Goal: Task Accomplishment & Management: Use online tool/utility

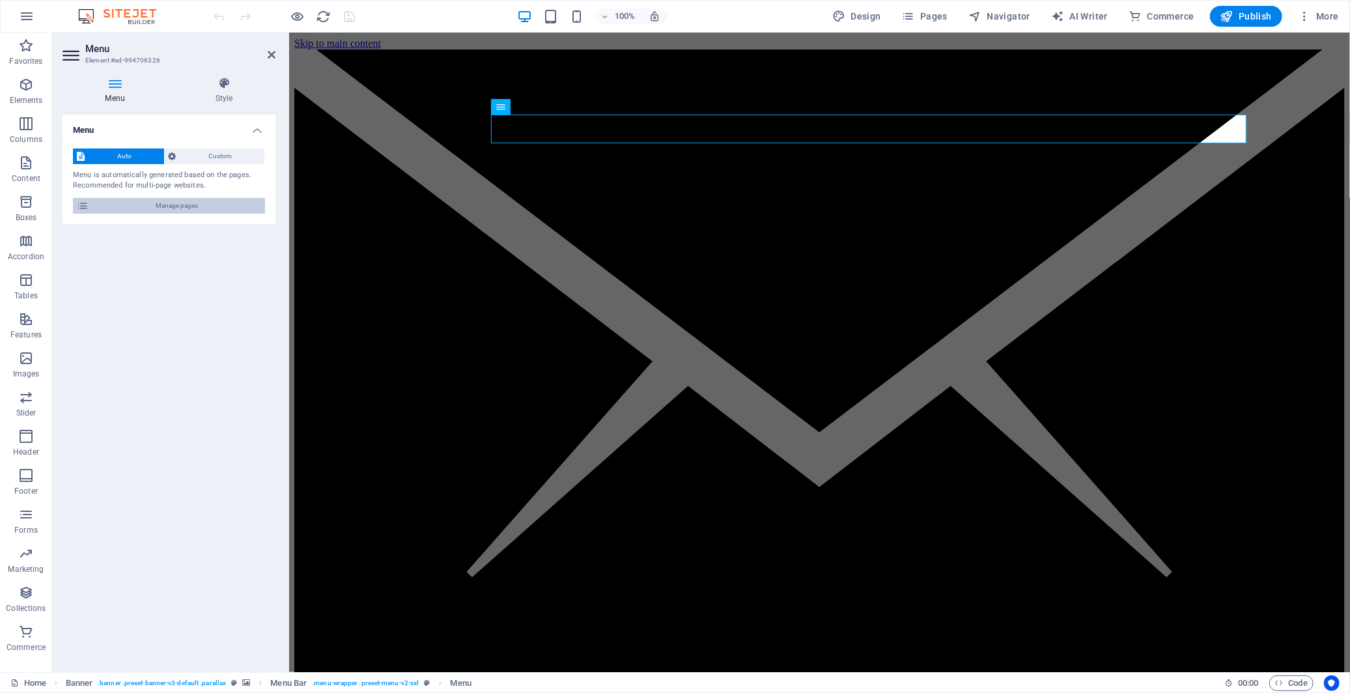
click at [154, 204] on span "Manage pages" at bounding box center [176, 206] width 169 height 16
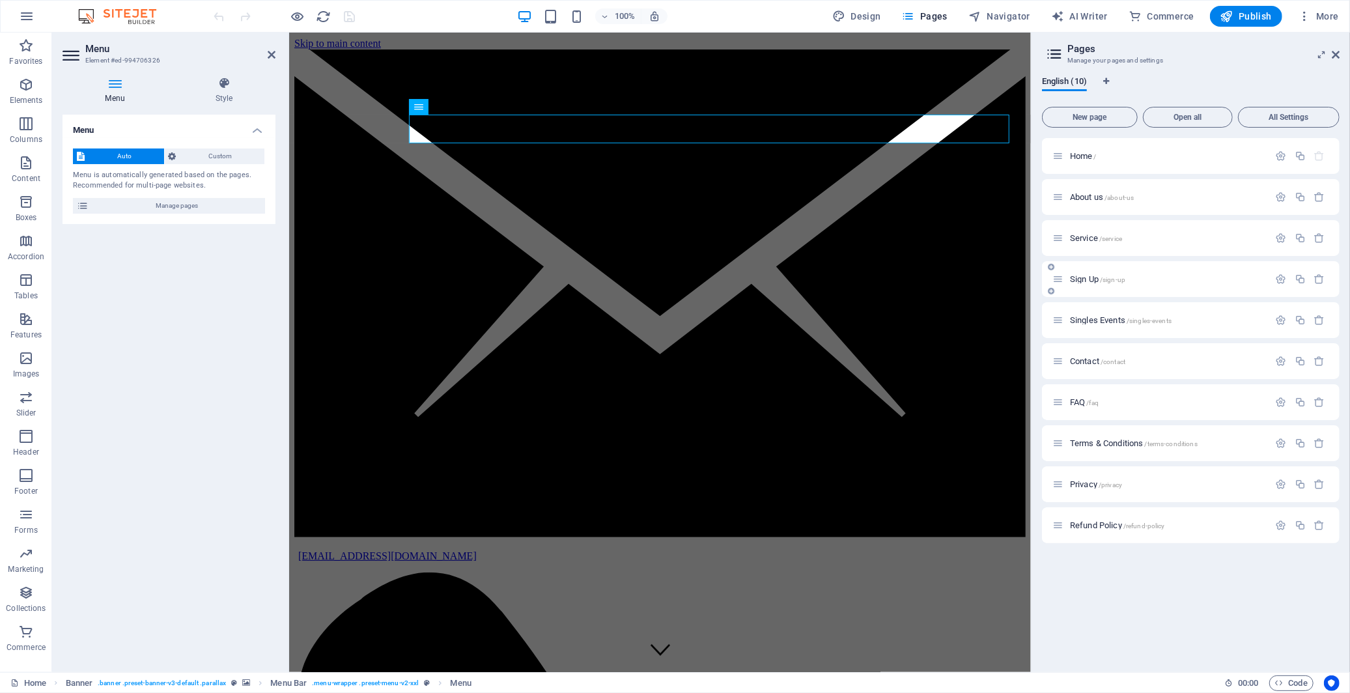
click at [1093, 279] on span "Sign Up /sign-up" at bounding box center [1097, 279] width 55 height 10
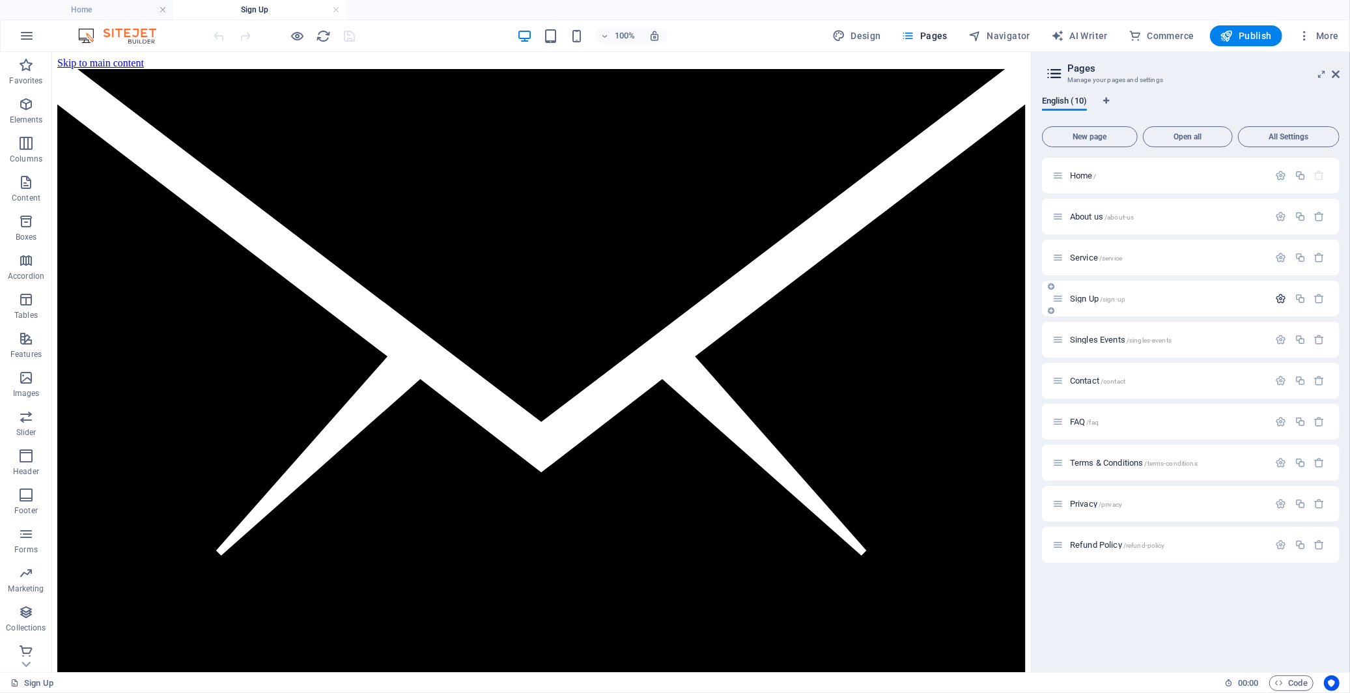
click at [1284, 297] on icon "button" at bounding box center [1281, 298] width 11 height 11
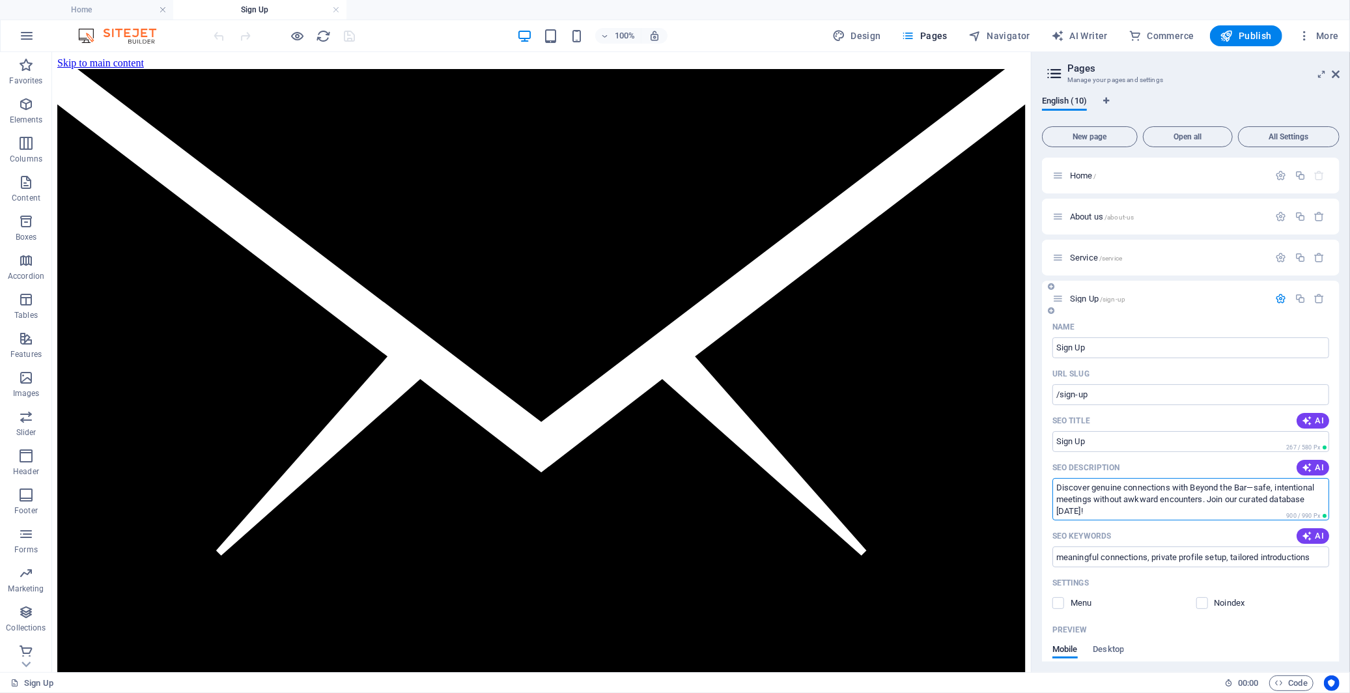
drag, startPoint x: 1232, startPoint y: 511, endPoint x: 1055, endPoint y: 488, distance: 177.9
click at [1055, 488] on textarea "Discover genuine connections with Beyond the Bar—safe, intentional meetings wit…" at bounding box center [1190, 499] width 277 height 42
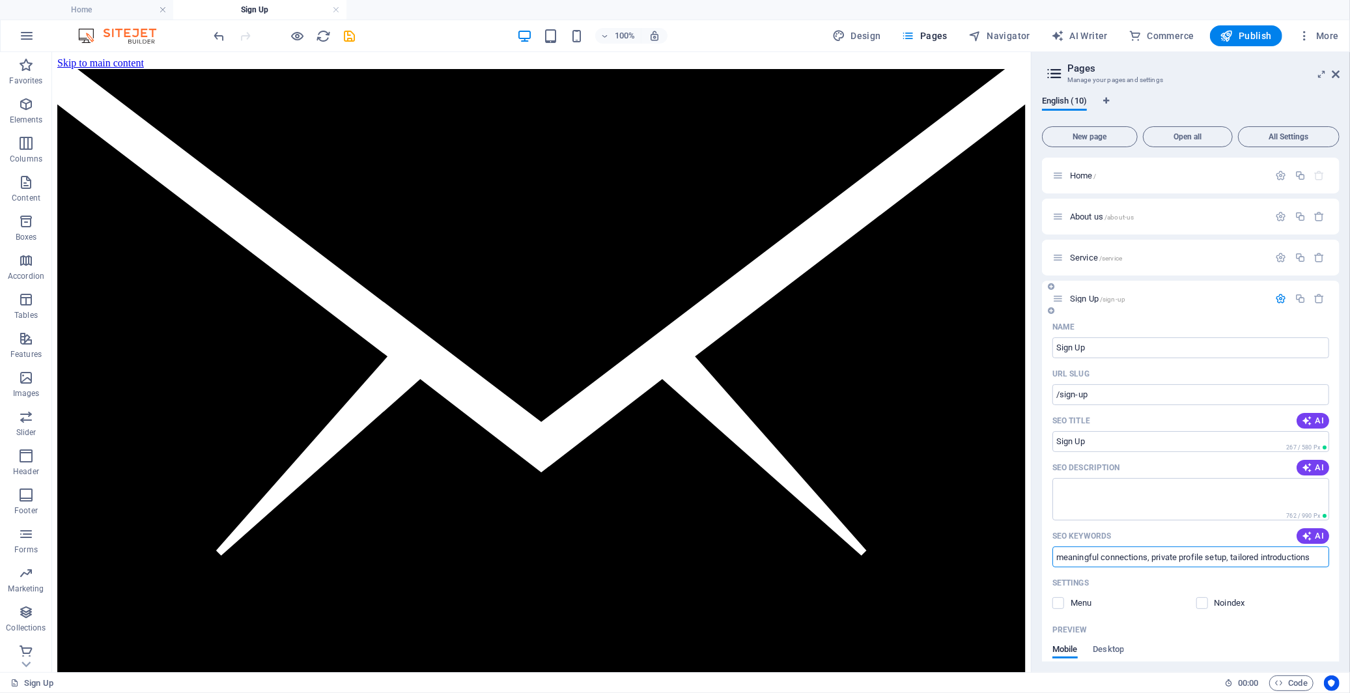
click at [1109, 557] on input "meaningful connections, private profile setup, tailored introductions" at bounding box center [1190, 556] width 277 height 21
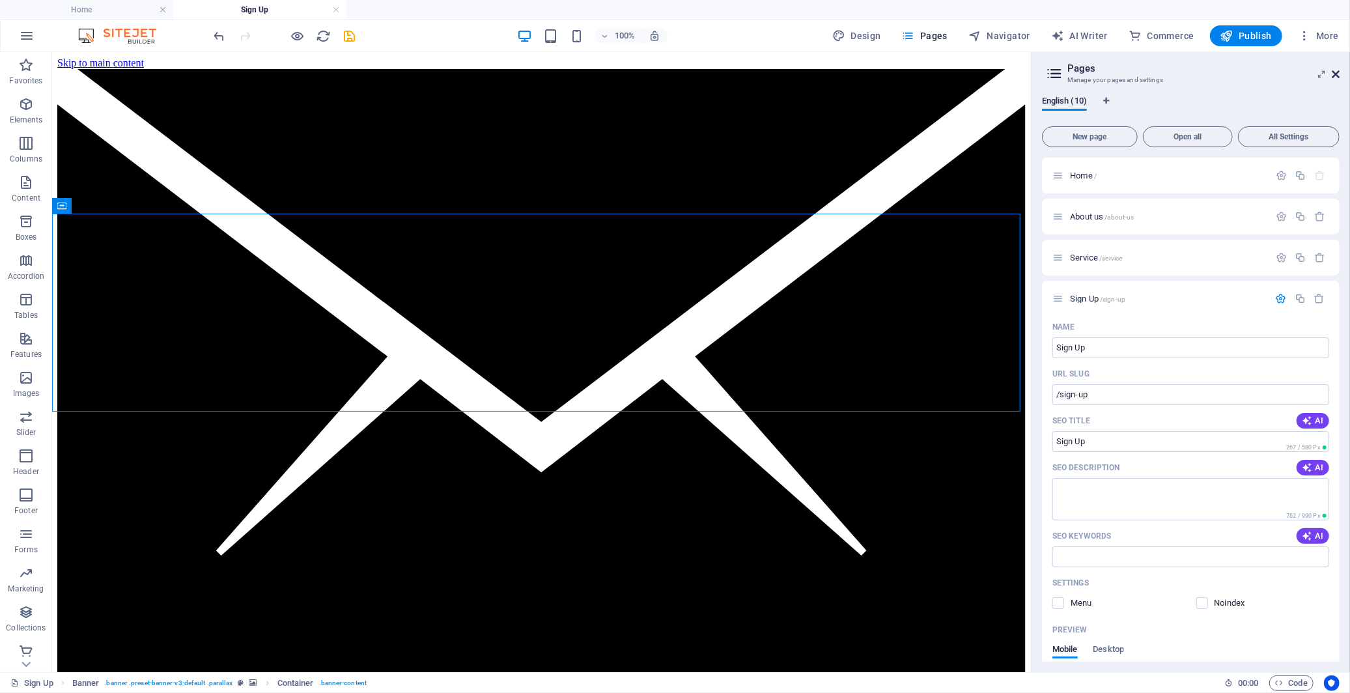
click at [1336, 70] on icon at bounding box center [1336, 74] width 8 height 10
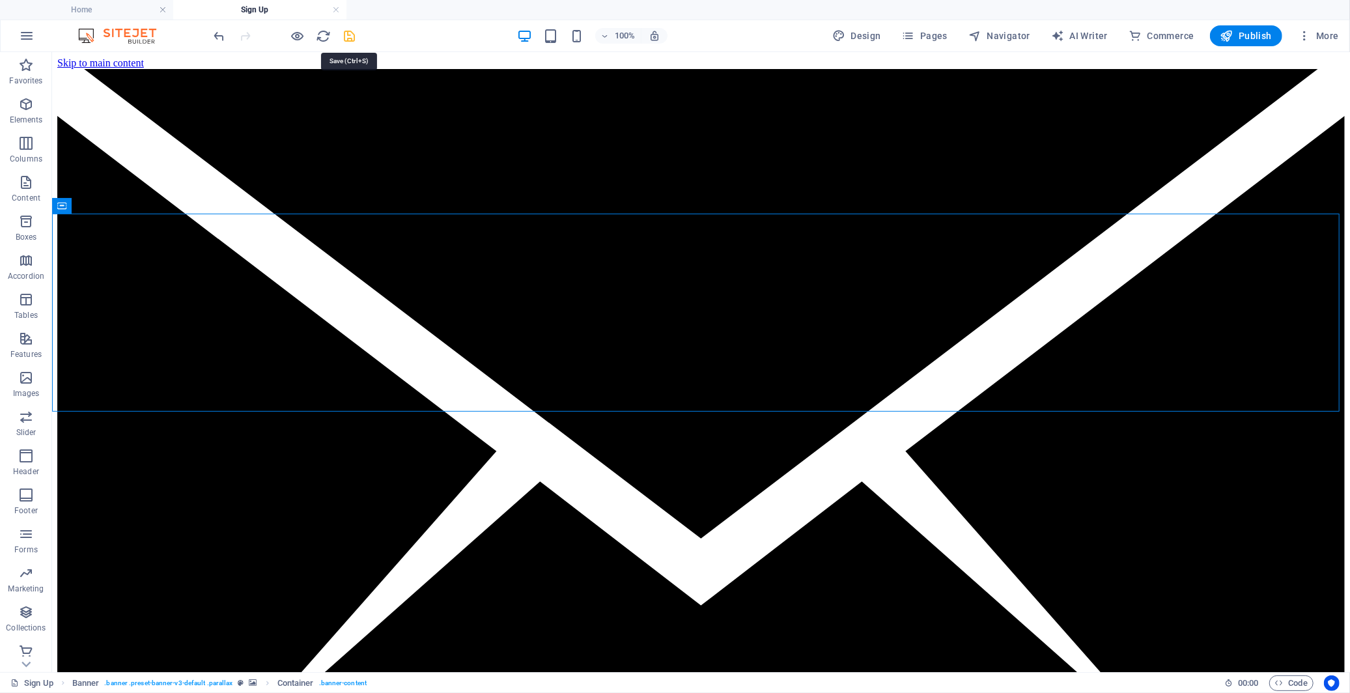
click at [348, 36] on icon "save" at bounding box center [350, 36] width 15 height 15
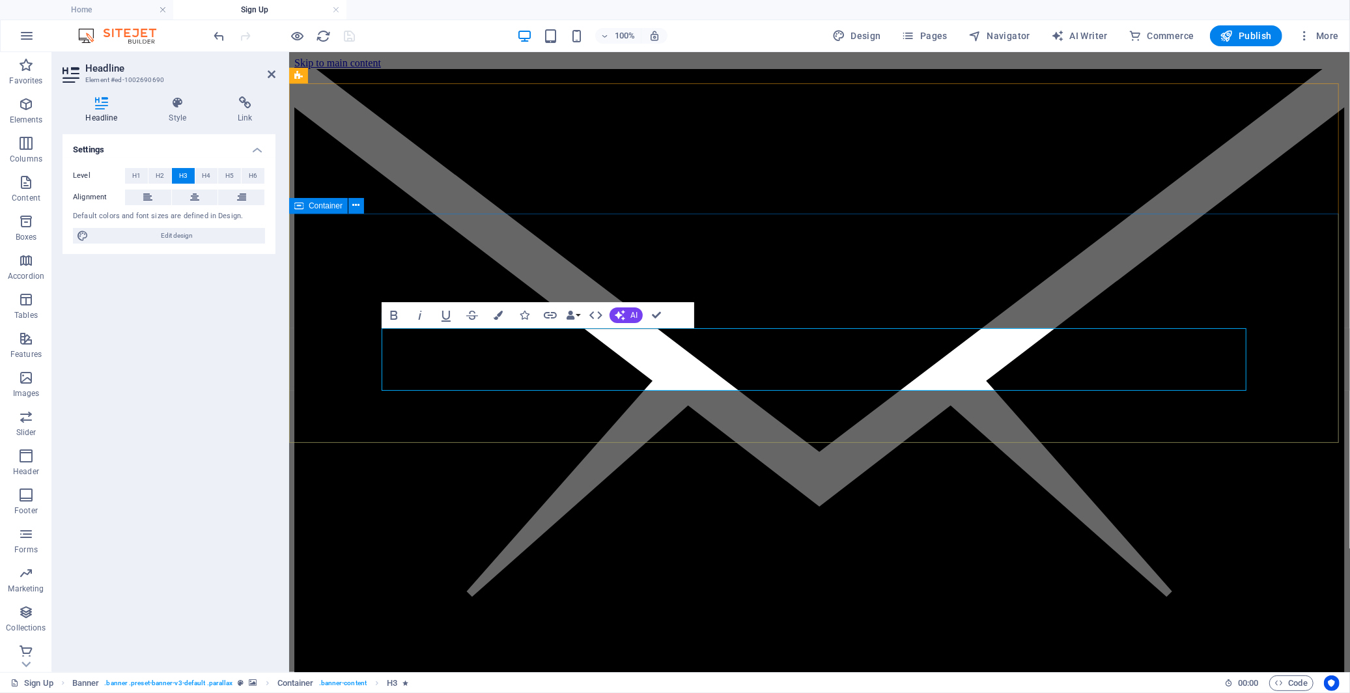
drag, startPoint x: 756, startPoint y: 346, endPoint x: 368, endPoint y: 341, distance: 388.2
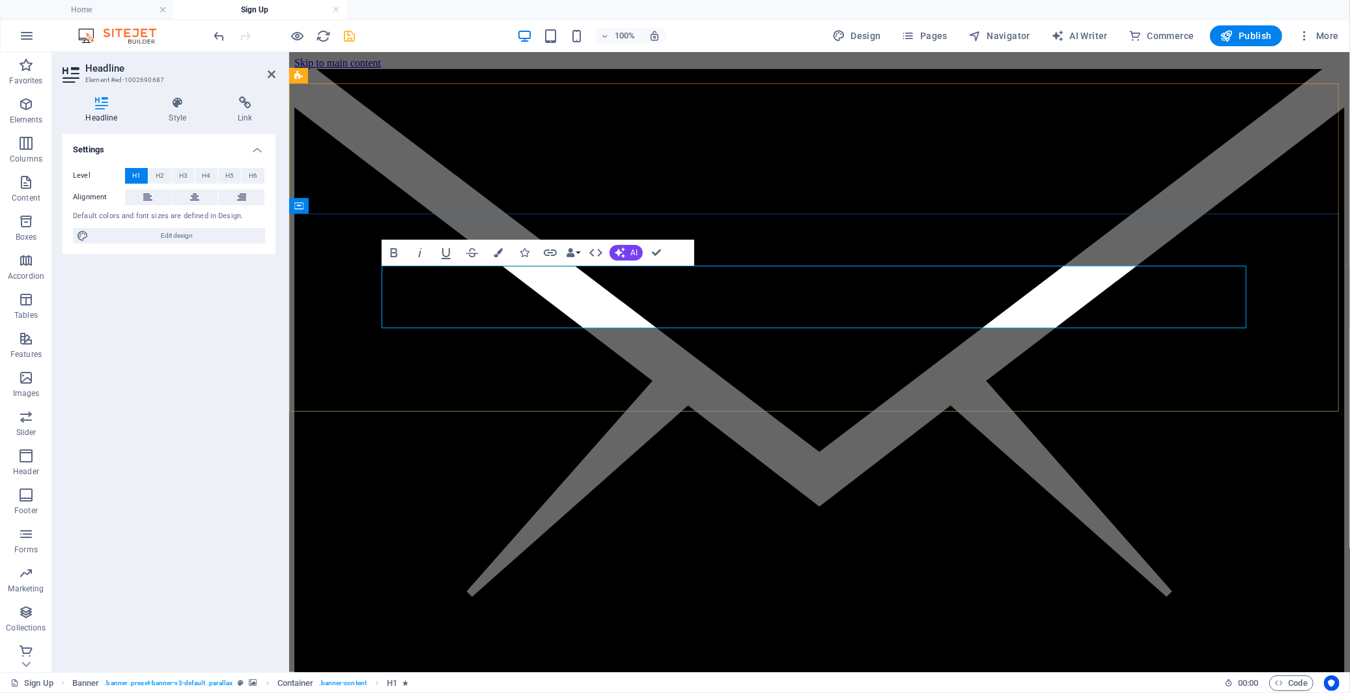
drag, startPoint x: 681, startPoint y: 303, endPoint x: 401, endPoint y: 293, distance: 279.6
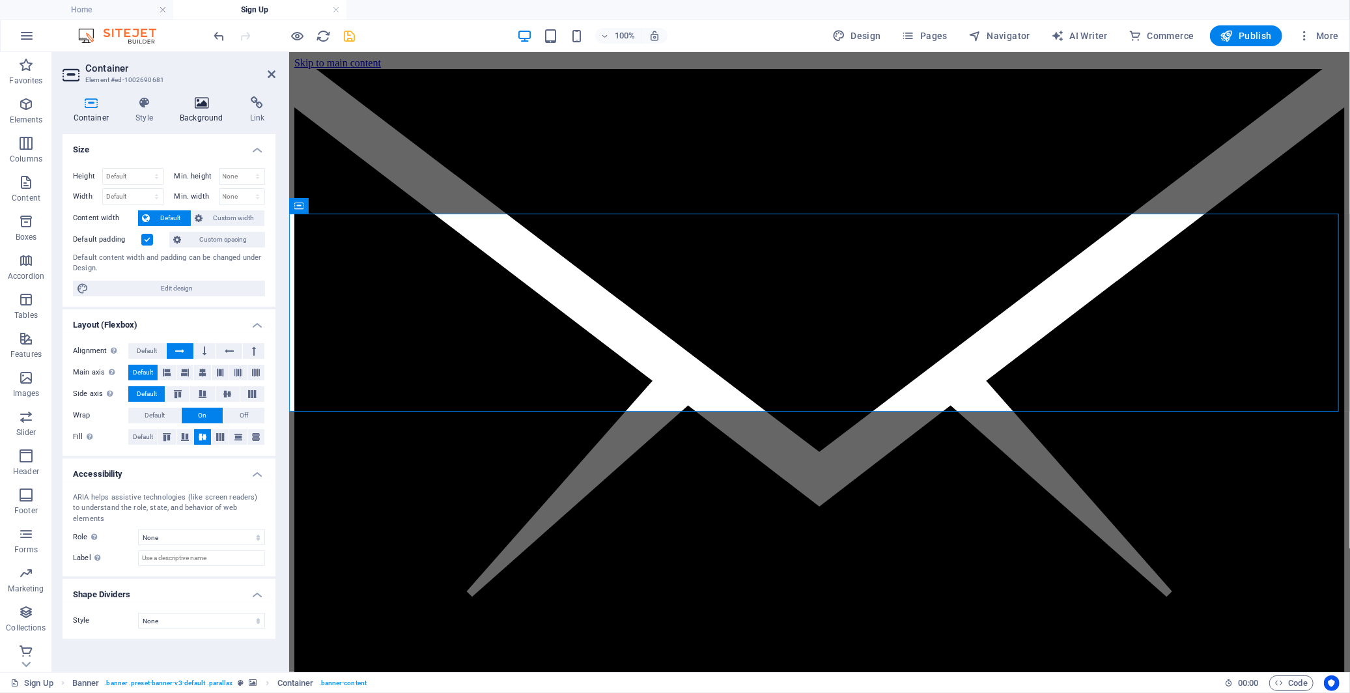
click at [190, 106] on icon at bounding box center [201, 102] width 65 height 13
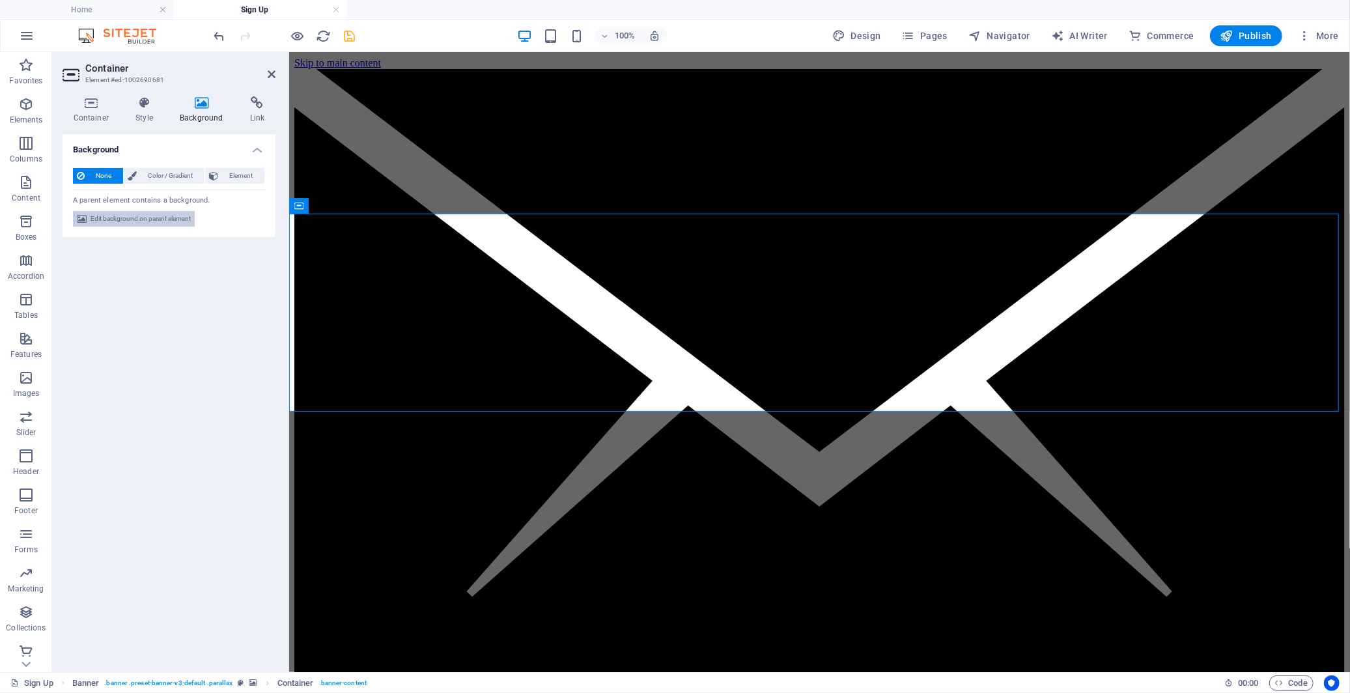
drag, startPoint x: 167, startPoint y: 216, endPoint x: 54, endPoint y: 212, distance: 113.4
click at [167, 216] on span "Edit background on parent element" at bounding box center [141, 219] width 100 height 16
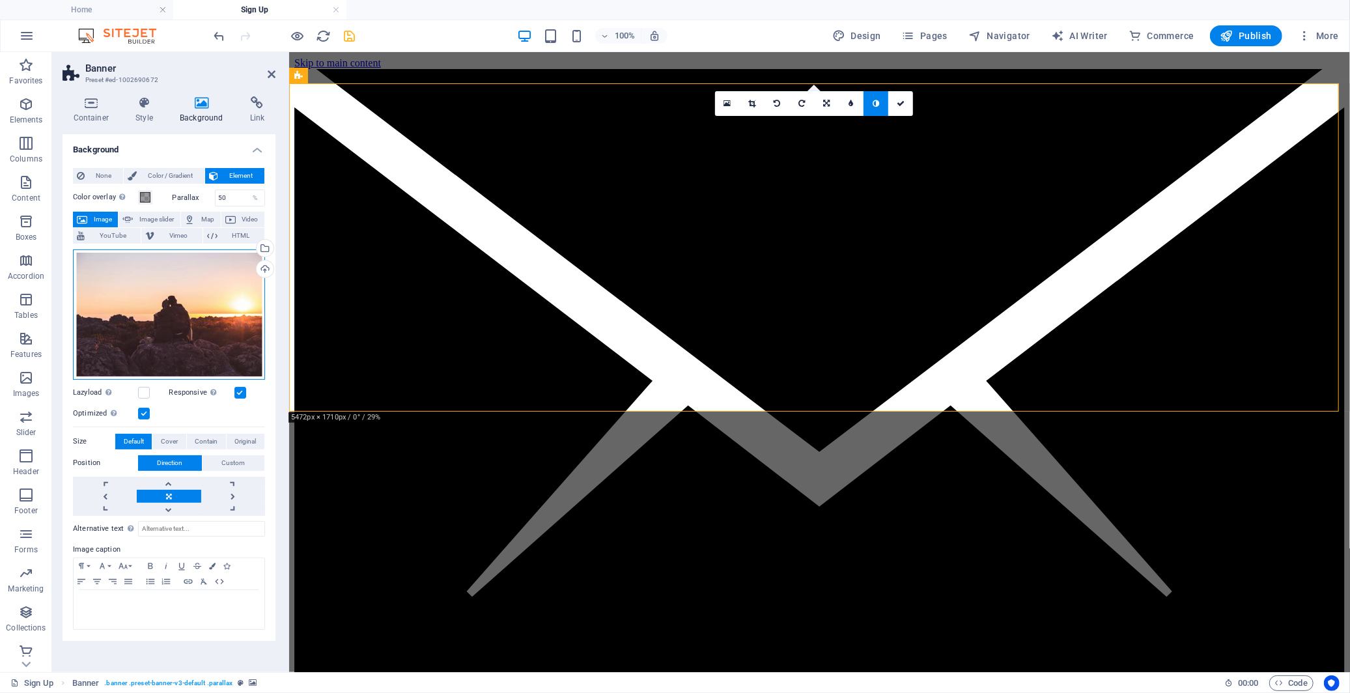
click at [195, 279] on div "Drag files here, click to choose files or select files from Files or our free s…" at bounding box center [169, 314] width 192 height 130
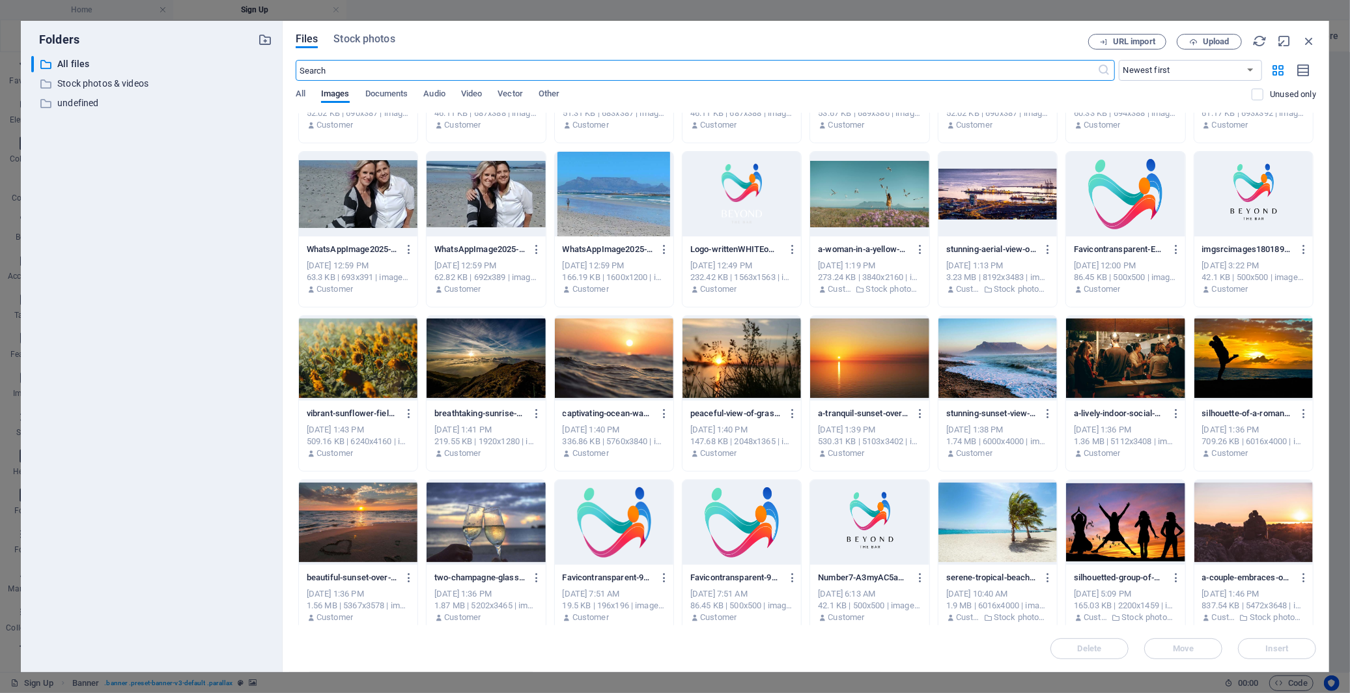
scroll to position [464, 0]
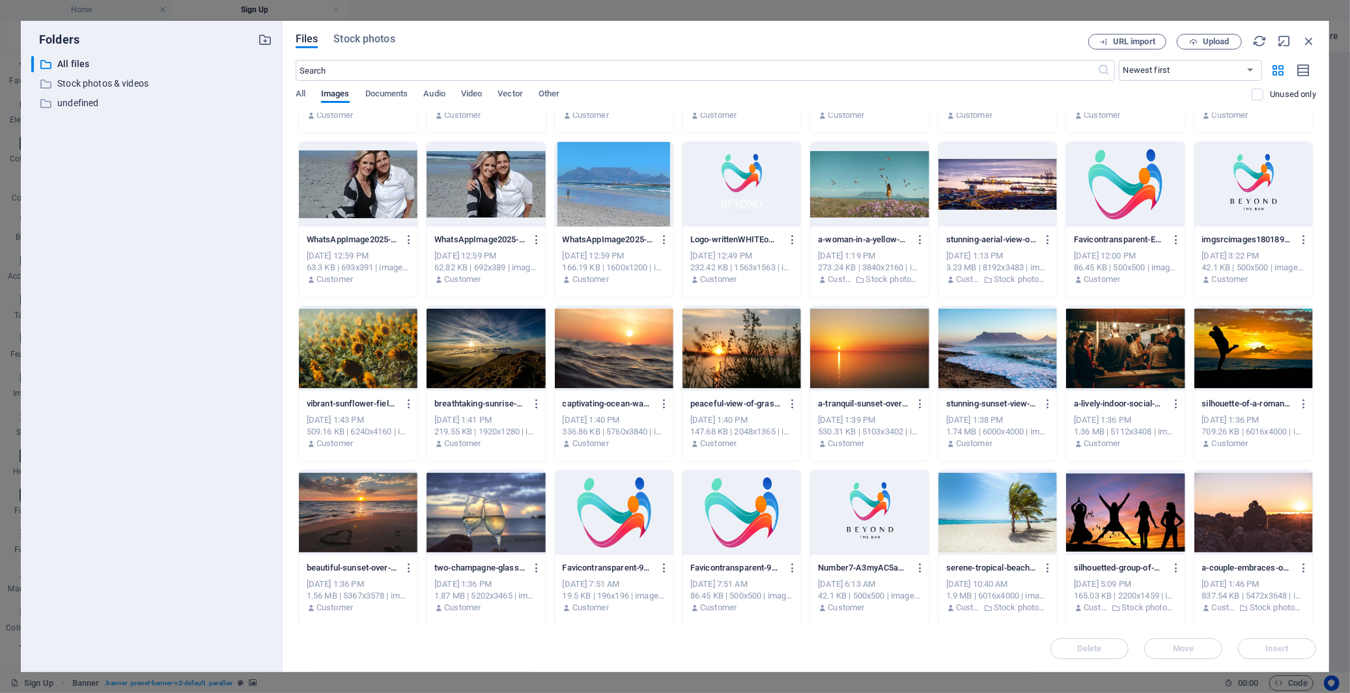
click at [1008, 519] on div at bounding box center [997, 512] width 119 height 85
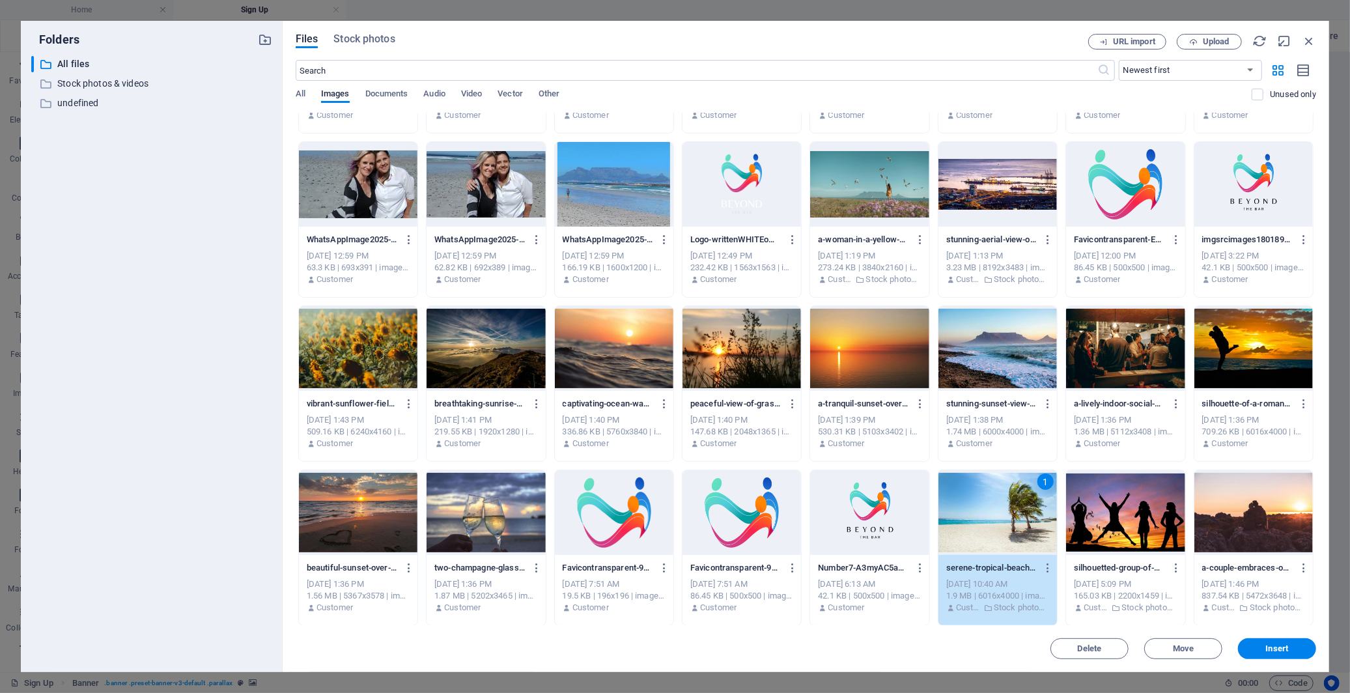
click at [1008, 519] on div "1" at bounding box center [997, 512] width 119 height 85
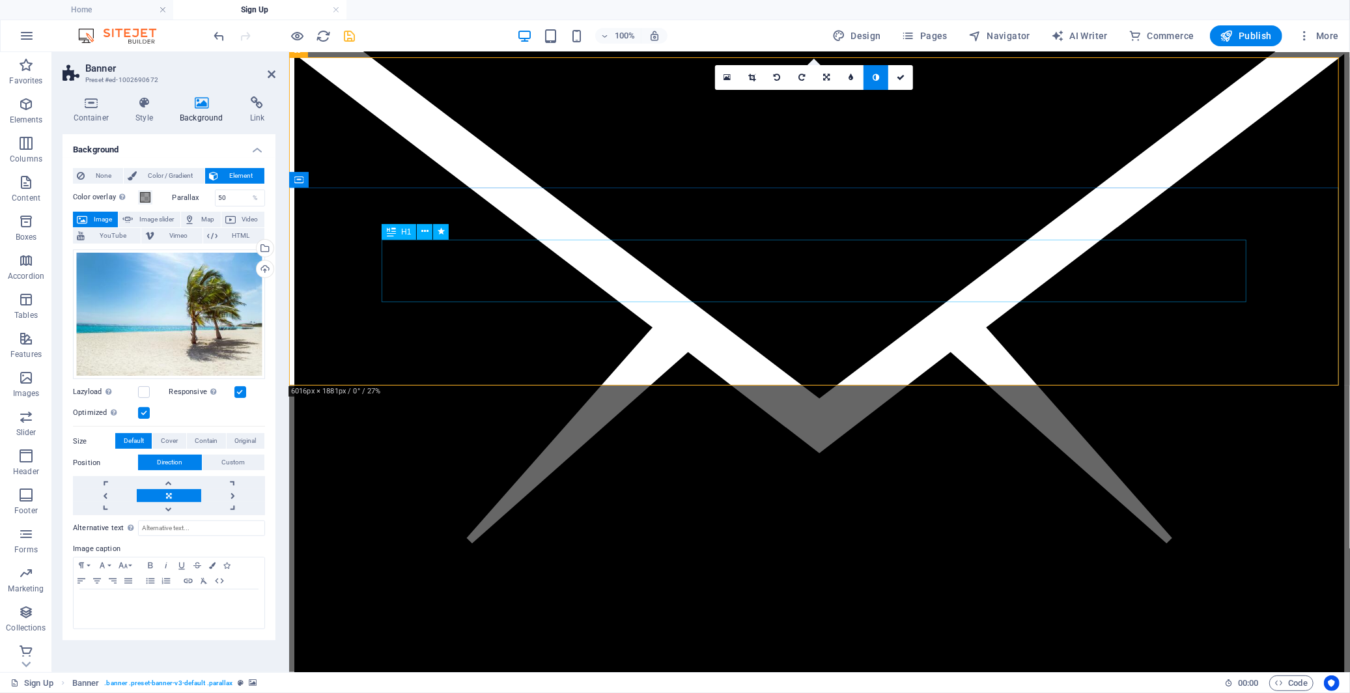
scroll to position [0, 0]
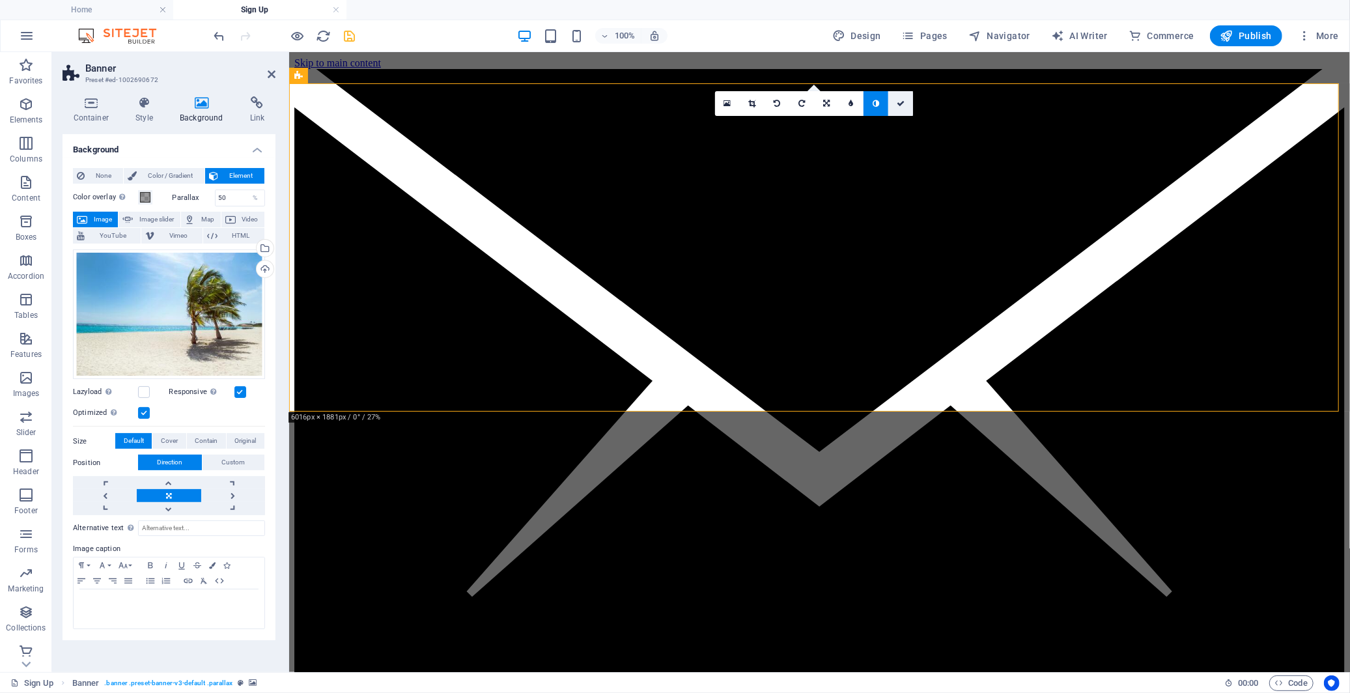
click at [899, 106] on icon at bounding box center [901, 104] width 8 height 8
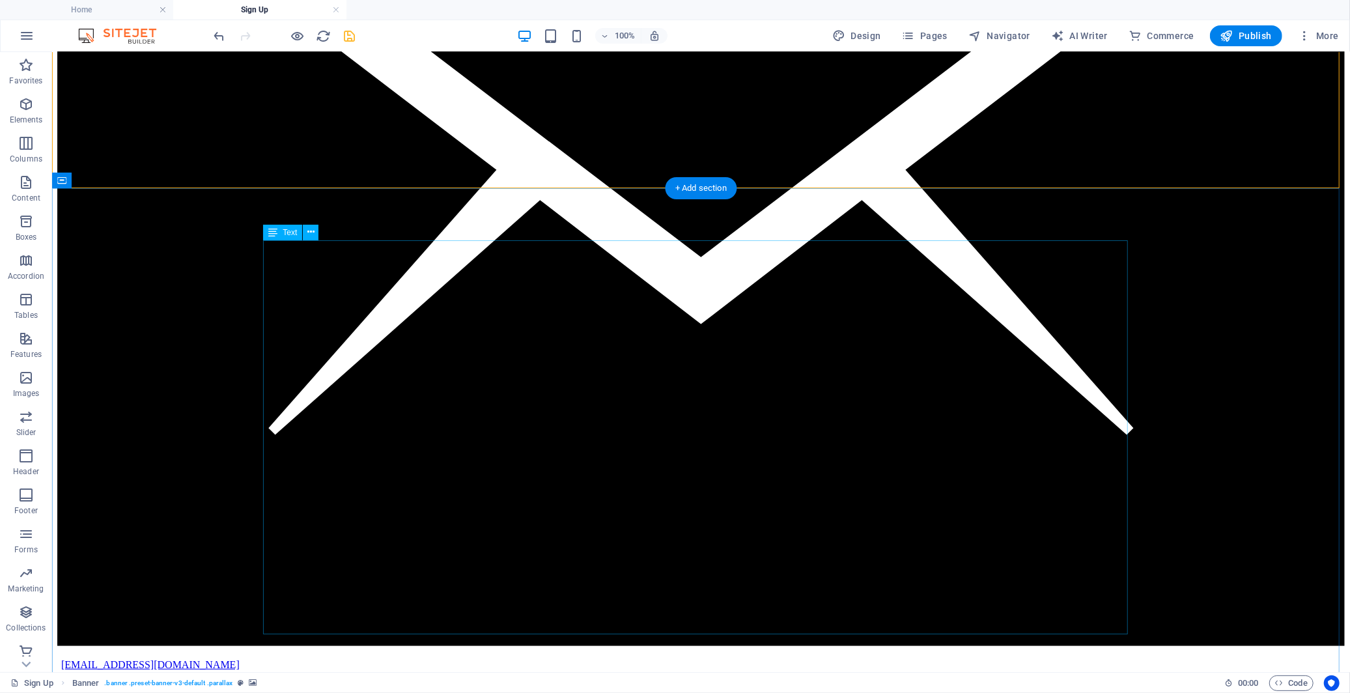
scroll to position [289, 0]
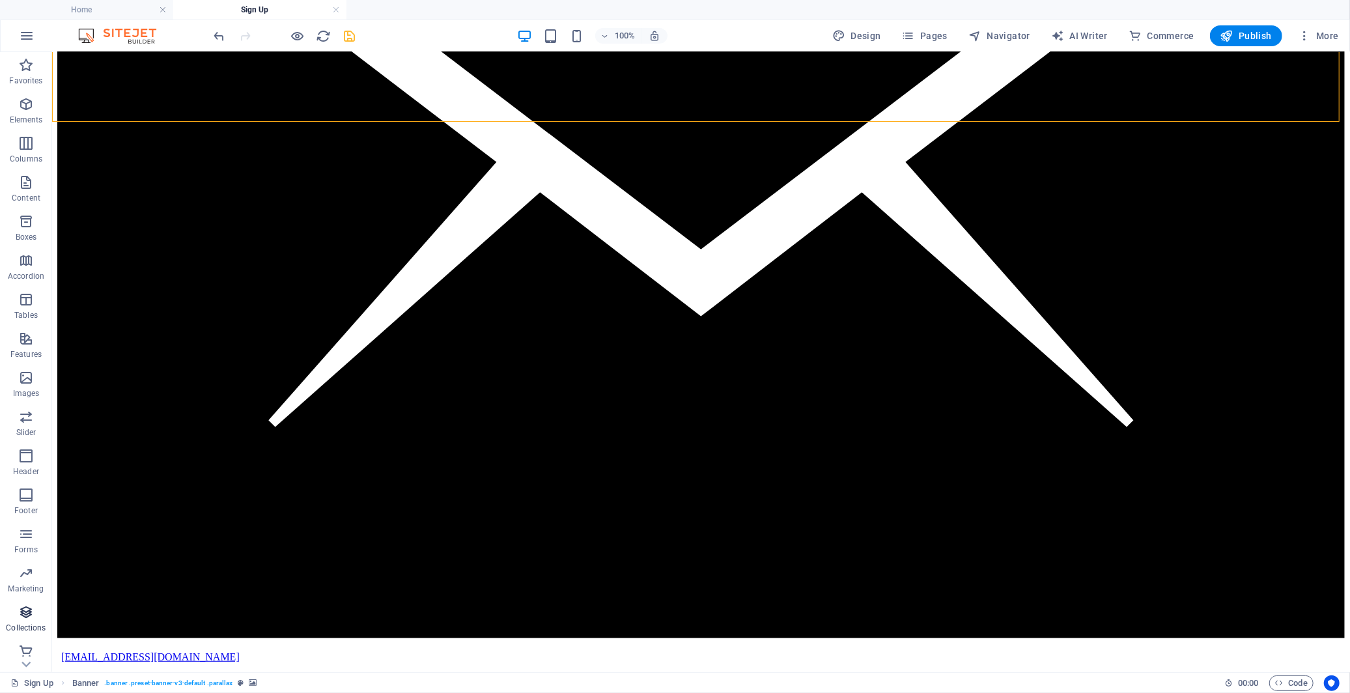
click at [23, 611] on icon "button" at bounding box center [26, 612] width 16 height 16
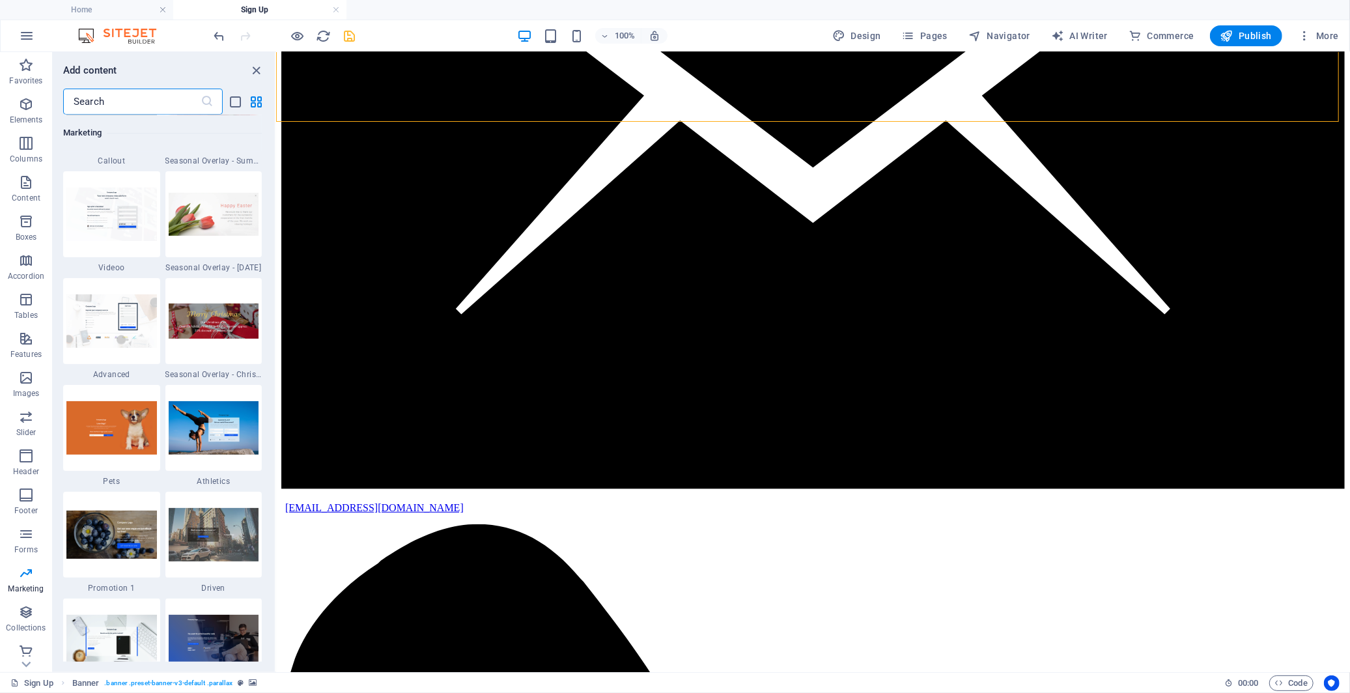
scroll to position [10907, 0]
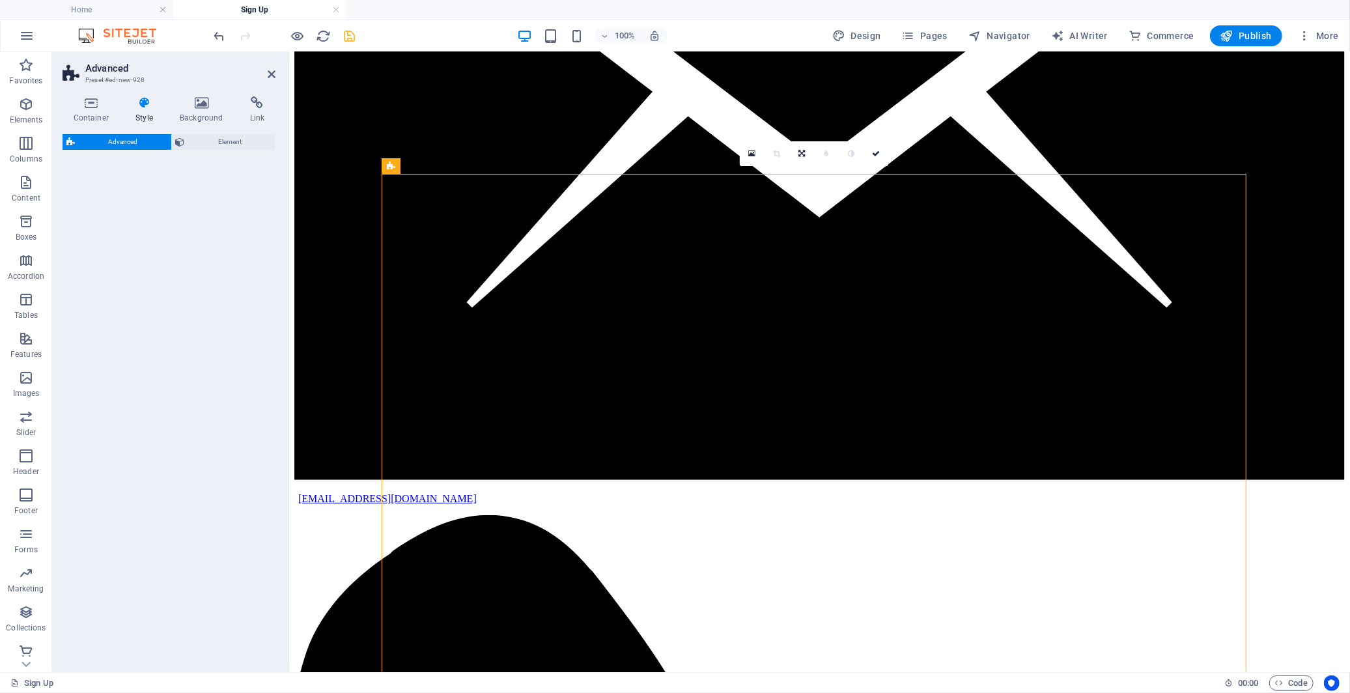
select select "%"
select select "rem"
select select "px"
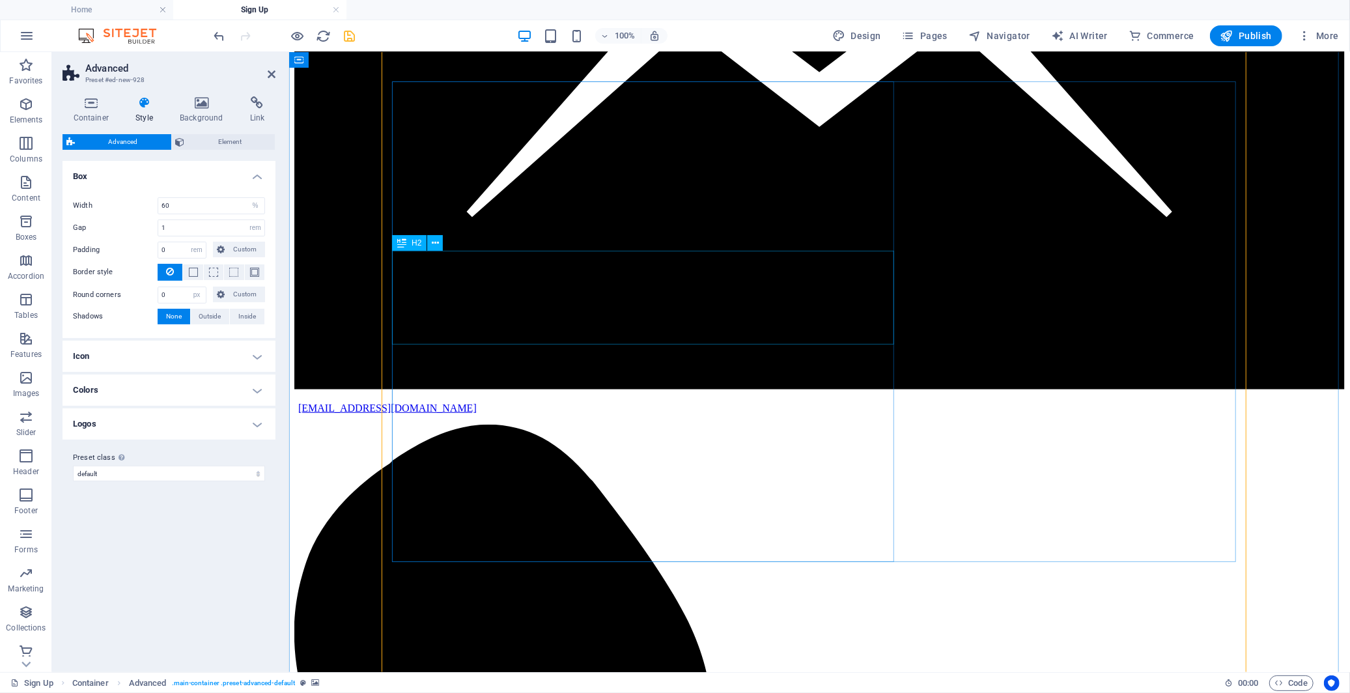
scroll to position [434, 0]
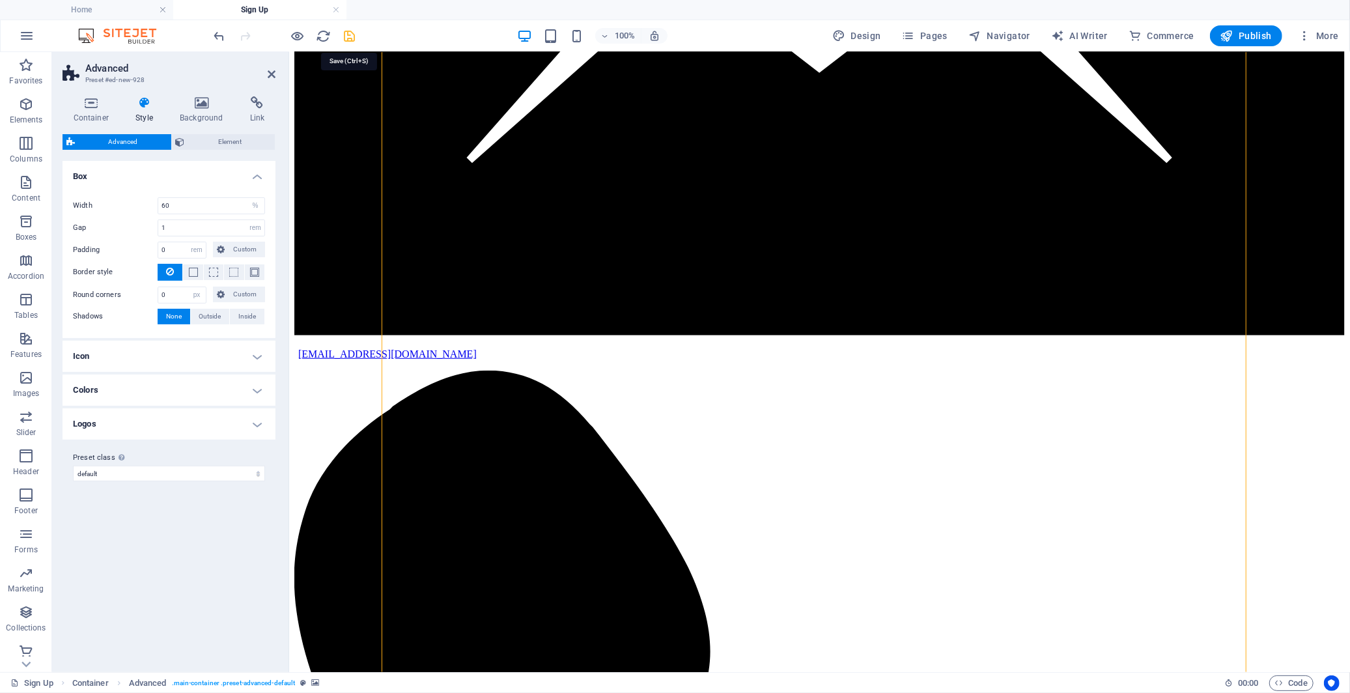
click at [352, 36] on icon "save" at bounding box center [350, 36] width 15 height 15
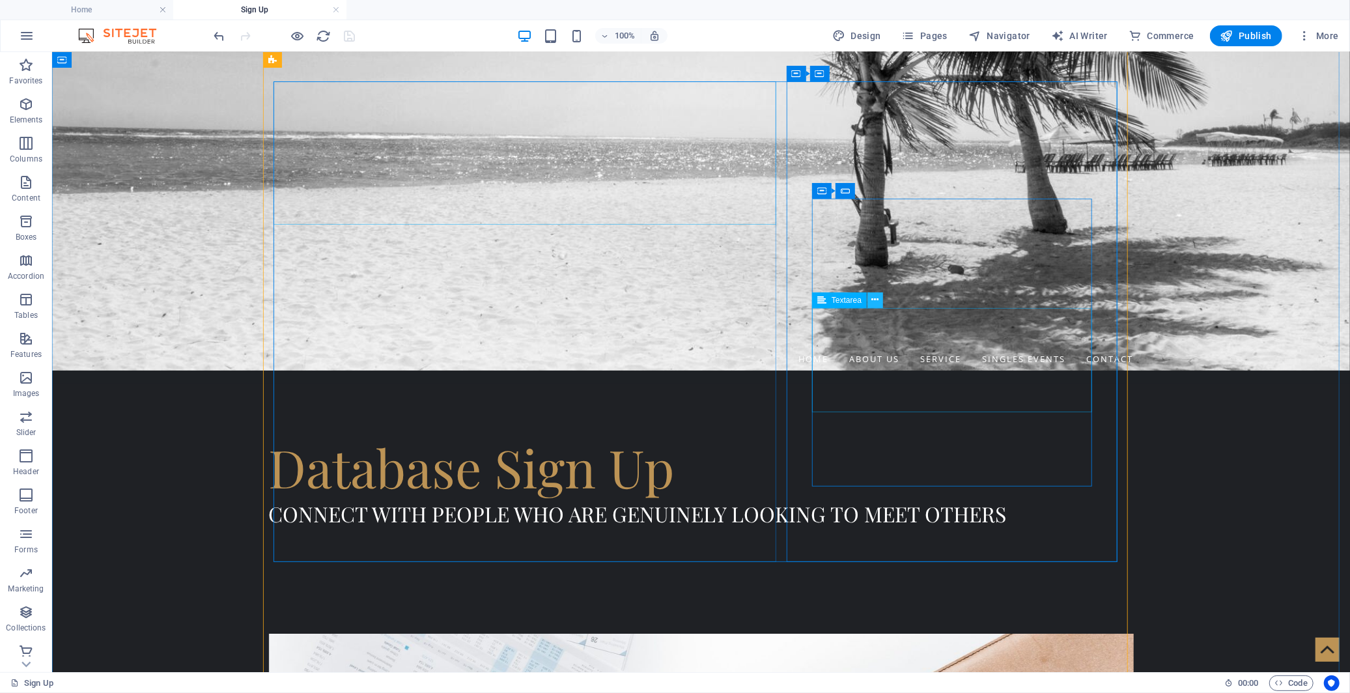
click at [877, 303] on icon at bounding box center [875, 300] width 7 height 14
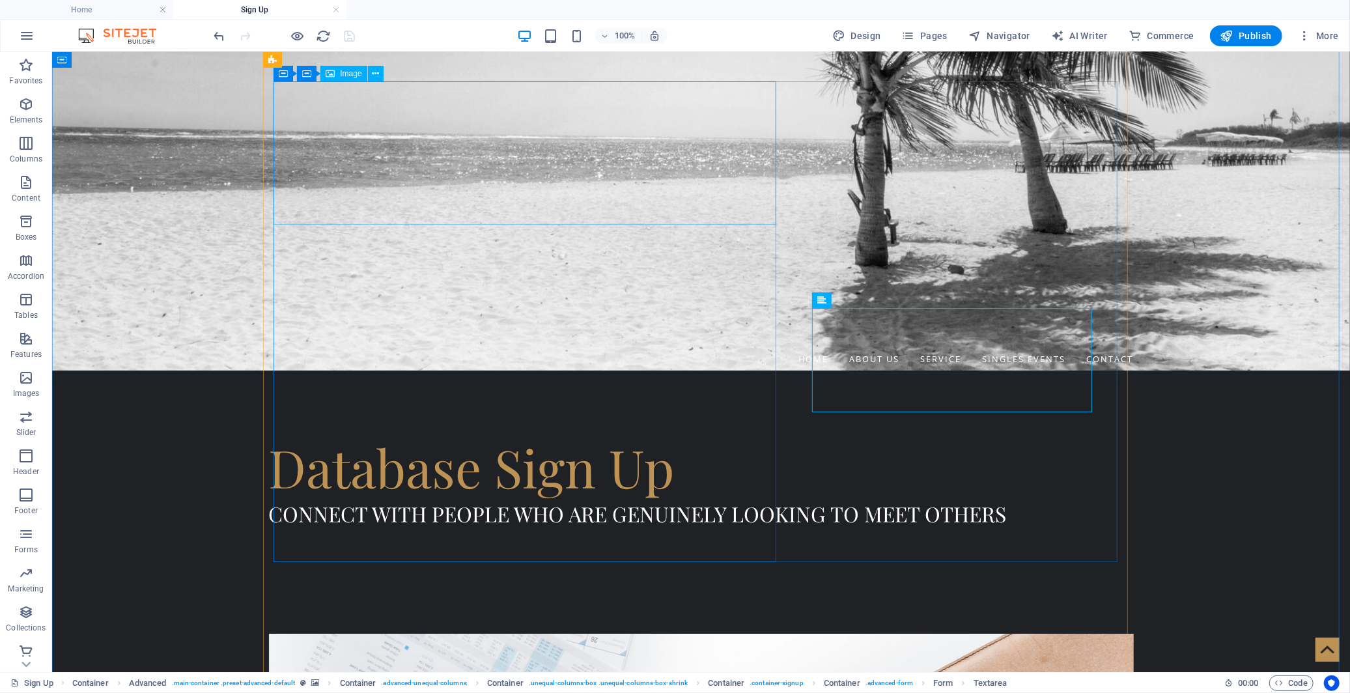
click at [376, 67] on icon at bounding box center [375, 74] width 7 height 14
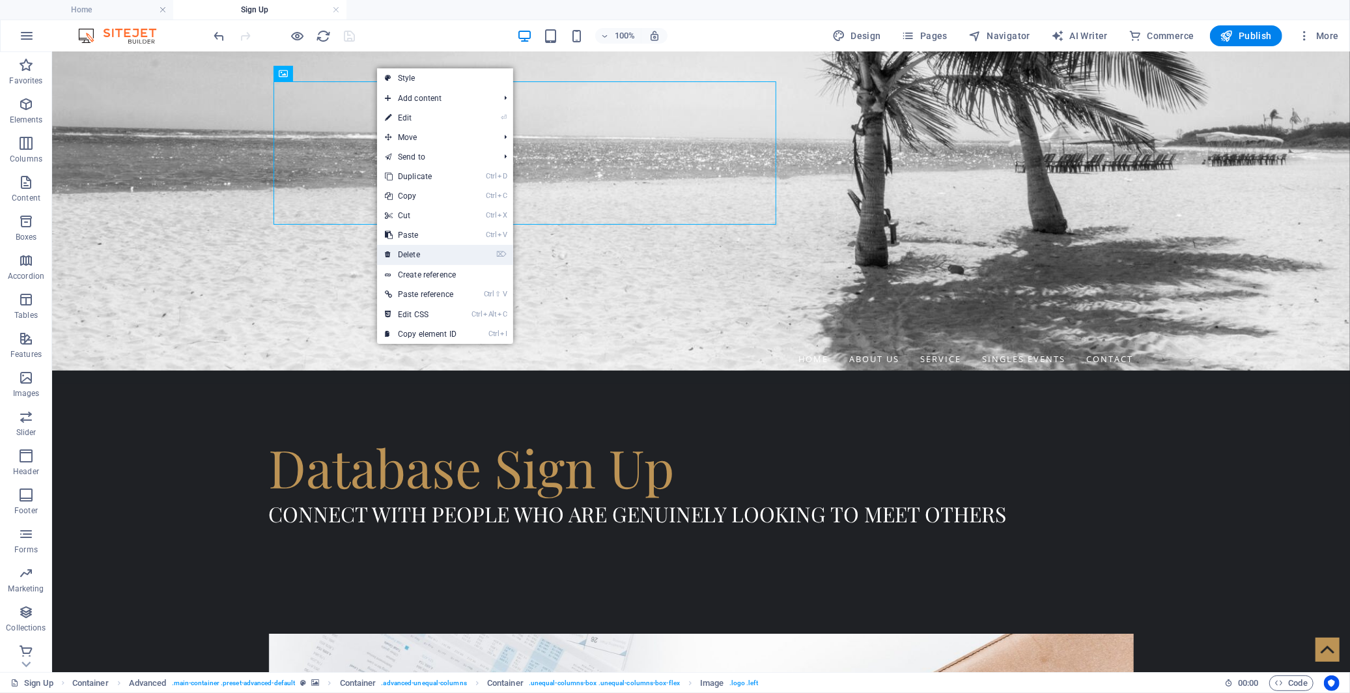
click at [430, 263] on link "⌦ Delete" at bounding box center [420, 255] width 87 height 20
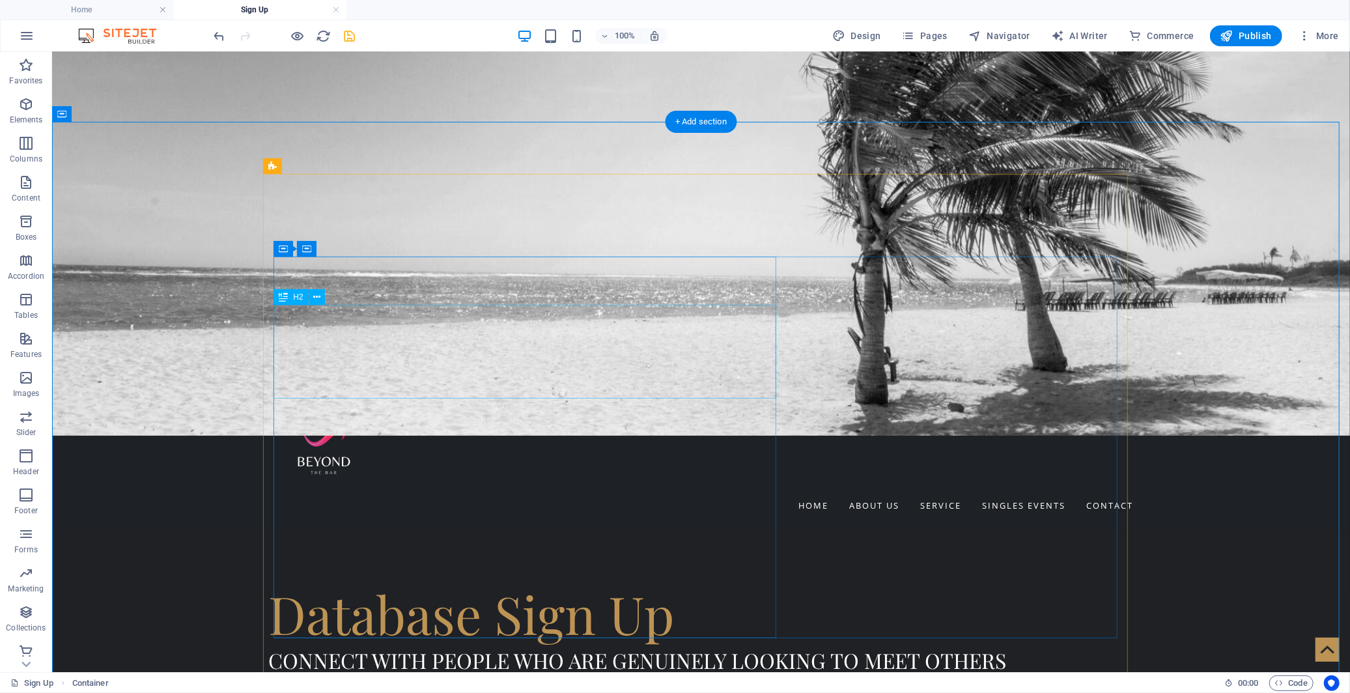
scroll to position [289, 0]
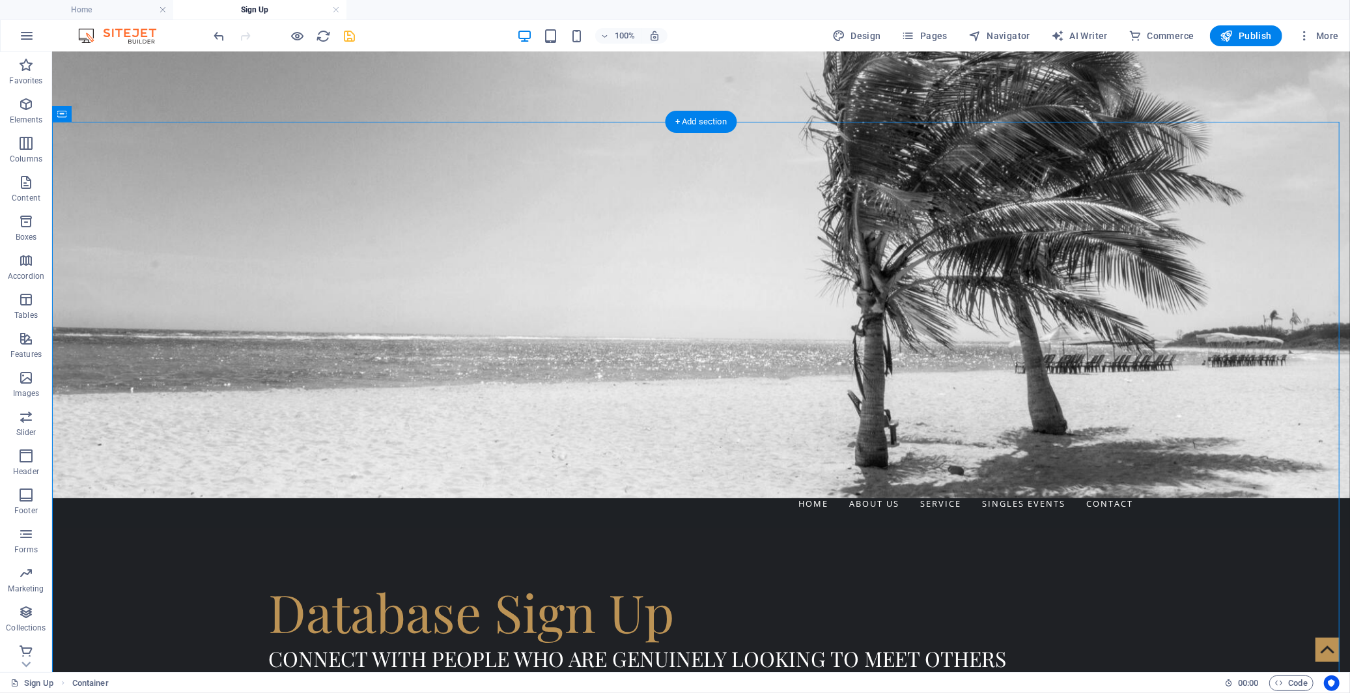
select select "%"
select select "rem"
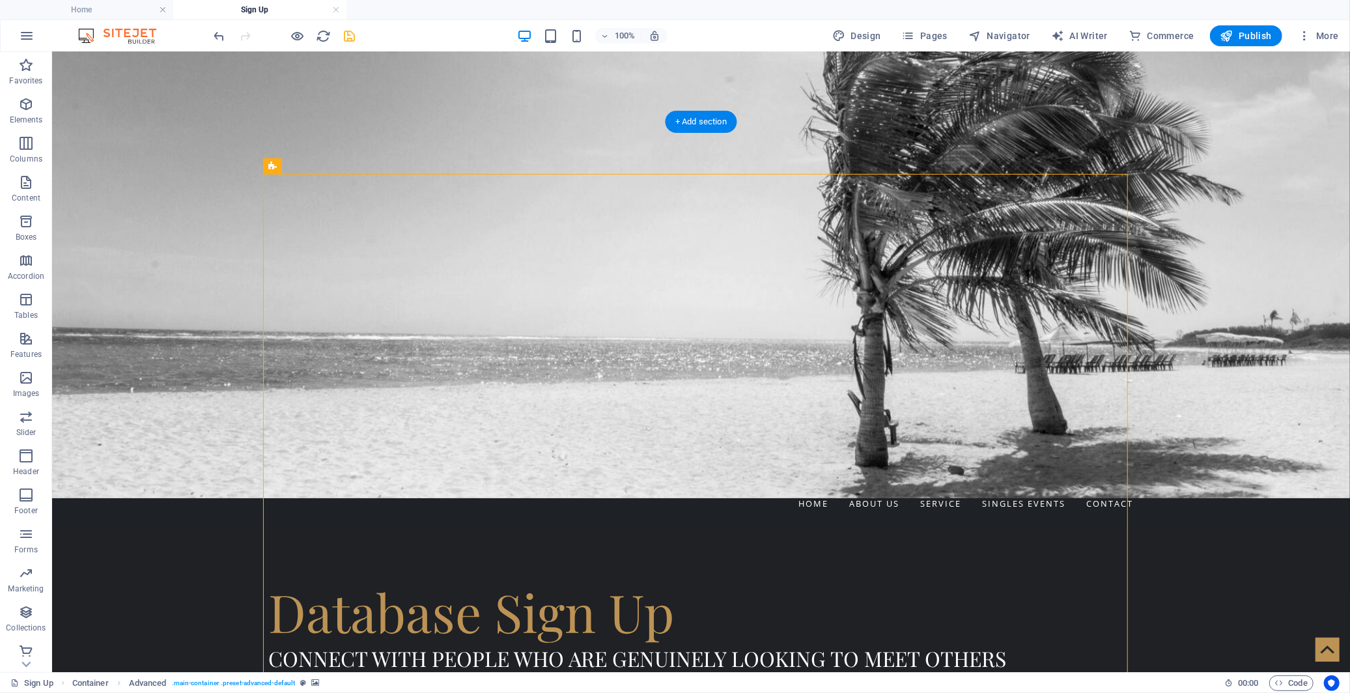
select select "px"
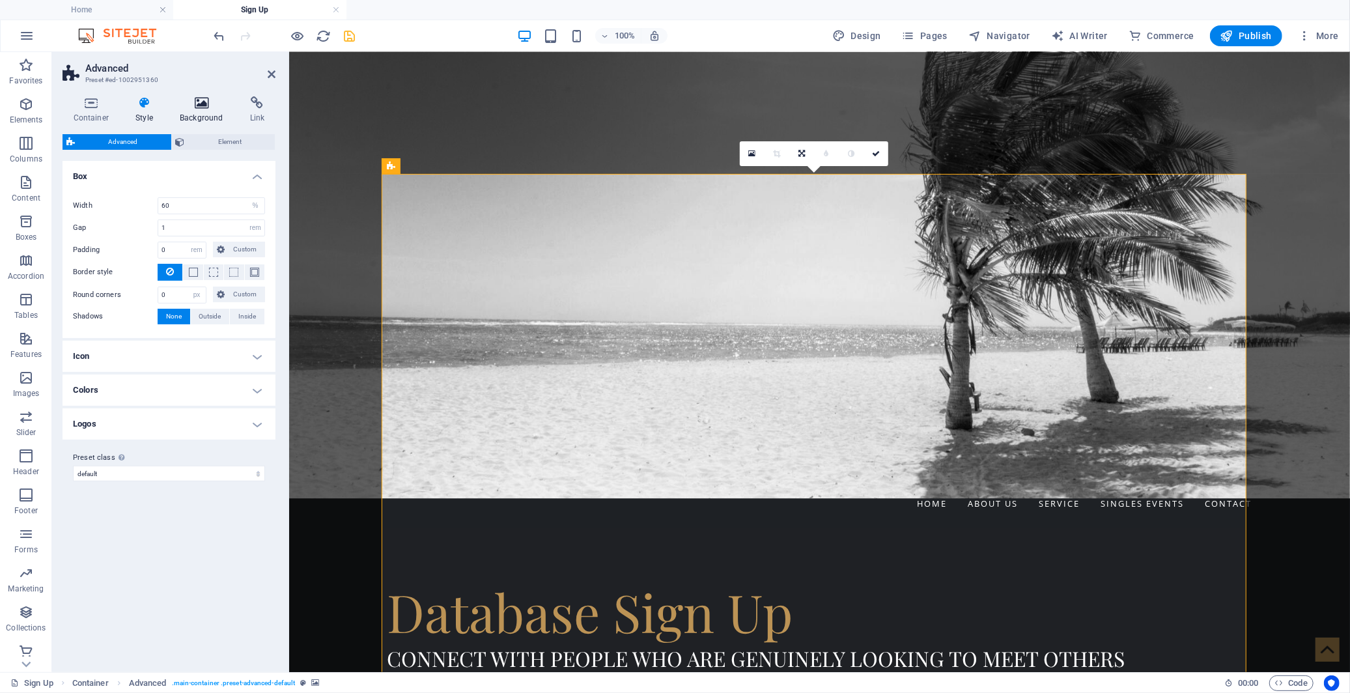
click at [198, 96] on icon at bounding box center [201, 102] width 65 height 13
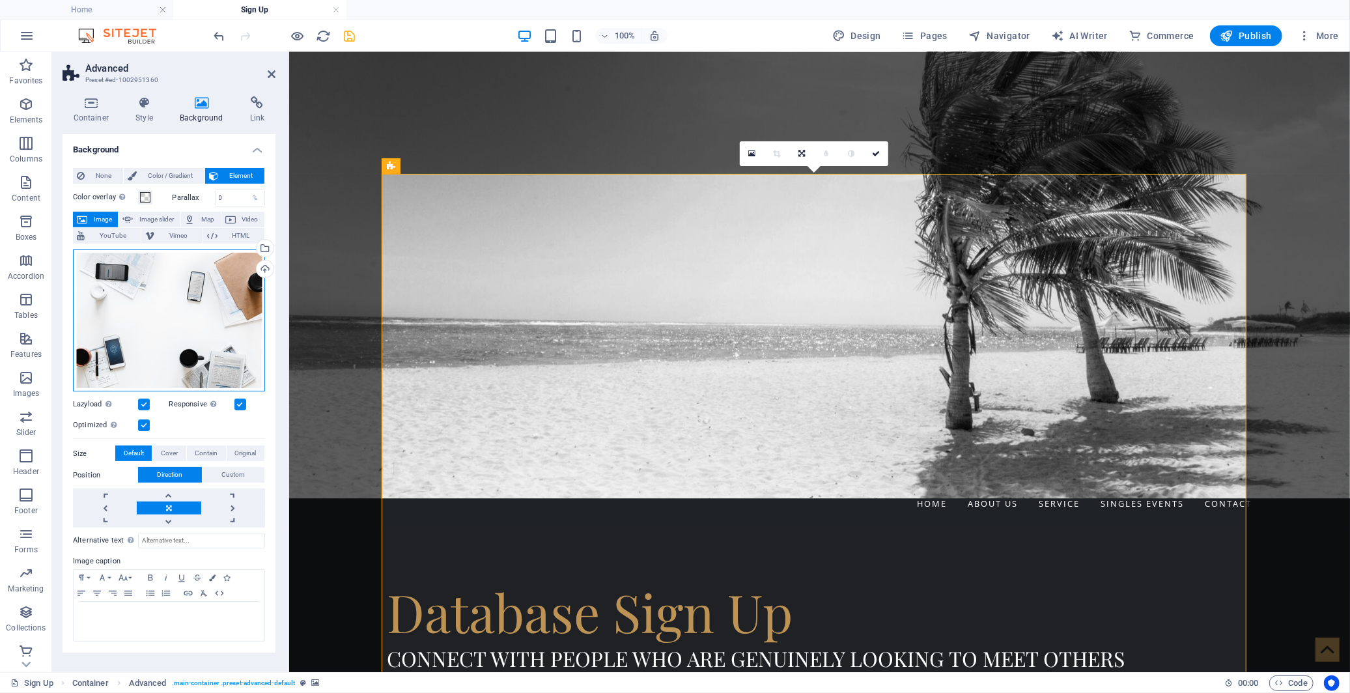
click at [207, 317] on div "Drag files here, click to choose files or select files from Files or our free s…" at bounding box center [169, 320] width 192 height 143
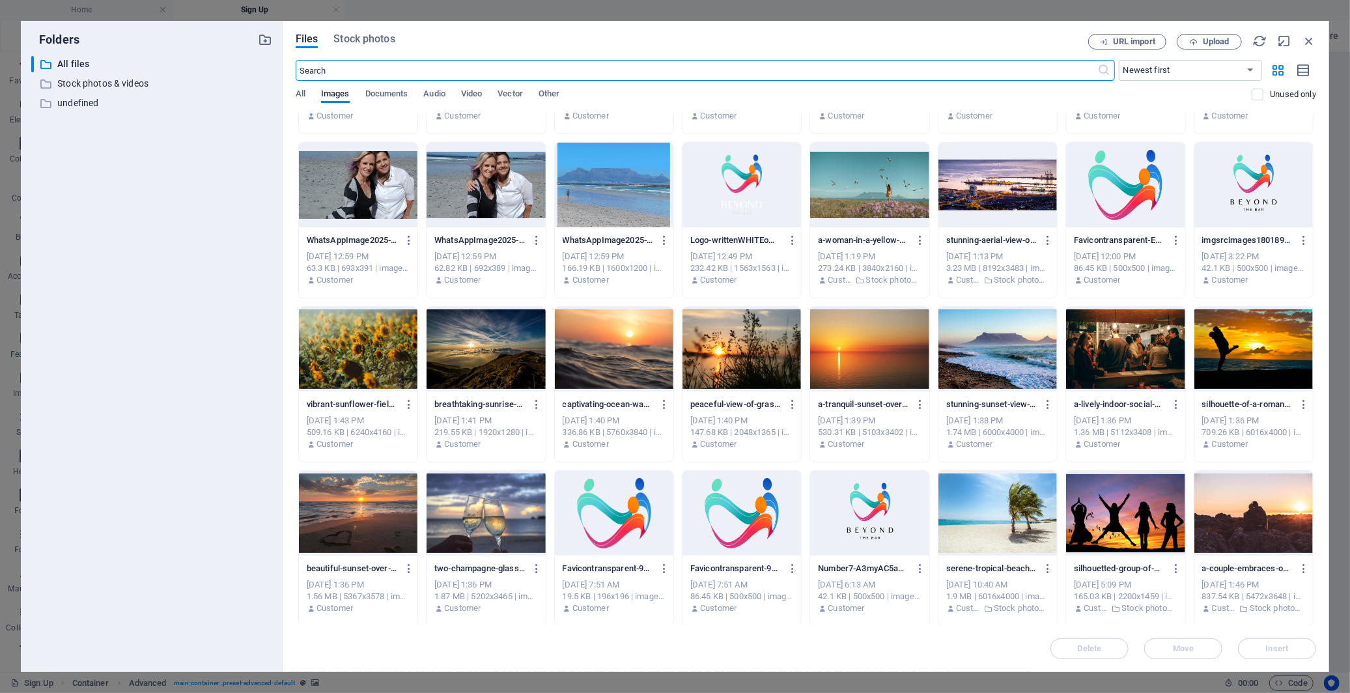
scroll to position [464, 0]
click at [856, 339] on div at bounding box center [869, 348] width 119 height 85
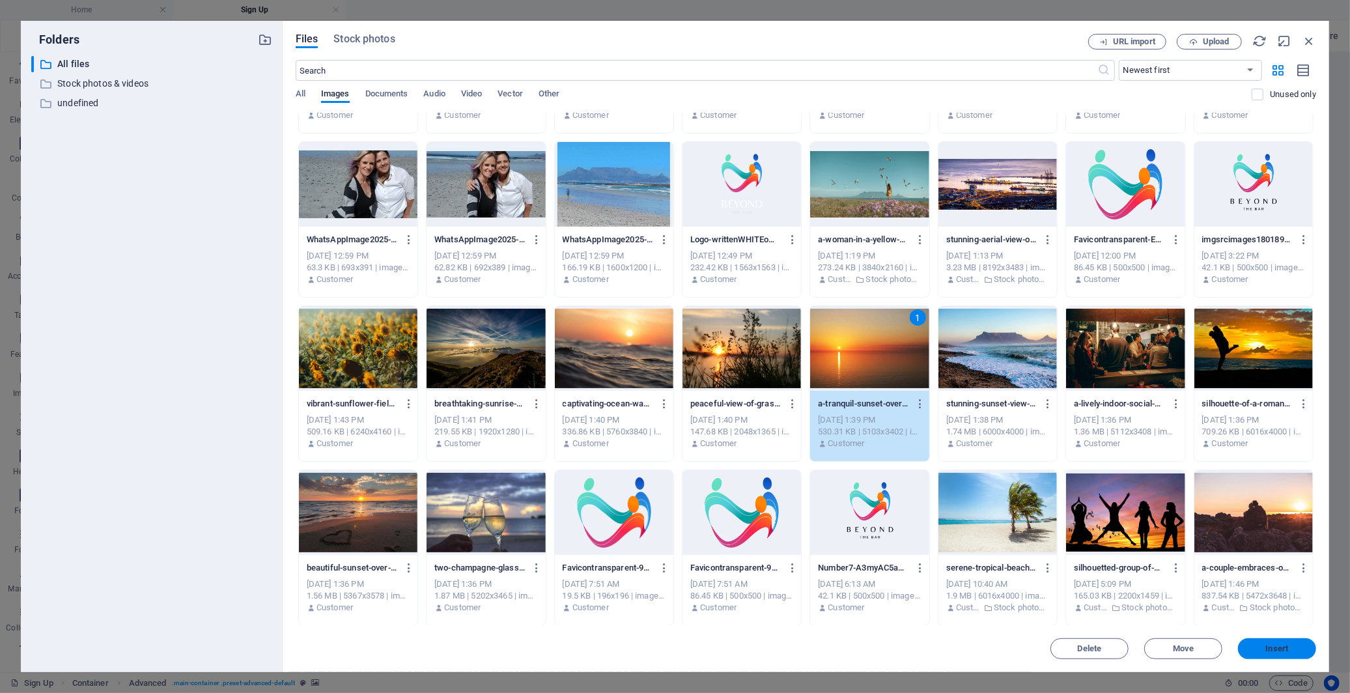
click at [1288, 649] on span "Insert" at bounding box center [1277, 649] width 23 height 8
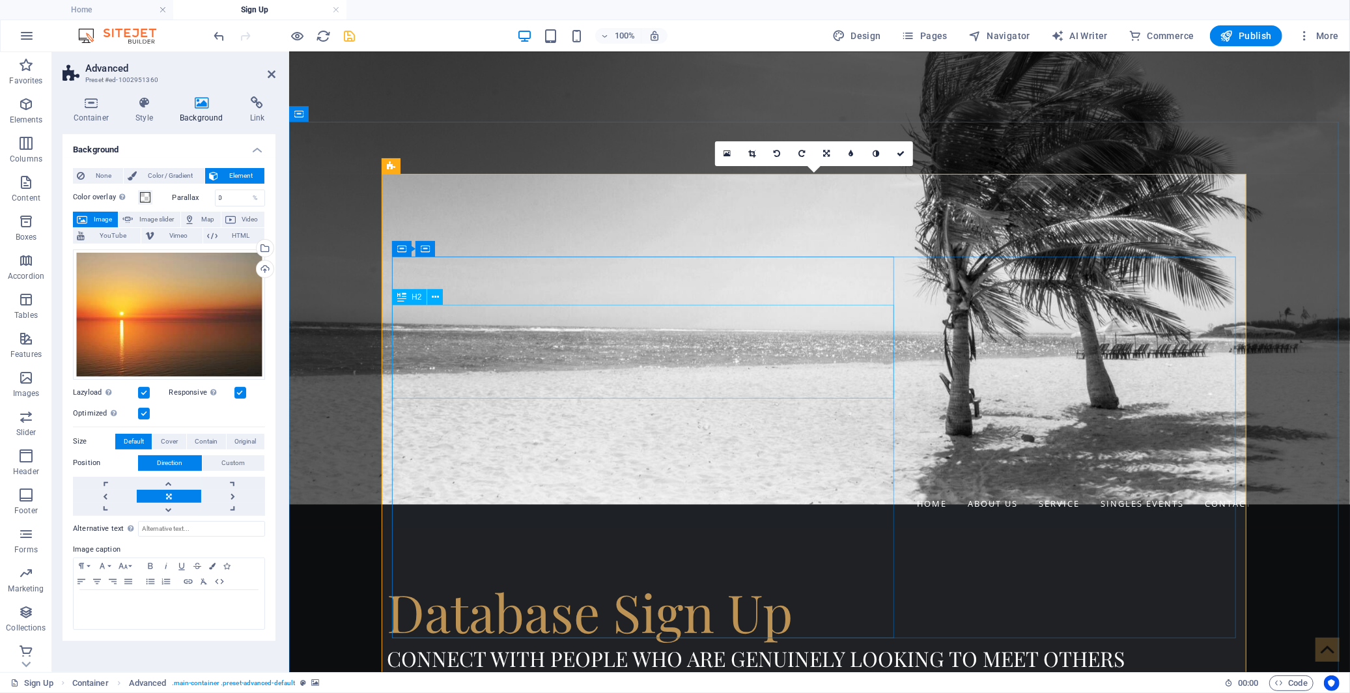
scroll to position [361, 0]
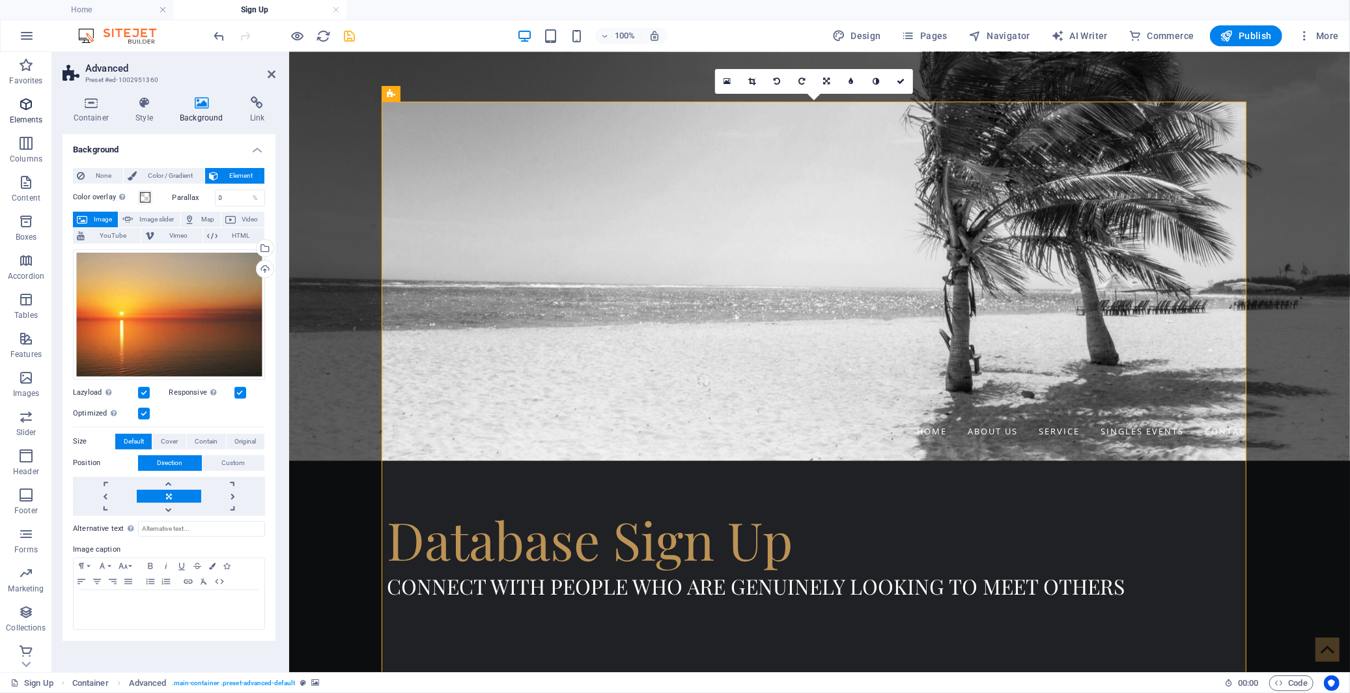
click at [25, 103] on icon "button" at bounding box center [26, 104] width 16 height 16
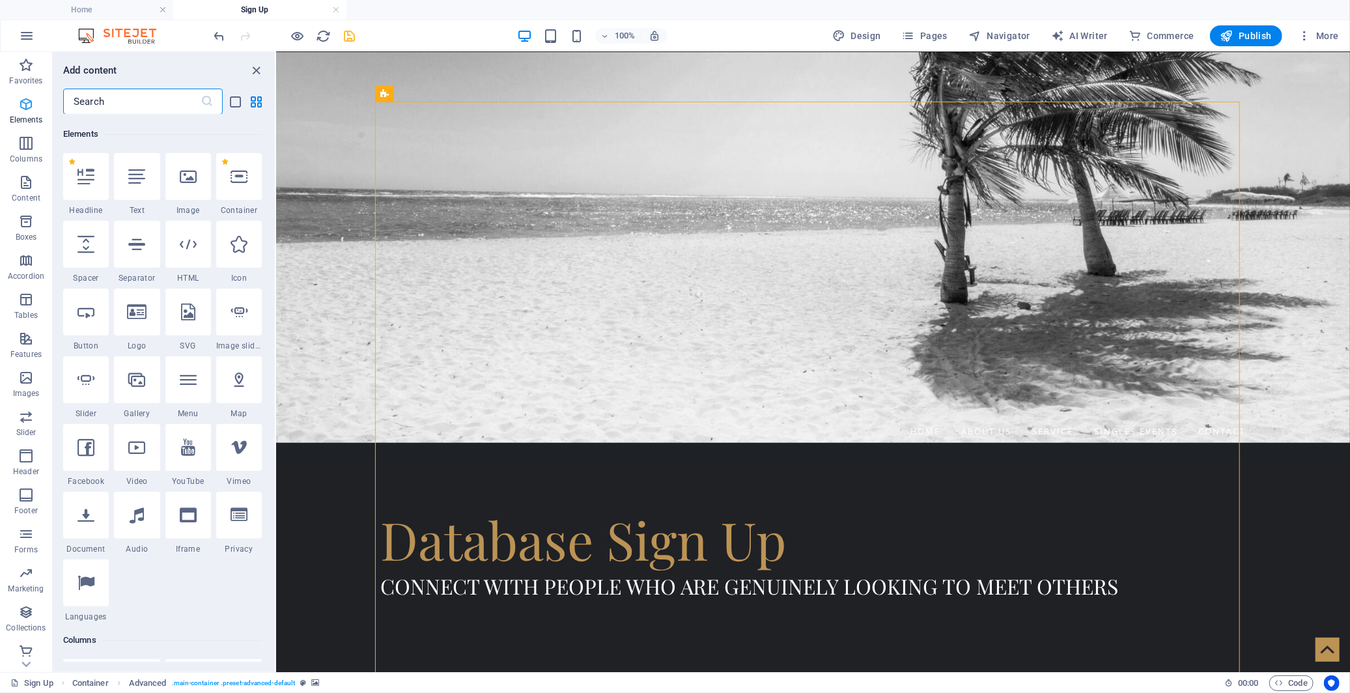
scroll to position [139, 0]
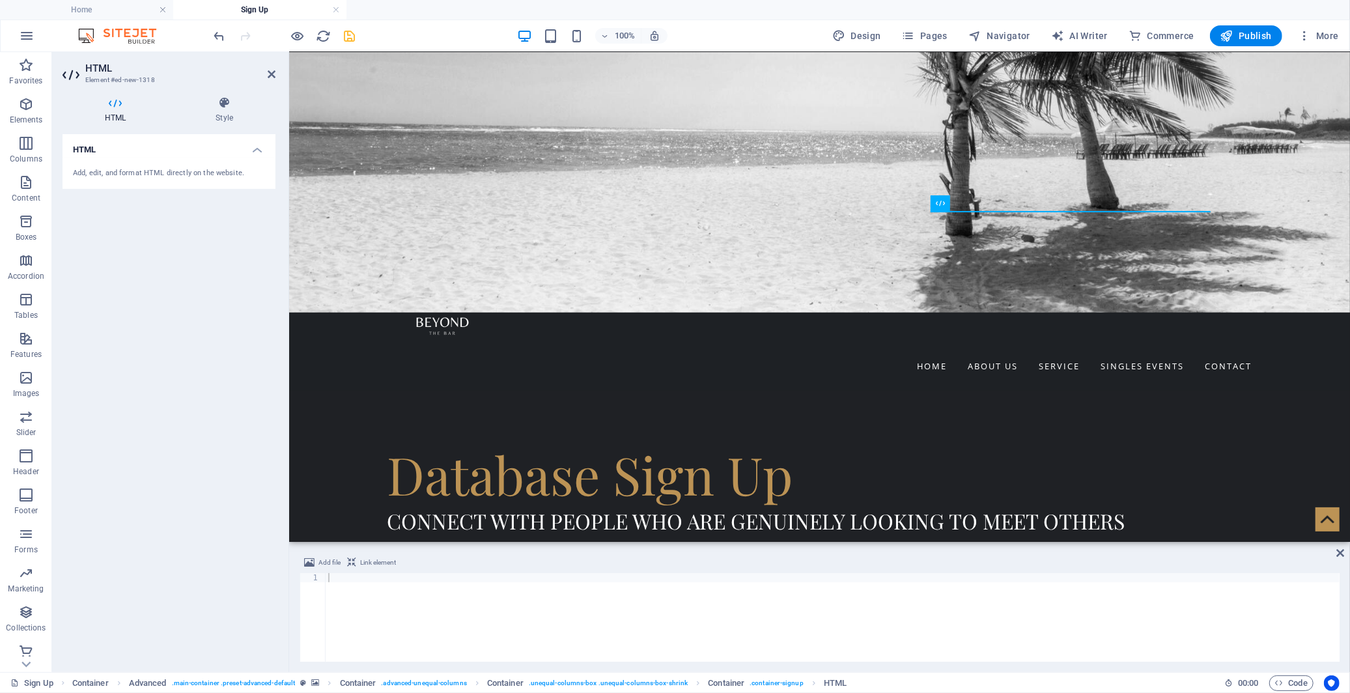
click at [678, 607] on div at bounding box center [833, 626] width 1014 height 107
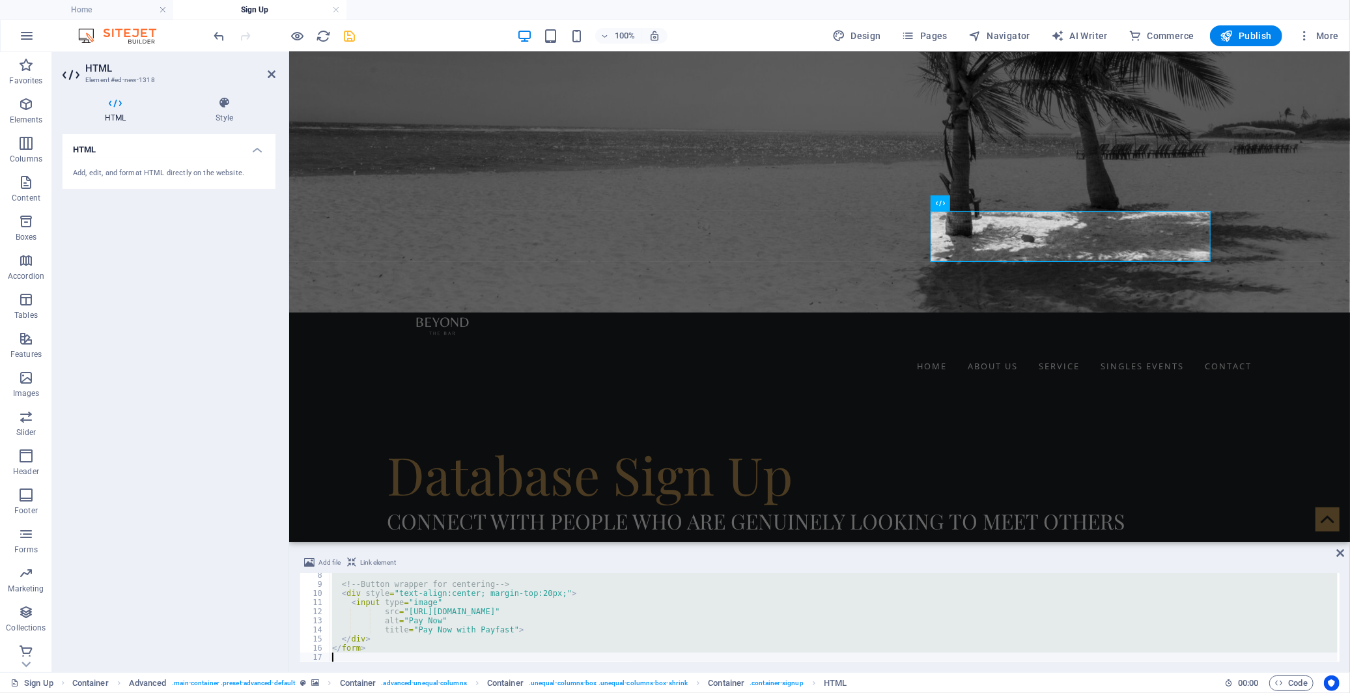
click at [666, 613] on div "<!-- Button wrapper for centering --> < div style = "text-align:center; margin-…" at bounding box center [834, 617] width 1008 height 89
type textarea "</form>"
paste textarea
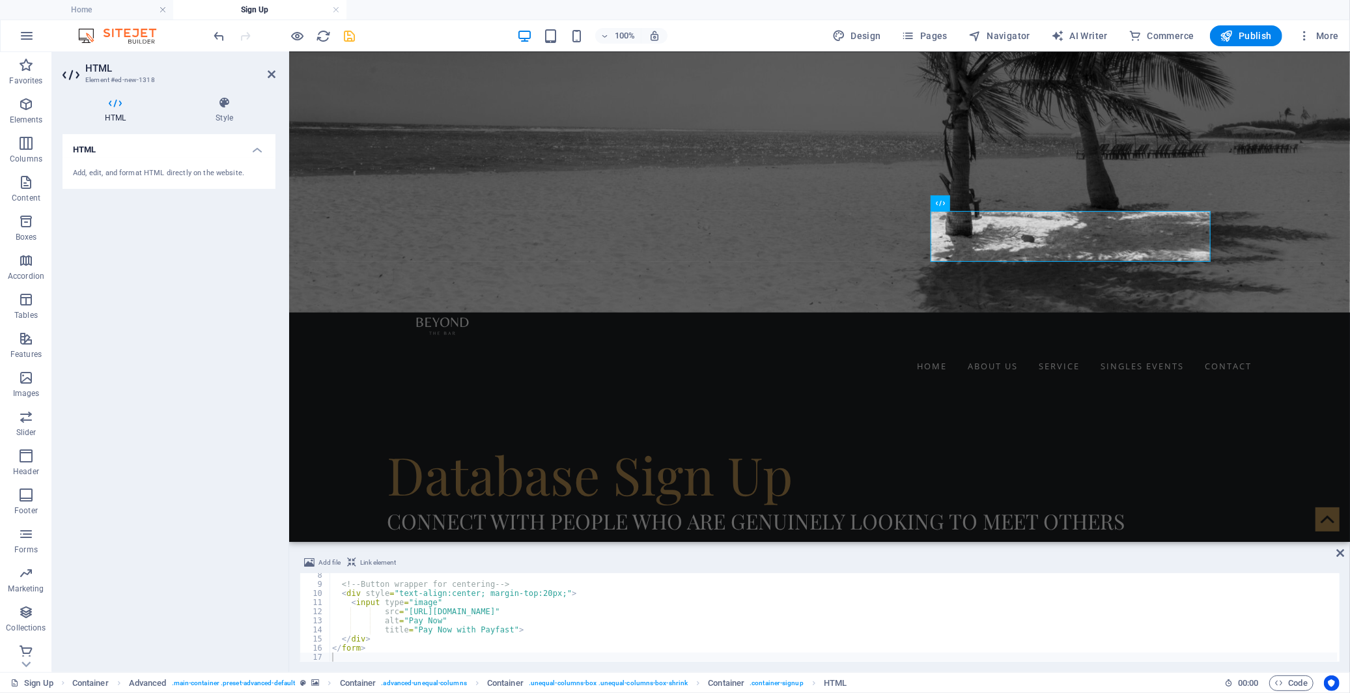
click at [771, 617] on div "<!-- Button wrapper for centering --> < div style = "text-align:center; margin-…" at bounding box center [834, 624] width 1008 height 107
type textarea "</form>"
paste textarea
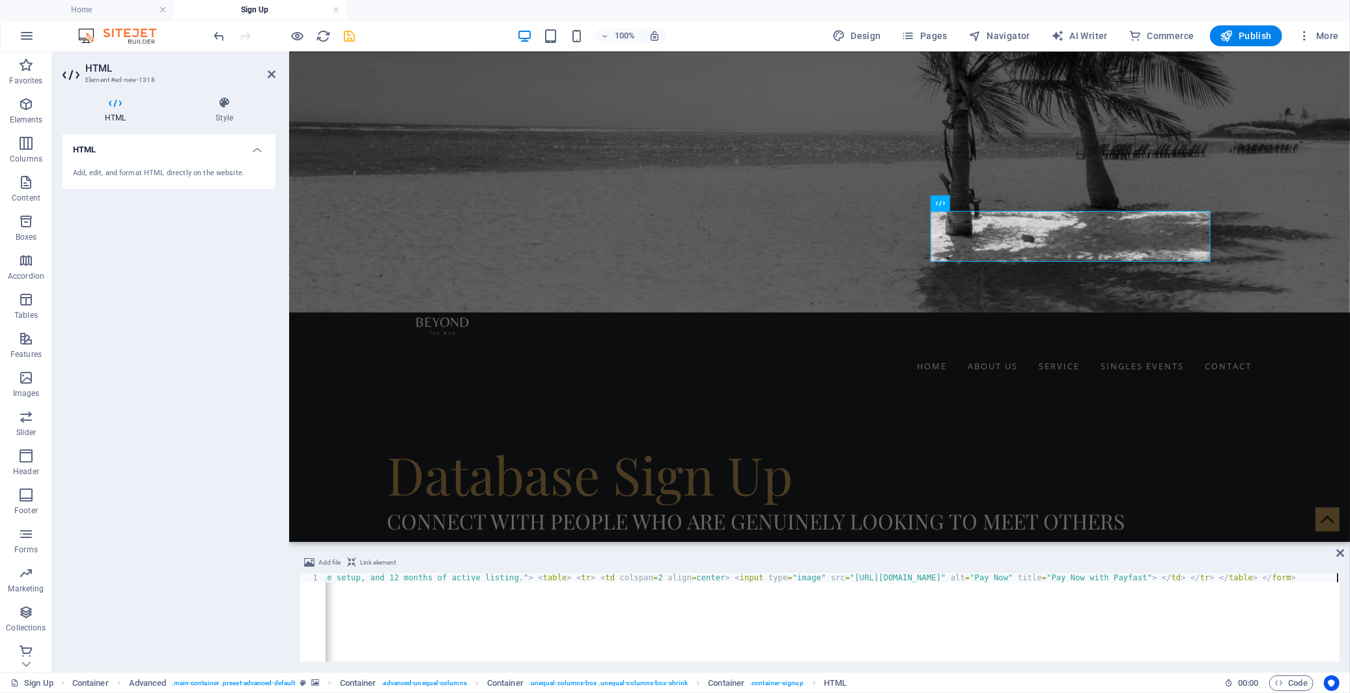
scroll to position [0, 2518]
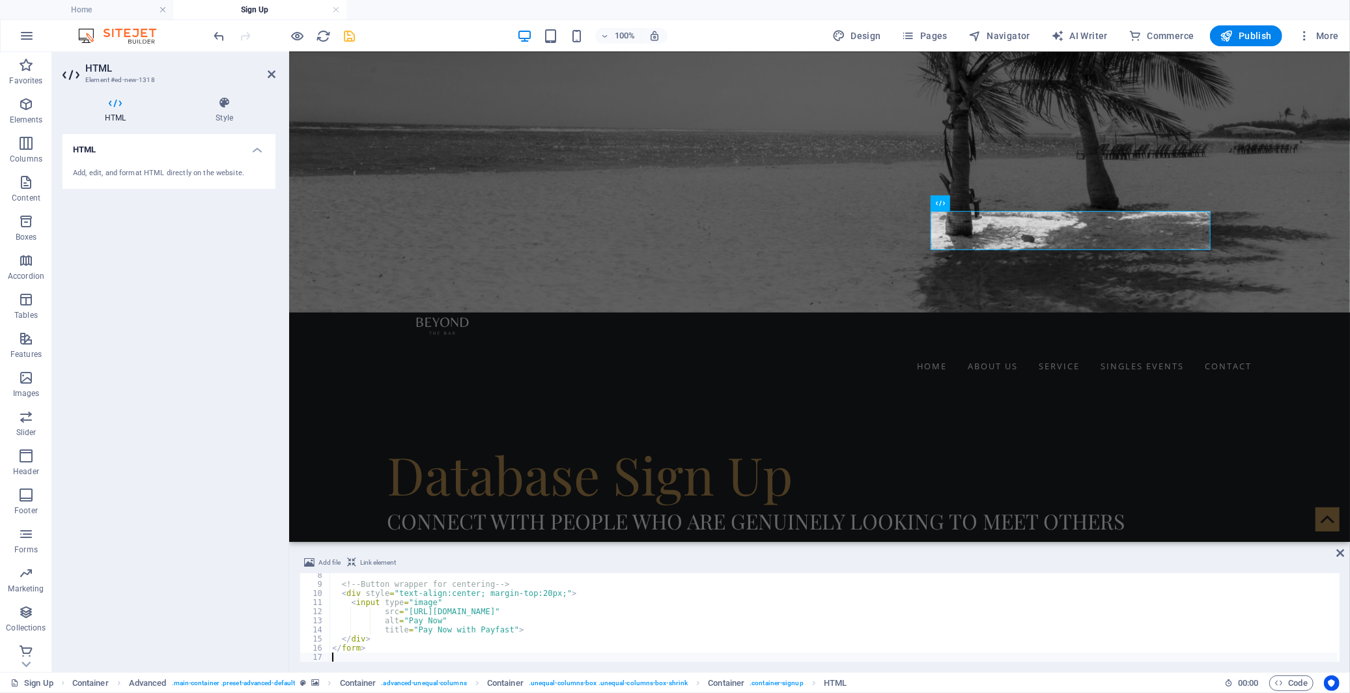
scroll to position [66, 0]
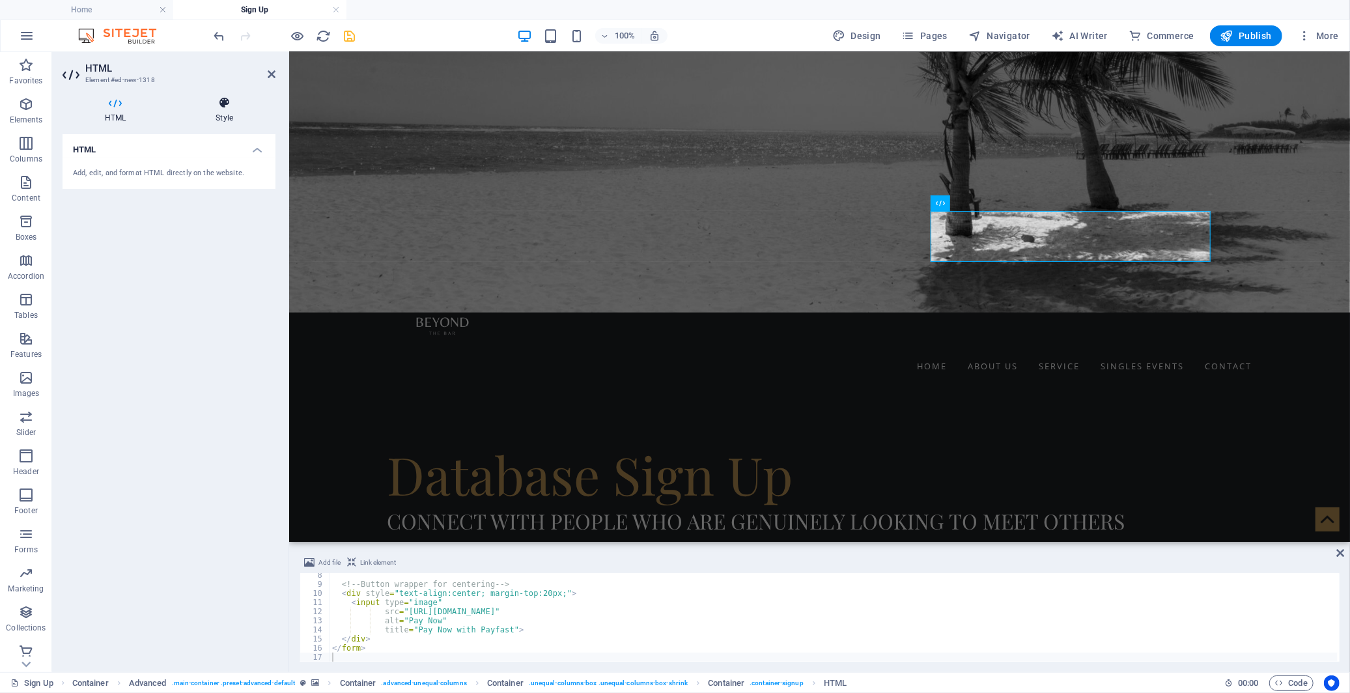
click at [225, 107] on icon at bounding box center [224, 102] width 102 height 13
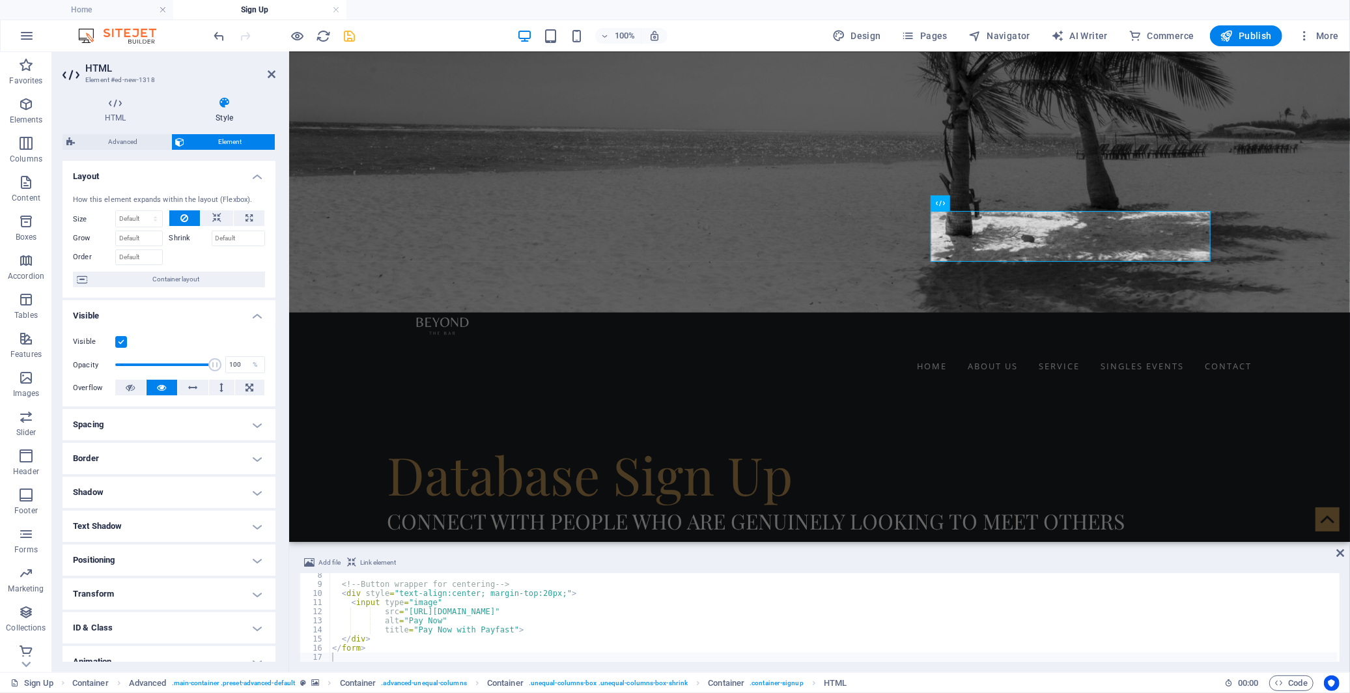
click at [210, 555] on h4 "Positioning" at bounding box center [169, 559] width 213 height 31
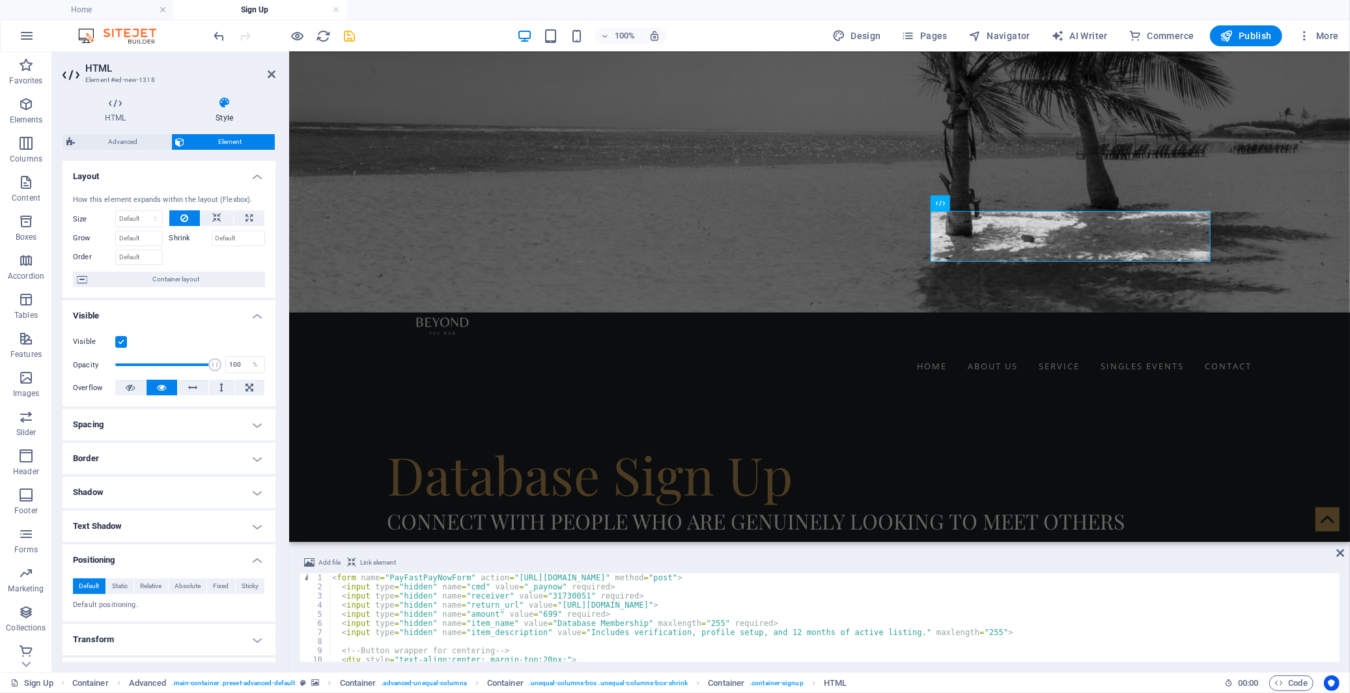
type textarea "<!-- Button wrapper for centering -->"
click at [622, 647] on div "< form name = "PayFastPayNowForm" action = "[URL][DOMAIN_NAME]" method = "post"…" at bounding box center [834, 626] width 1008 height 107
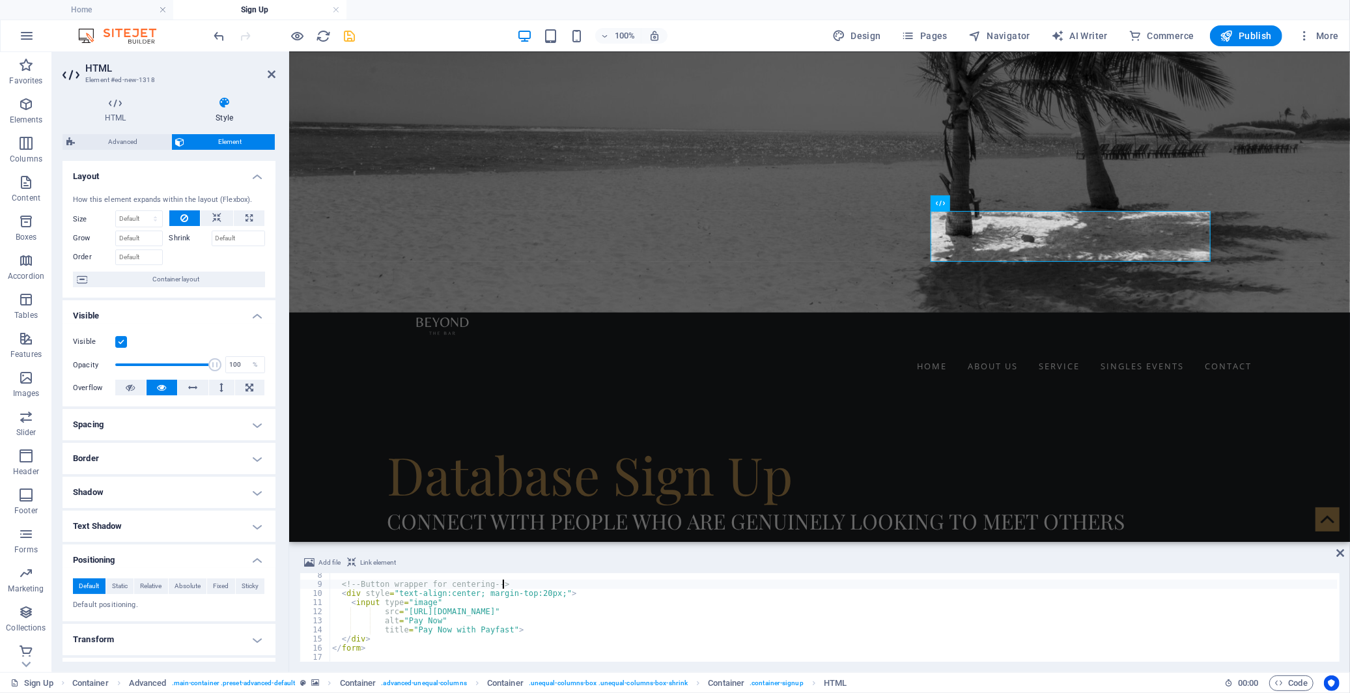
scroll to position [66, 0]
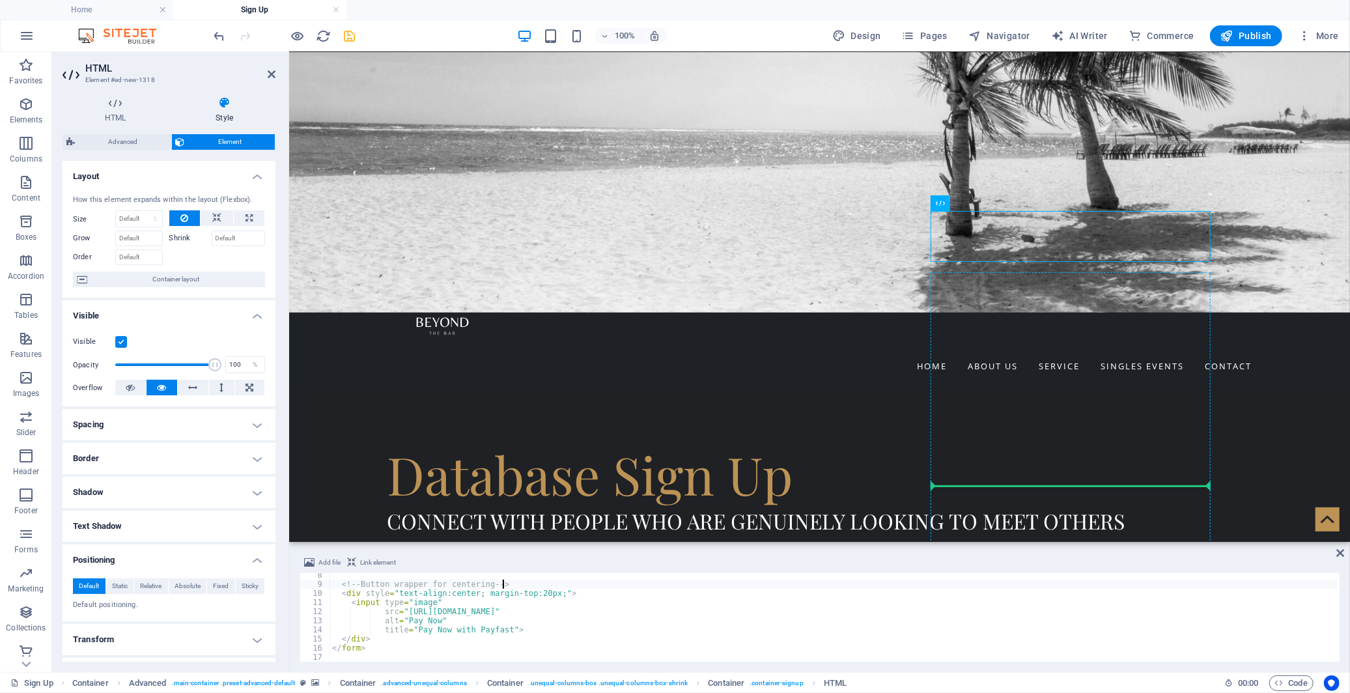
drag, startPoint x: 1244, startPoint y: 254, endPoint x: 953, endPoint y: 470, distance: 362.1
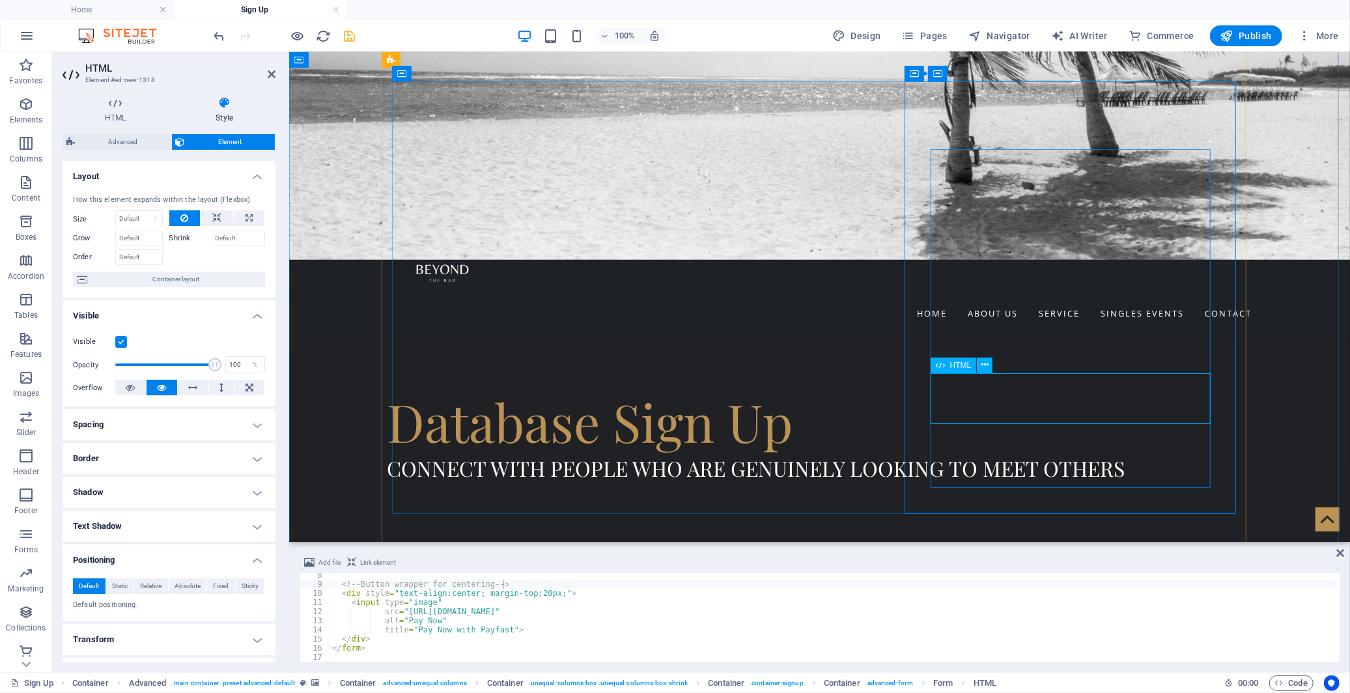
scroll to position [434, 0]
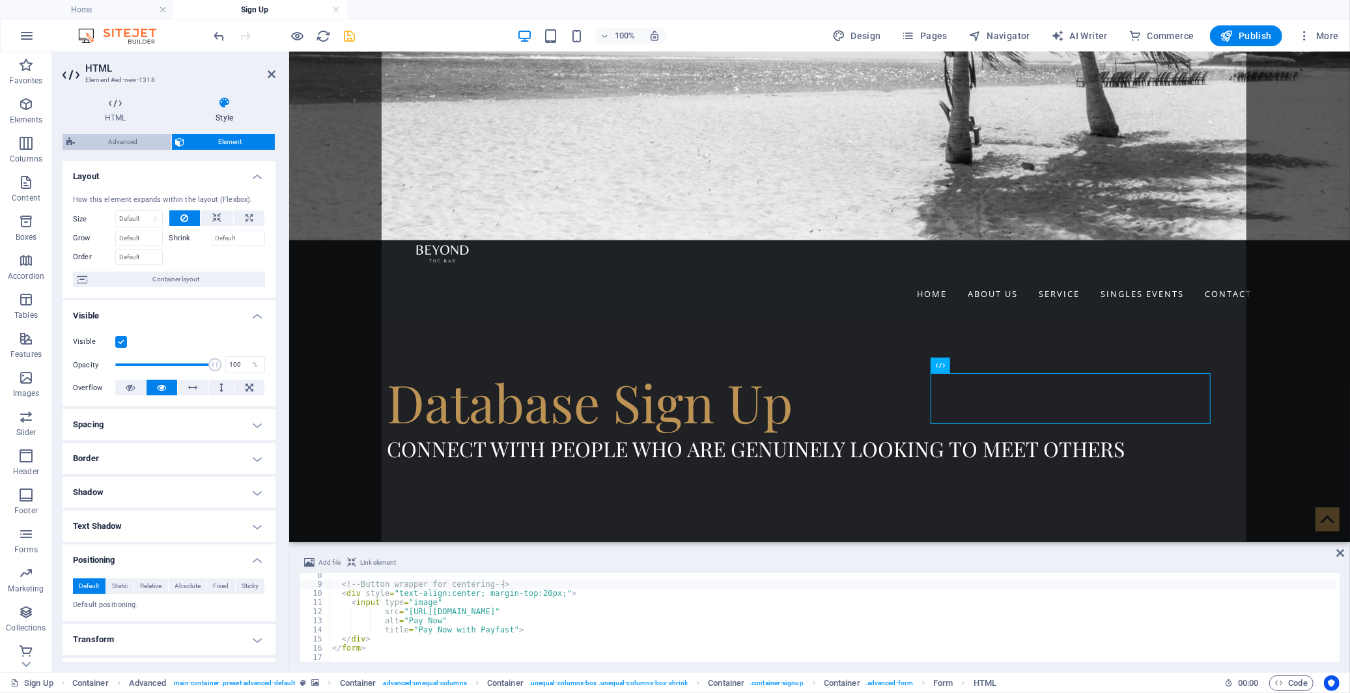
click at [124, 145] on span "Advanced" at bounding box center [123, 142] width 89 height 16
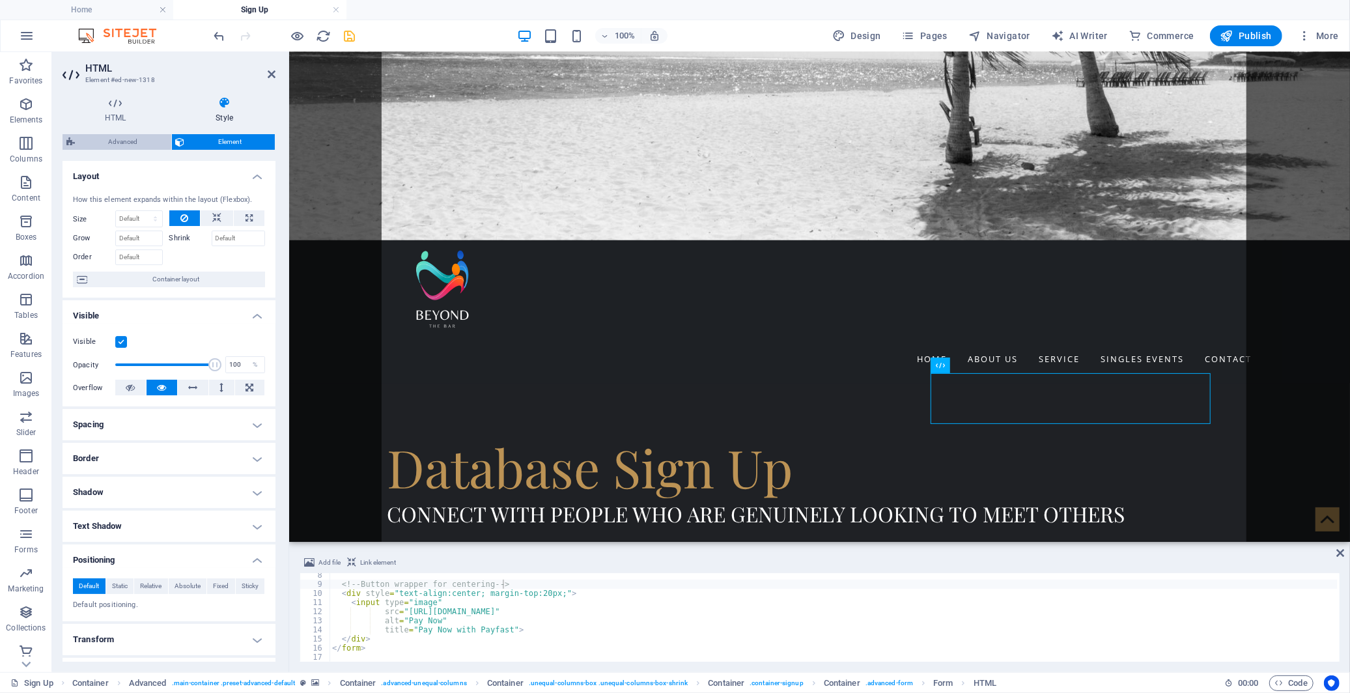
select select "%"
select select "rem"
select select "px"
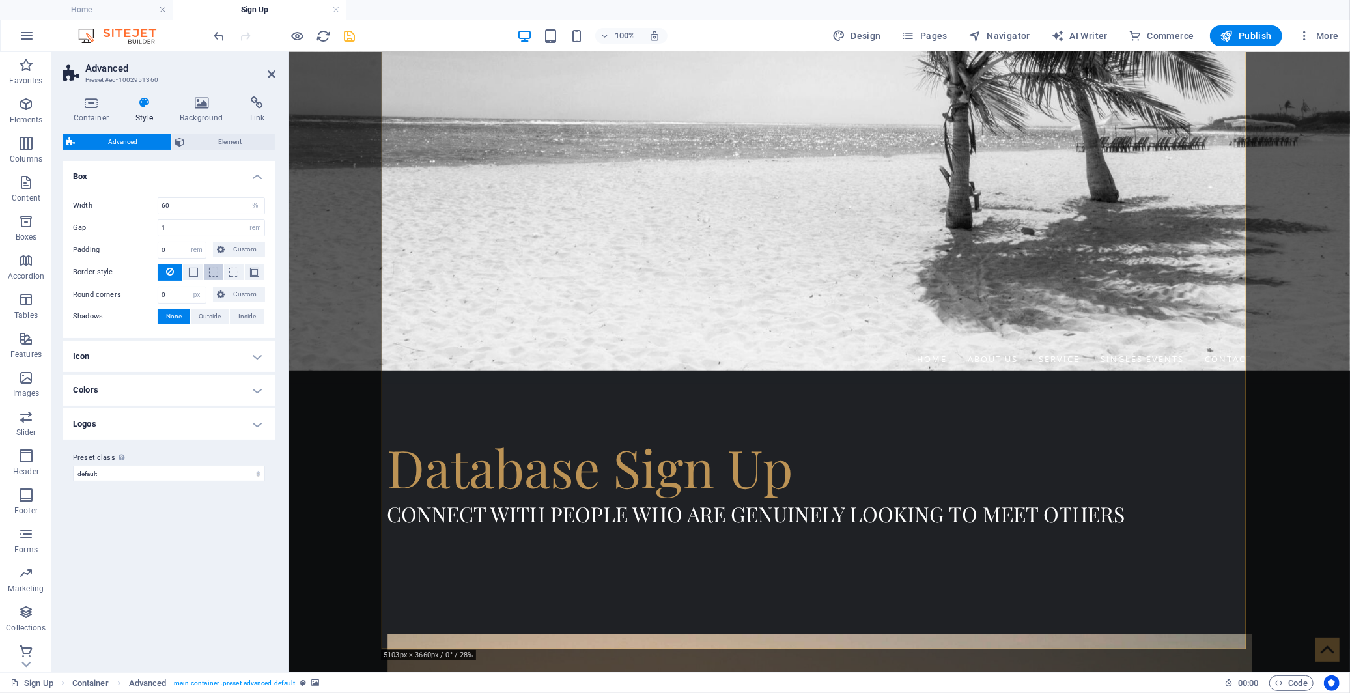
click at [213, 277] on span at bounding box center [213, 272] width 3 height 16
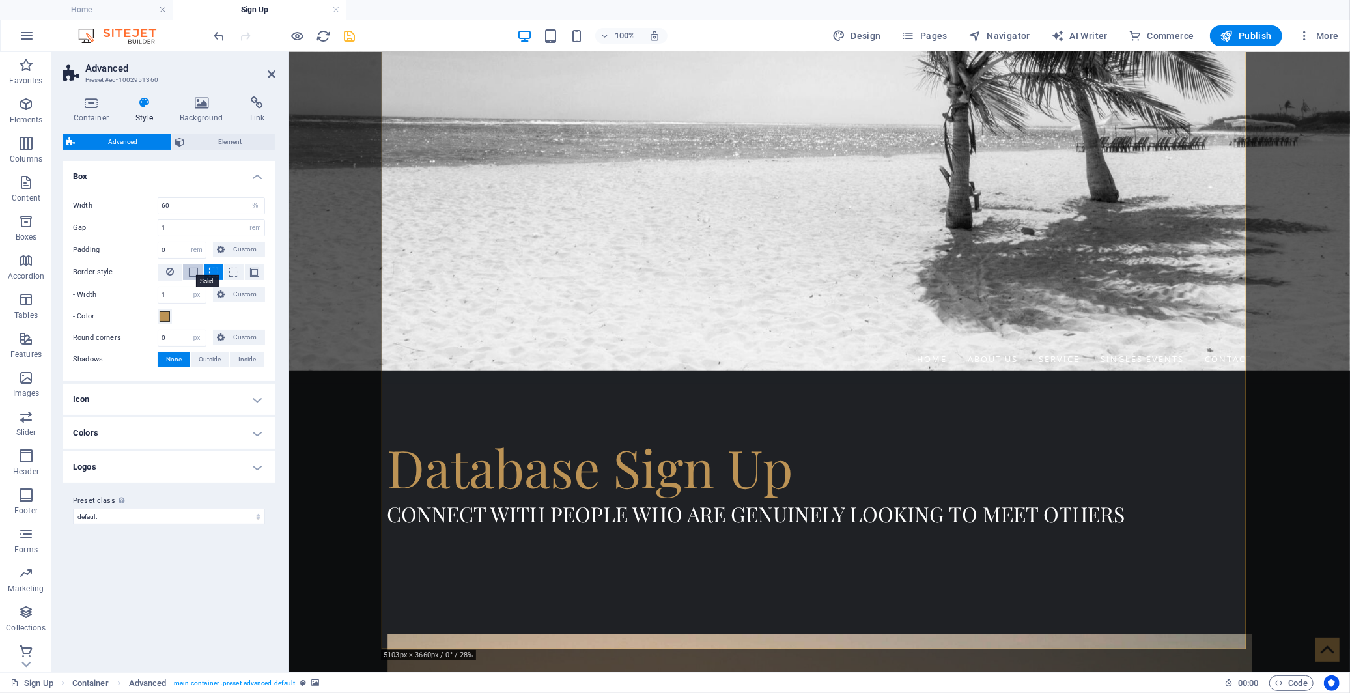
click at [193, 272] on span at bounding box center [193, 272] width 9 height 9
click at [229, 275] on span at bounding box center [233, 272] width 9 height 9
click at [258, 275] on span at bounding box center [254, 272] width 9 height 9
click at [168, 272] on icon at bounding box center [170, 272] width 8 height 16
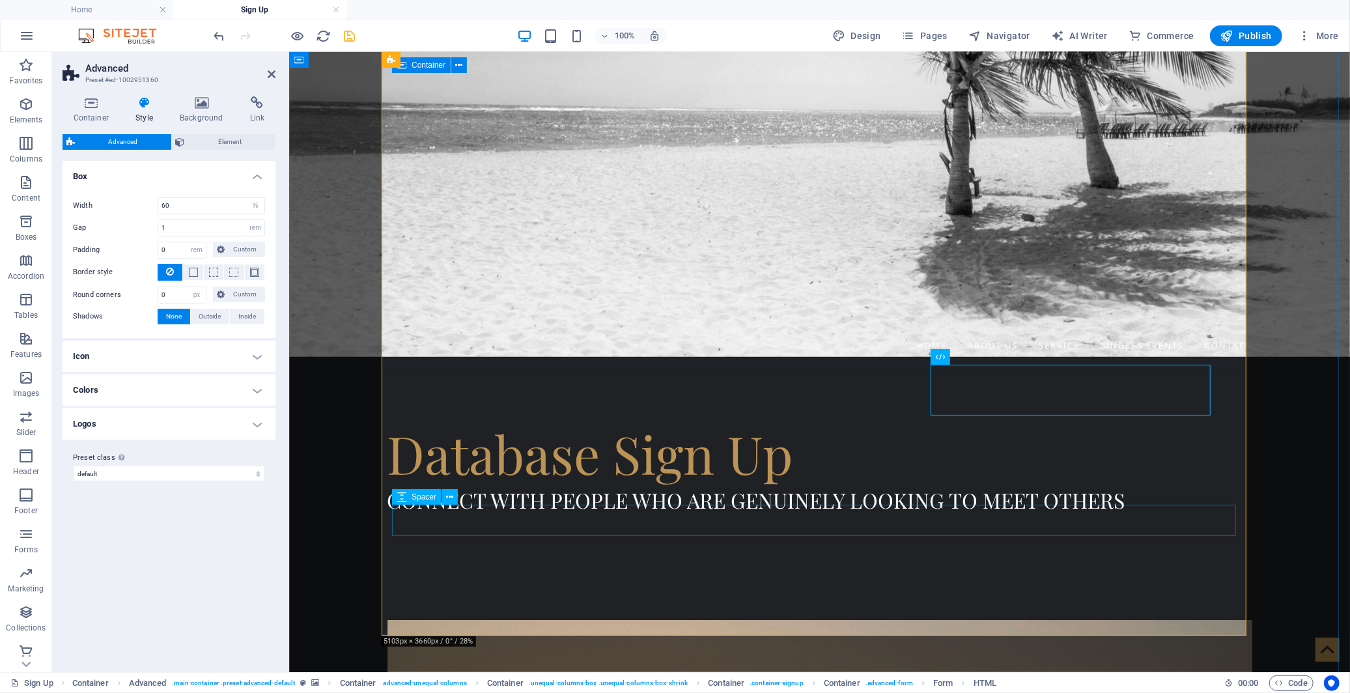
scroll to position [303, 0]
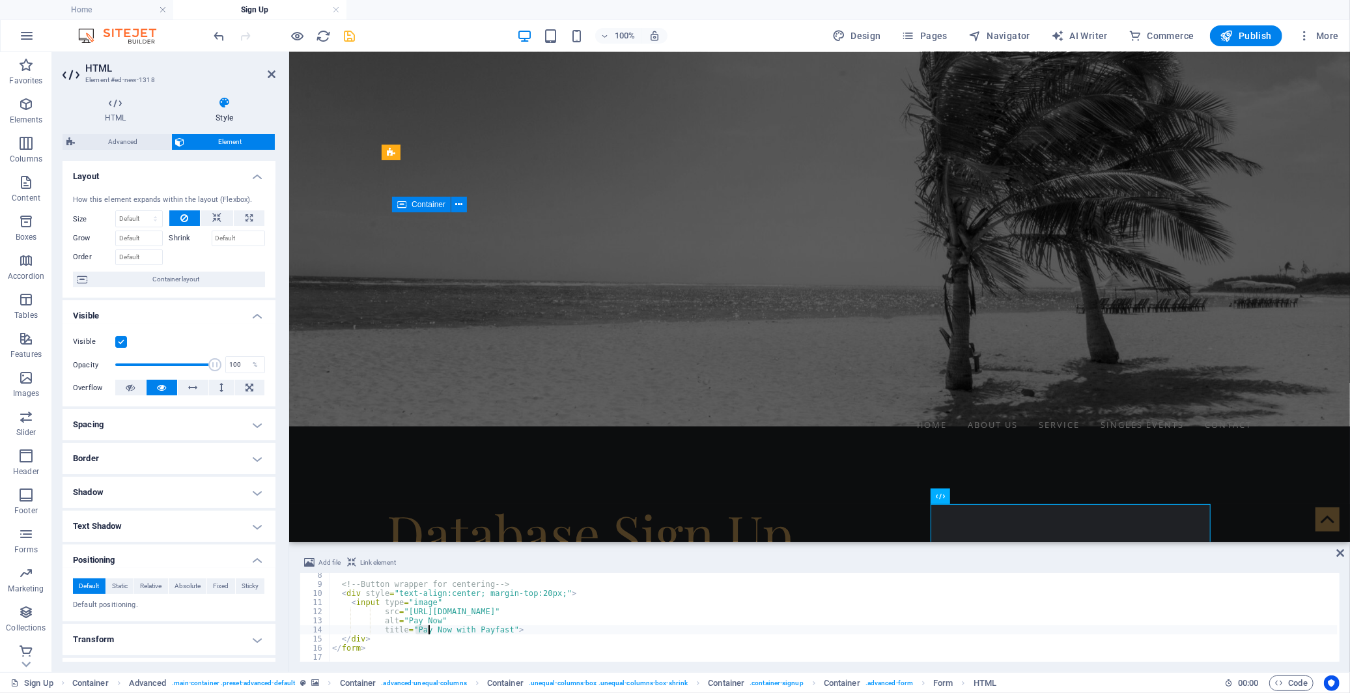
drag, startPoint x: 414, startPoint y: 632, endPoint x: 430, endPoint y: 633, distance: 16.9
click at [430, 633] on div "<!-- Button wrapper for centering --> < div style = "text-align:center; margin-…" at bounding box center [834, 624] width 1008 height 107
click at [444, 630] on div "<!-- Button wrapper for centering --> < div style = "text-align:center; margin-…" at bounding box center [834, 624] width 1008 height 107
drag, startPoint x: 674, startPoint y: 615, endPoint x: 649, endPoint y: 610, distance: 25.8
click at [649, 610] on div "<!-- Button wrapper for centering --> < div style = "text-align:center; margin-…" at bounding box center [834, 624] width 1008 height 107
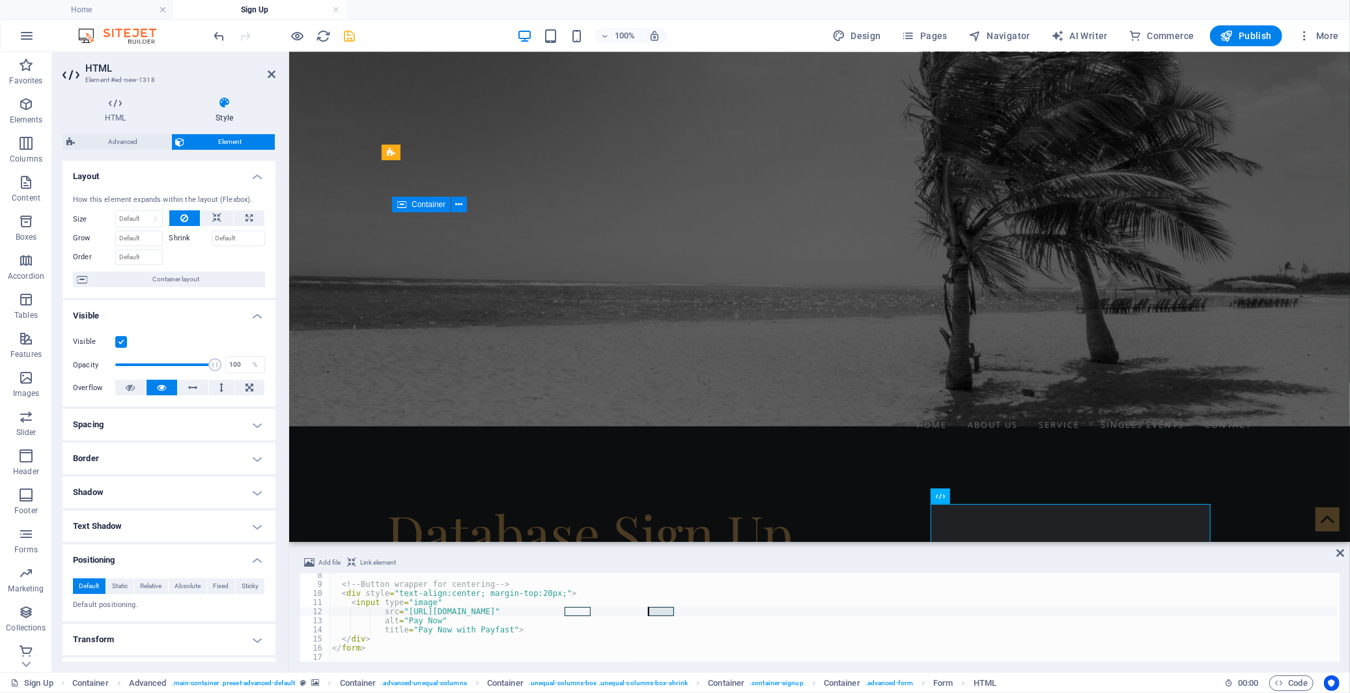
click at [655, 611] on div "<!-- Button wrapper for centering --> < div style = "text-align:center; margin-…" at bounding box center [834, 617] width 1008 height 89
click at [655, 611] on div "<!-- Button wrapper for centering --> < div style = "text-align:center; margin-…" at bounding box center [834, 624] width 1008 height 107
drag, startPoint x: 412, startPoint y: 628, endPoint x: 442, endPoint y: 630, distance: 30.0
click at [442, 630] on div "<!-- Button wrapper for centering --> < div style = "text-align:center; margin-…" at bounding box center [834, 624] width 1008 height 107
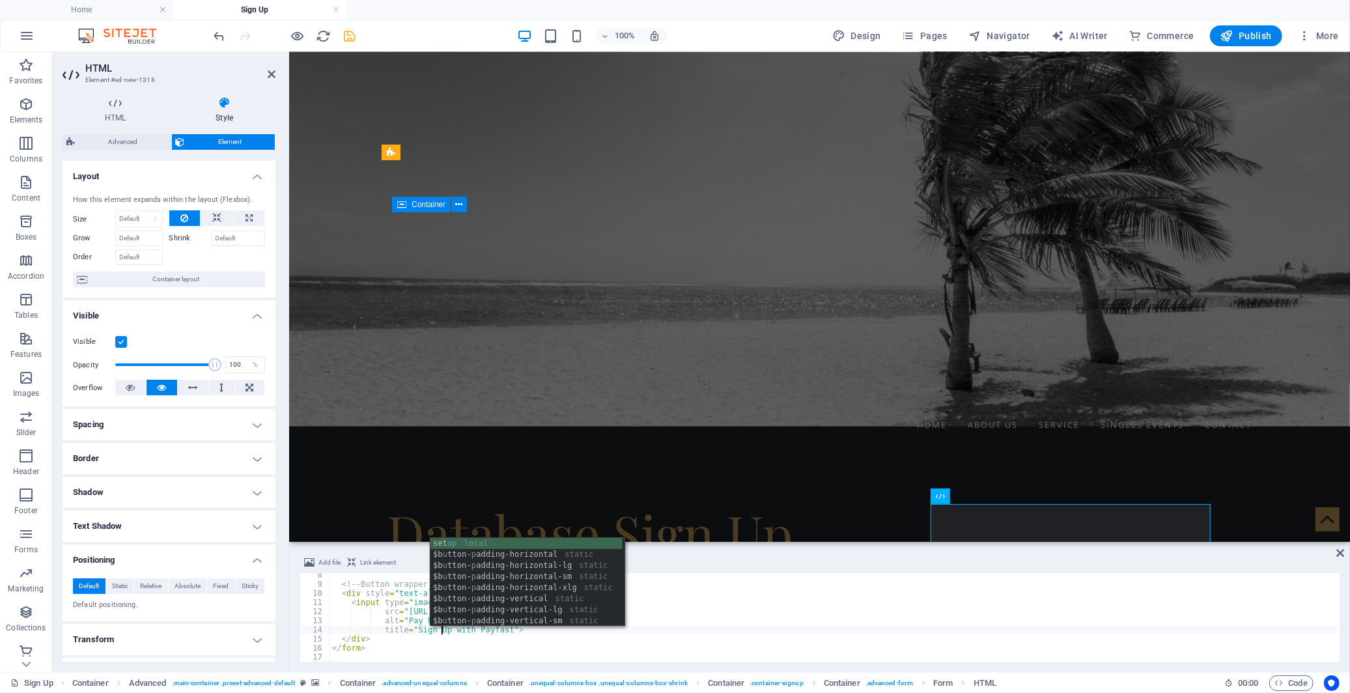
click at [445, 641] on div "<!-- Button wrapper for centering --> < div style = "text-align:center; margin-…" at bounding box center [834, 624] width 1008 height 107
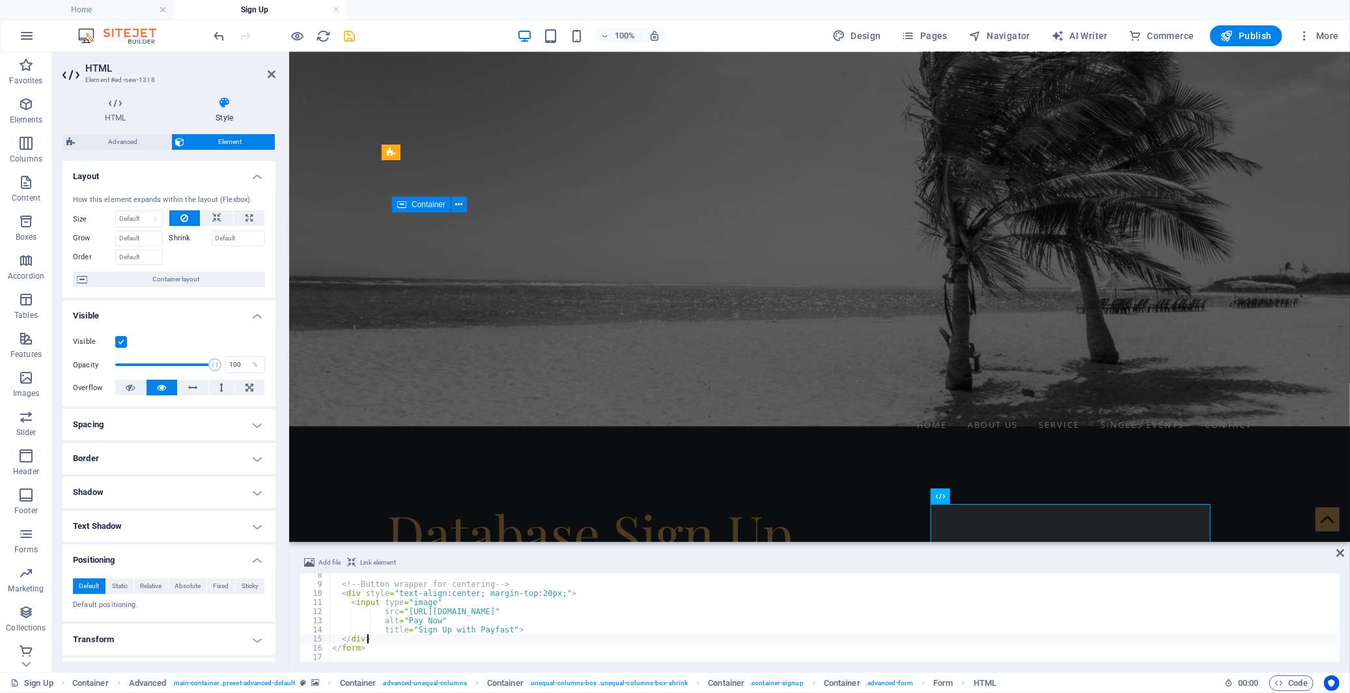
scroll to position [0, 2]
type textarea "</div>"
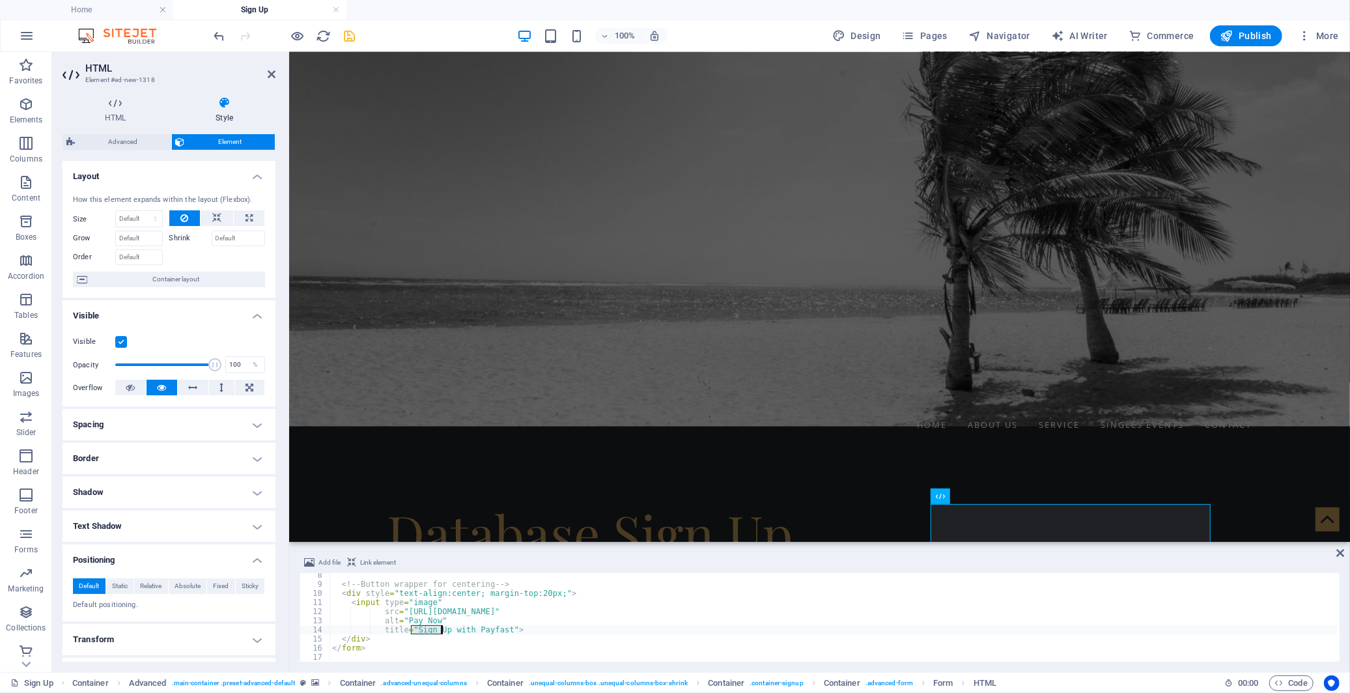
drag, startPoint x: 413, startPoint y: 630, endPoint x: 440, endPoint y: 630, distance: 27.4
click at [440, 630] on div "<!-- Button wrapper for centering --> < div style = "text-align:center; margin-…" at bounding box center [834, 624] width 1008 height 107
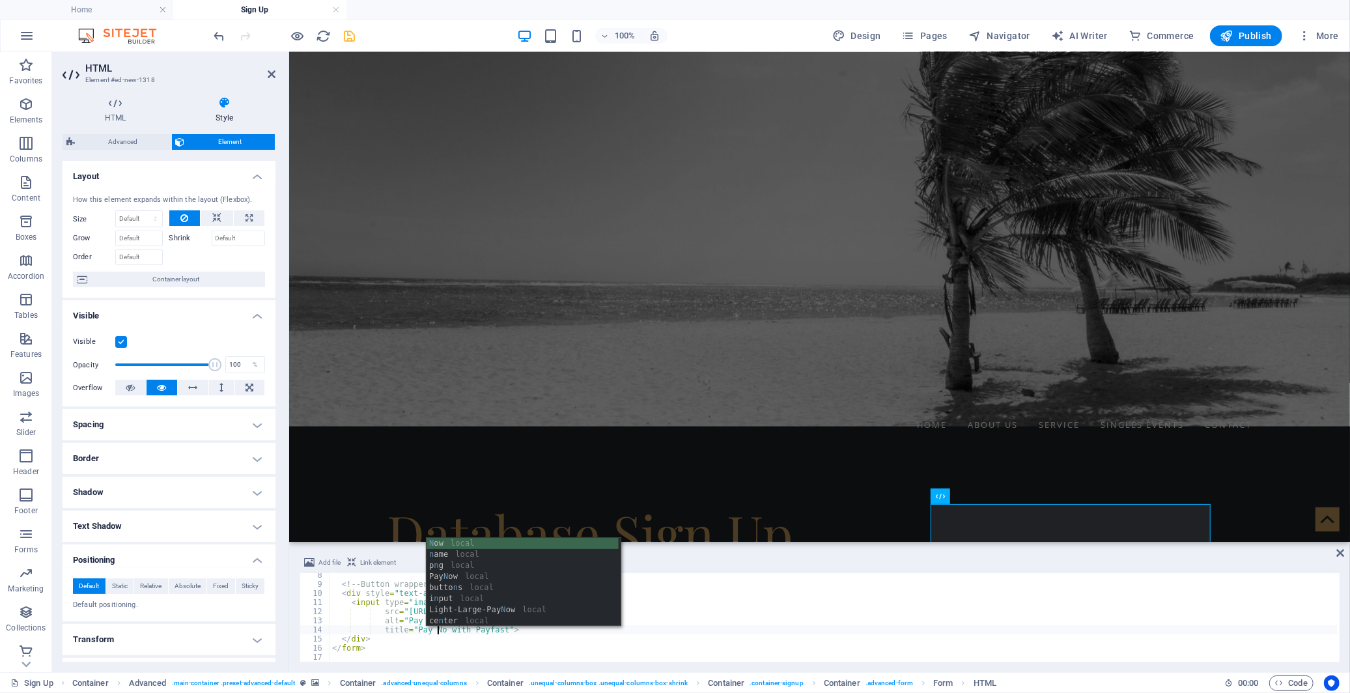
type textarea "title="Pay Now with Payfast">"
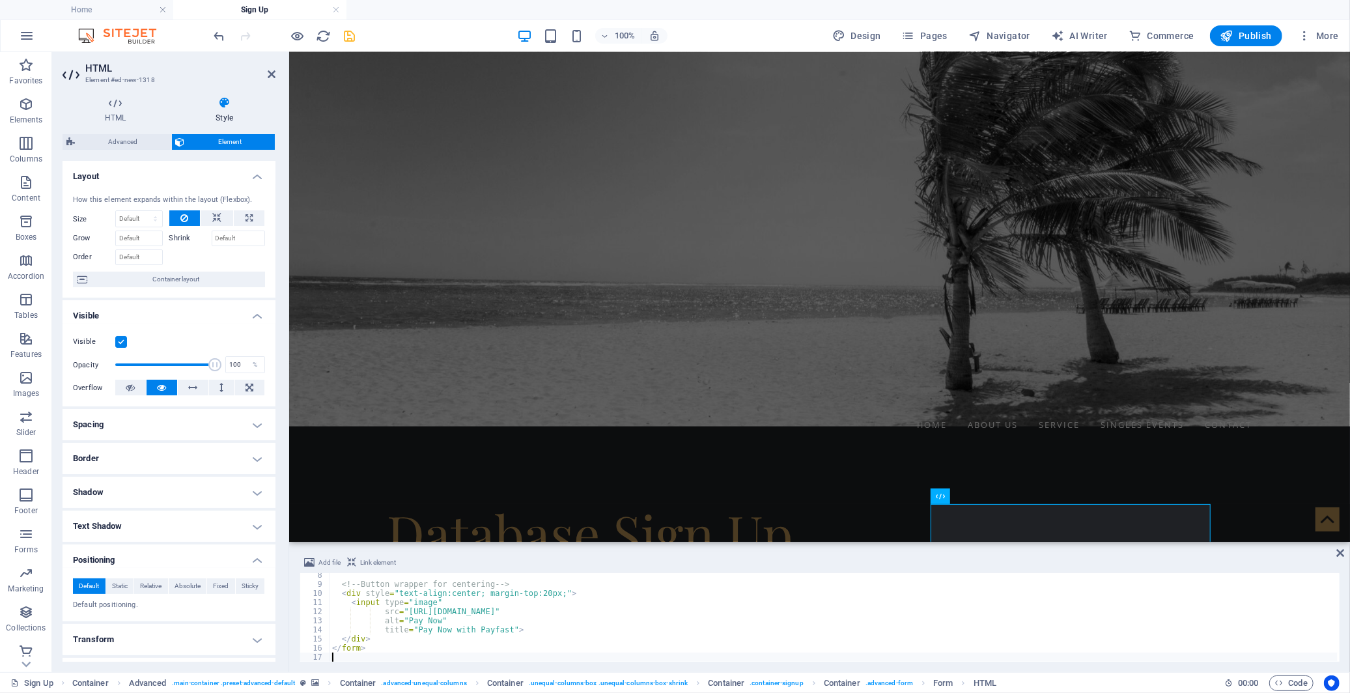
click at [493, 655] on div "<!-- Button wrapper for centering --> < div style = "text-align:center; margin-…" at bounding box center [834, 624] width 1008 height 107
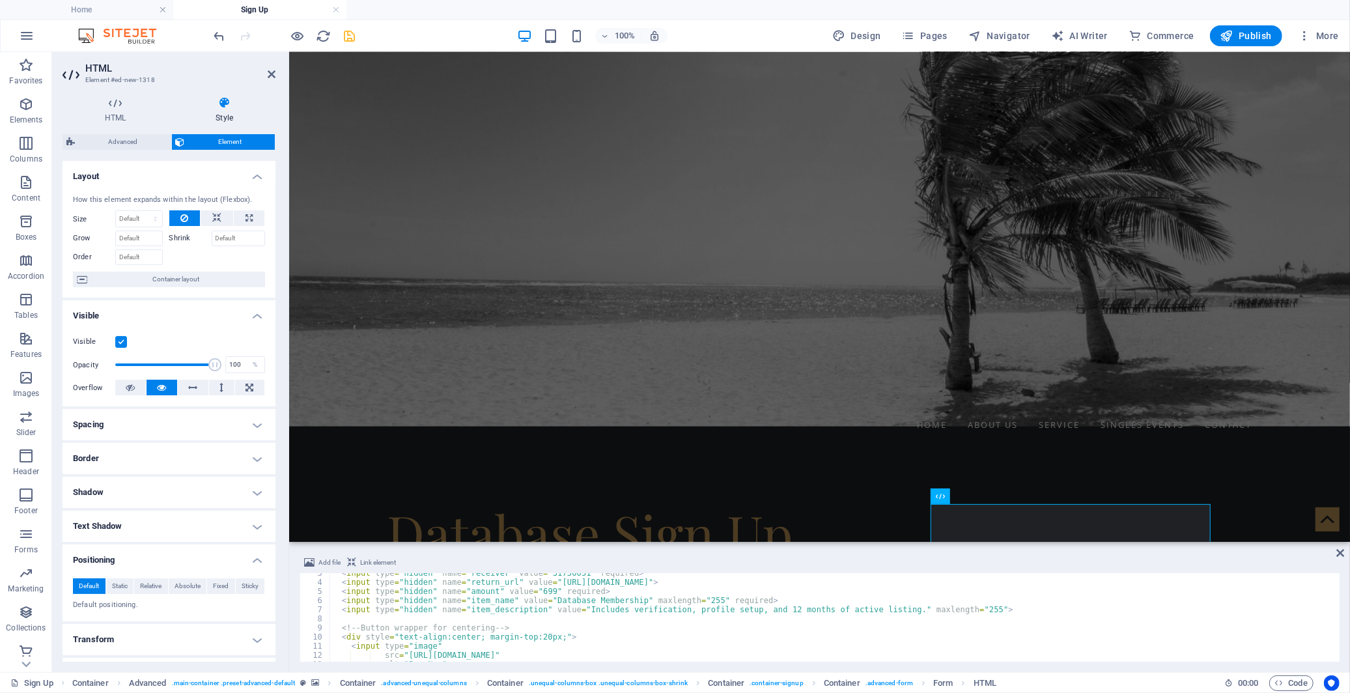
scroll to position [23, 0]
drag, startPoint x: 537, startPoint y: 600, endPoint x: 613, endPoint y: 599, distance: 76.2
click at [613, 599] on div "< input type = "hidden" name = "receiver" value = "31730051" required > < input…" at bounding box center [834, 622] width 1008 height 107
type textarea "<input type="hidden" name="item_name" value="Database Membership" maxlength="25…"
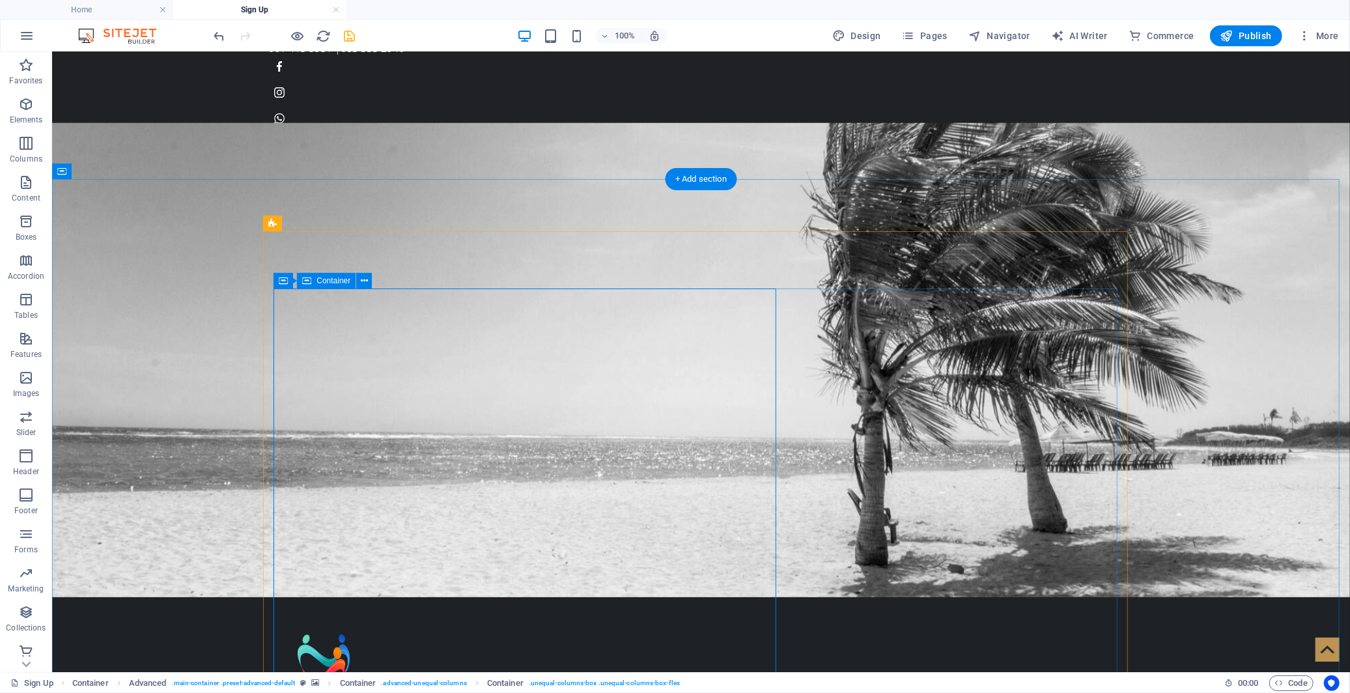
scroll to position [0, 0]
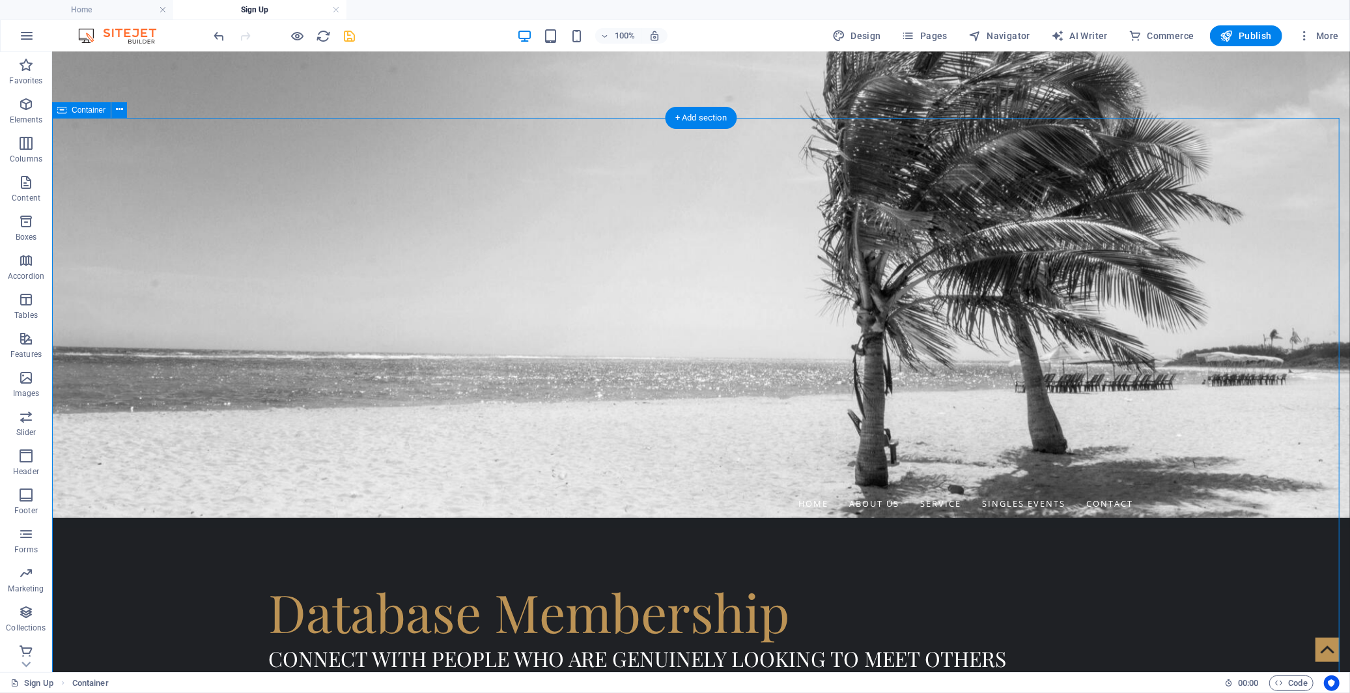
scroll to position [361, 0]
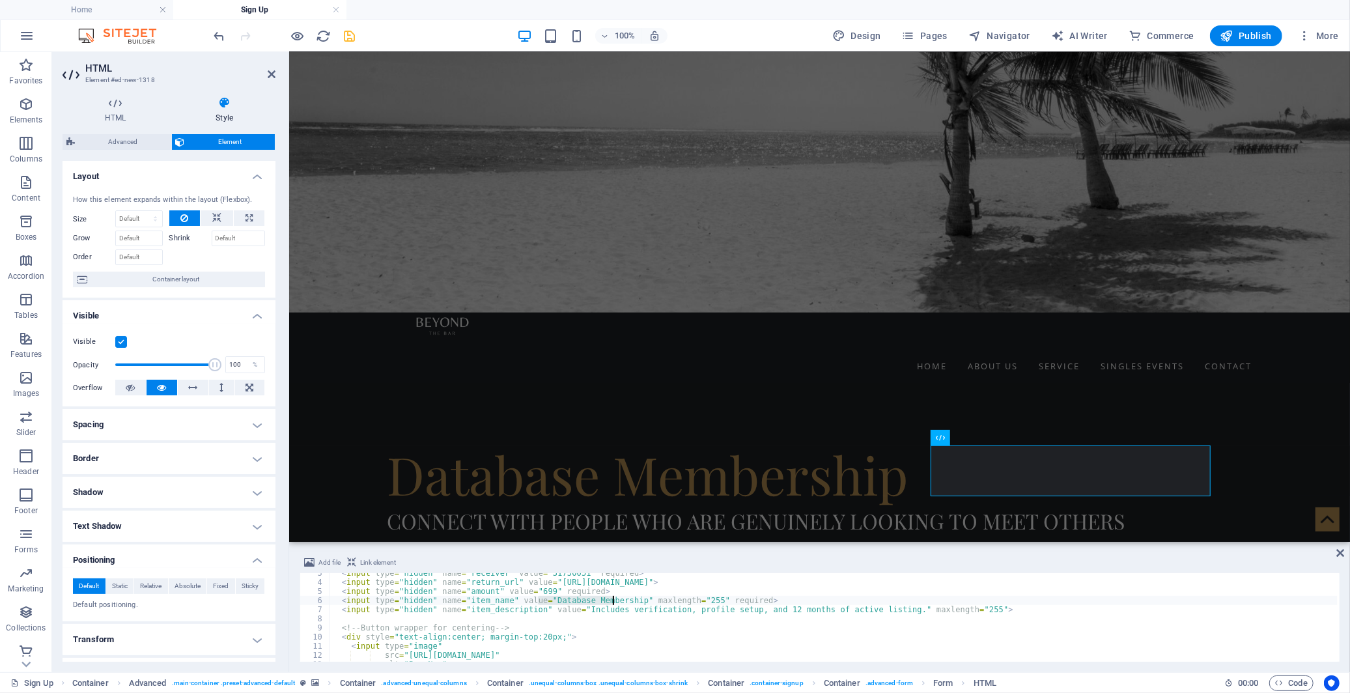
scroll to position [66, 0]
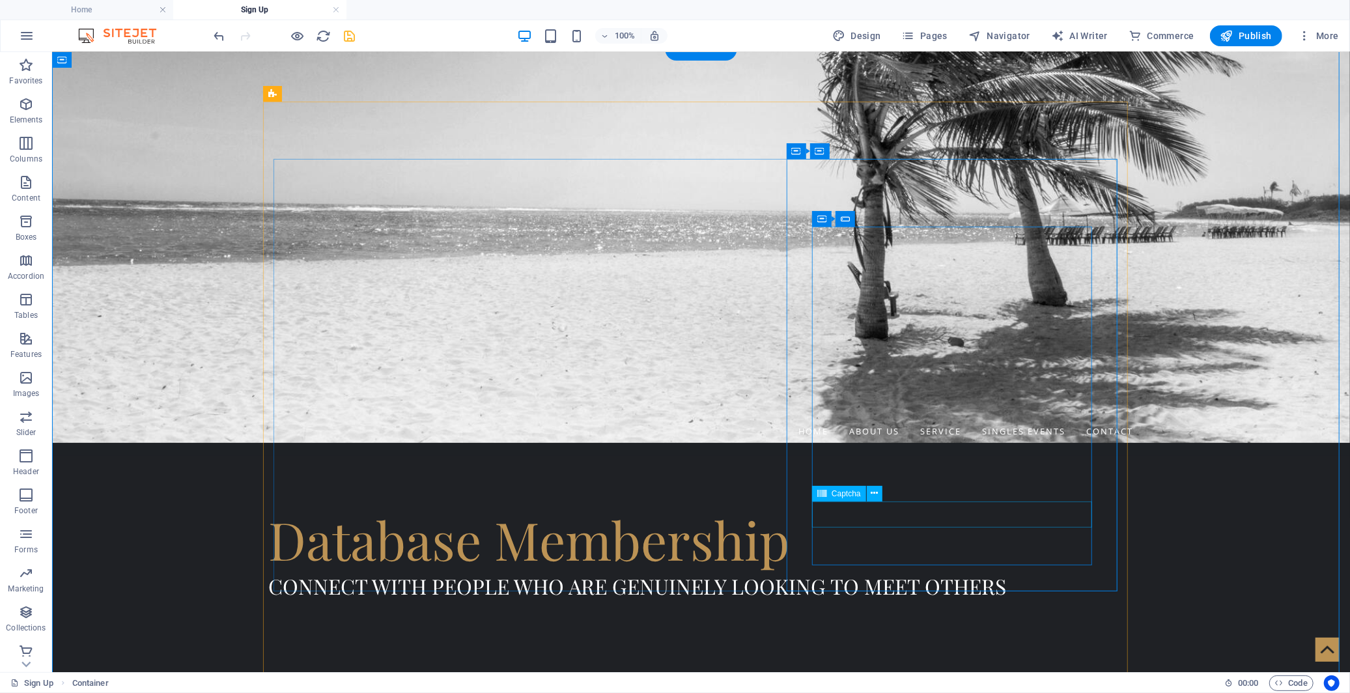
click at [875, 498] on icon at bounding box center [874, 493] width 7 height 14
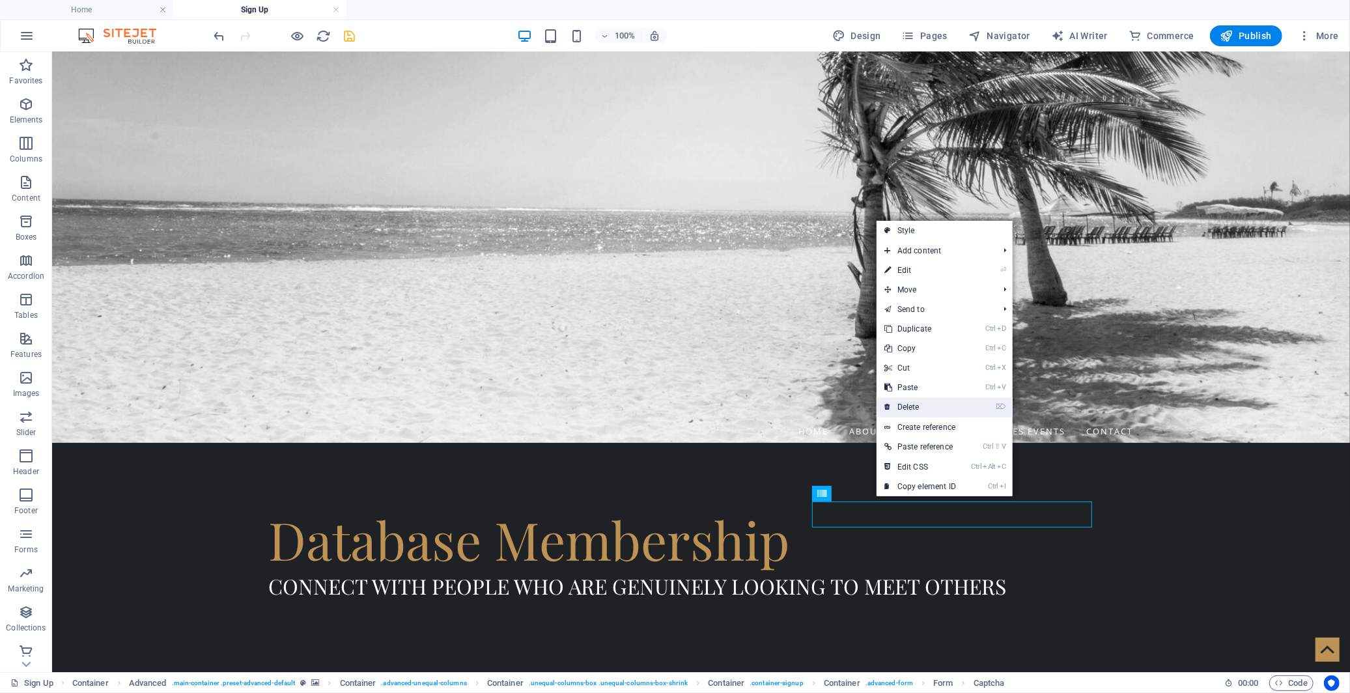
click at [929, 402] on link "⌦ Delete" at bounding box center [920, 407] width 87 height 20
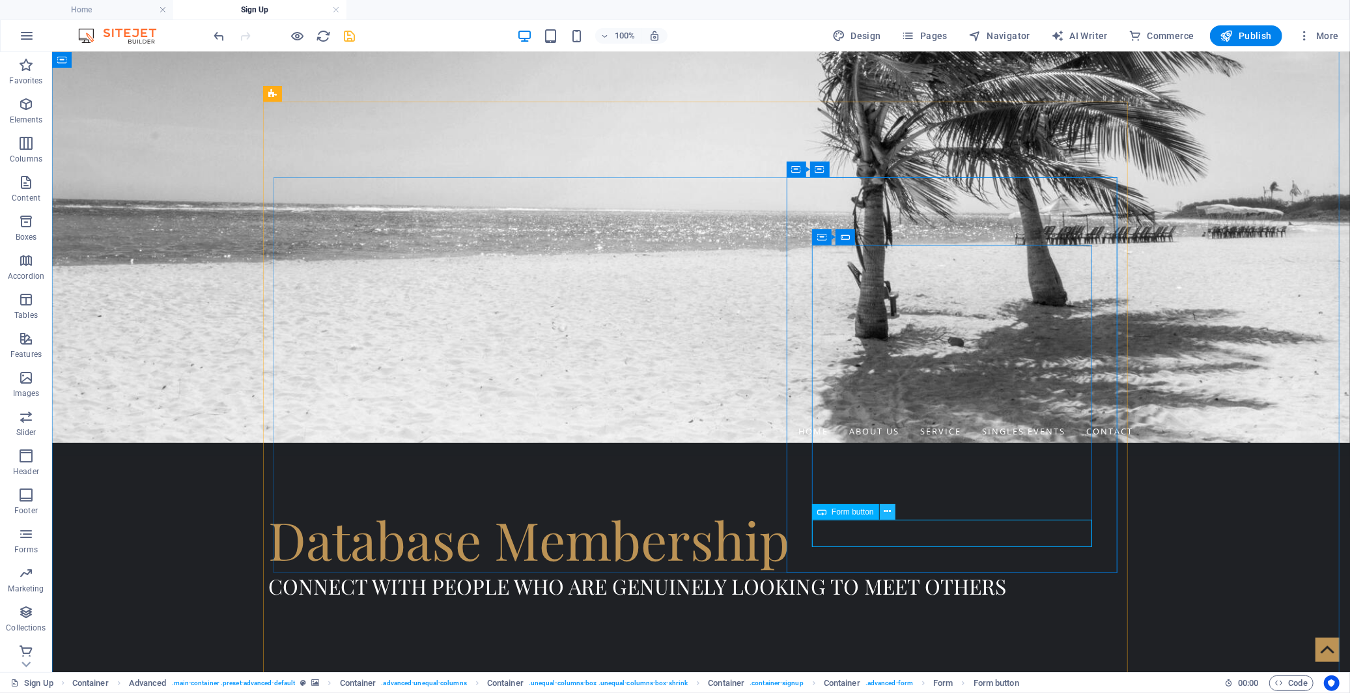
click at [888, 513] on icon at bounding box center [887, 512] width 7 height 14
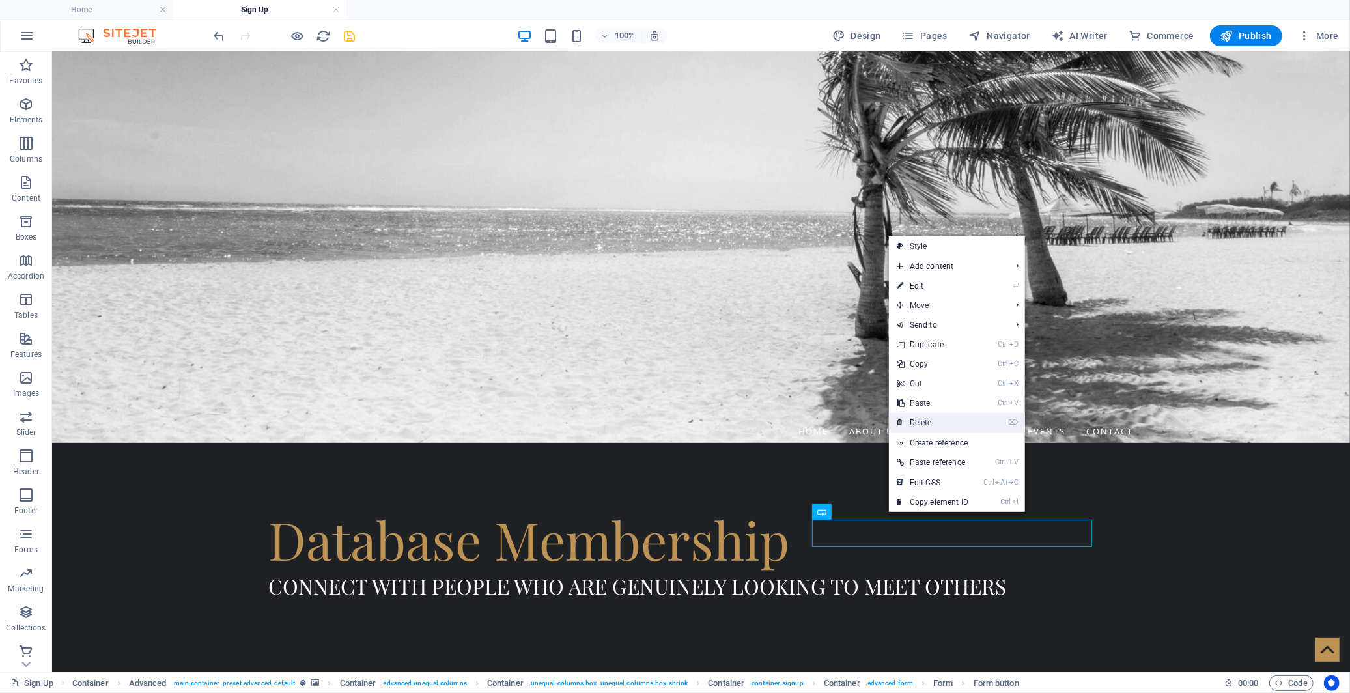
click at [930, 423] on link "⌦ Delete" at bounding box center [932, 423] width 87 height 20
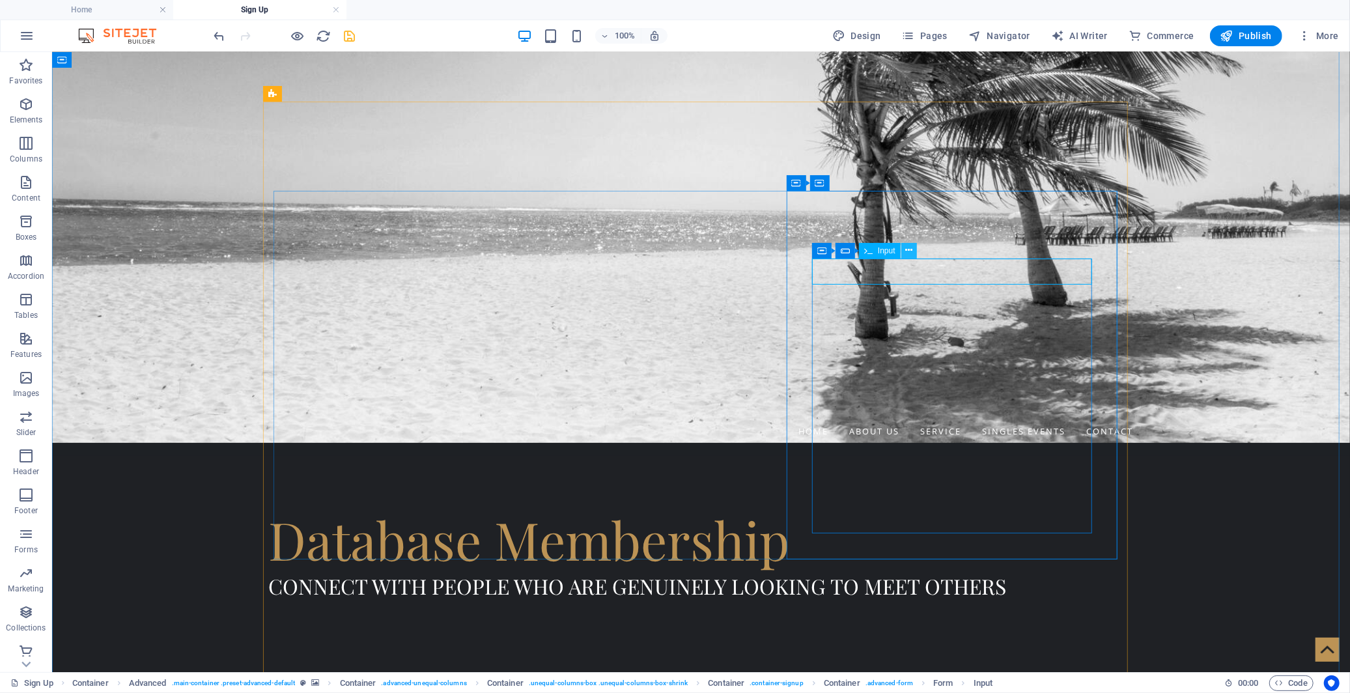
click at [910, 249] on icon at bounding box center [908, 251] width 7 height 14
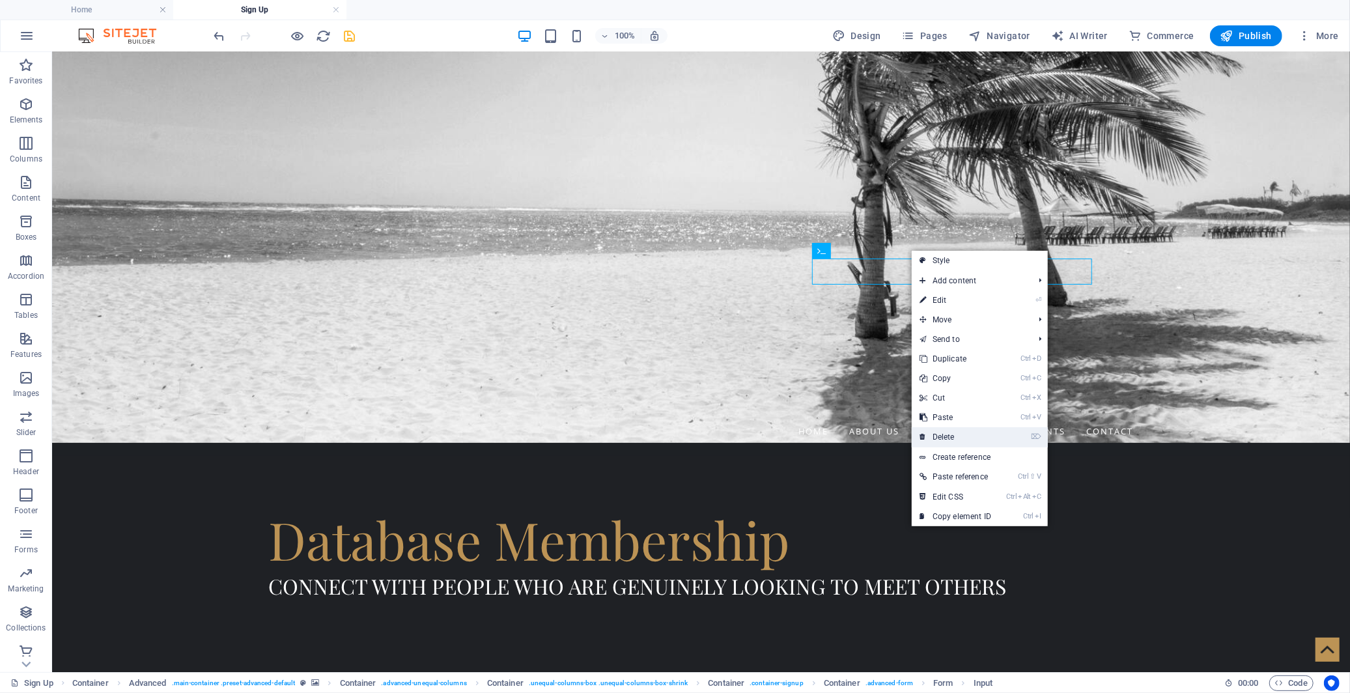
click at [935, 438] on link "⌦ Delete" at bounding box center [955, 437] width 87 height 20
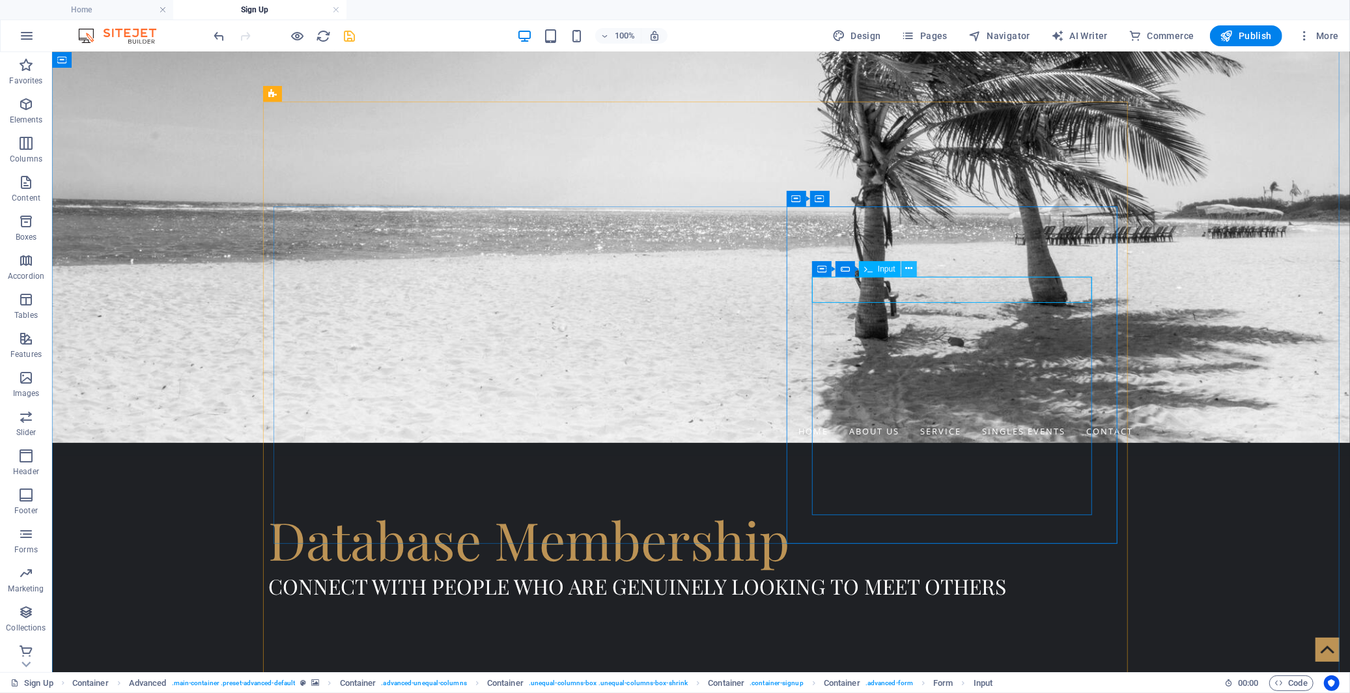
click at [907, 268] on icon at bounding box center [908, 269] width 7 height 14
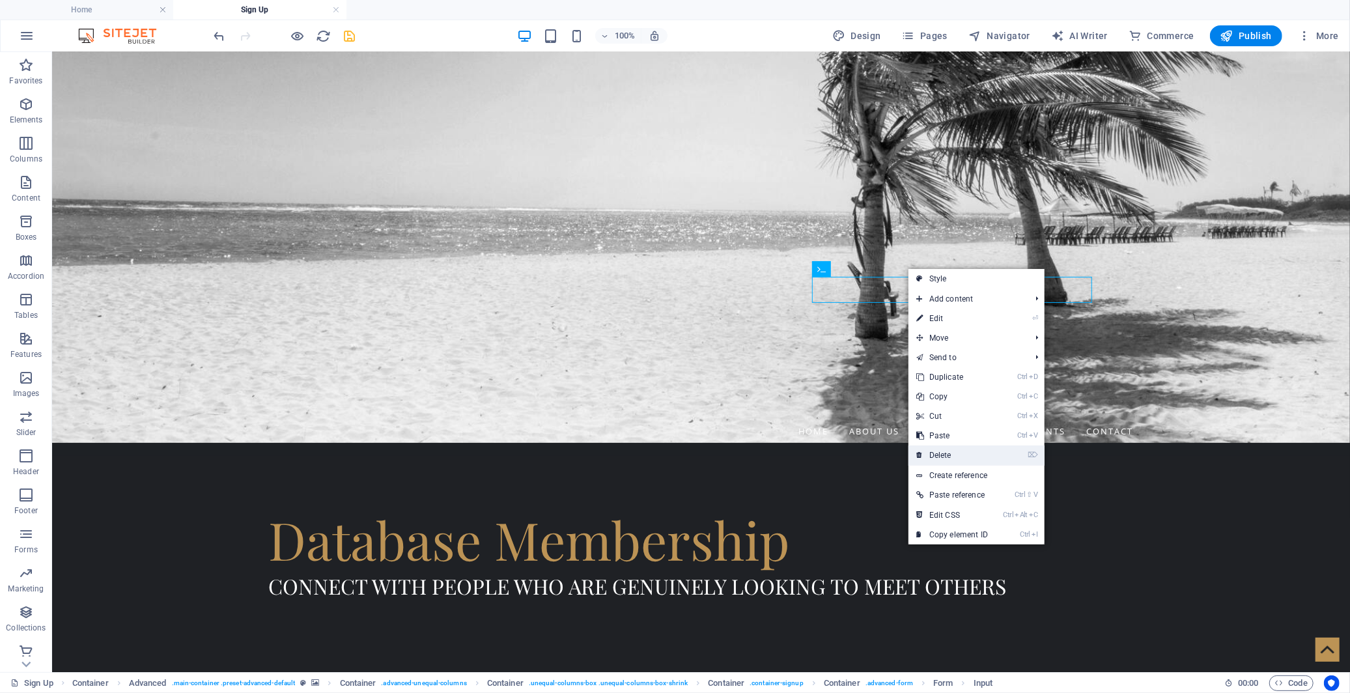
click at [948, 454] on link "⌦ Delete" at bounding box center [952, 455] width 87 height 20
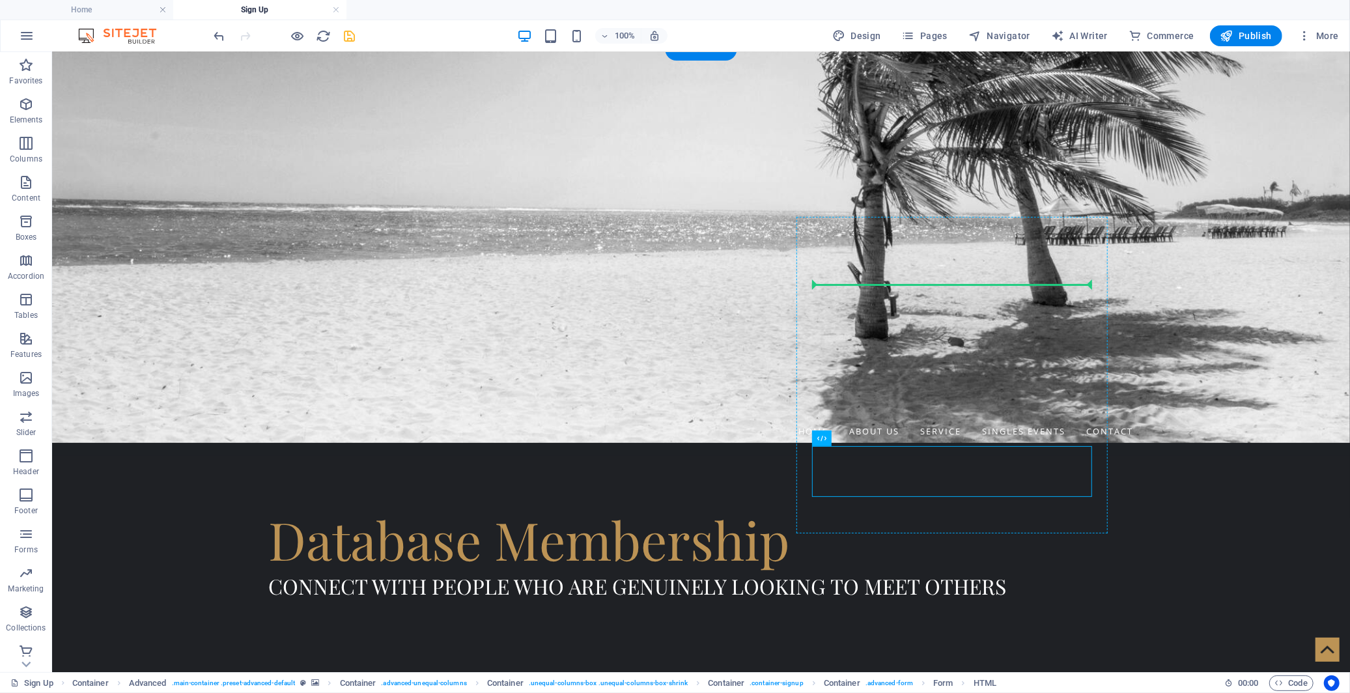
drag, startPoint x: 892, startPoint y: 488, endPoint x: 858, endPoint y: 275, distance: 215.1
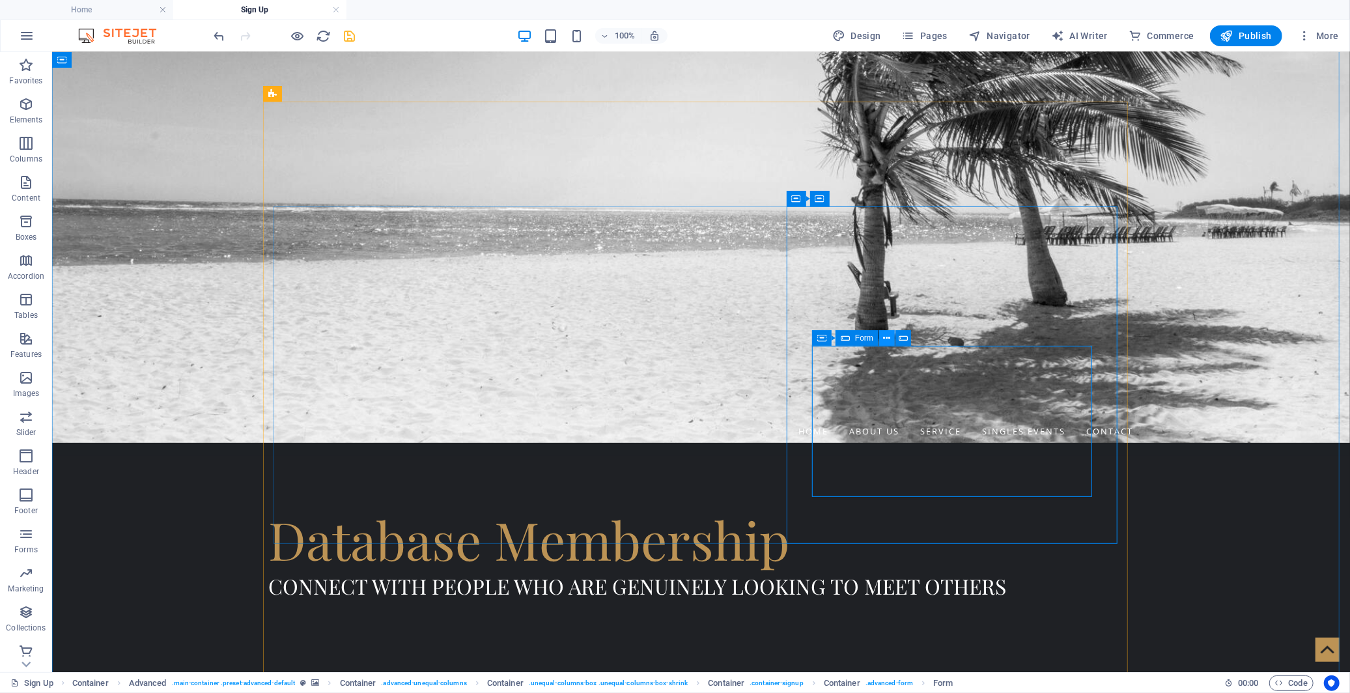
click at [886, 339] on icon at bounding box center [887, 338] width 7 height 14
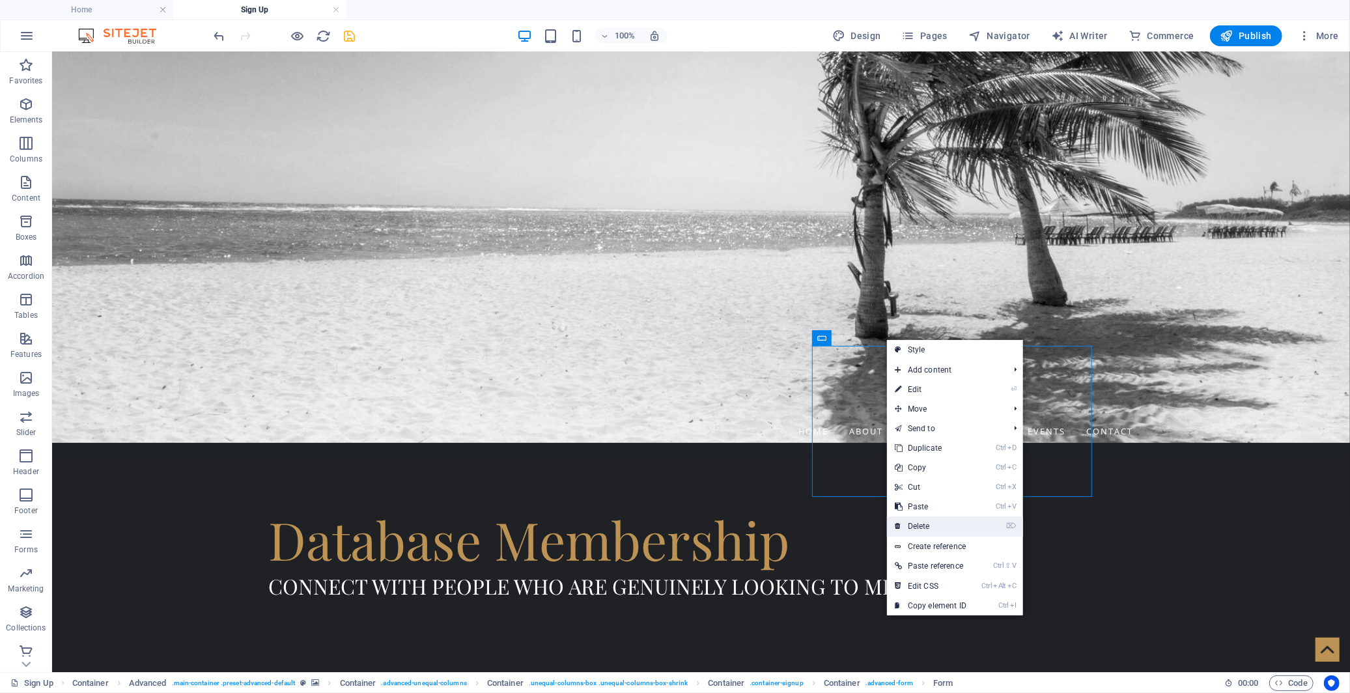
click at [920, 521] on link "⌦ Delete" at bounding box center [930, 526] width 87 height 20
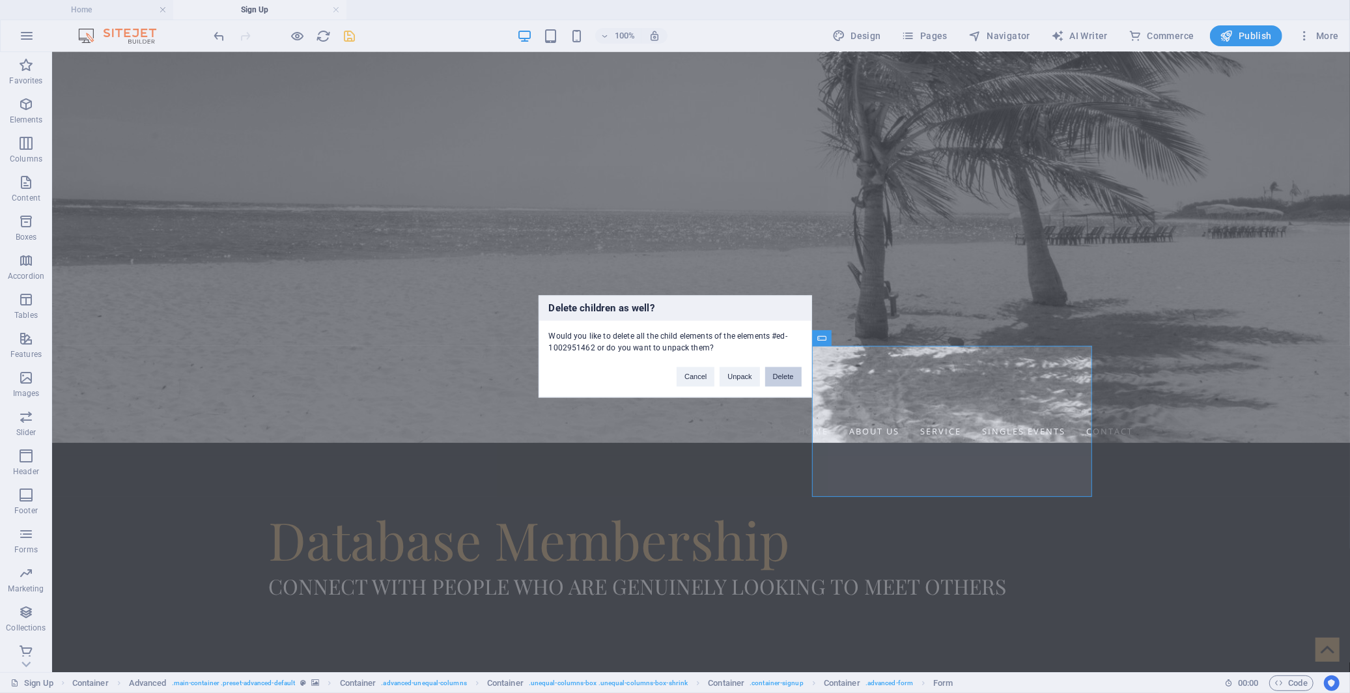
click at [776, 372] on button "Delete" at bounding box center [783, 377] width 36 height 20
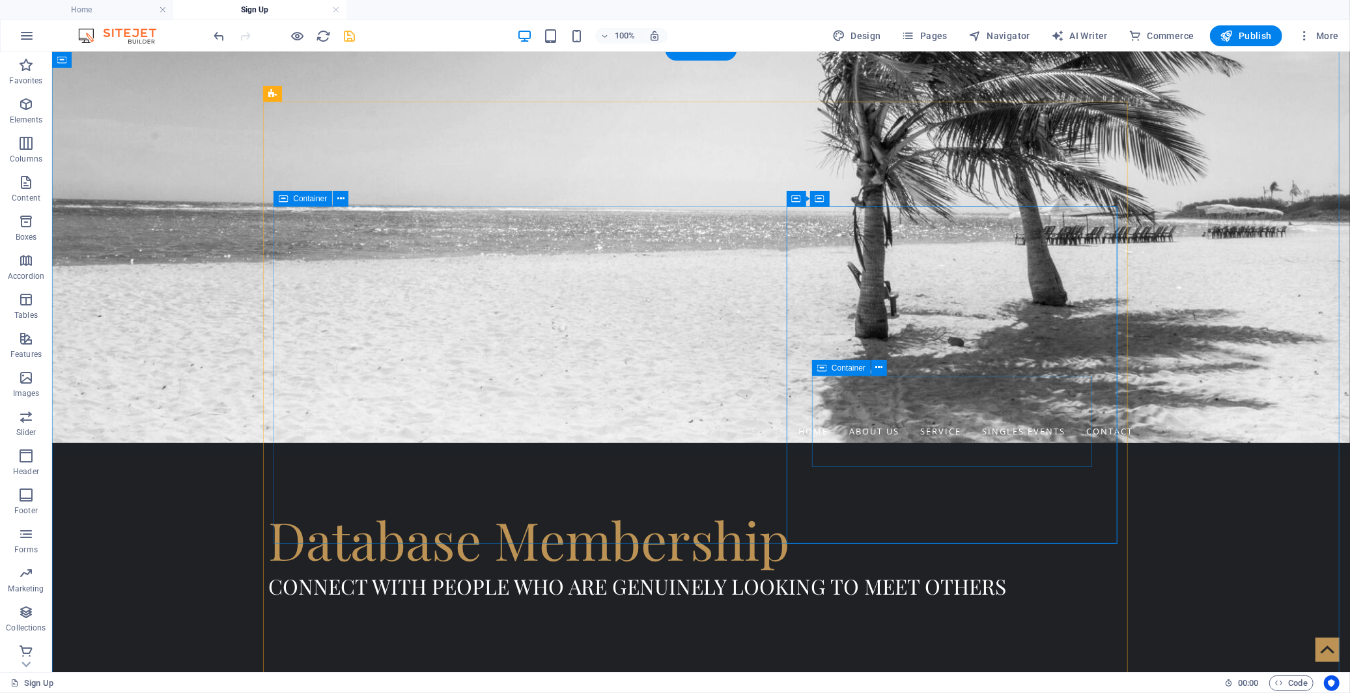
click at [884, 365] on button at bounding box center [879, 368] width 16 height 16
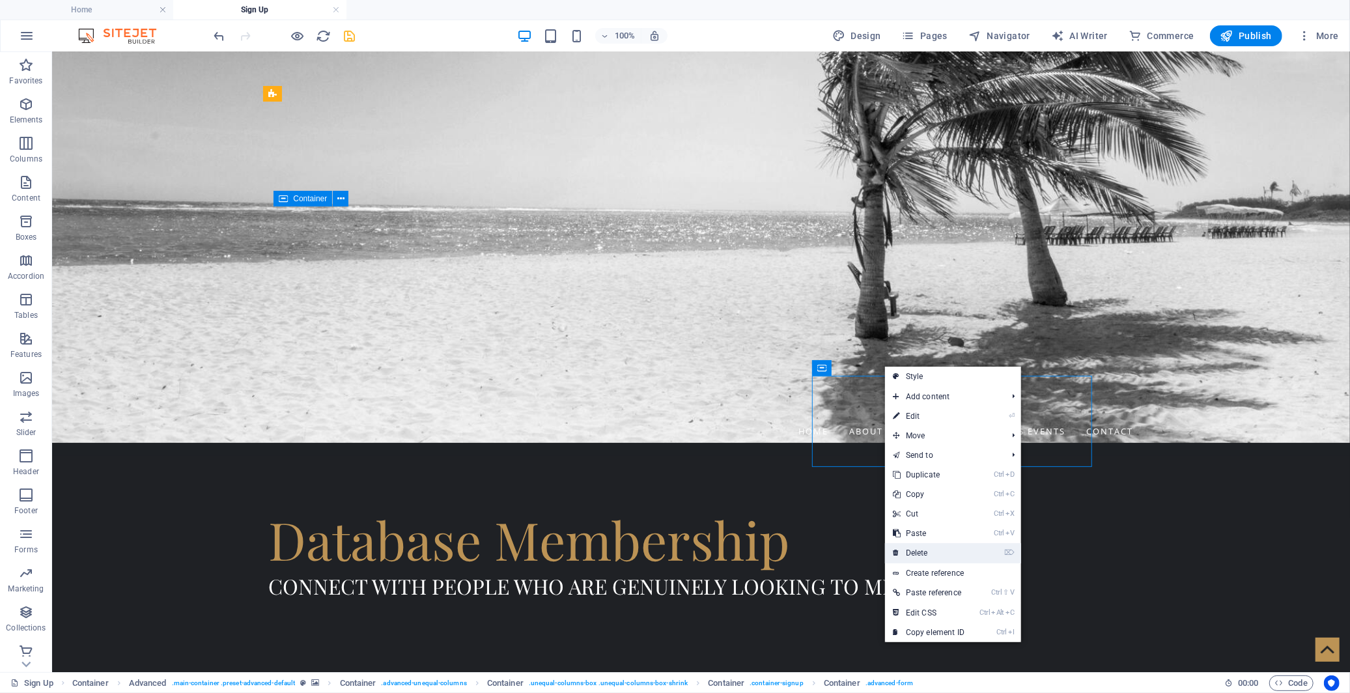
drag, startPoint x: 907, startPoint y: 554, endPoint x: 808, endPoint y: 466, distance: 132.4
click at [907, 554] on link "⌦ Delete" at bounding box center [928, 553] width 87 height 20
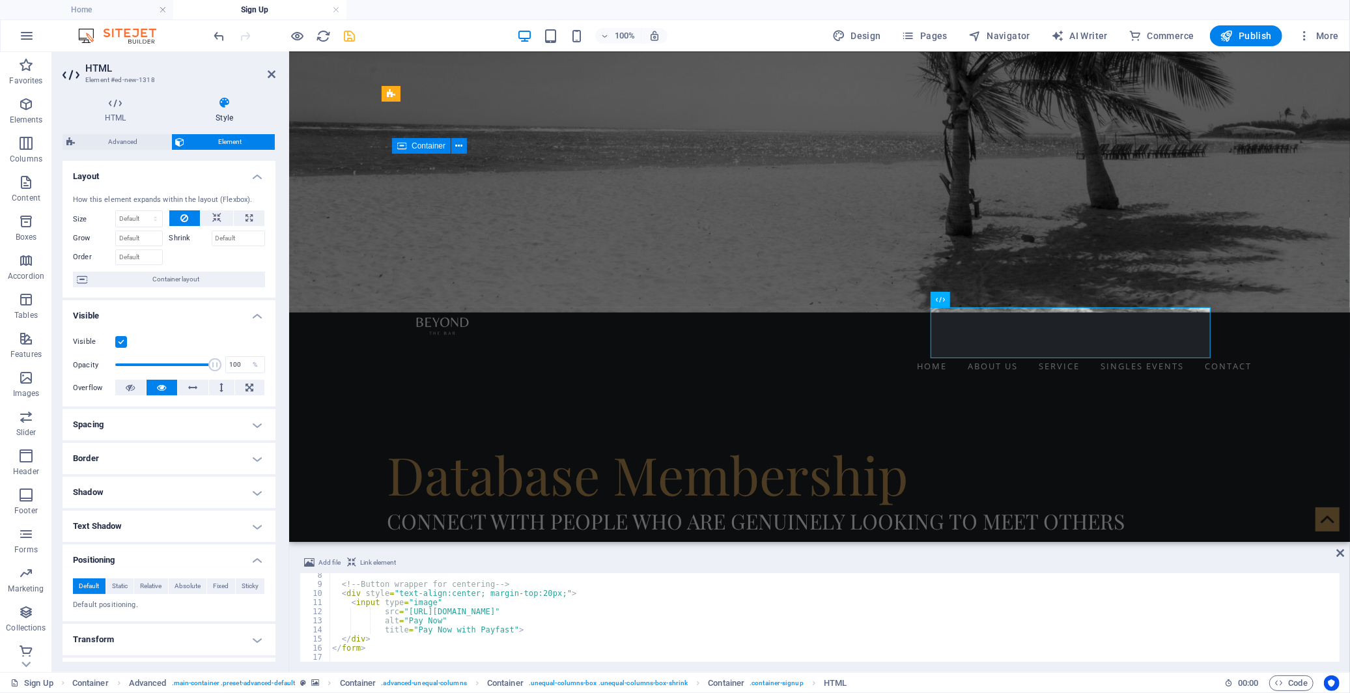
click at [522, 632] on div "<!-- Button wrapper for centering --> < div style = "text-align:center; margin-…" at bounding box center [834, 624] width 1008 height 107
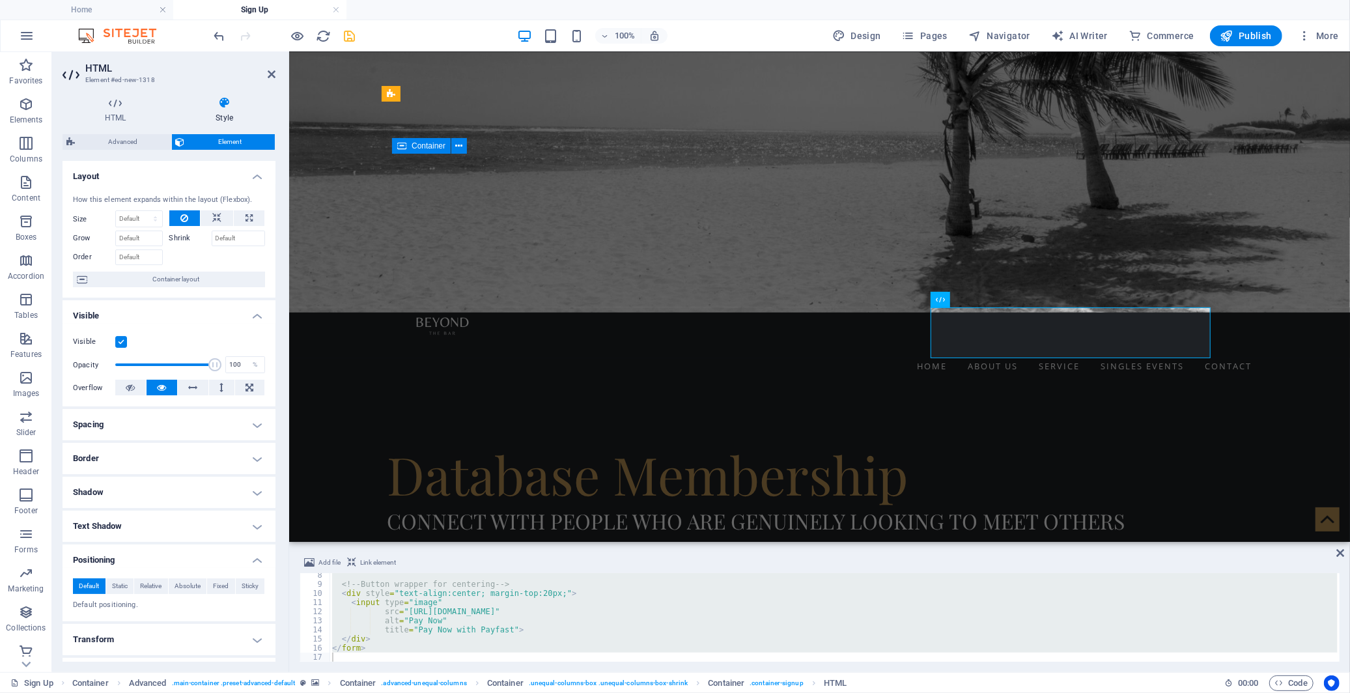
click at [676, 606] on div "<!-- Button wrapper for centering --> < div style = "text-align:center; margin-…" at bounding box center [834, 617] width 1008 height 89
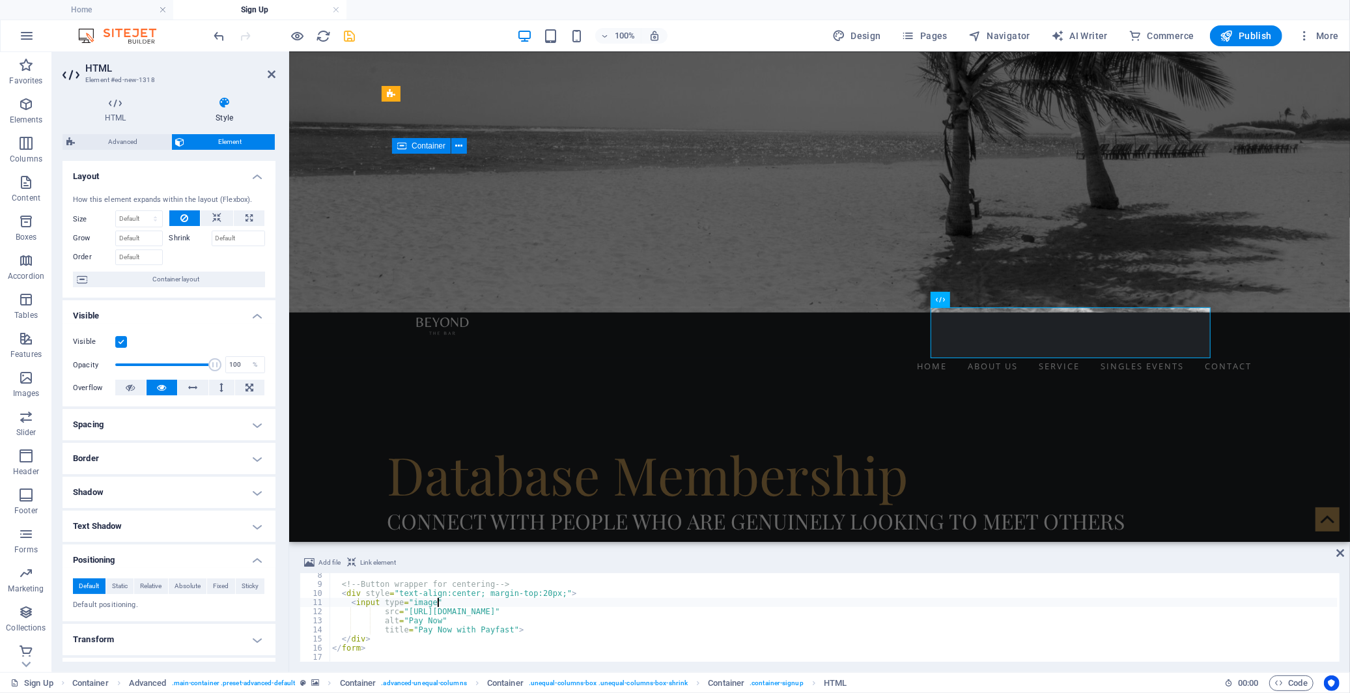
type textarea "</form>"
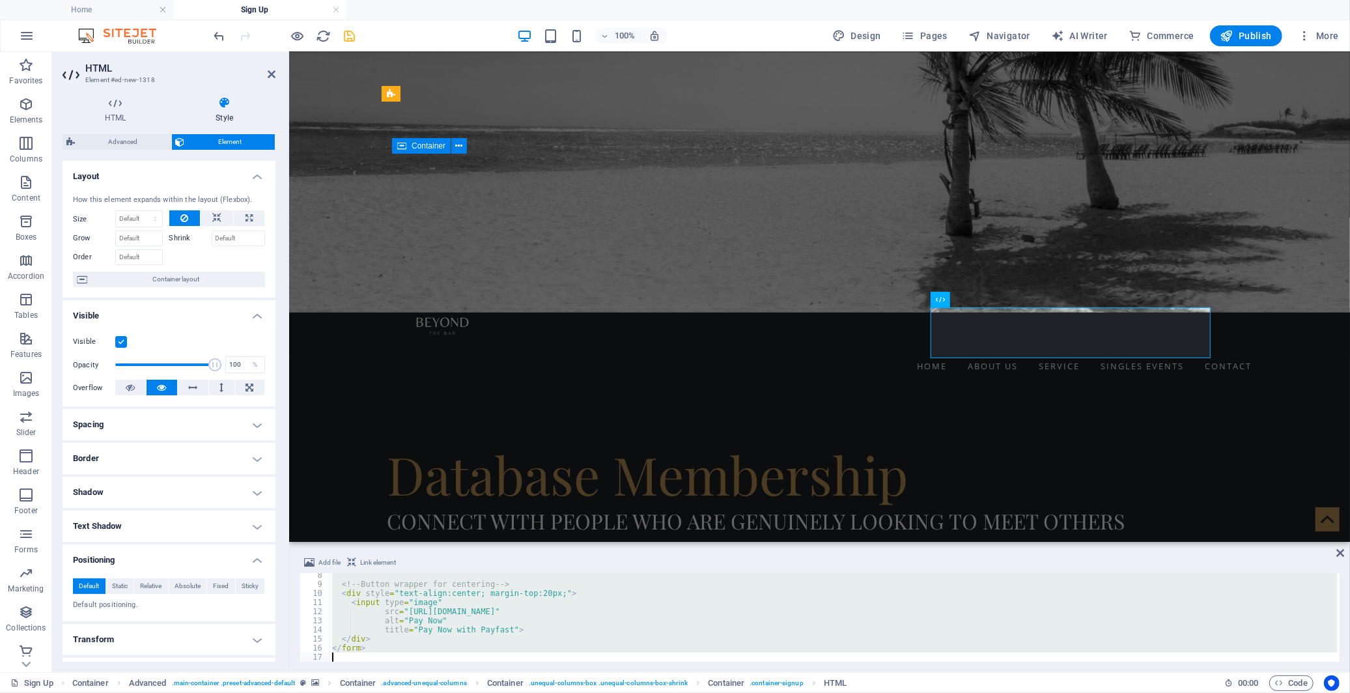
paste textarea
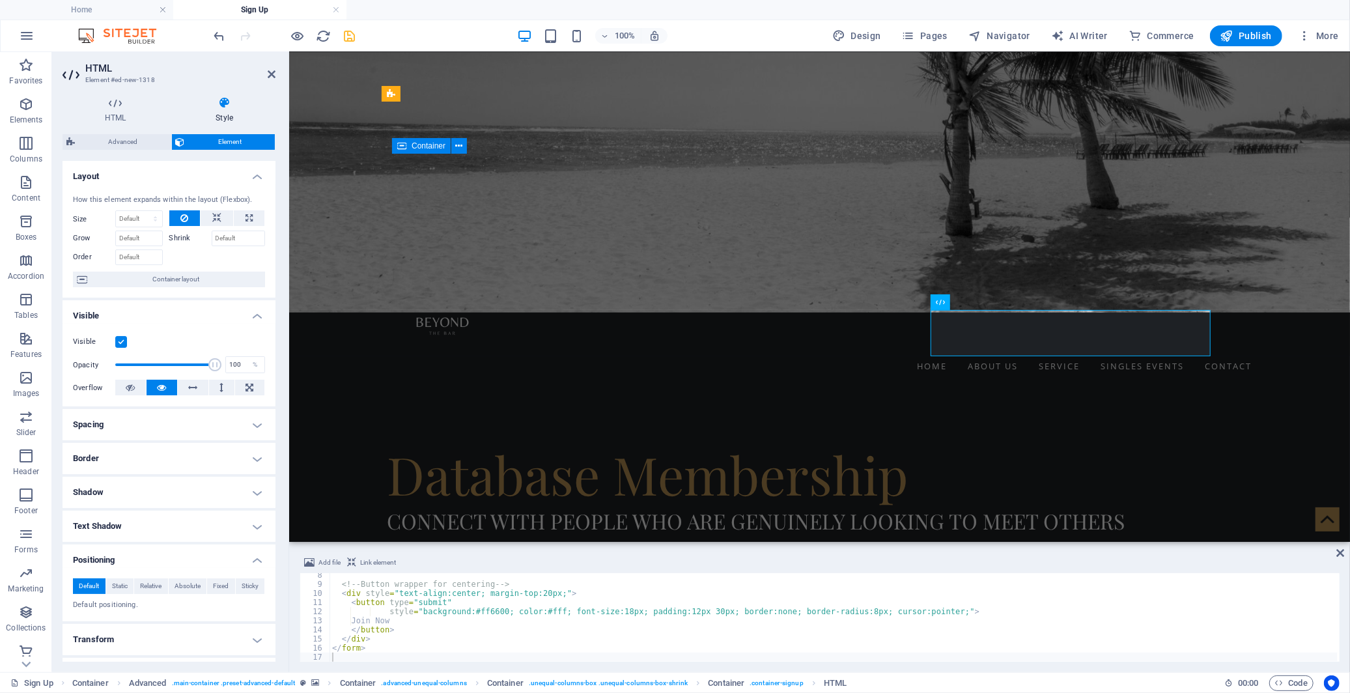
click at [698, 624] on div "<!-- Button wrapper for centering --> < div style = "text-align:center; margin-…" at bounding box center [834, 624] width 1008 height 107
type textarea "</form>"
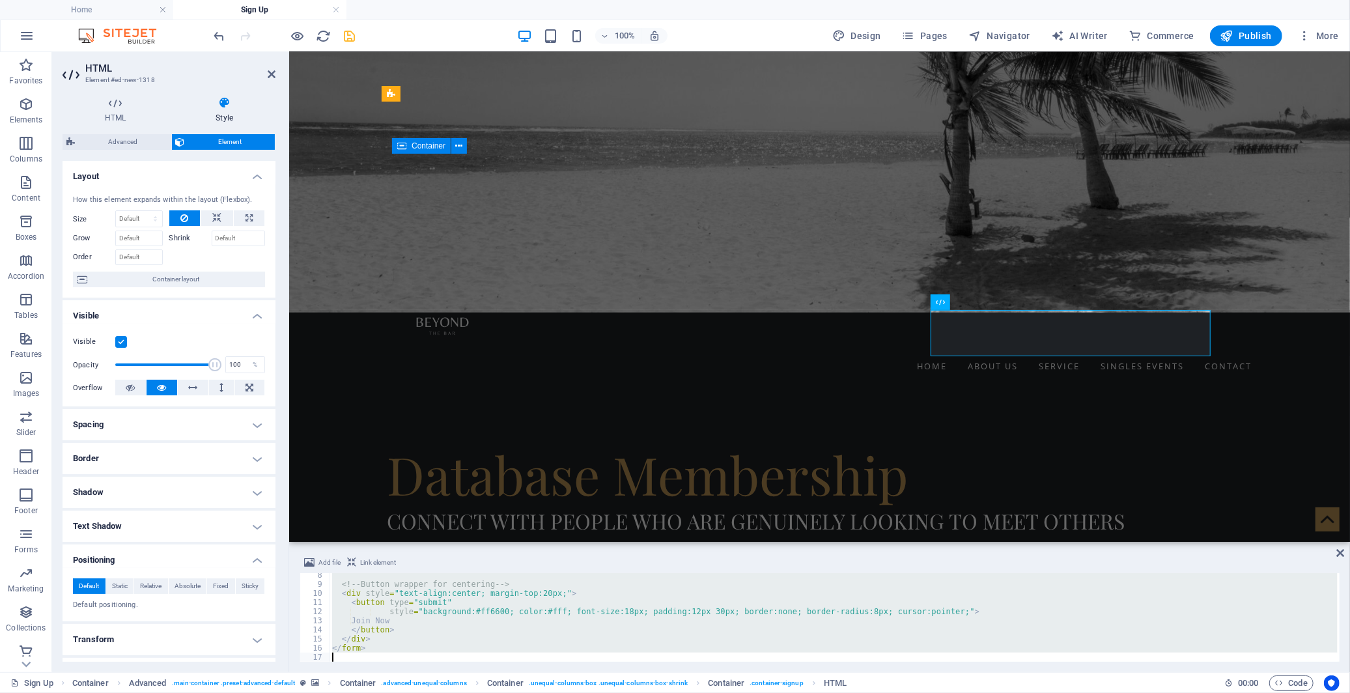
paste textarea
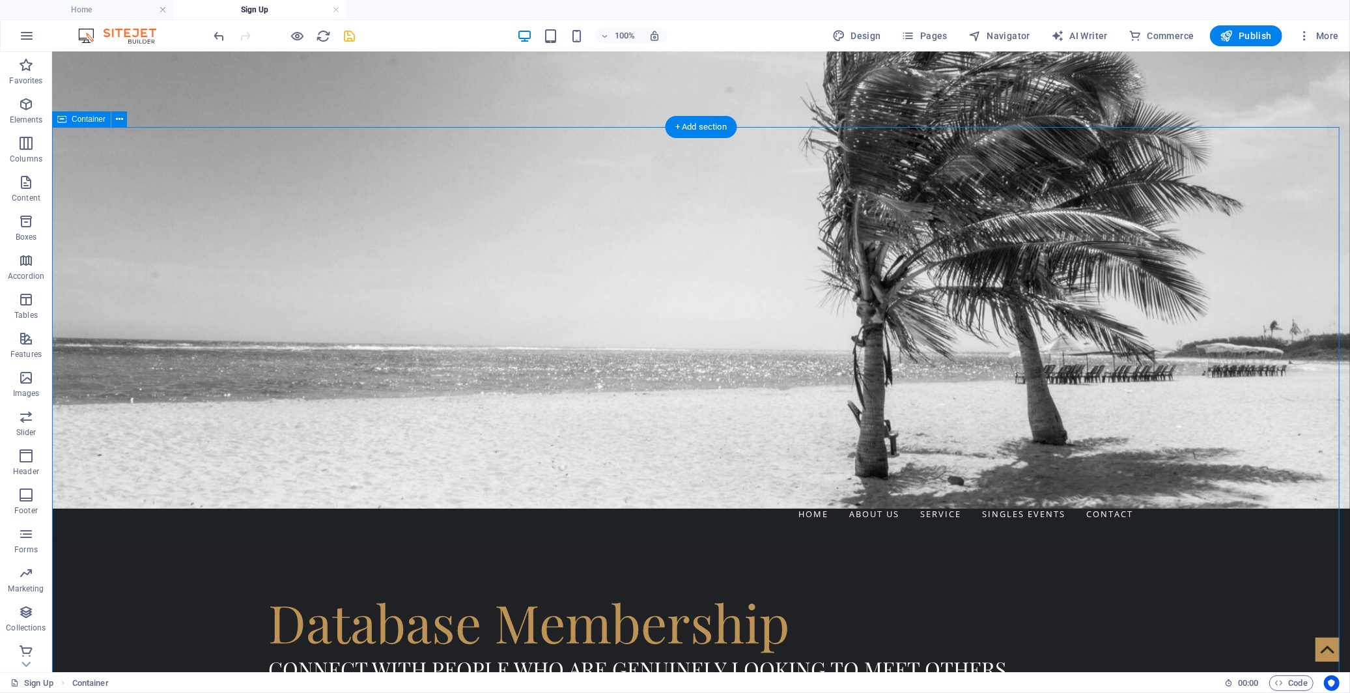
scroll to position [289, 0]
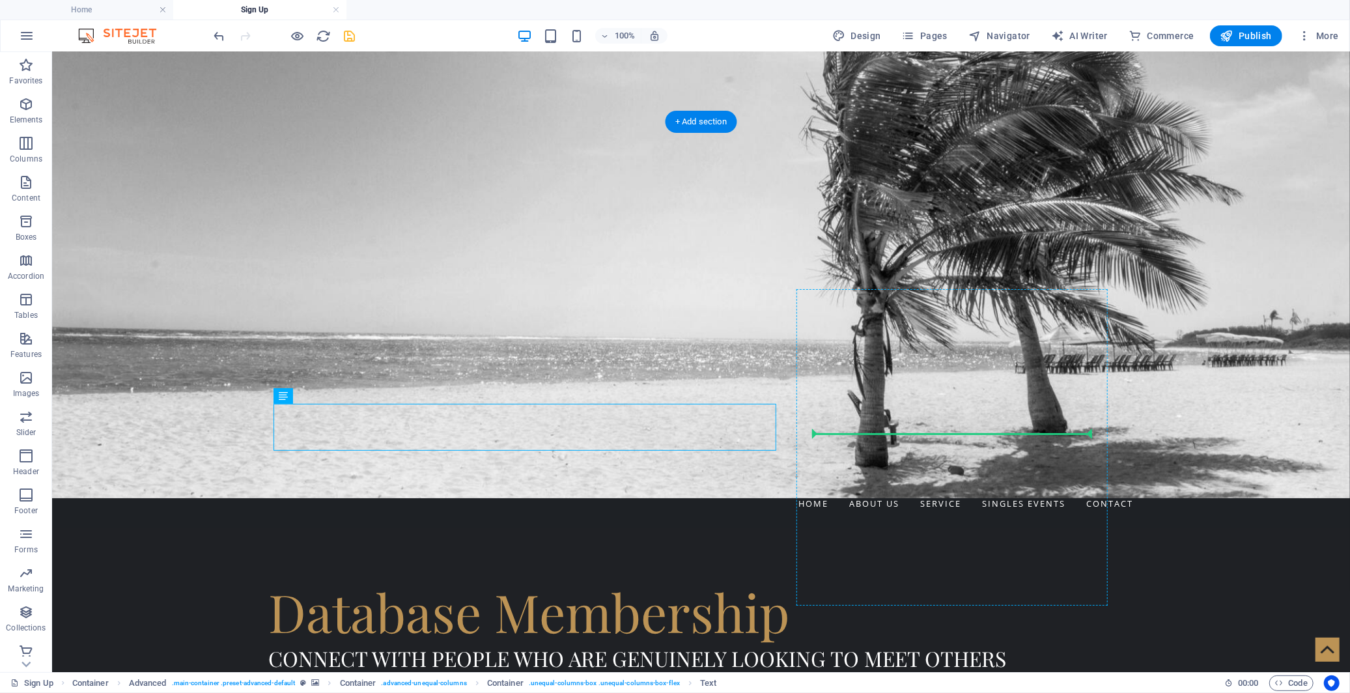
drag, startPoint x: 348, startPoint y: 446, endPoint x: 875, endPoint y: 444, distance: 526.9
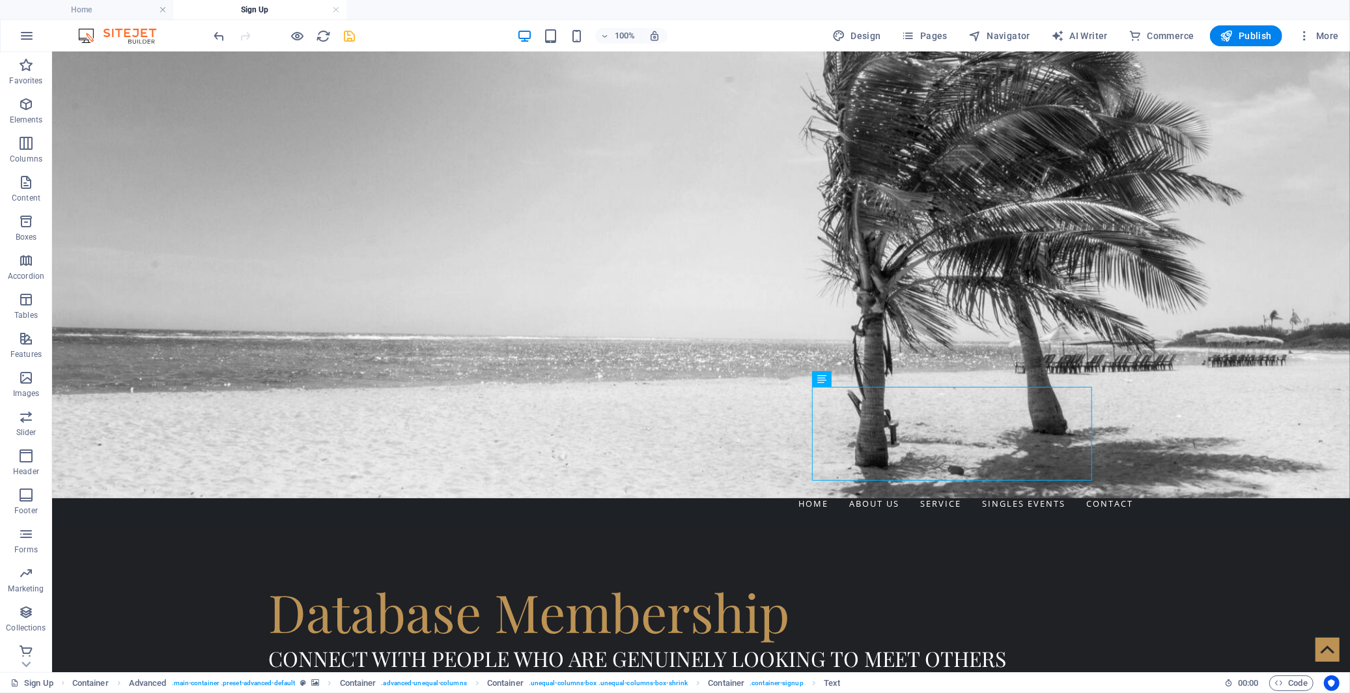
click at [216, 27] on div at bounding box center [285, 35] width 146 height 21
click at [218, 36] on icon "undo" at bounding box center [219, 36] width 15 height 15
click at [29, 613] on icon "button" at bounding box center [26, 612] width 16 height 16
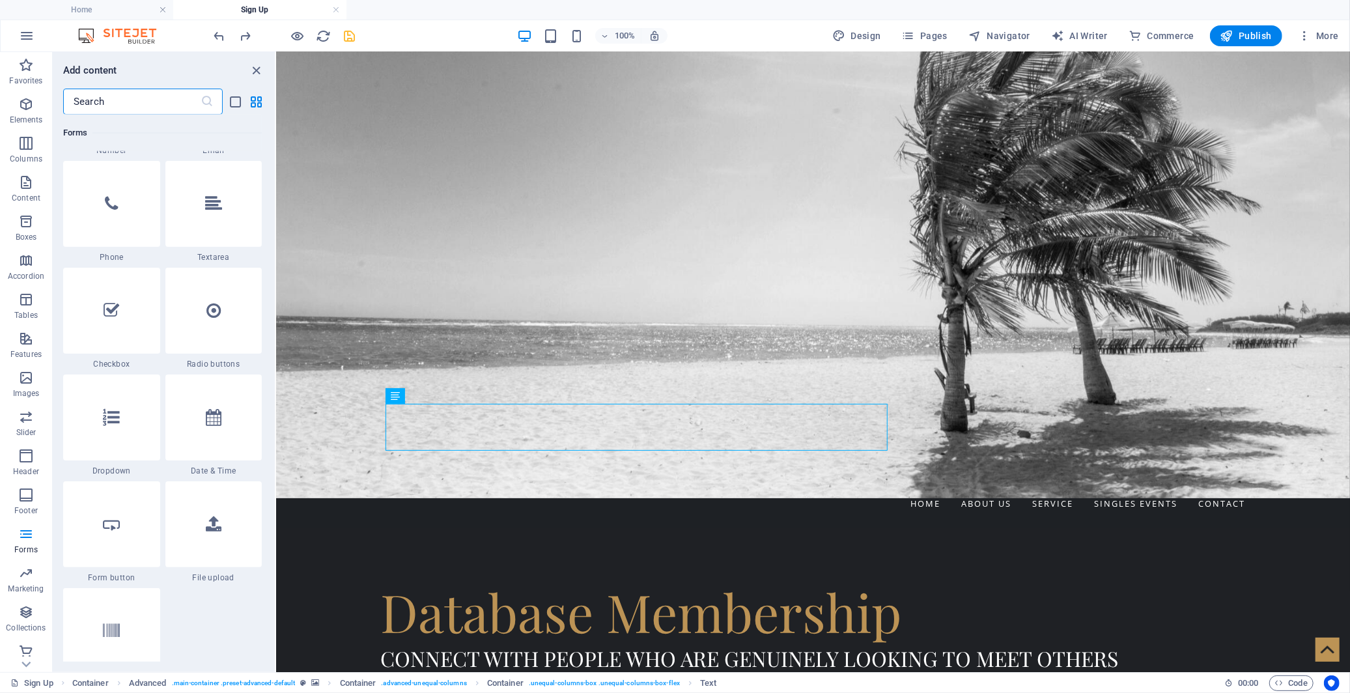
scroll to position [9966, 0]
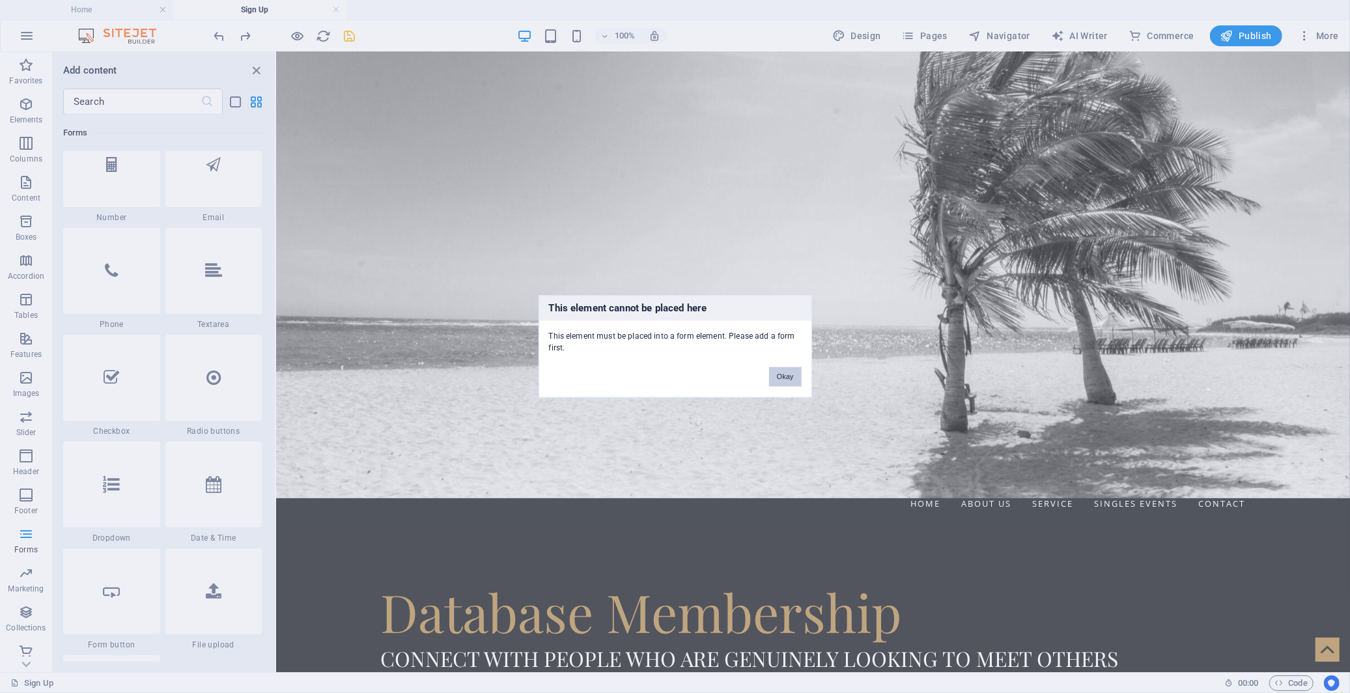
click at [785, 381] on button "Okay" at bounding box center [785, 377] width 33 height 20
click at [785, 380] on button "Okay" at bounding box center [785, 377] width 33 height 20
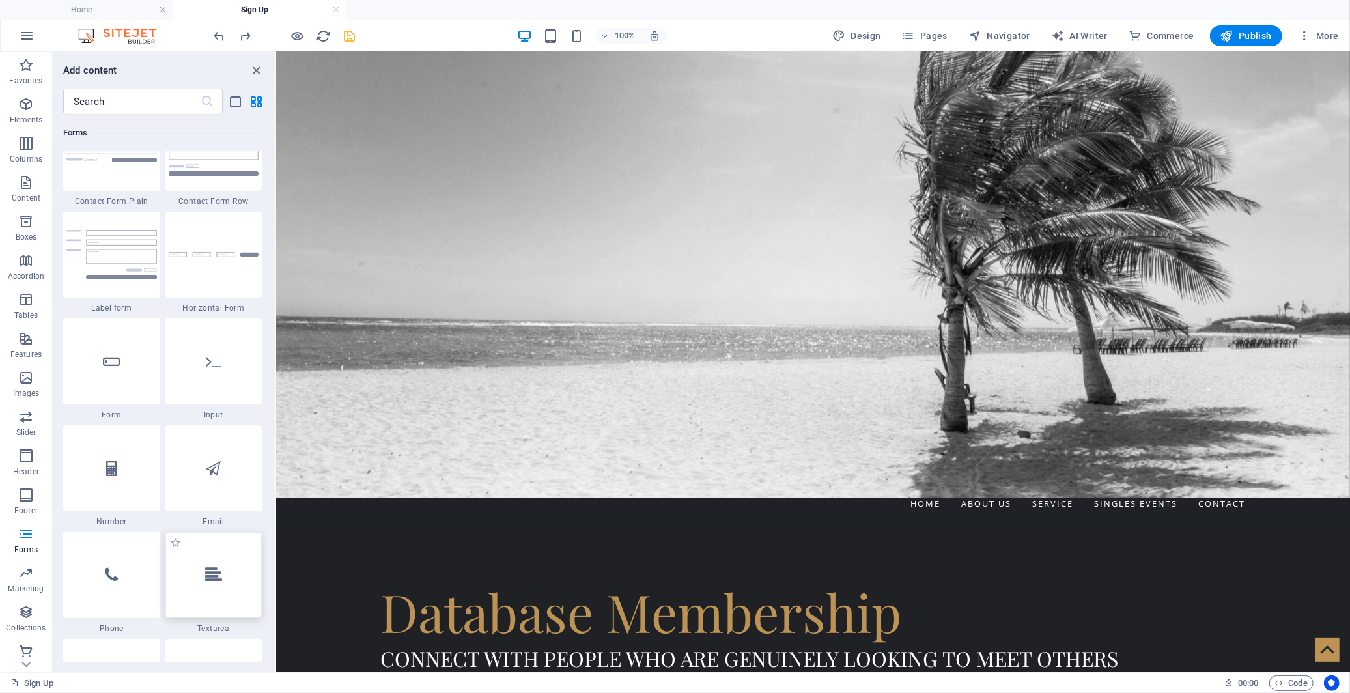
scroll to position [9604, 0]
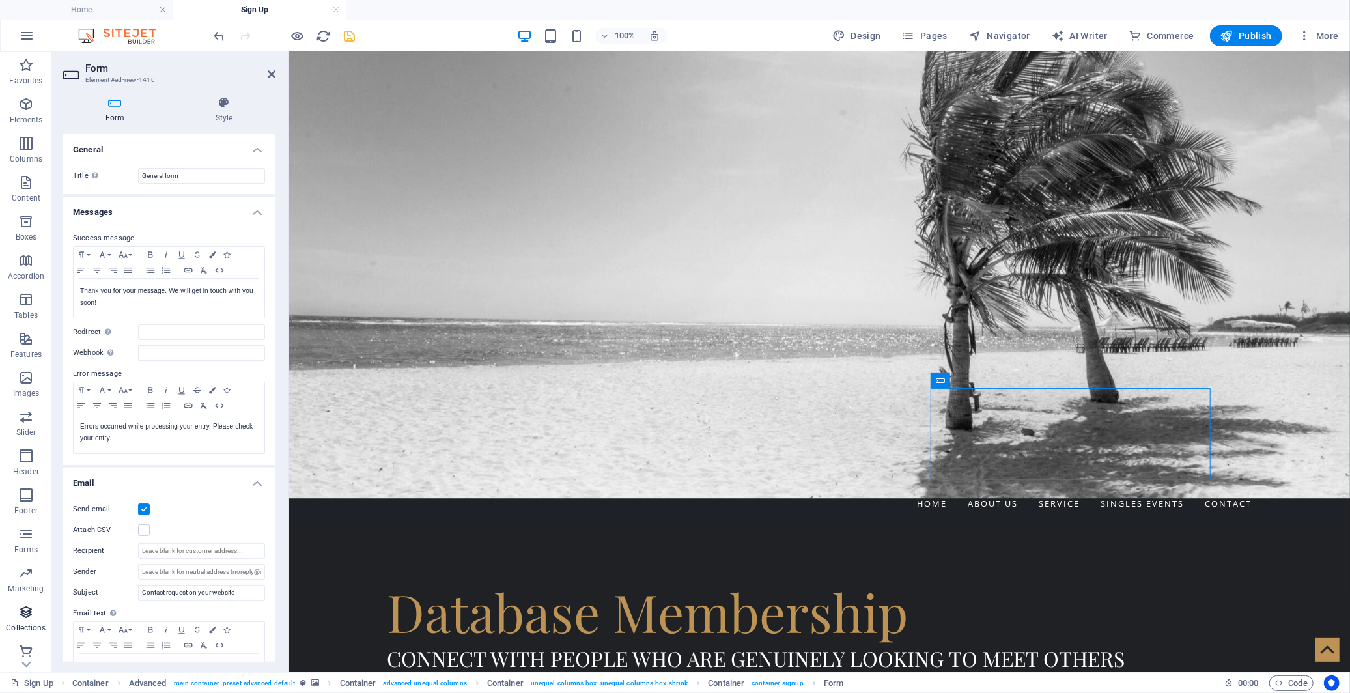
click at [29, 610] on icon "button" at bounding box center [26, 612] width 16 height 16
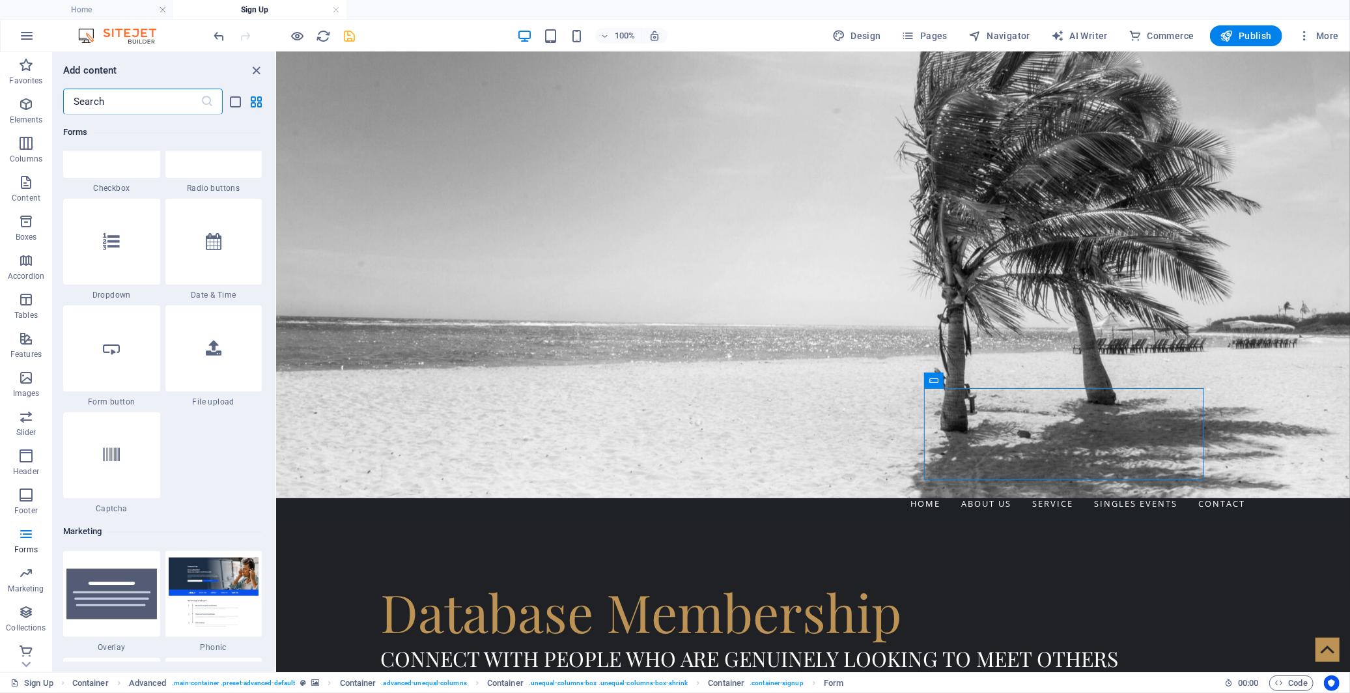
scroll to position [10183, 0]
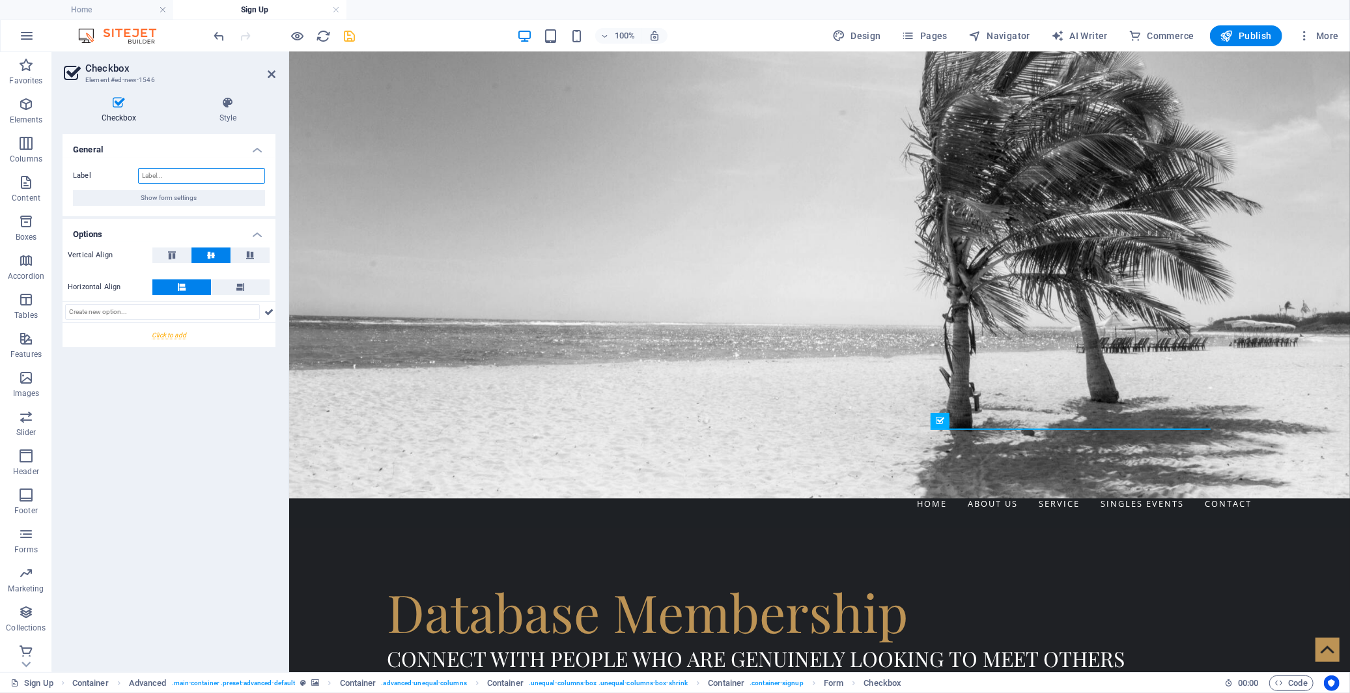
click at [164, 171] on input "Label" at bounding box center [201, 176] width 127 height 16
type input "T&C's"
click at [173, 337] on div at bounding box center [169, 335] width 213 height 24
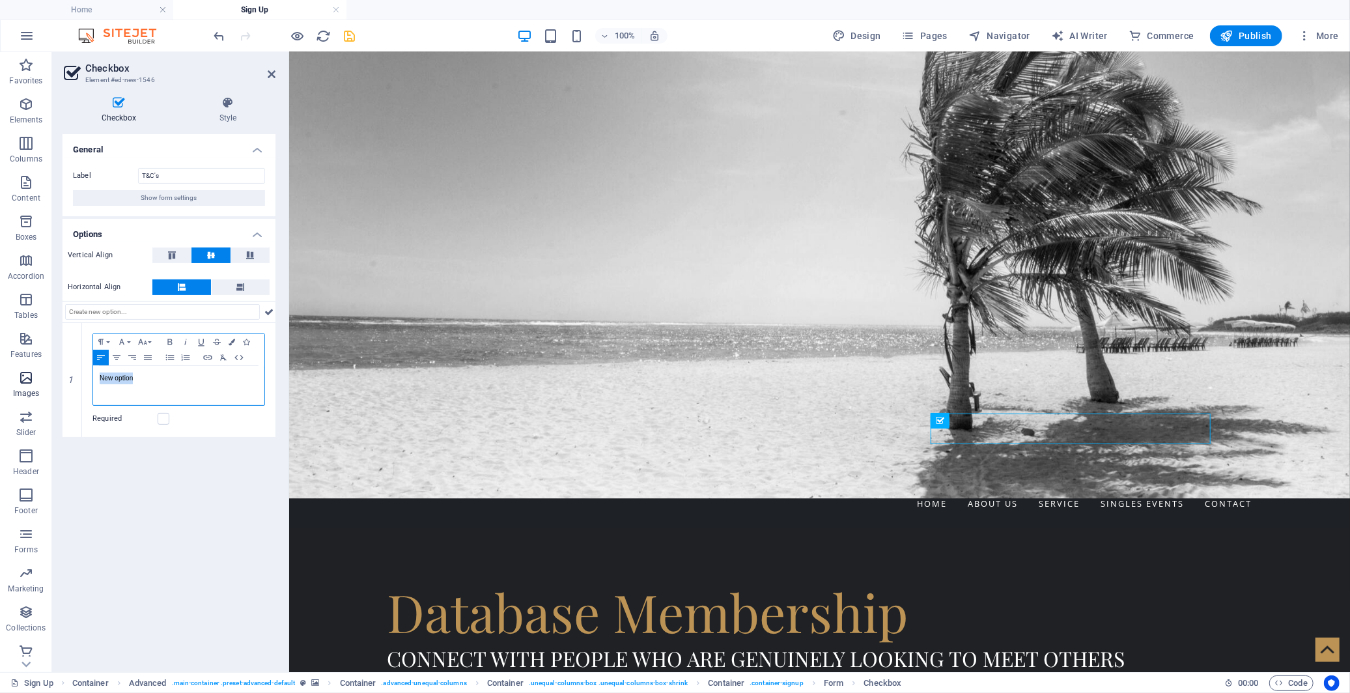
drag, startPoint x: 143, startPoint y: 376, endPoint x: 43, endPoint y: 376, distance: 100.3
click at [43, 376] on section "Favorites Elements Columns Content Boxes Accordion Tables Features Images Slide…" at bounding box center [675, 362] width 1350 height 620
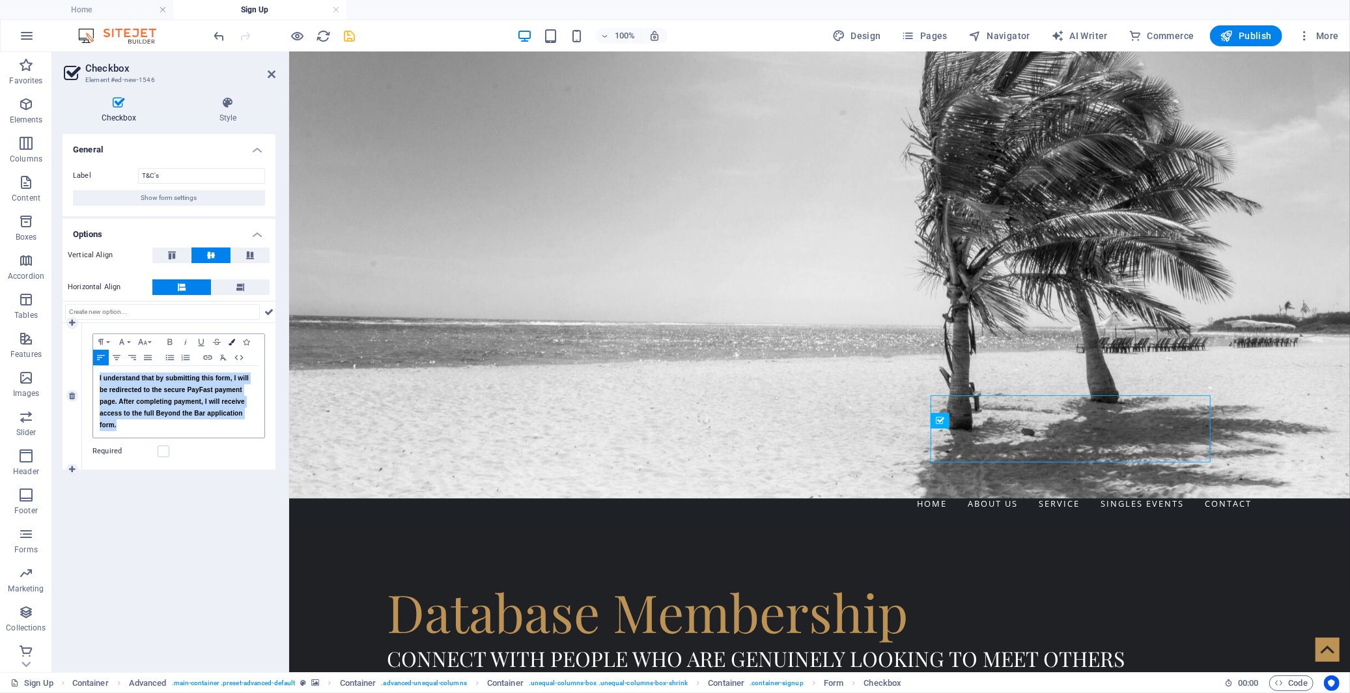
click at [229, 342] on icon "button" at bounding box center [232, 342] width 7 height 7
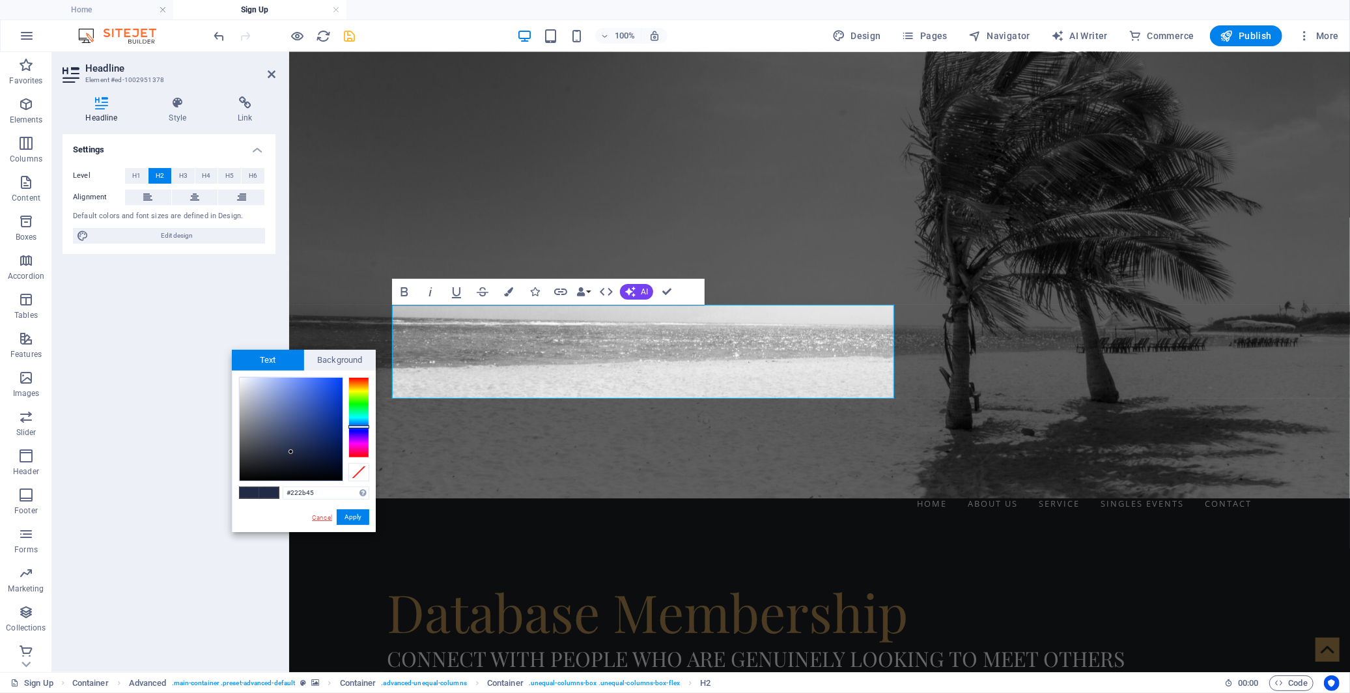
drag, startPoint x: 326, startPoint y: 518, endPoint x: 143, endPoint y: 356, distance: 244.5
click at [326, 518] on link "Cancel" at bounding box center [322, 518] width 23 height 10
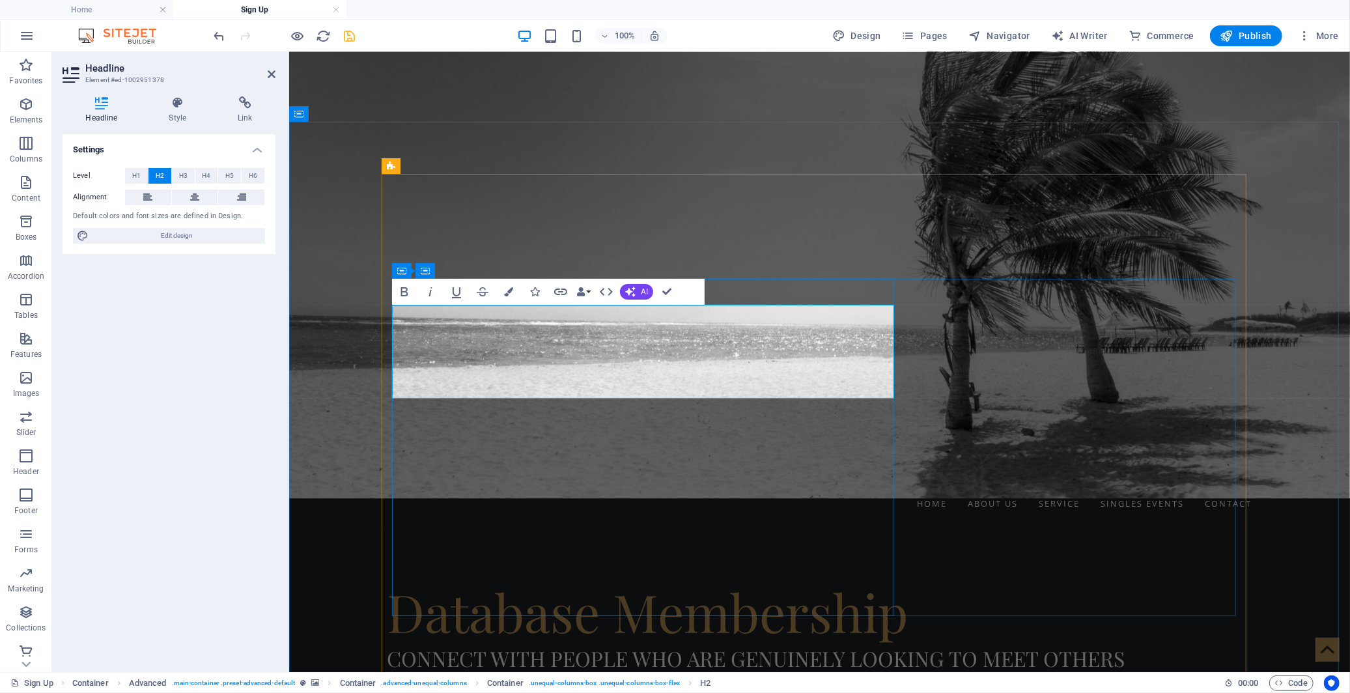
click at [508, 293] on icon "button" at bounding box center [508, 291] width 9 height 9
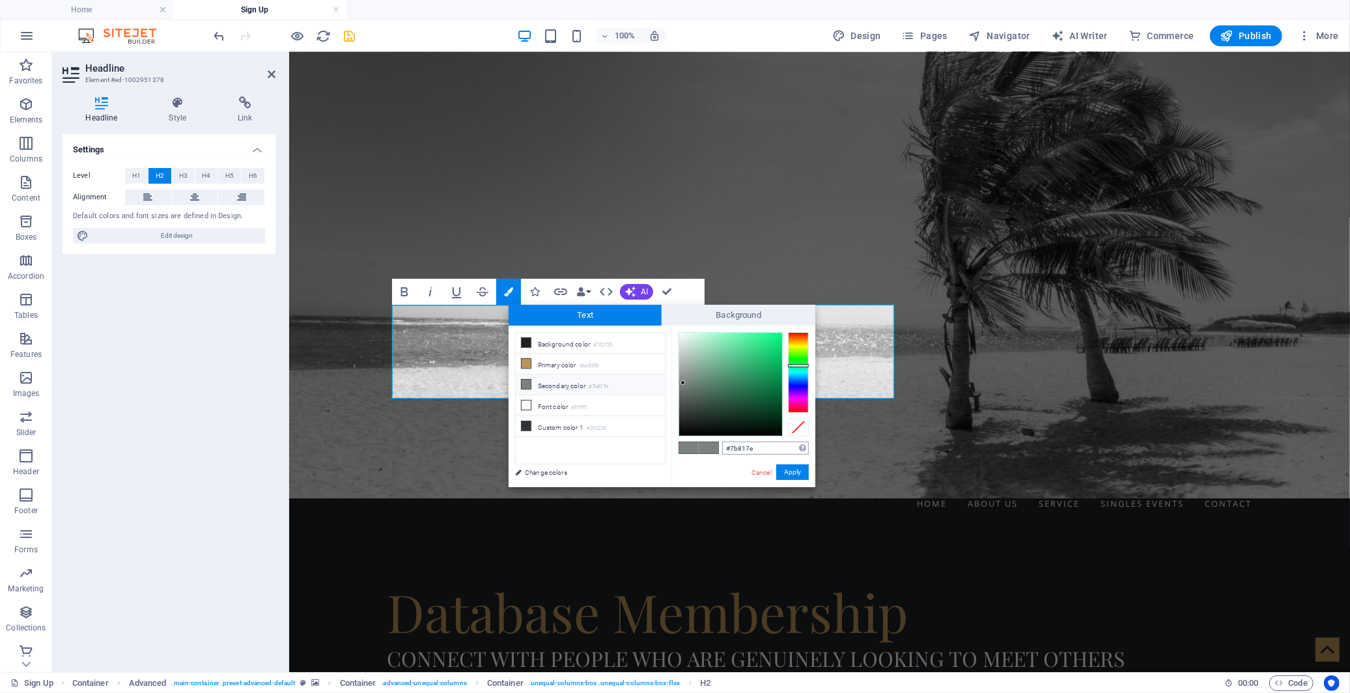
click at [749, 449] on input "#7b817e" at bounding box center [765, 448] width 87 height 13
click at [763, 472] on link "Cancel" at bounding box center [761, 473] width 23 height 10
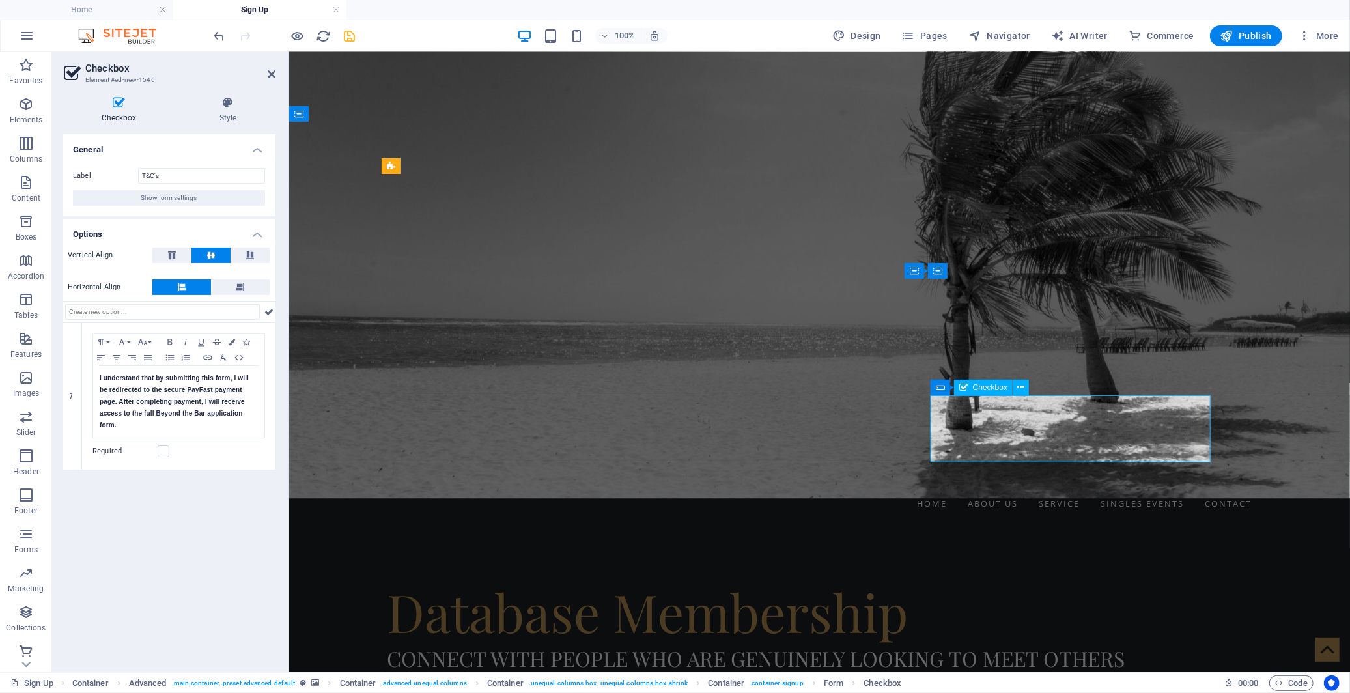
click at [243, 410] on p "​ I understand that by submitting this form, I will be redirected to the secure…" at bounding box center [179, 402] width 158 height 59
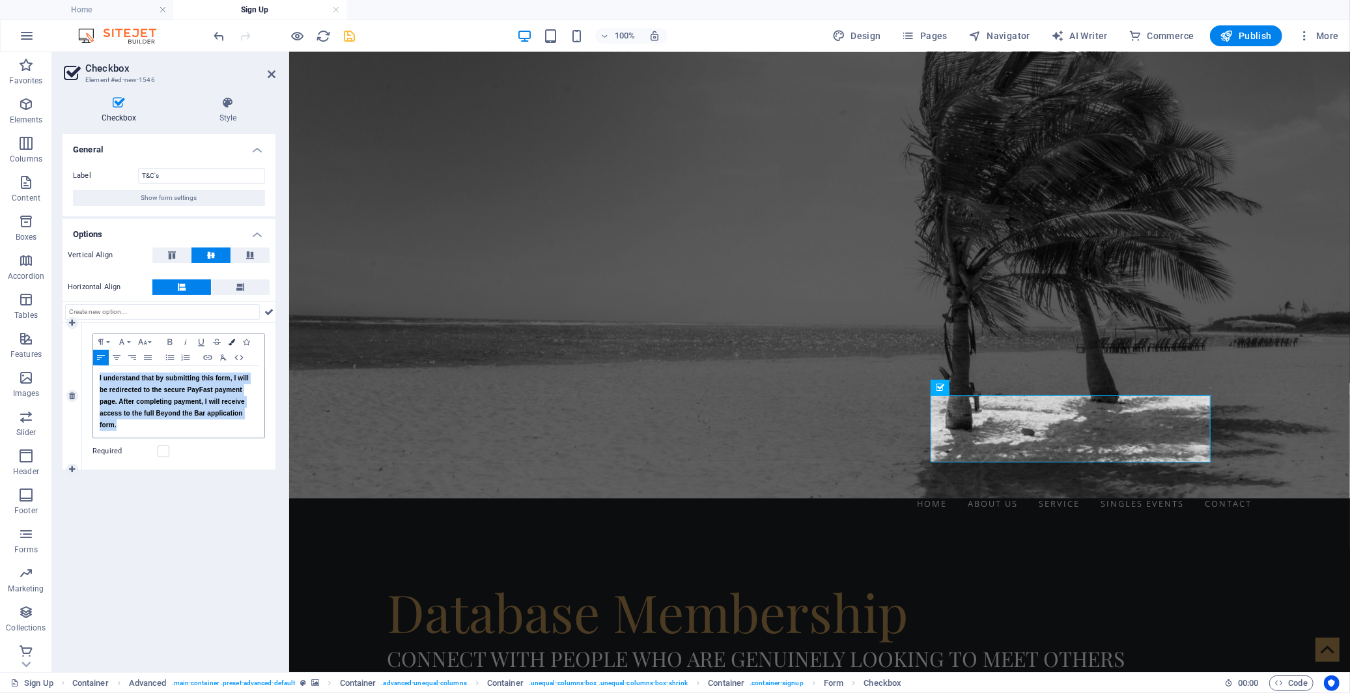
click at [231, 341] on icon "button" at bounding box center [232, 342] width 7 height 7
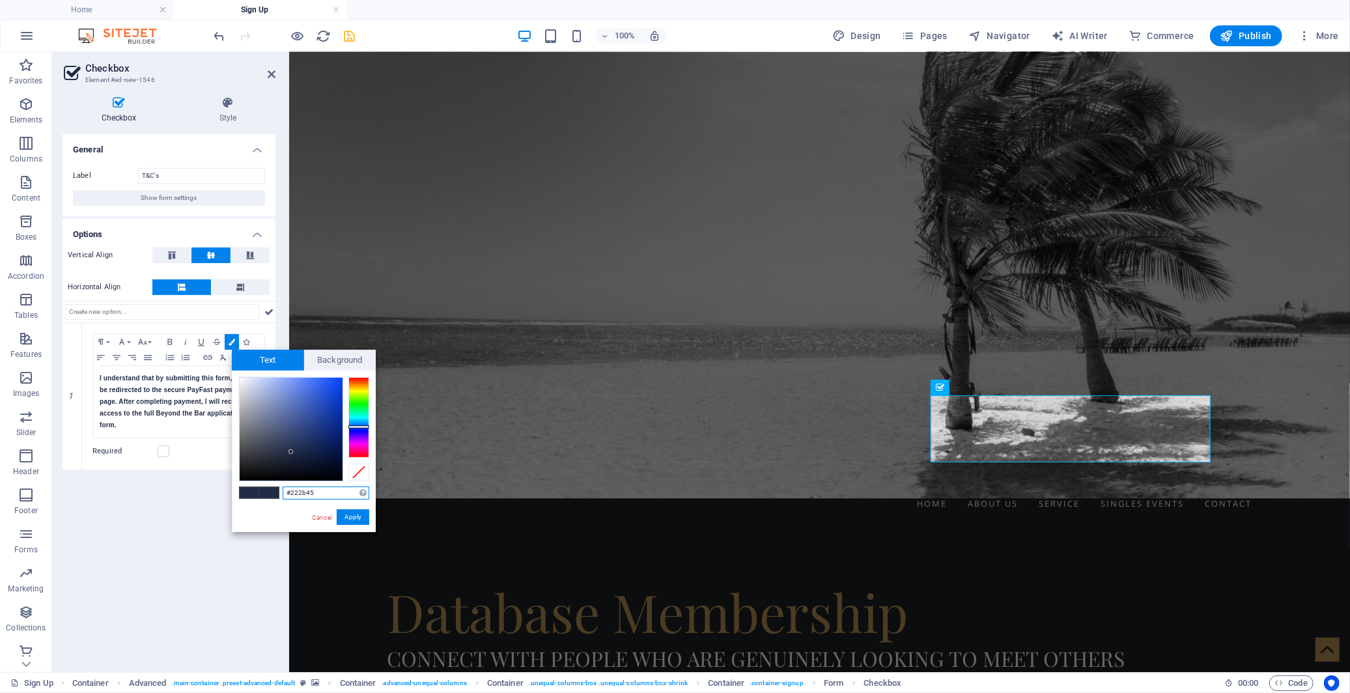
paste input "7b817e"
type input "#7b817e"
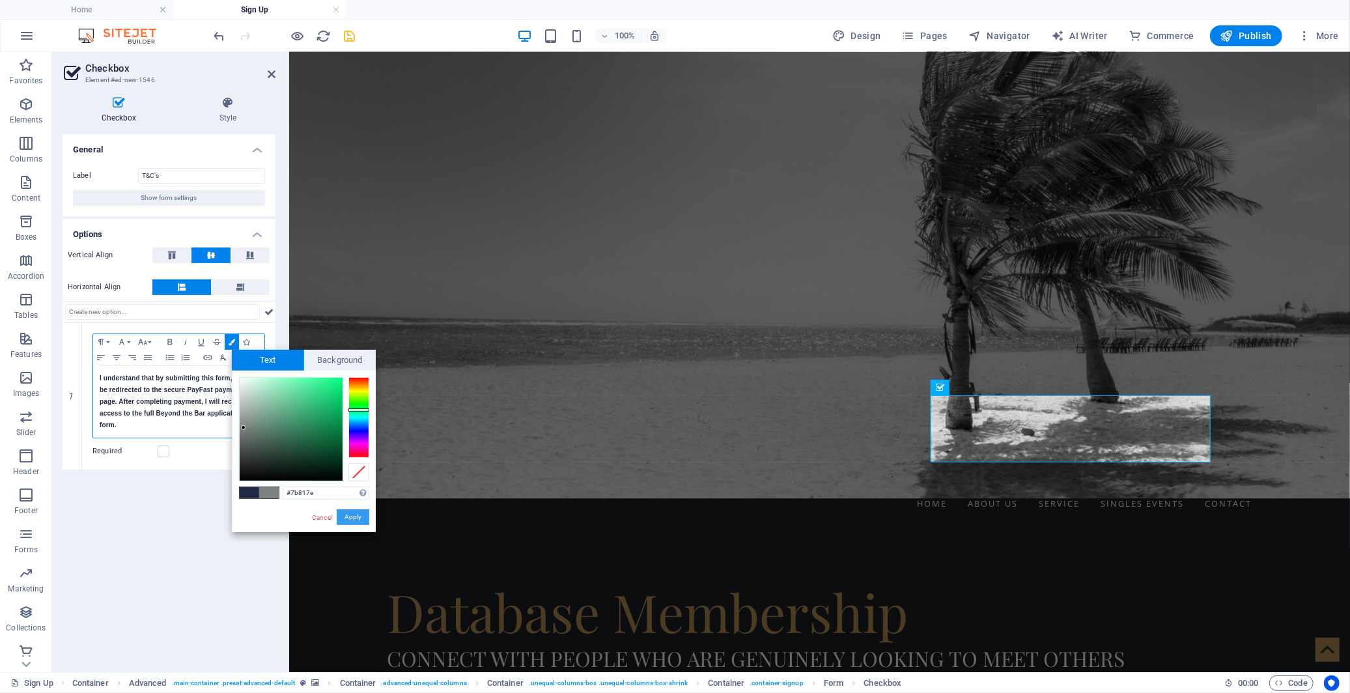
click at [349, 518] on button "Apply" at bounding box center [353, 517] width 33 height 16
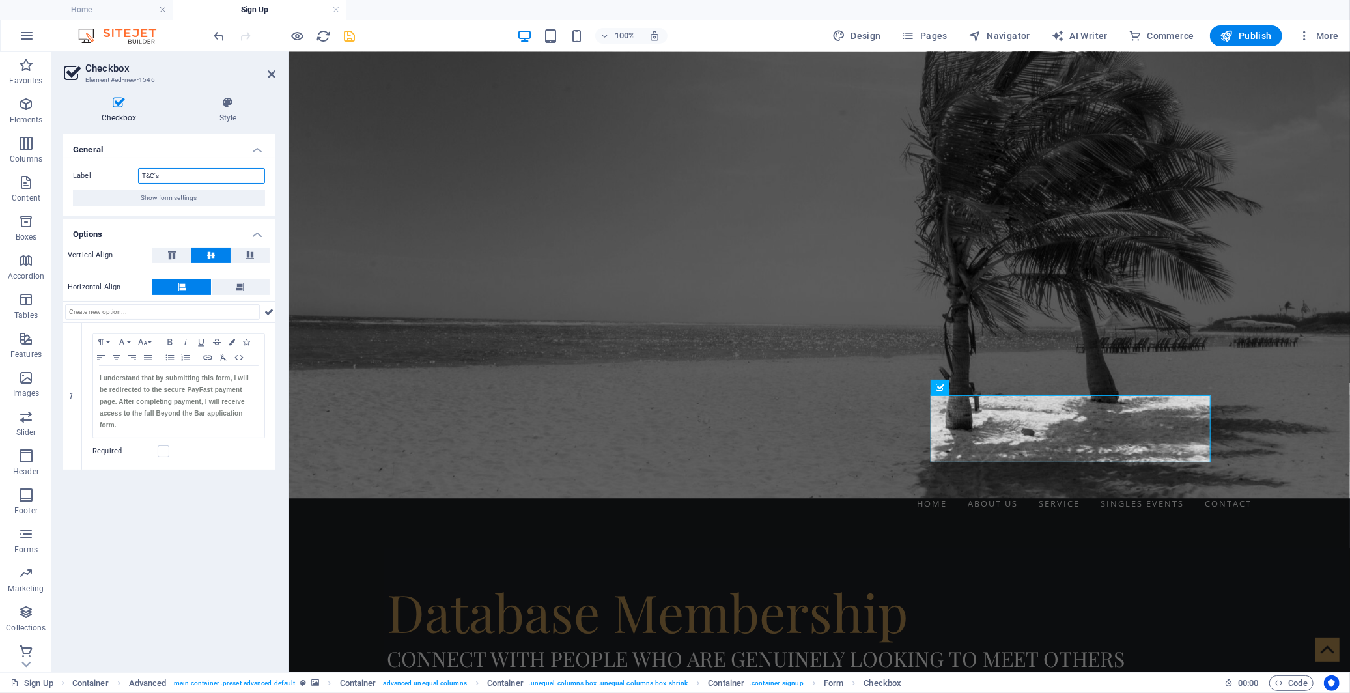
drag, startPoint x: 184, startPoint y: 170, endPoint x: 102, endPoint y: 170, distance: 82.7
click at [102, 170] on div "Label T&C's" at bounding box center [169, 176] width 192 height 16
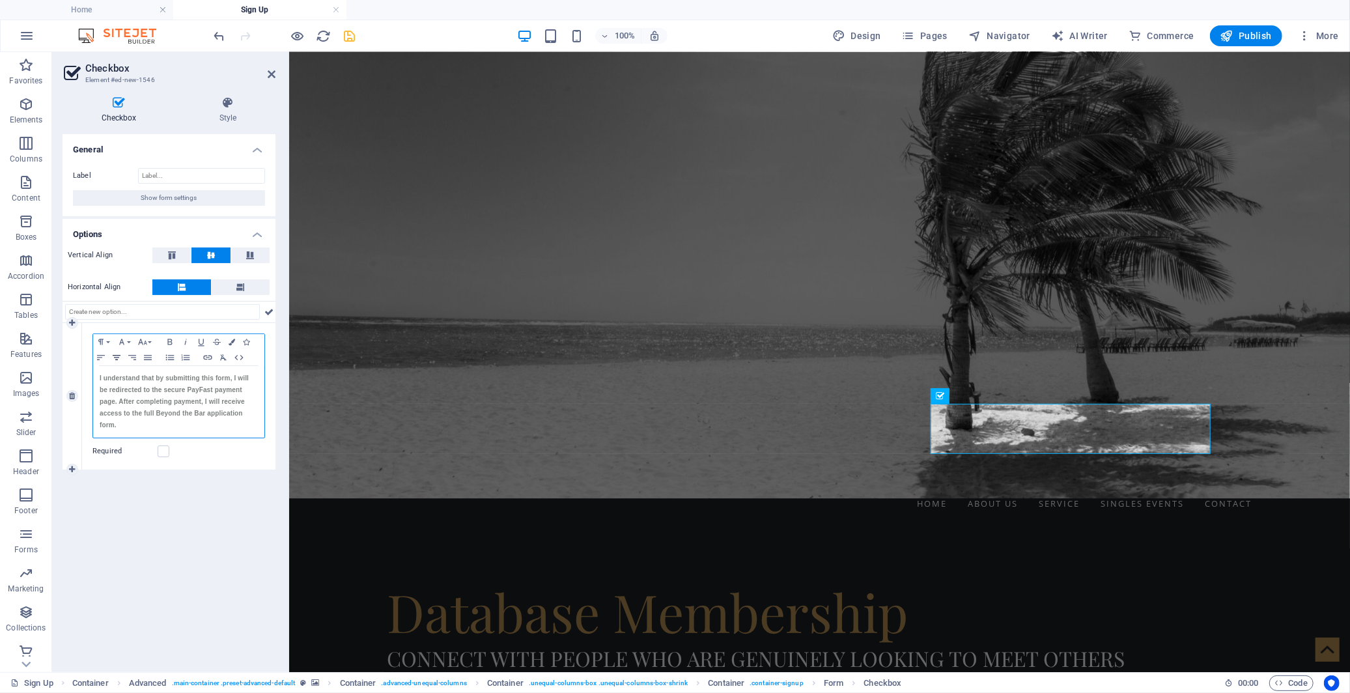
click at [115, 361] on icon "button" at bounding box center [117, 357] width 16 height 10
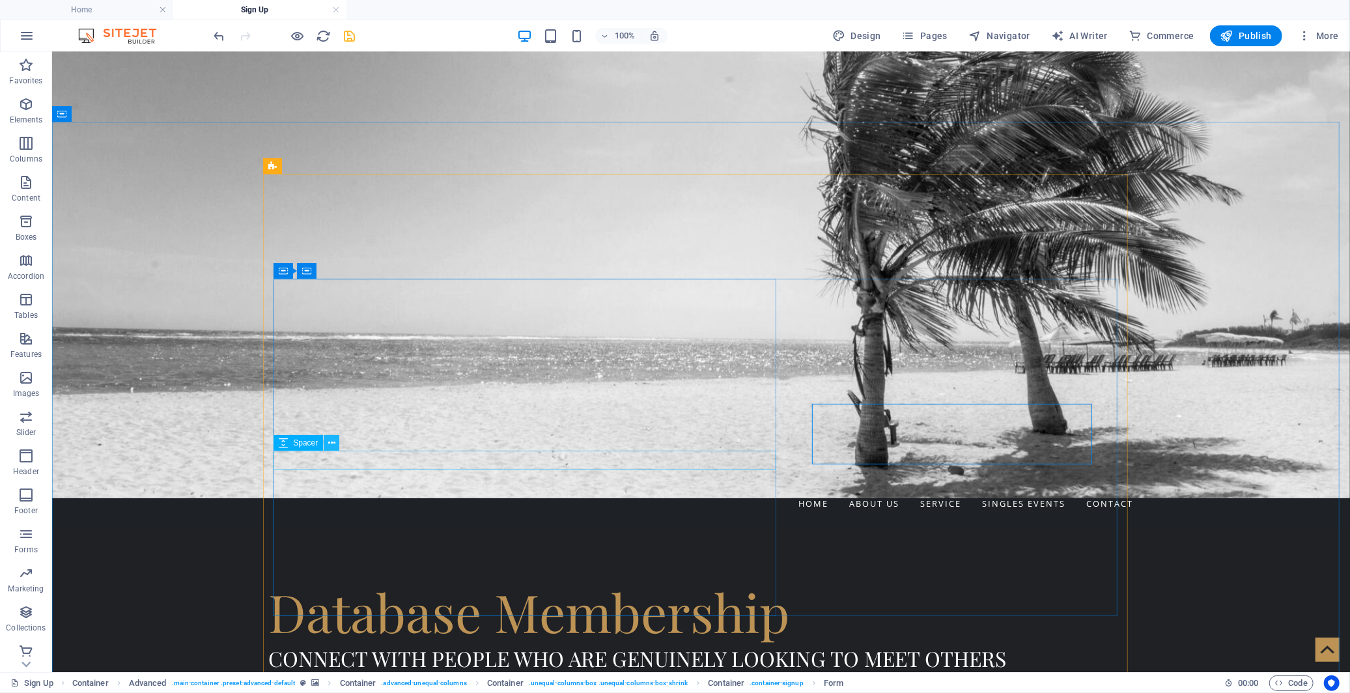
click at [331, 445] on icon at bounding box center [331, 443] width 7 height 14
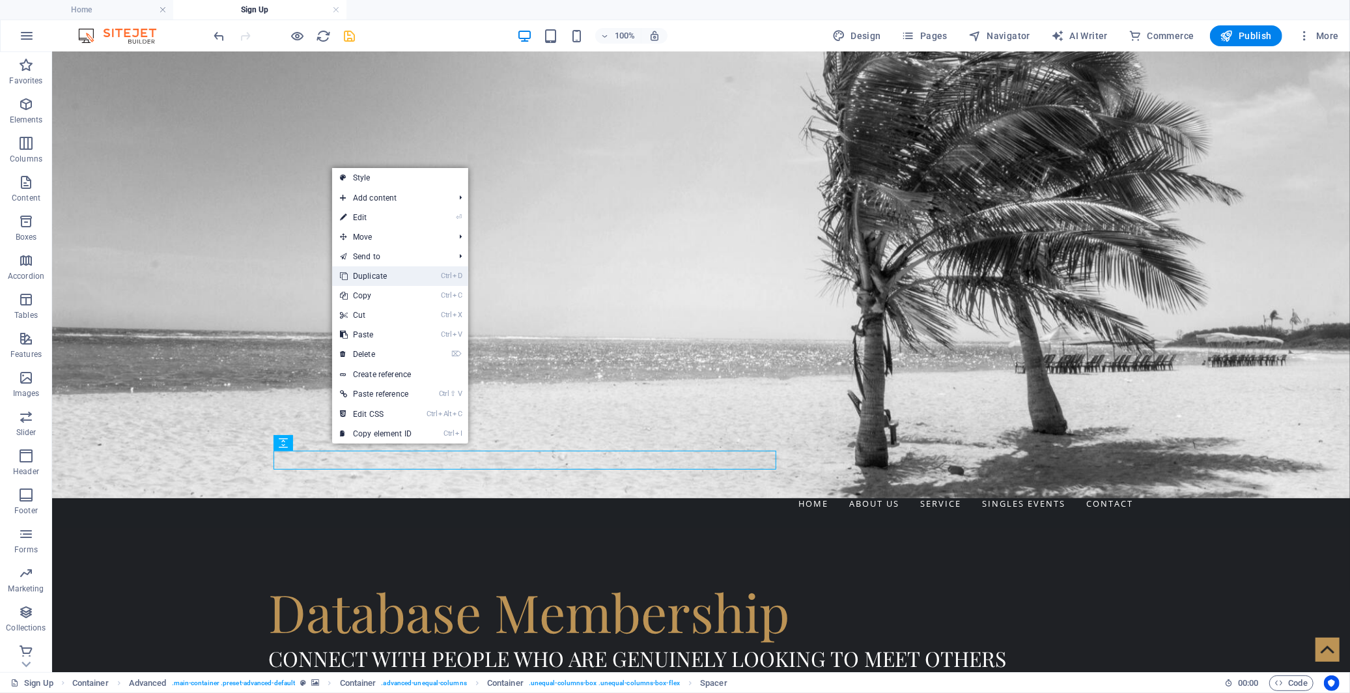
click at [391, 284] on link "Ctrl D Duplicate" at bounding box center [375, 276] width 87 height 20
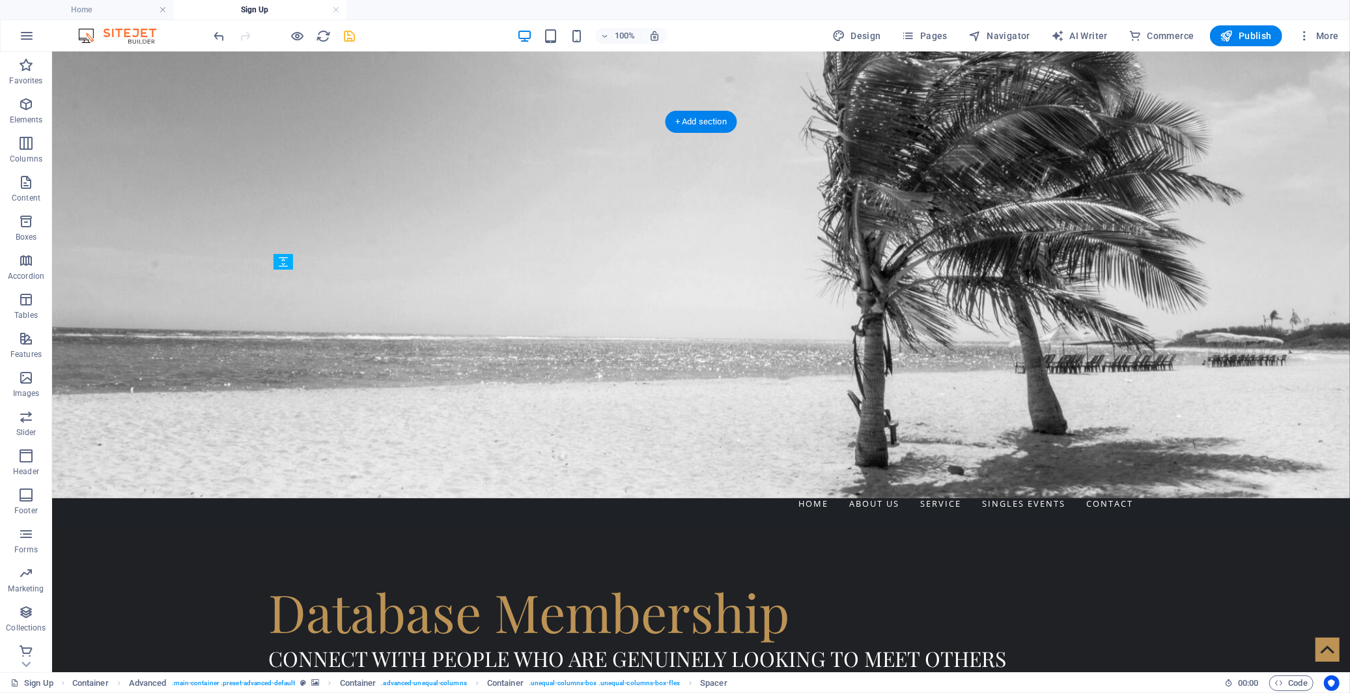
drag, startPoint x: 346, startPoint y: 505, endPoint x: 348, endPoint y: 453, distance: 52.8
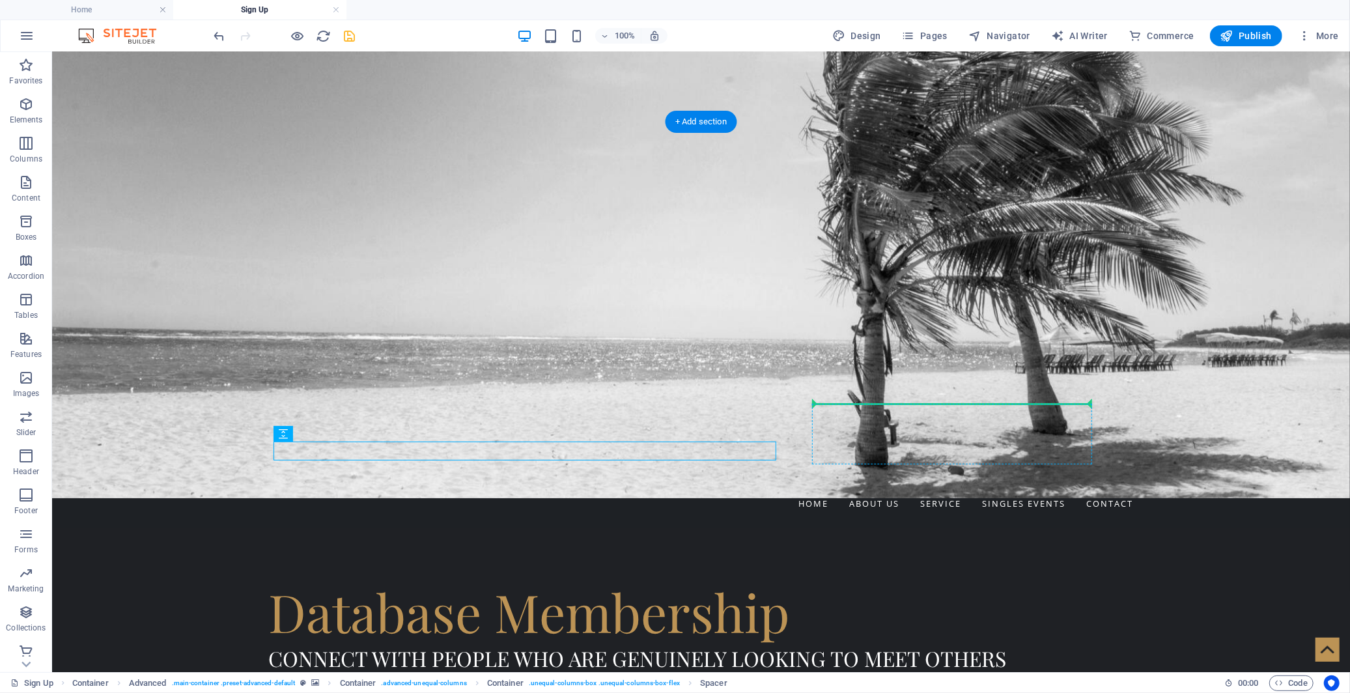
drag, startPoint x: 352, startPoint y: 484, endPoint x: 877, endPoint y: 408, distance: 531.1
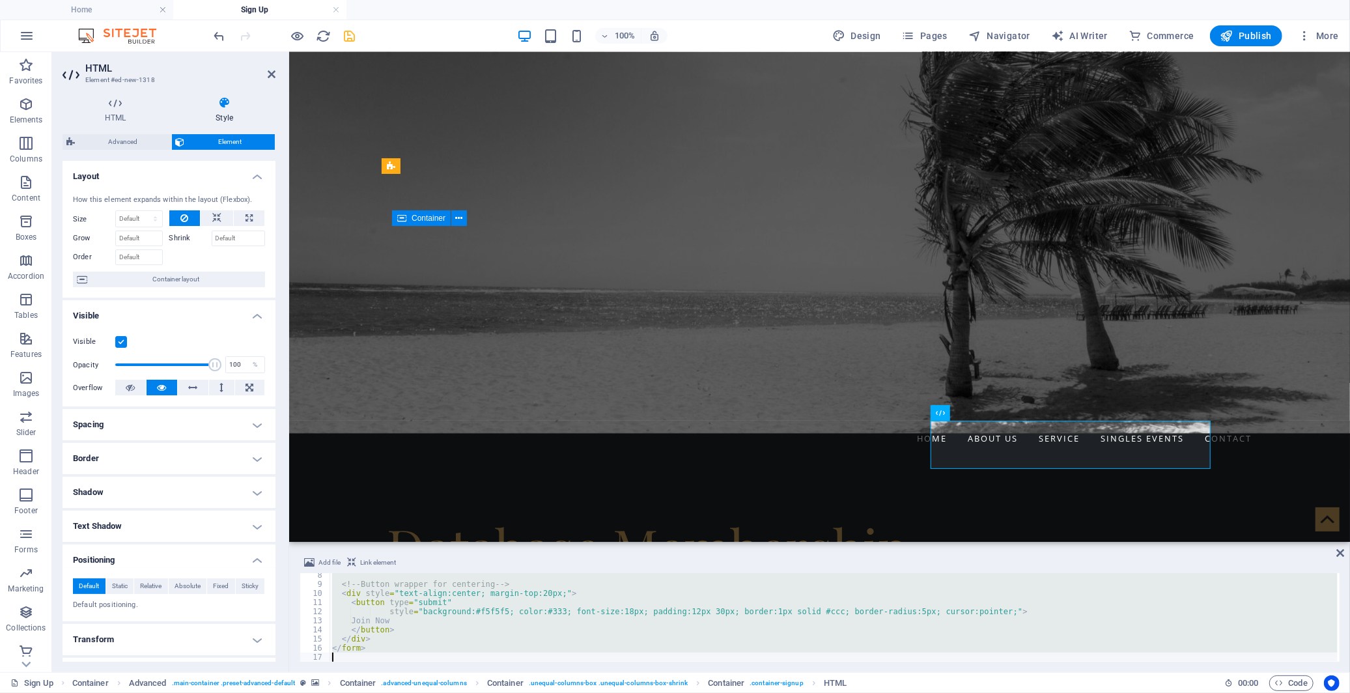
click at [718, 623] on div "<!-- Button wrapper for centering --> < div style = "text-align:center; margin-…" at bounding box center [834, 617] width 1008 height 89
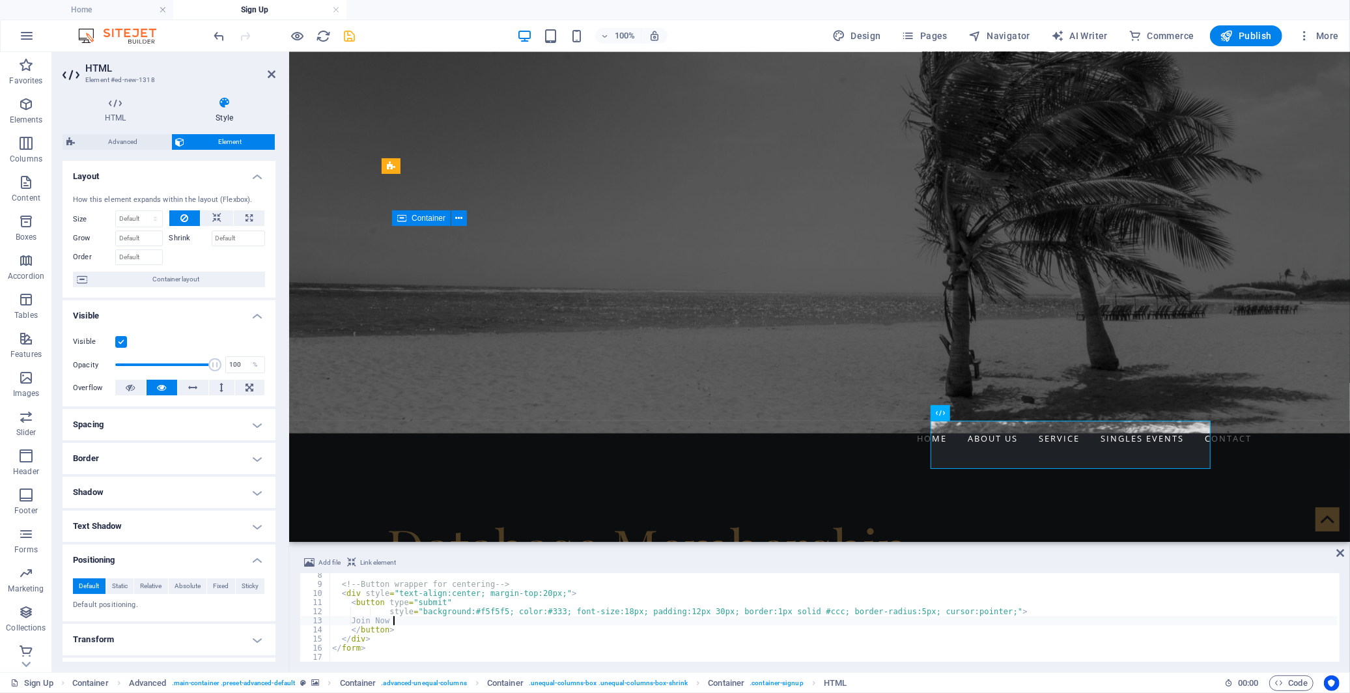
type textarea "</form>"
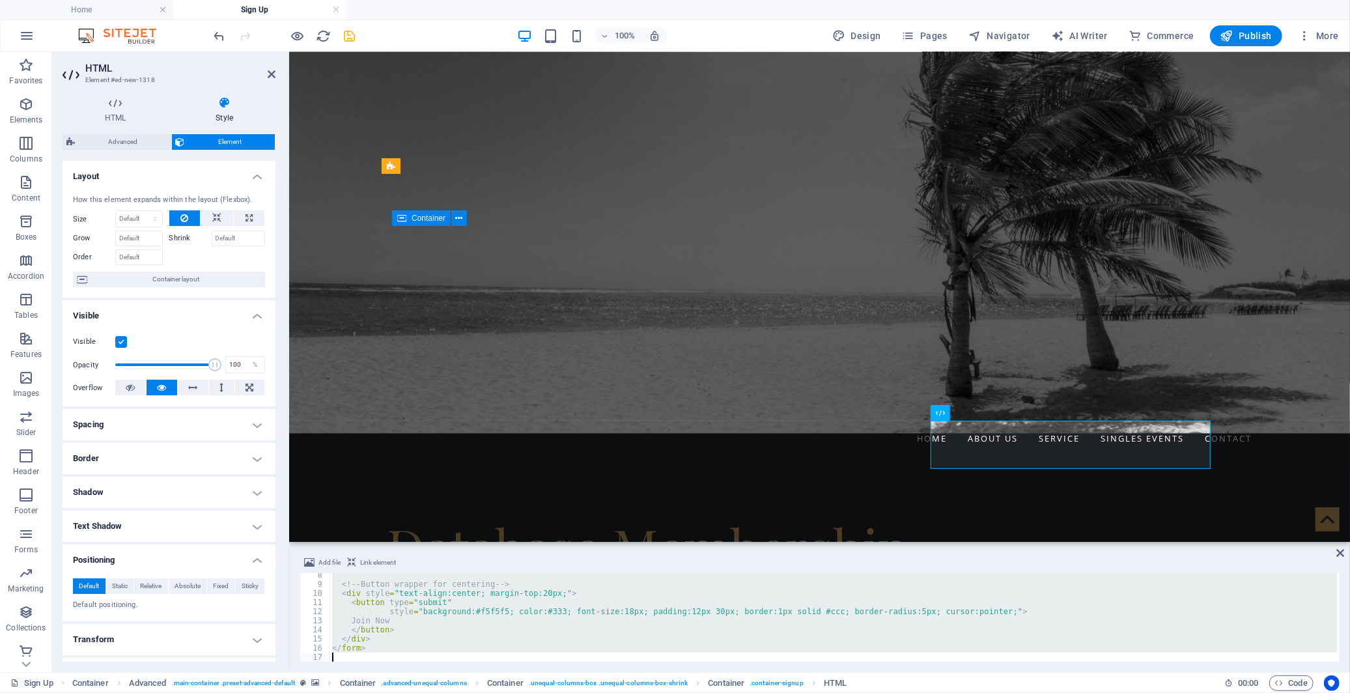
paste textarea
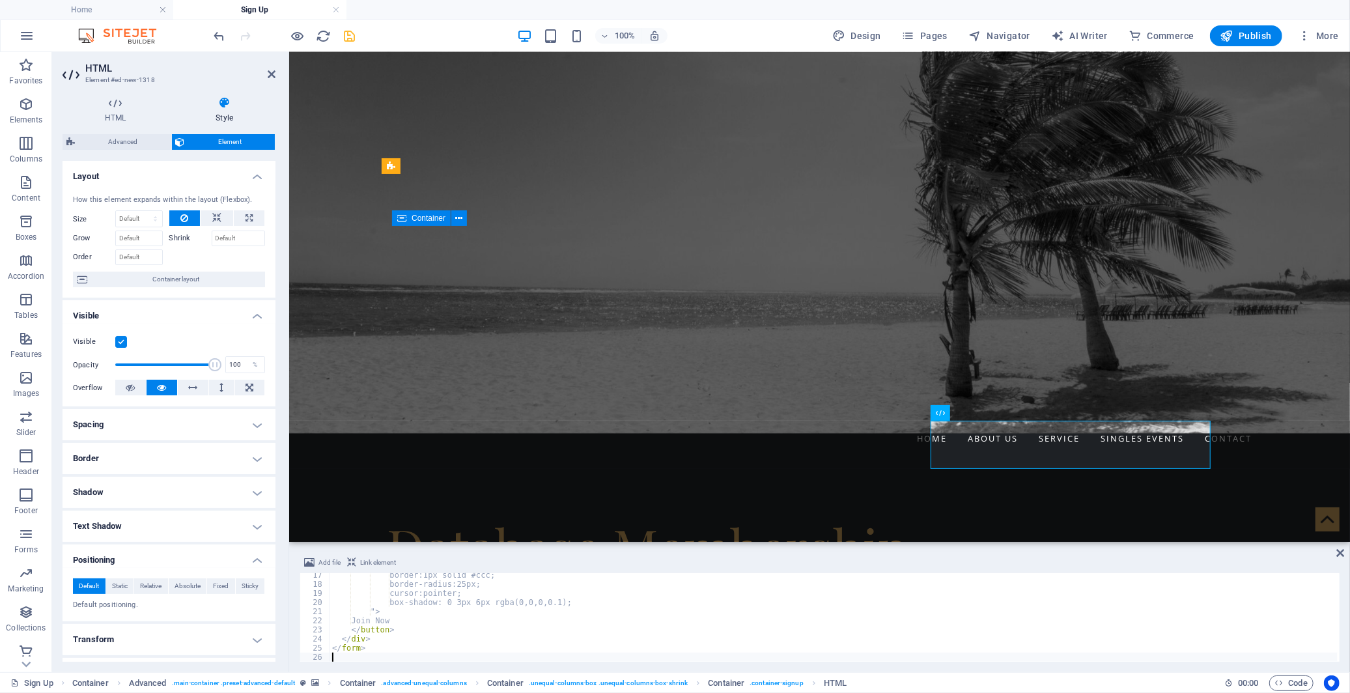
scroll to position [148, 0]
click at [735, 608] on div "border:1px solid #ccc; border-radius:25px; cursor:pointer; box-shadow: 0 3px 6p…" at bounding box center [834, 624] width 1008 height 107
click at [698, 635] on div "border:1px solid #ccc; border-radius:25px; cursor:pointer; box-shadow: 0 3px 6p…" at bounding box center [834, 624] width 1008 height 107
type textarea "</form>"
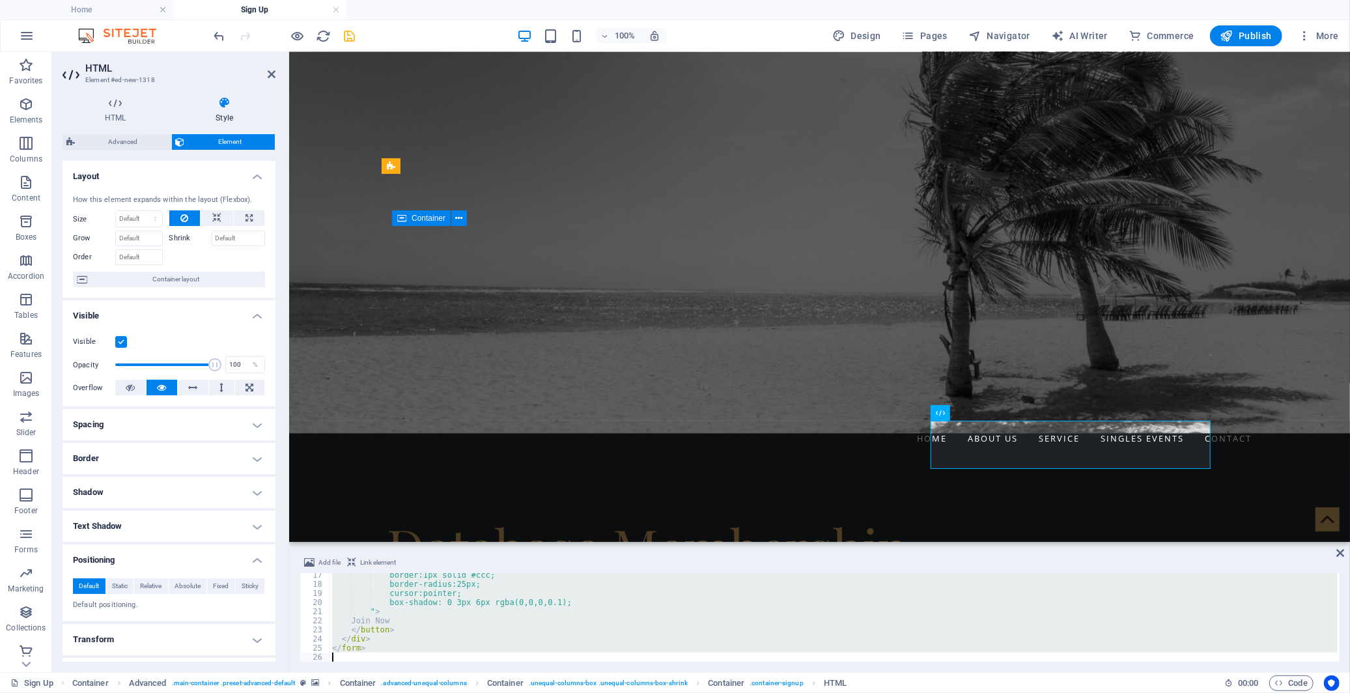
paste textarea
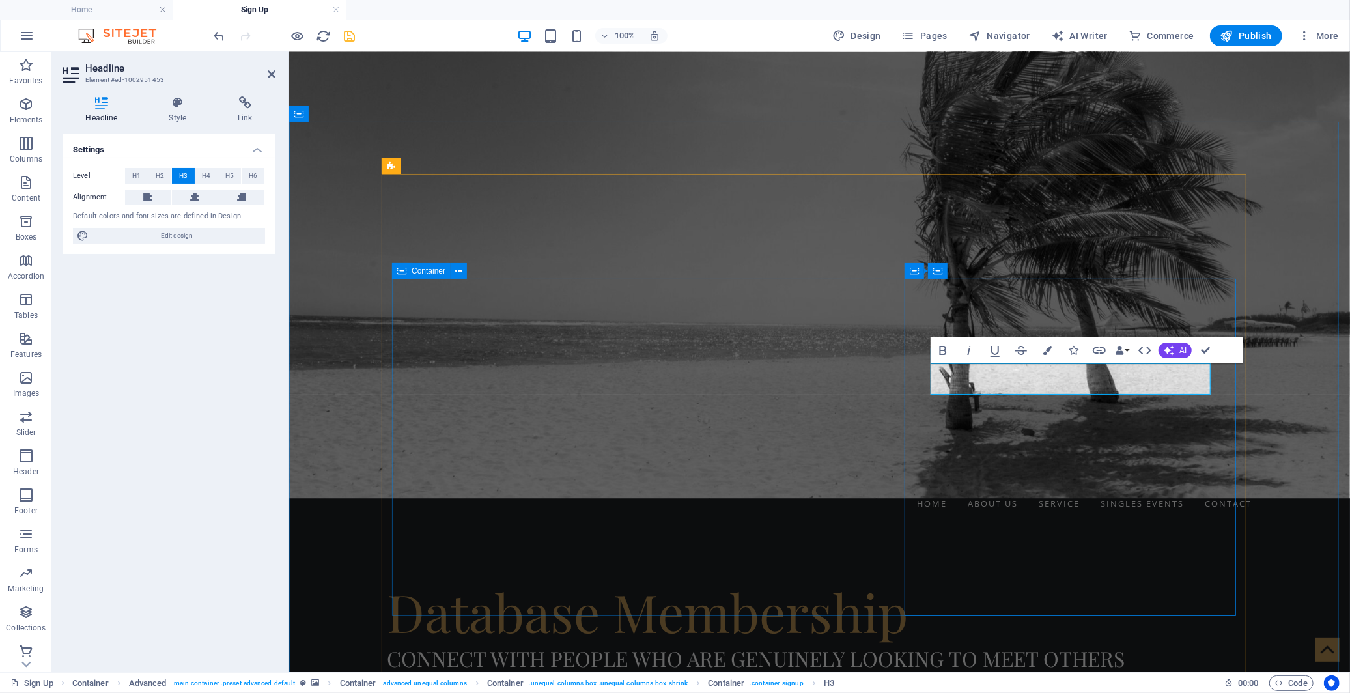
drag, startPoint x: 1080, startPoint y: 380, endPoint x: 1103, endPoint y: 380, distance: 22.2
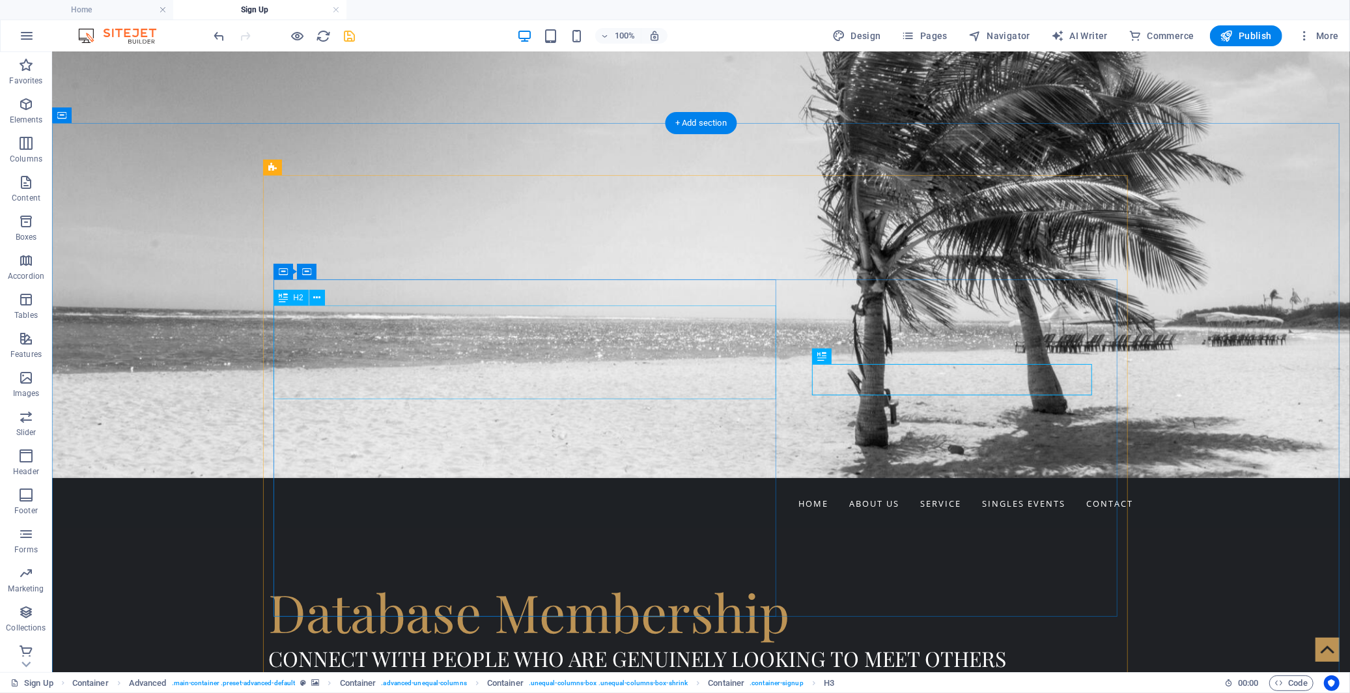
scroll to position [145, 0]
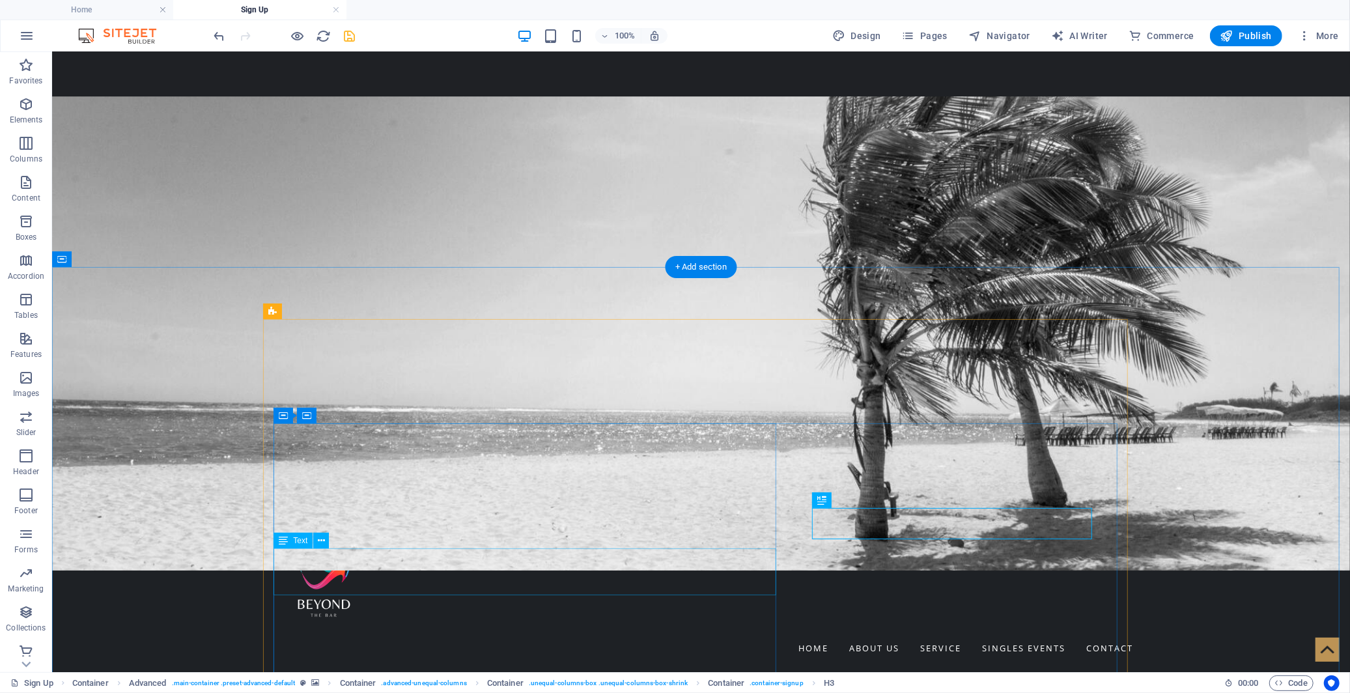
click at [324, 543] on icon at bounding box center [321, 541] width 7 height 14
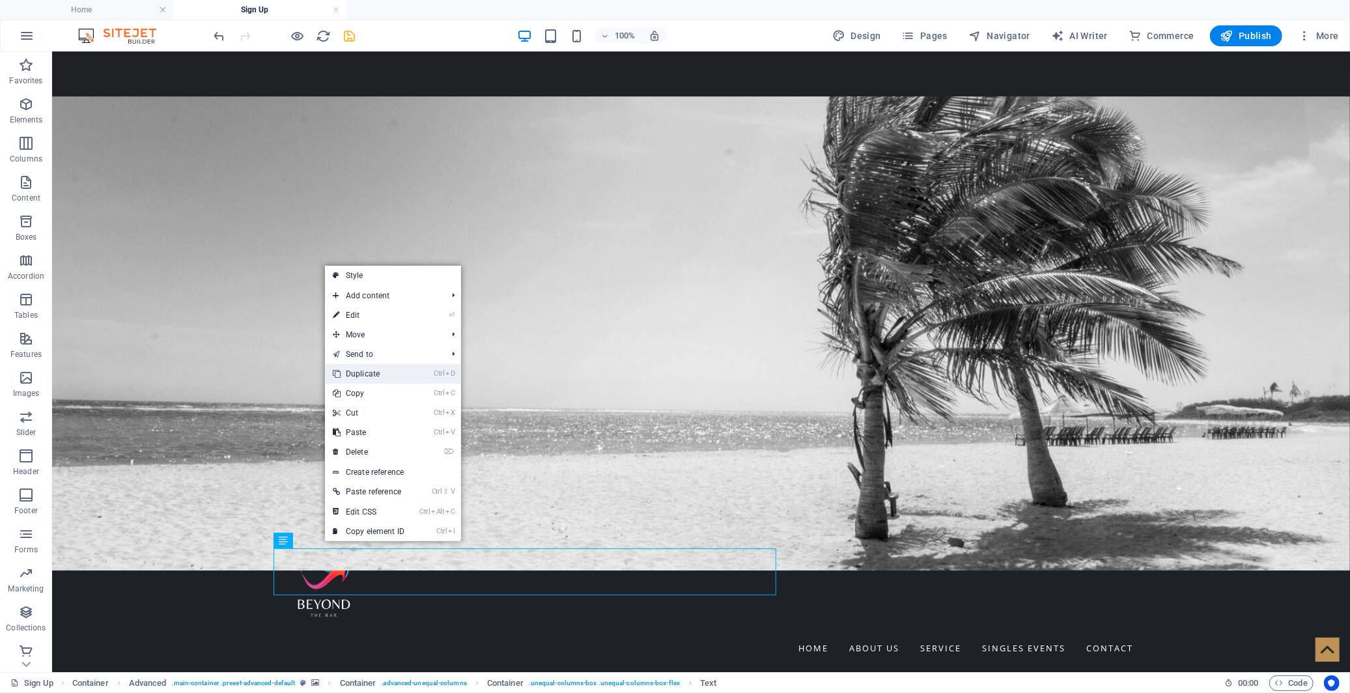
click at [363, 376] on link "Ctrl D Duplicate" at bounding box center [368, 374] width 87 height 20
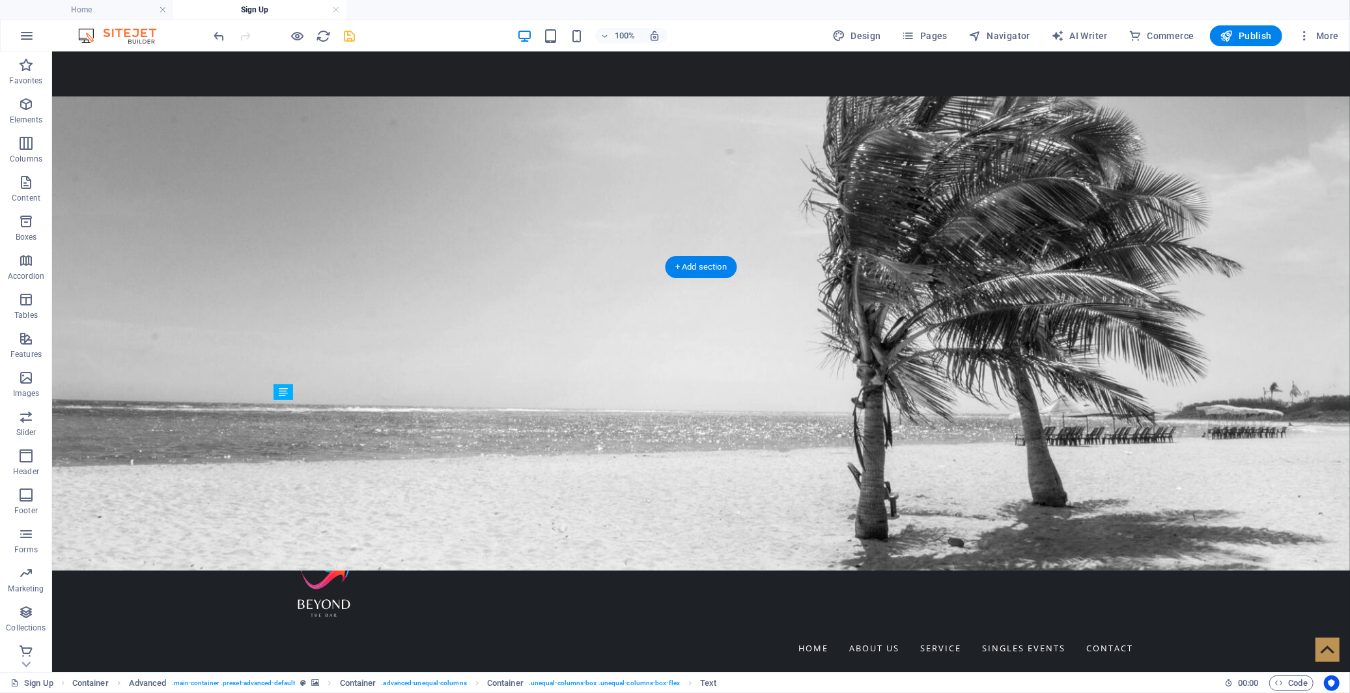
drag, startPoint x: 336, startPoint y: 618, endPoint x: 316, endPoint y: 451, distance: 167.9
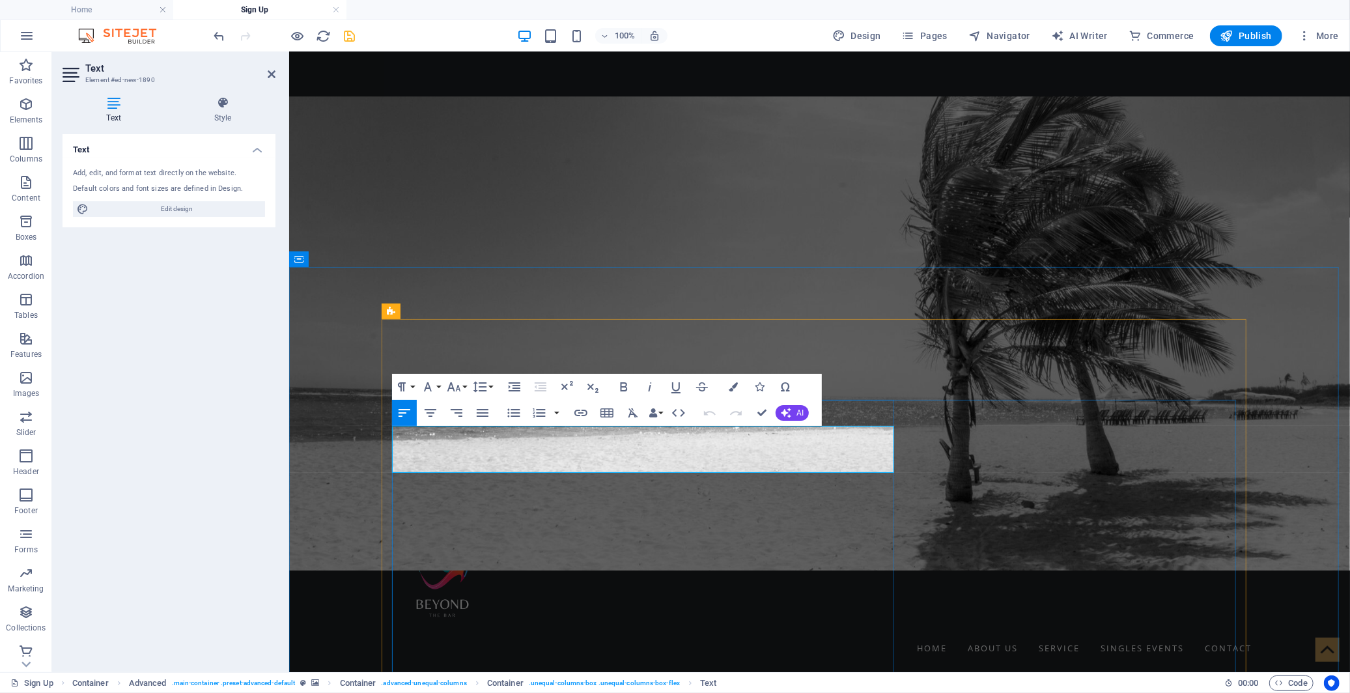
scroll to position [152, 0]
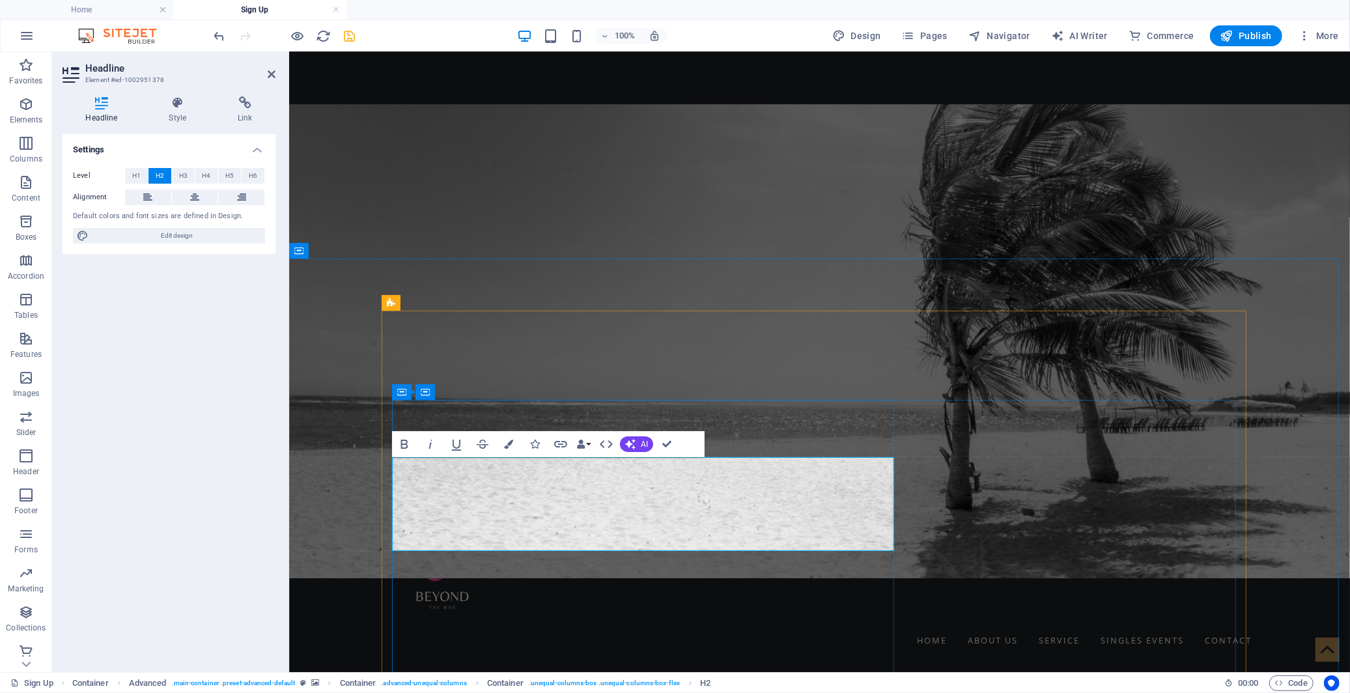
scroll to position [176, 0]
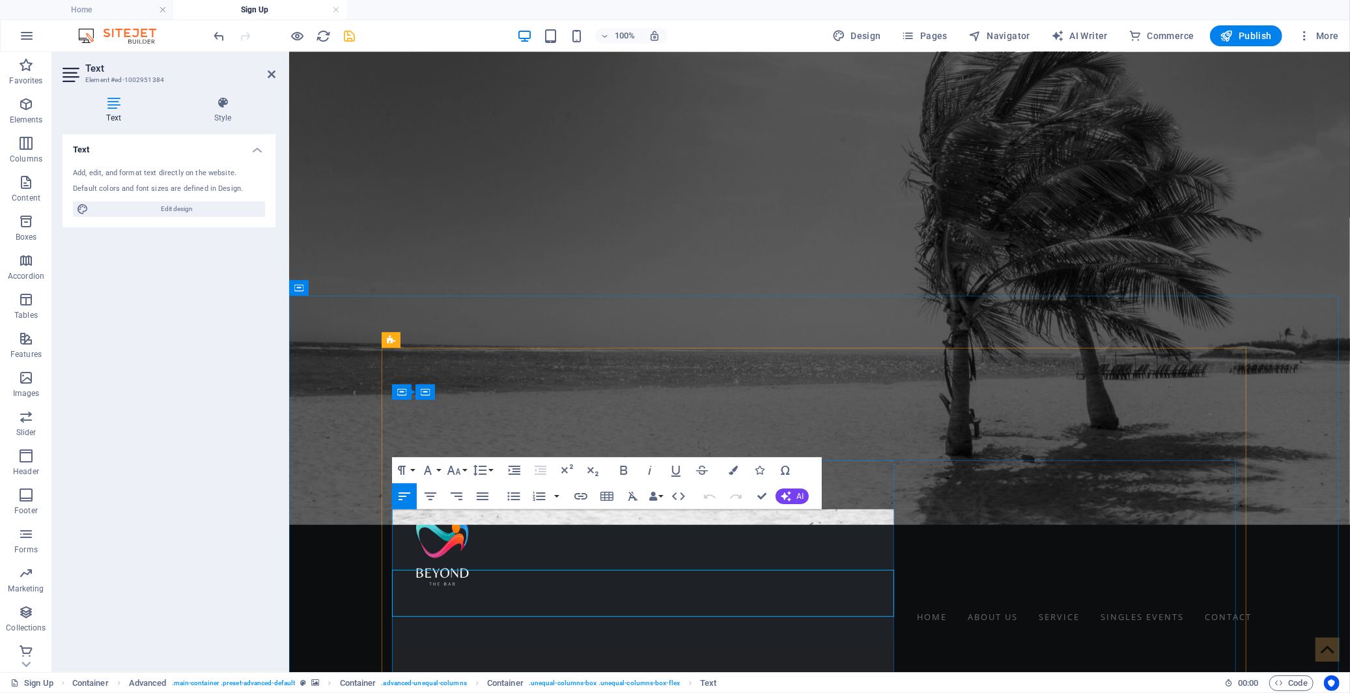
scroll to position [115, 0]
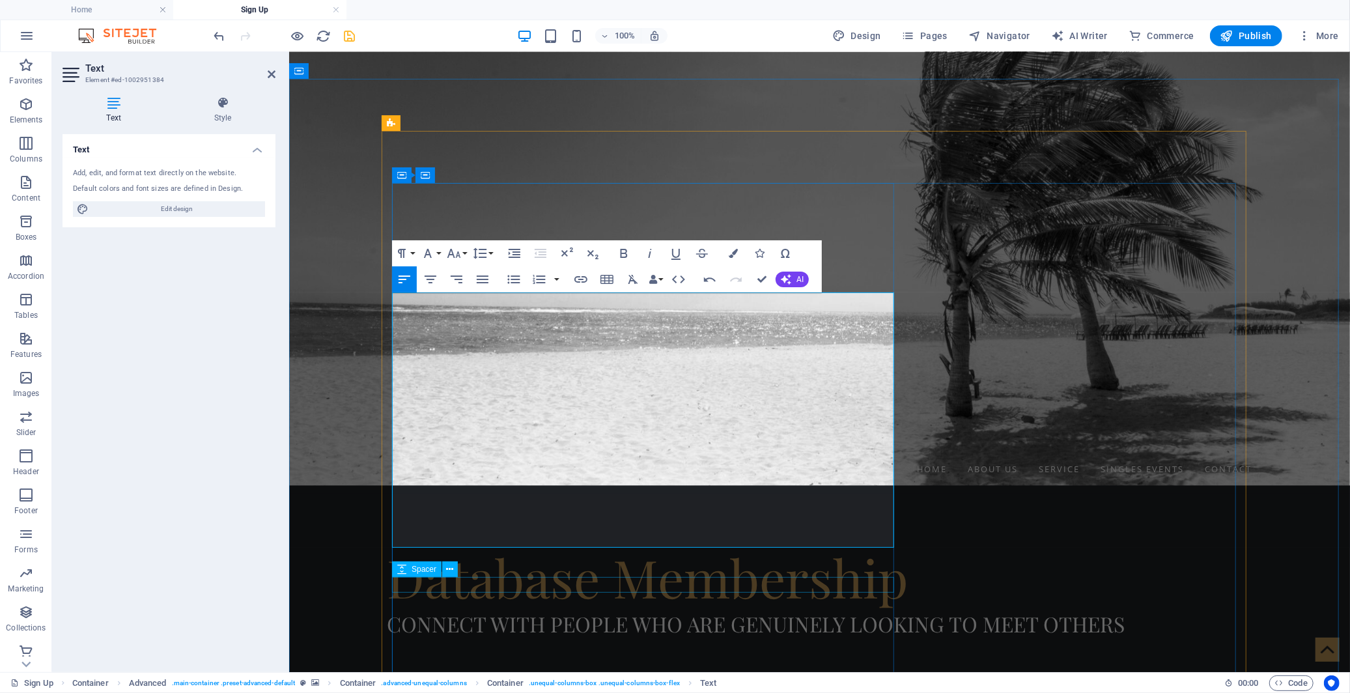
scroll to position [333, 0]
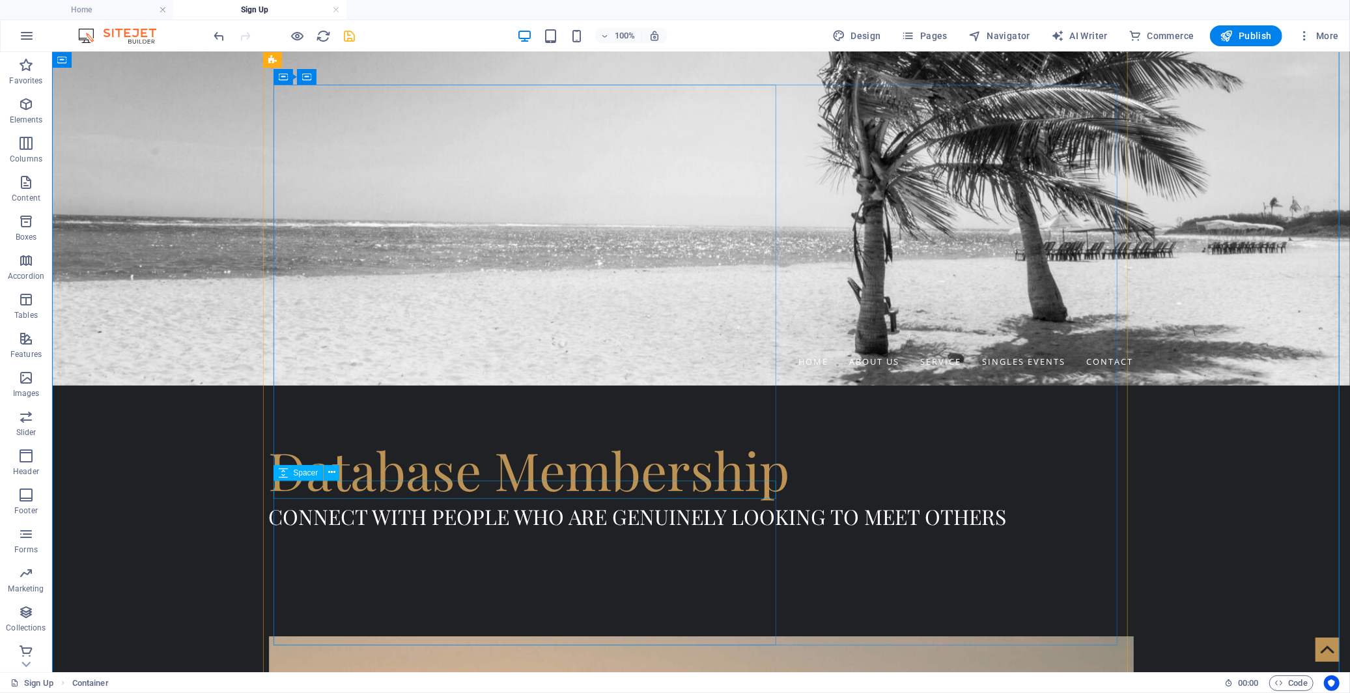
scroll to position [550, 0]
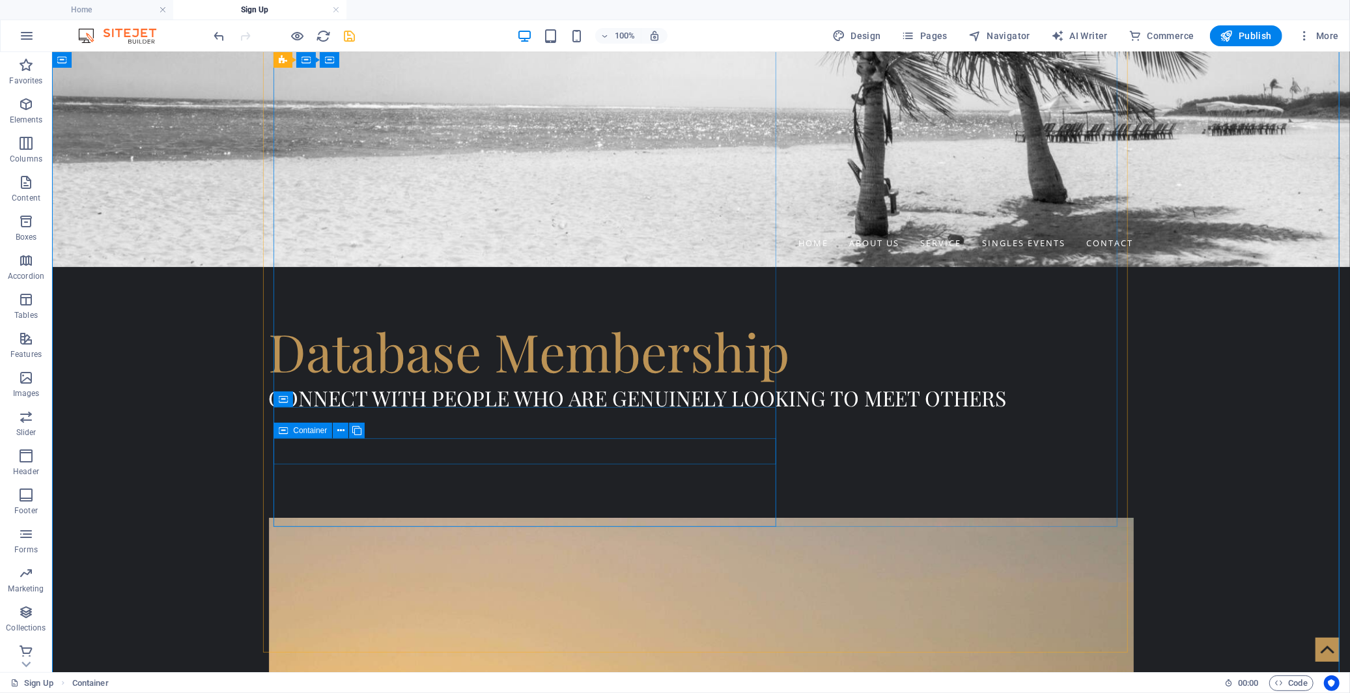
click at [282, 432] on icon at bounding box center [283, 431] width 9 height 16
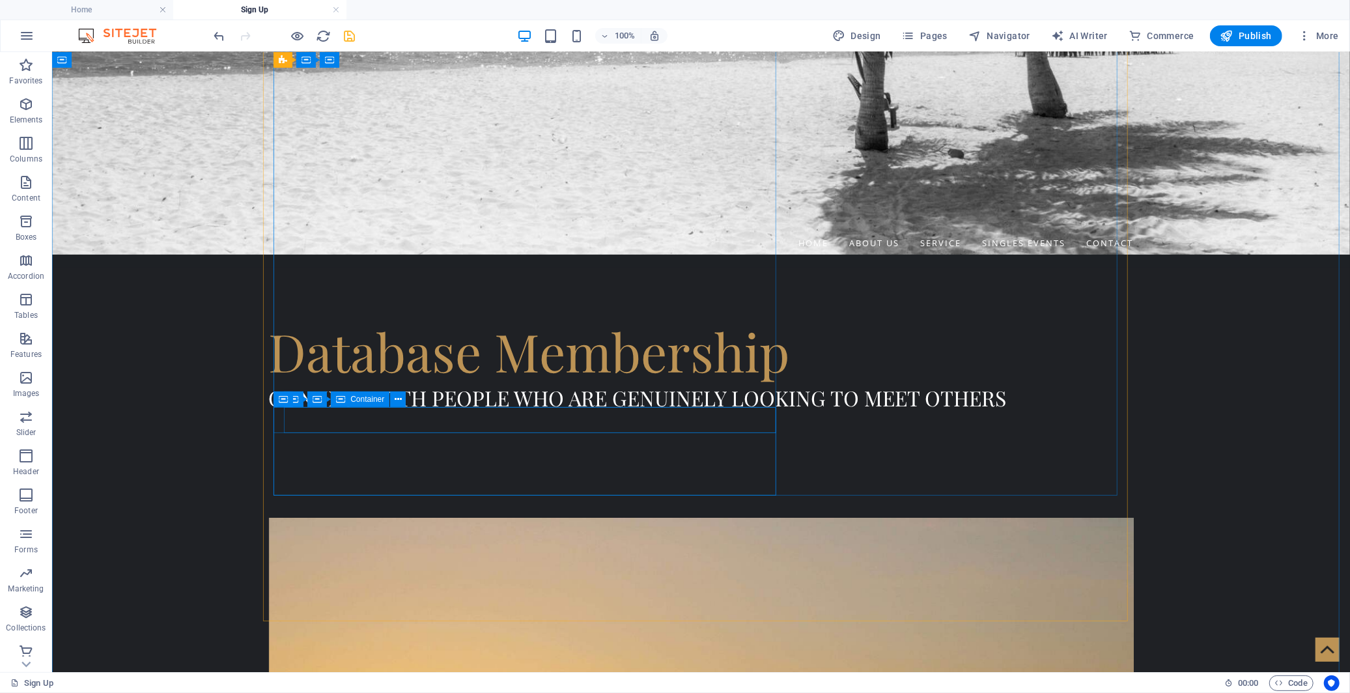
click at [524, 419] on div "Icon" at bounding box center [540, 415] width 40 height 16
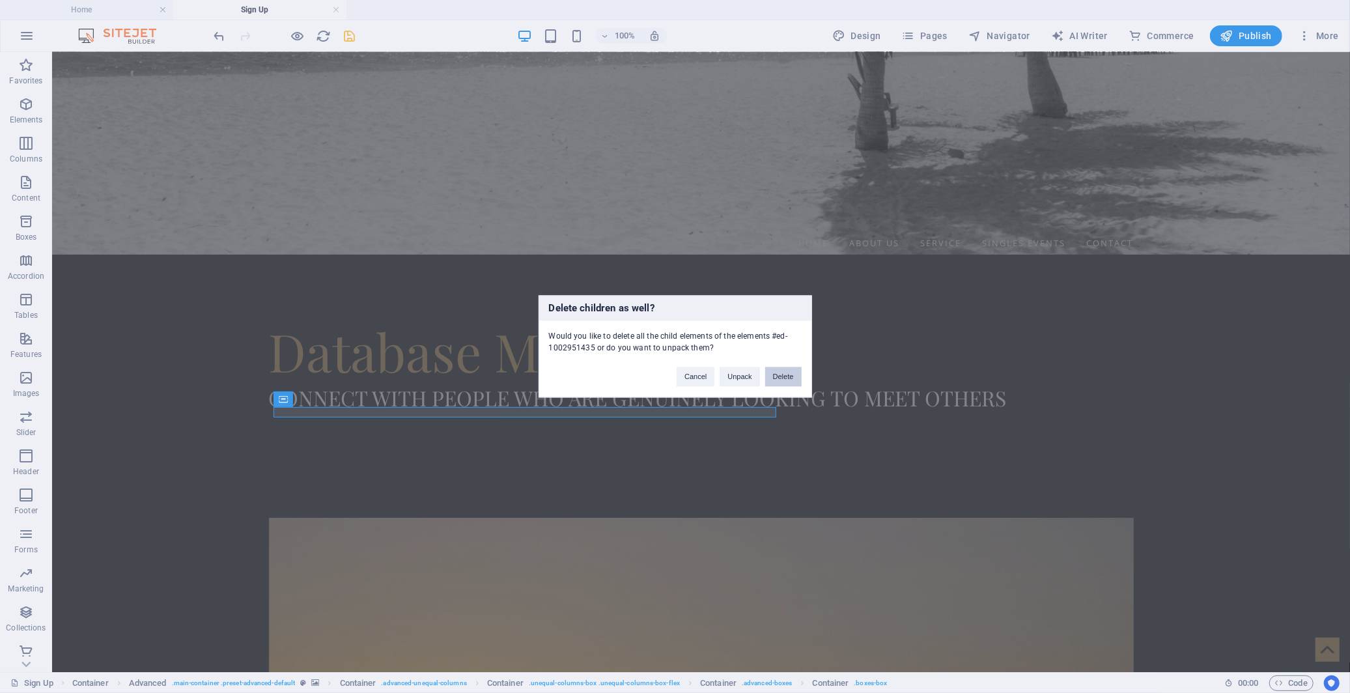
click at [780, 379] on button "Delete" at bounding box center [783, 377] width 36 height 20
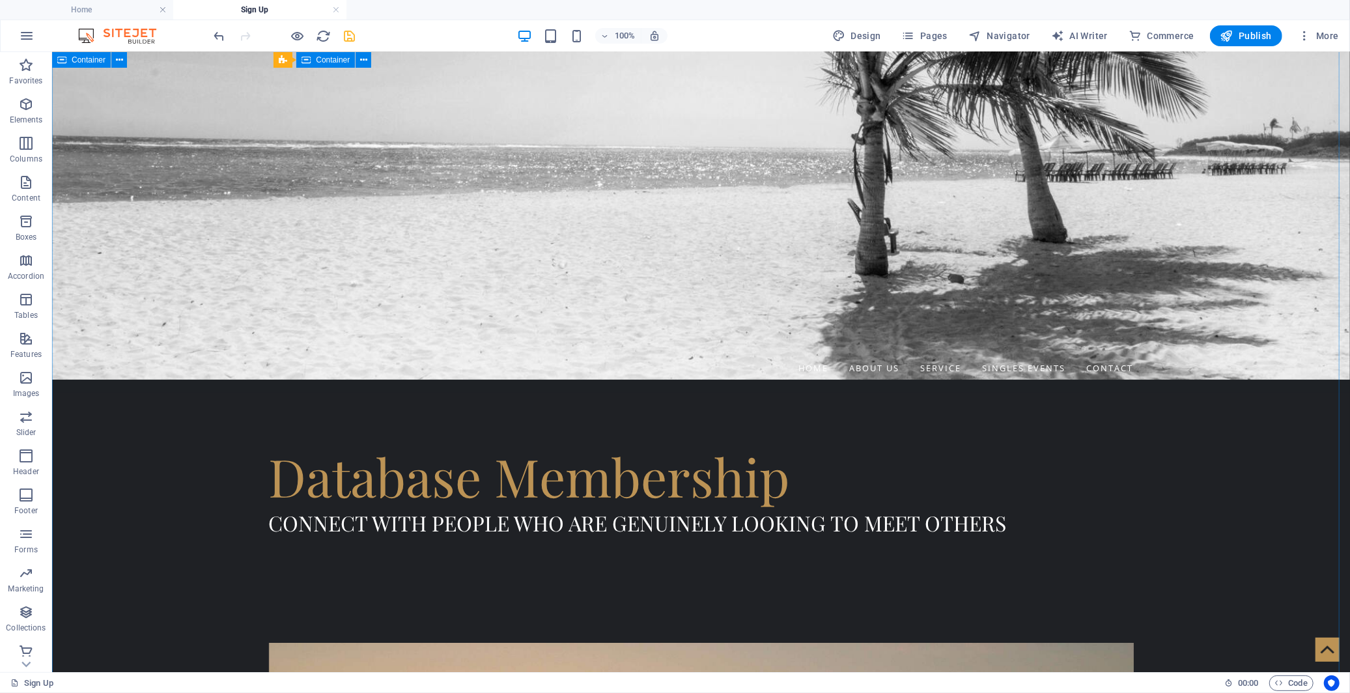
scroll to position [405, 0]
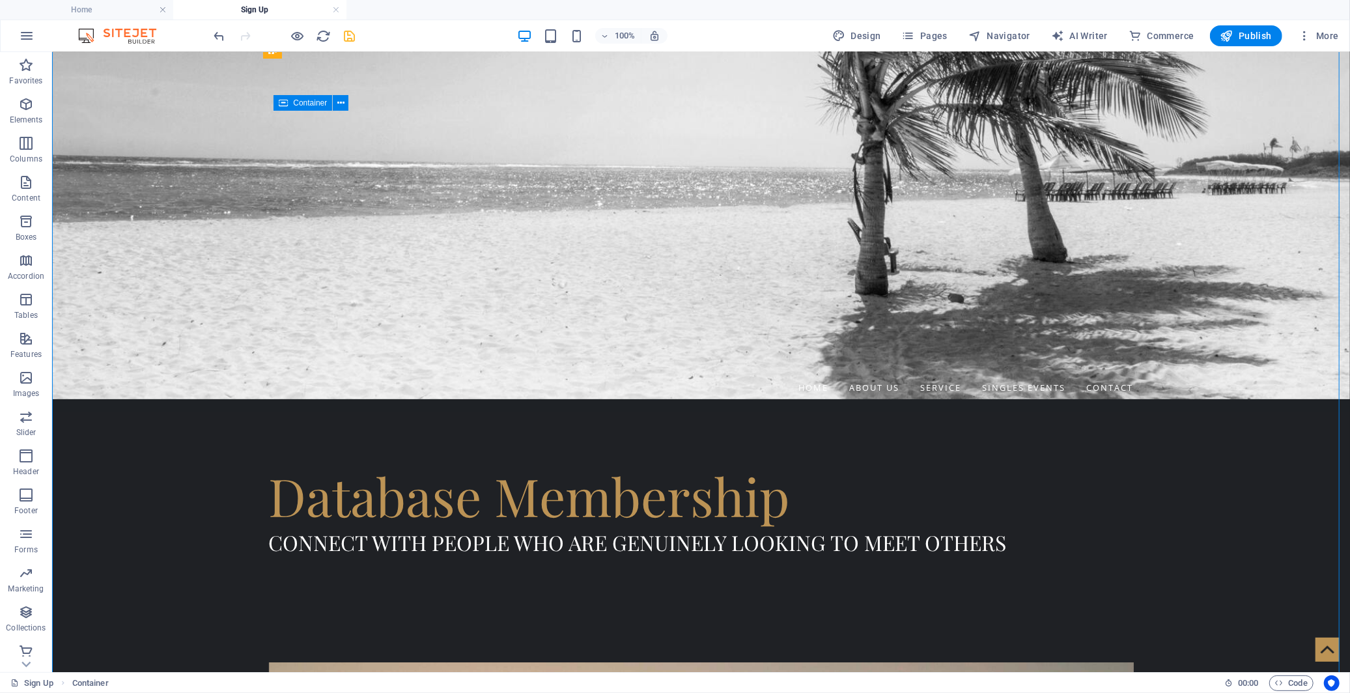
drag, startPoint x: 366, startPoint y: 570, endPoint x: 472, endPoint y: 491, distance: 131.7
click at [310, 516] on span "Separator" at bounding box center [310, 518] width 35 height 8
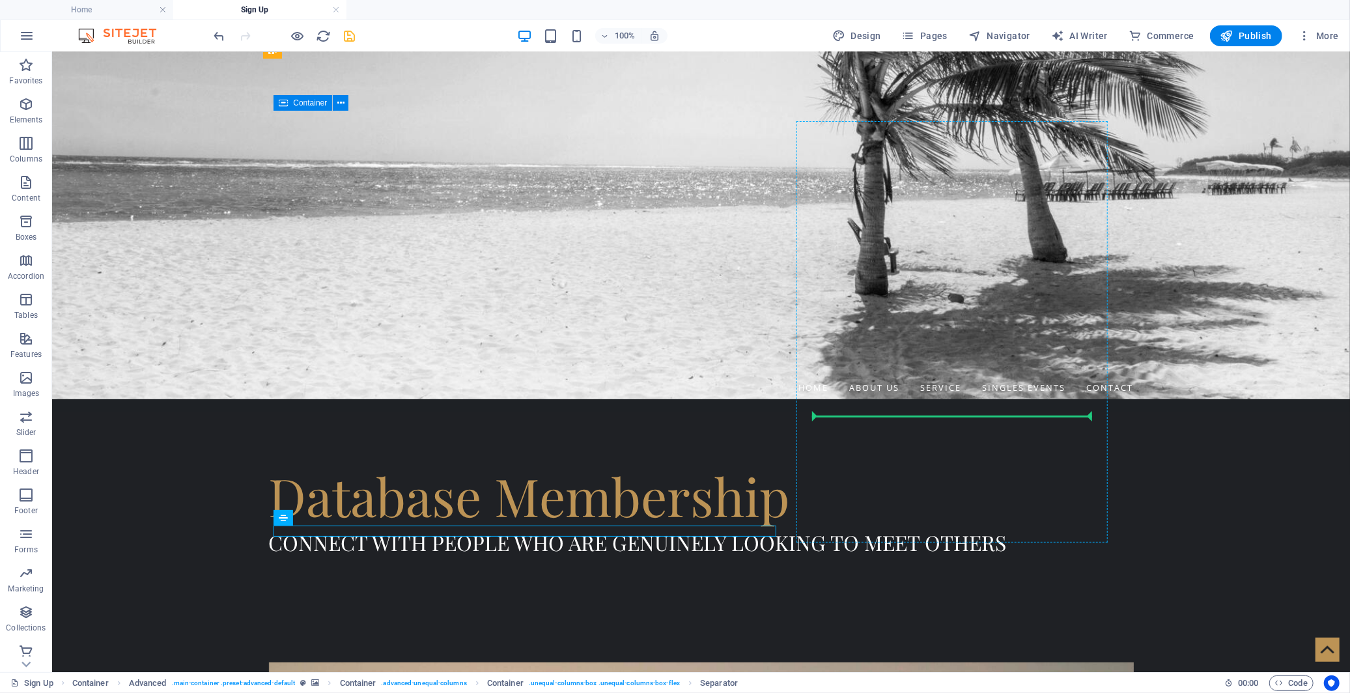
drag, startPoint x: 362, startPoint y: 569, endPoint x: 851, endPoint y: 414, distance: 513.1
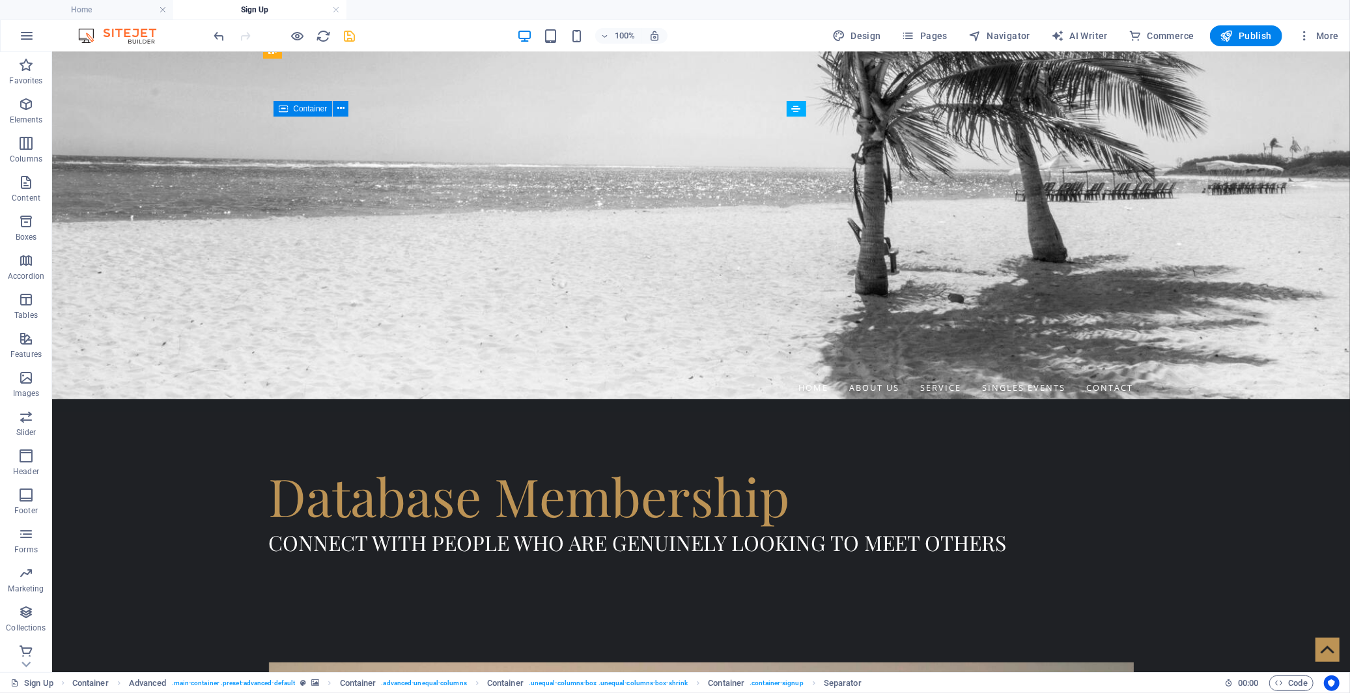
drag, startPoint x: 880, startPoint y: 453, endPoint x: 829, endPoint y: 354, distance: 111.3
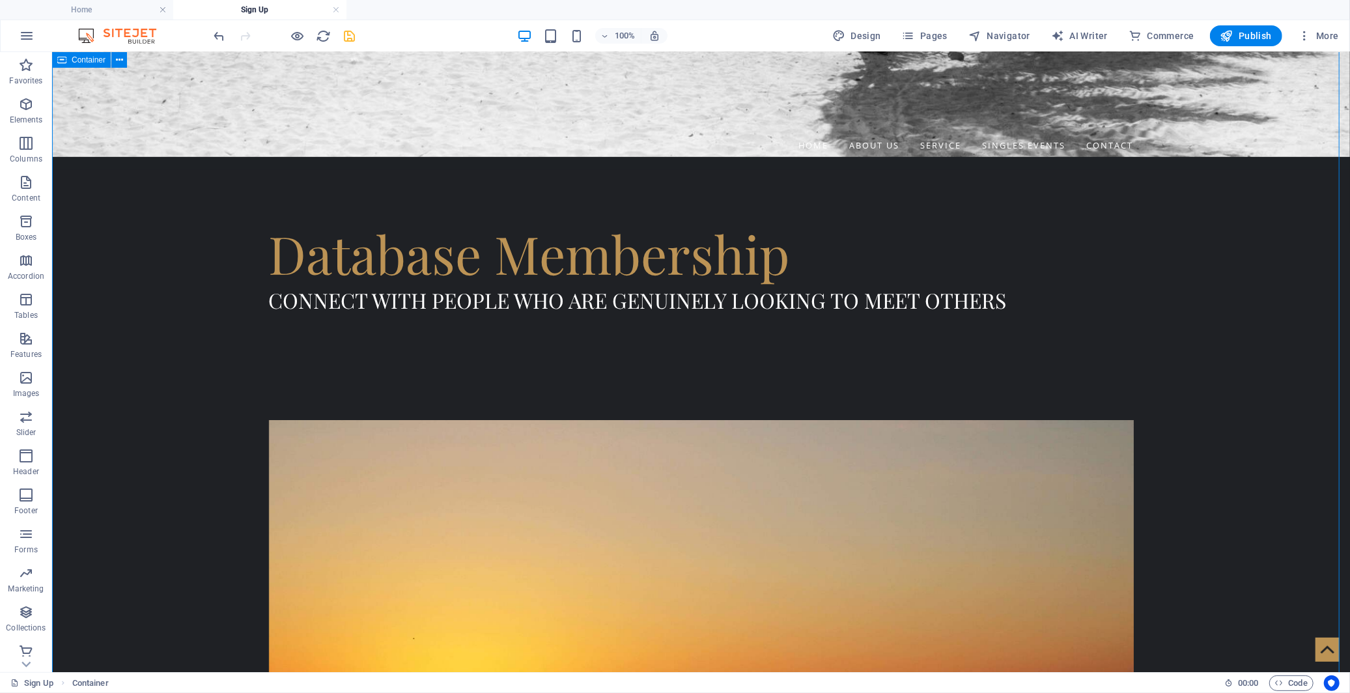
scroll to position [694, 0]
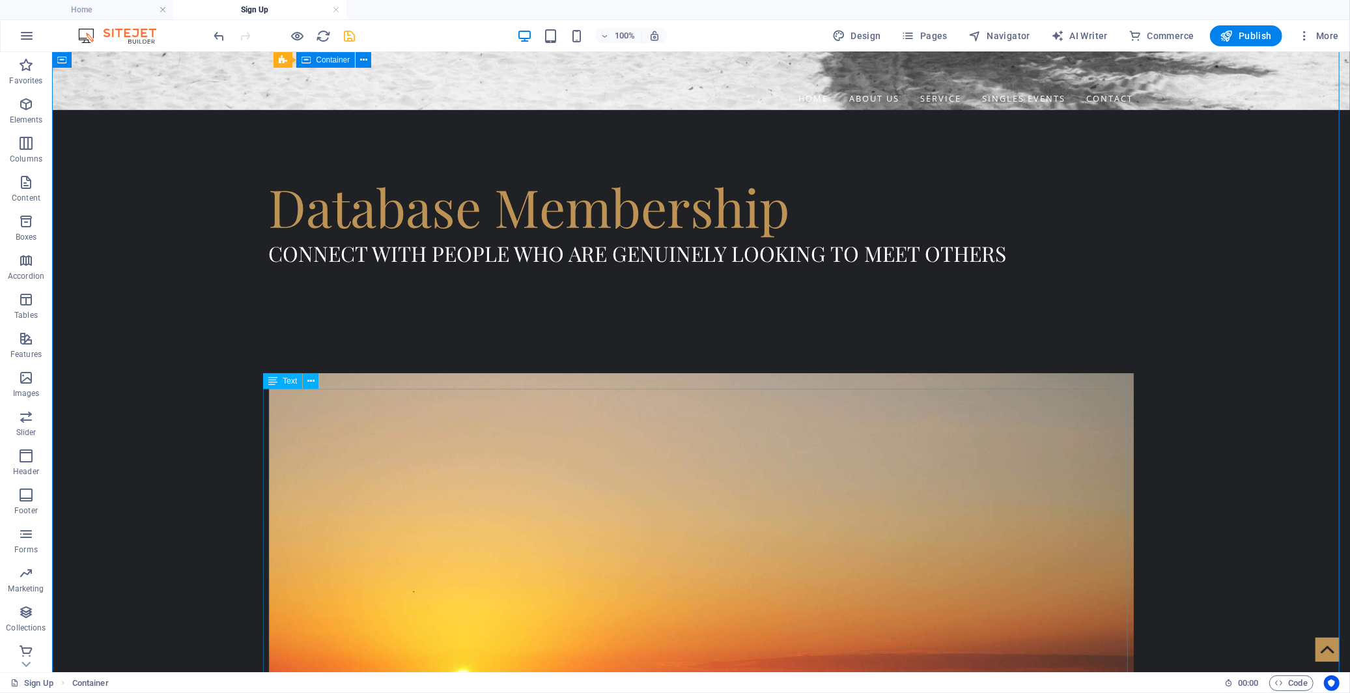
click at [313, 381] on icon at bounding box center [310, 381] width 7 height 14
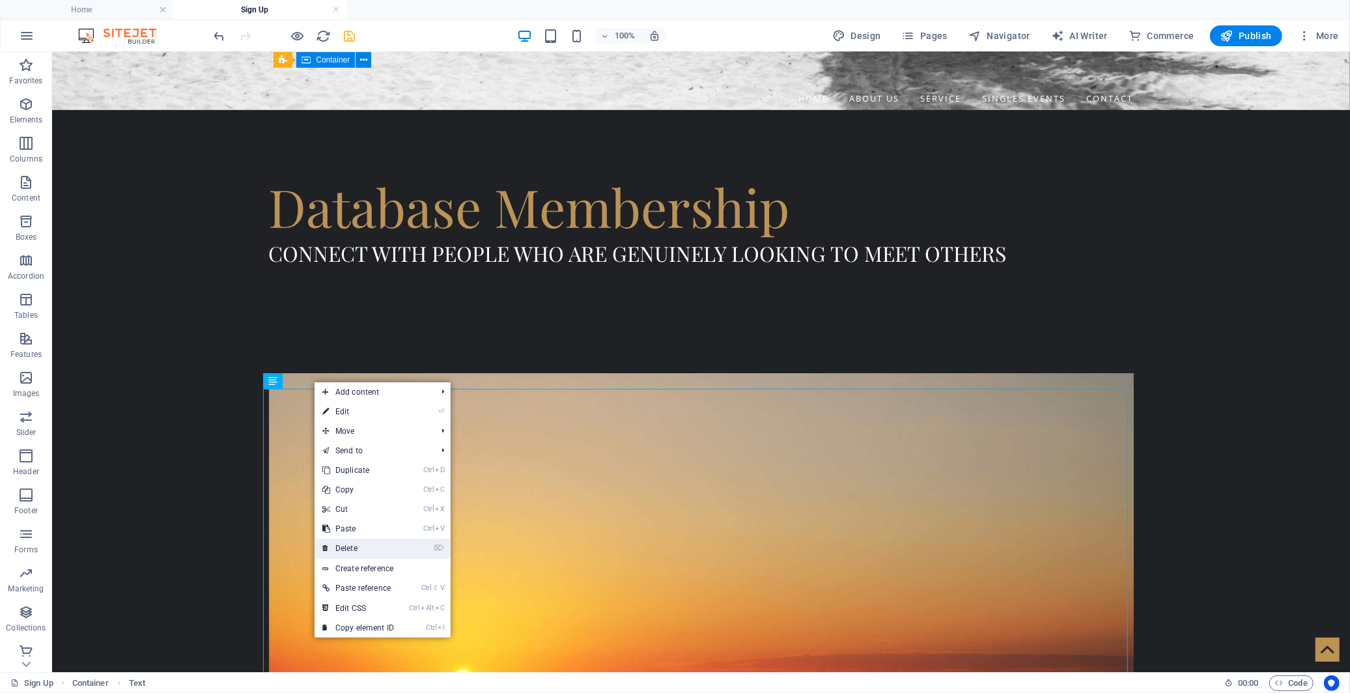
click at [382, 552] on link "⌦ Delete" at bounding box center [358, 549] width 87 height 20
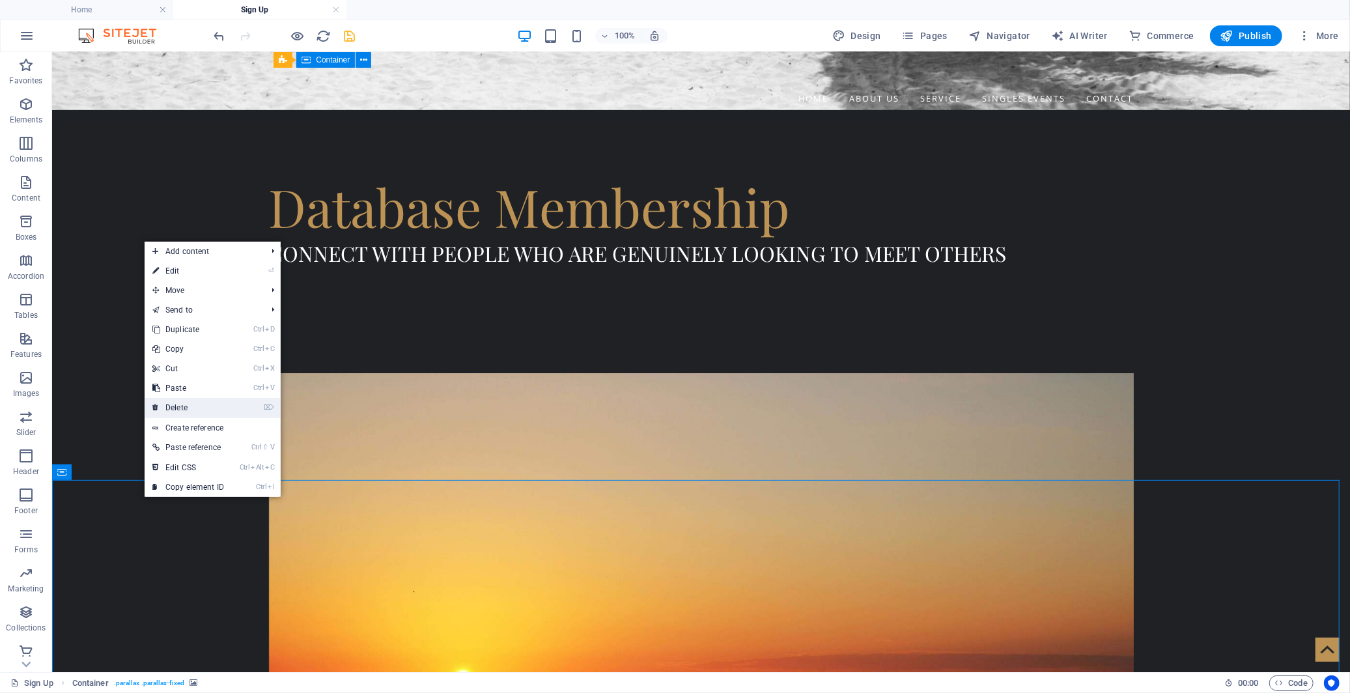
click at [199, 404] on link "⌦ Delete" at bounding box center [188, 408] width 87 height 20
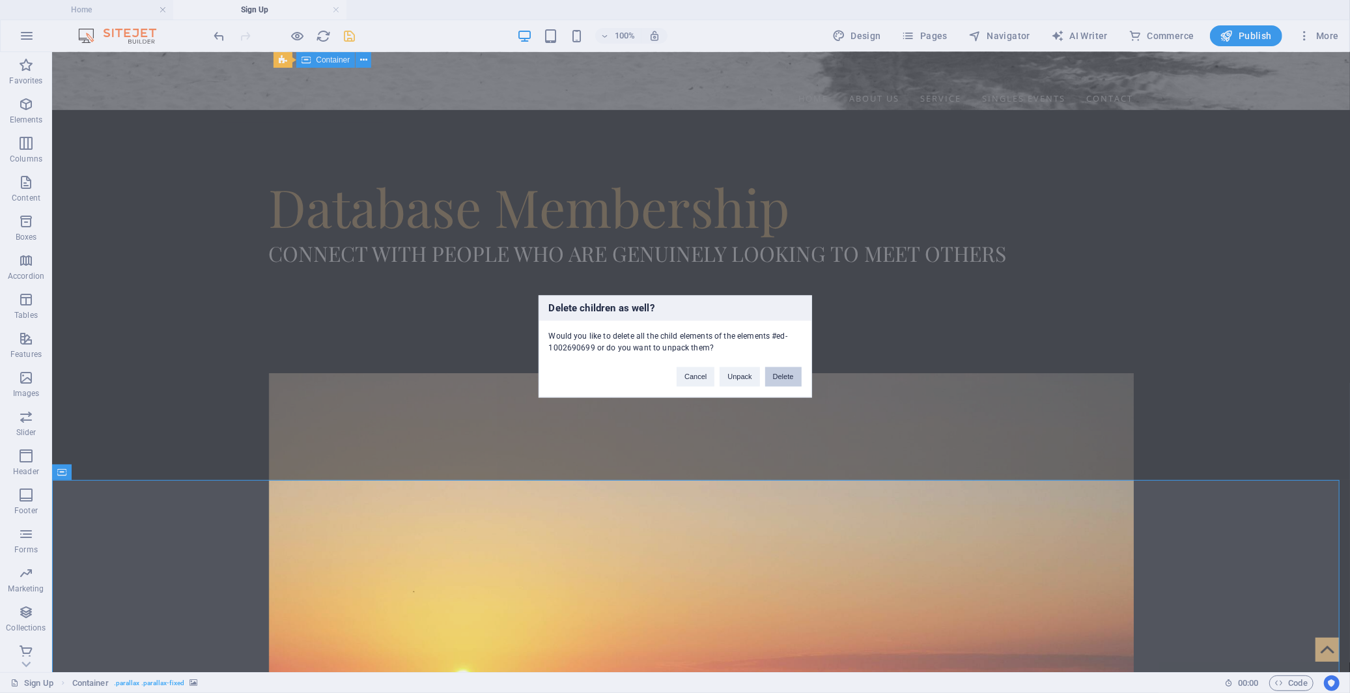
click at [777, 373] on button "Delete" at bounding box center [783, 377] width 36 height 20
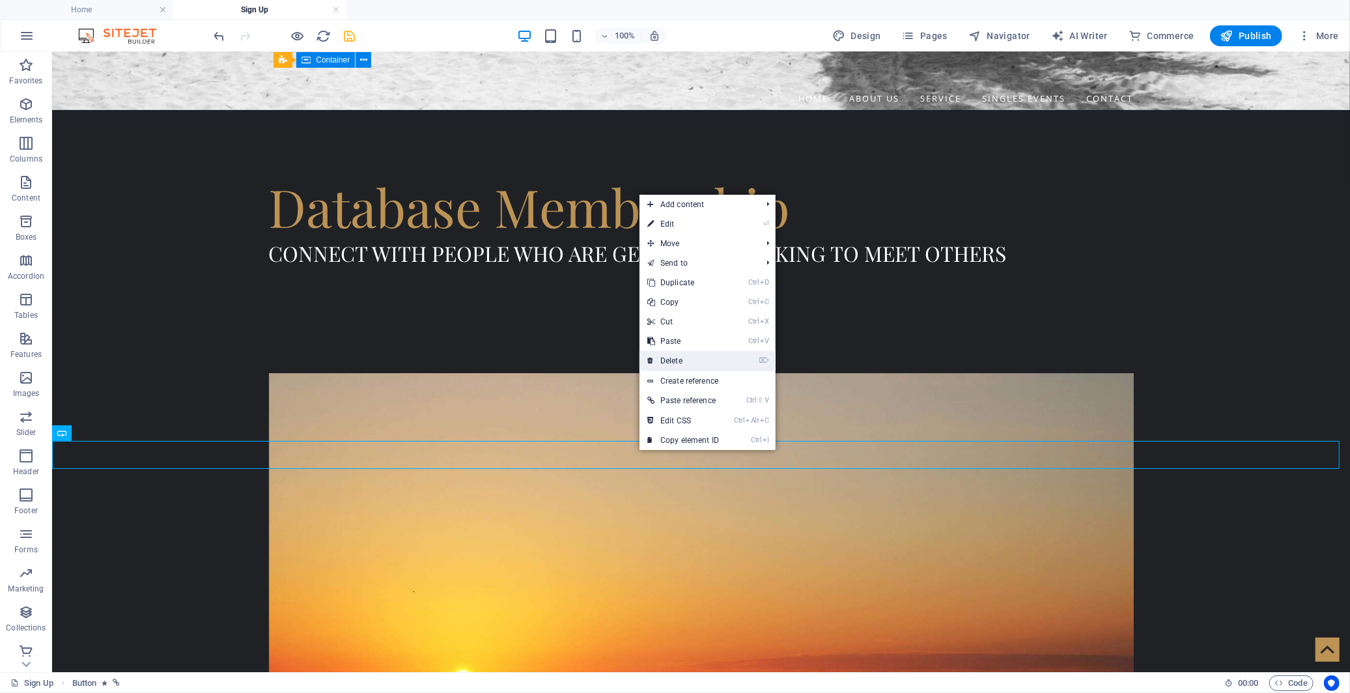
click at [704, 359] on link "⌦ Delete" at bounding box center [683, 361] width 87 height 20
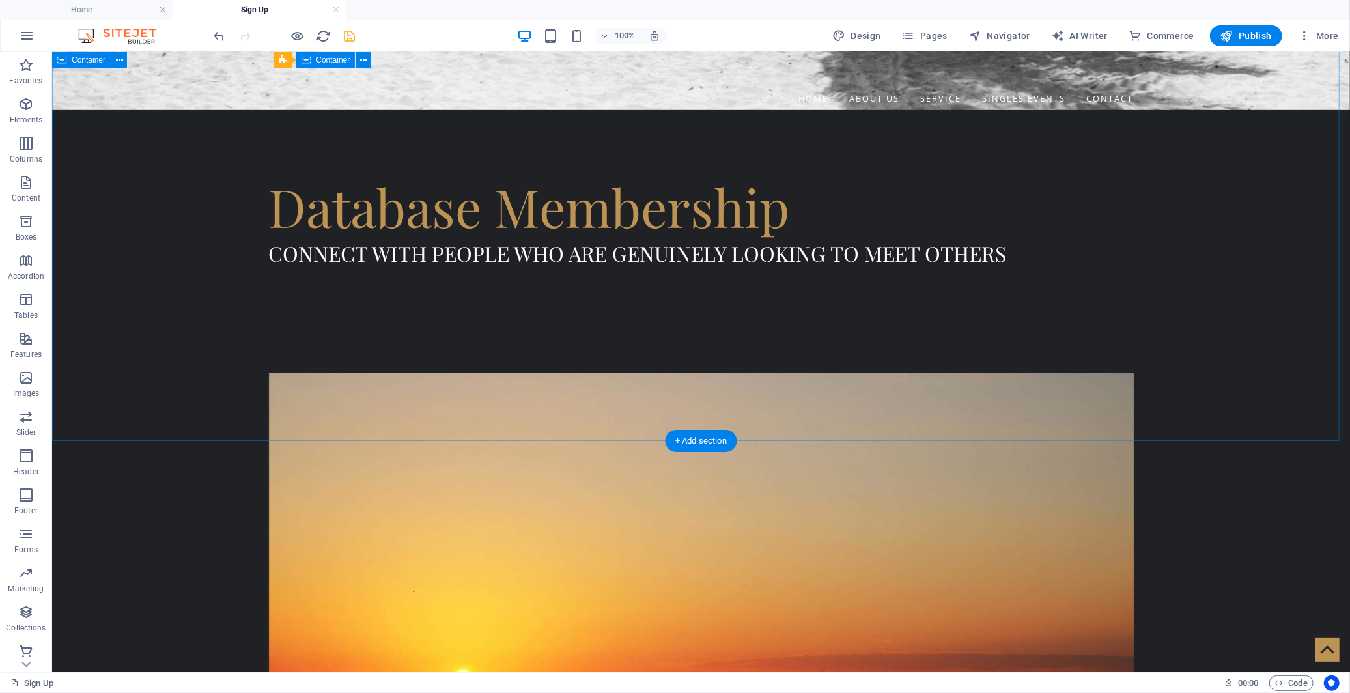
click at [511, 373] on figure at bounding box center [700, 683] width 865 height 620
click at [517, 373] on figure at bounding box center [700, 683] width 865 height 620
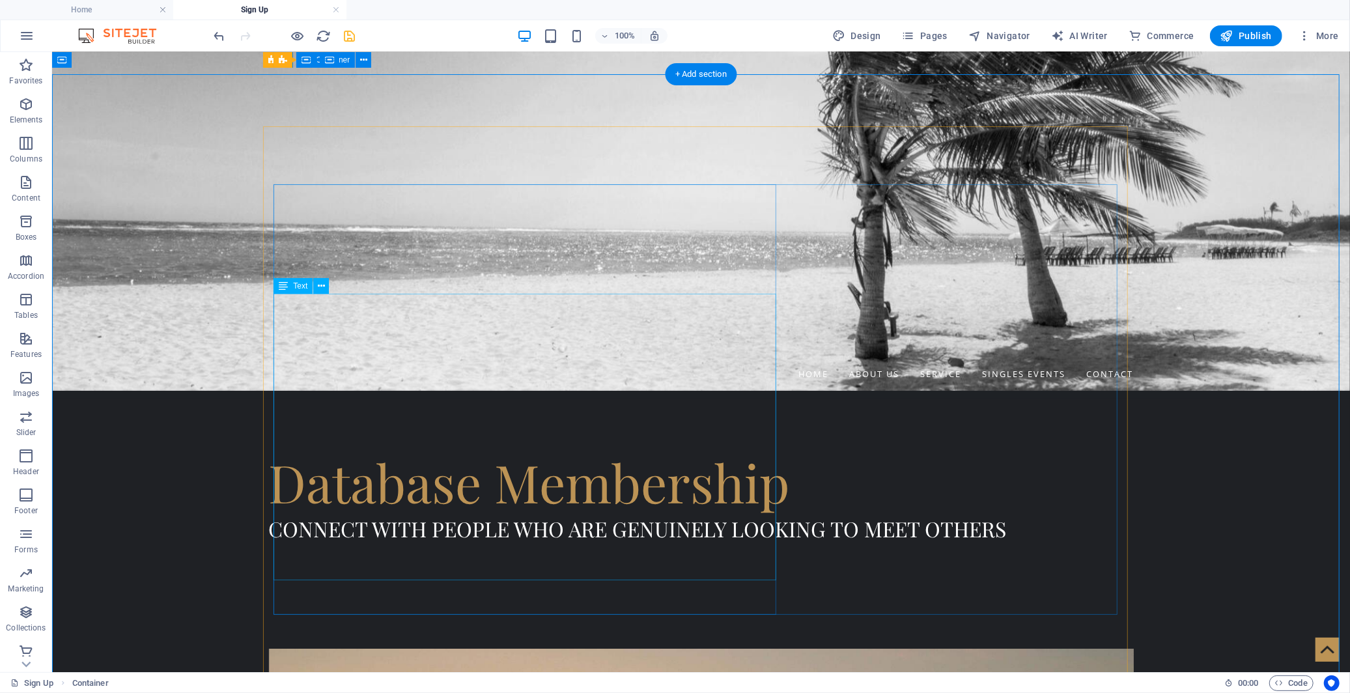
scroll to position [333, 0]
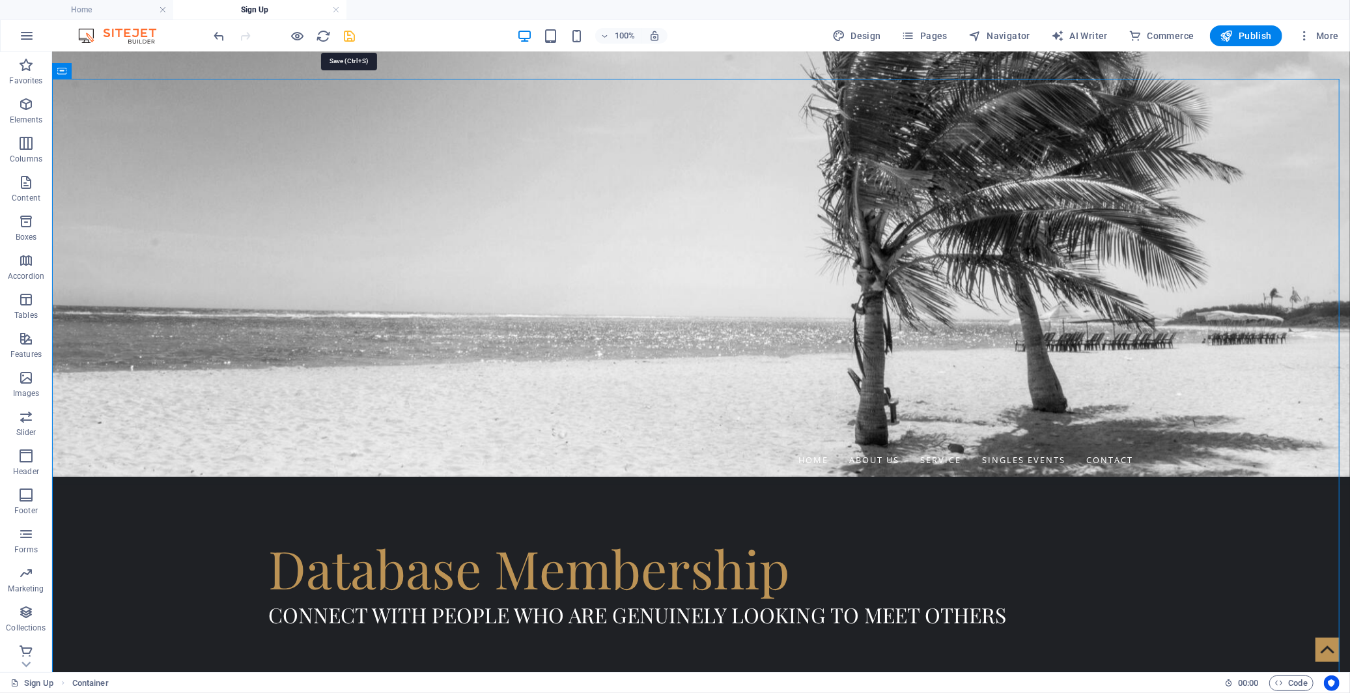
click at [350, 35] on icon "save" at bounding box center [350, 36] width 15 height 15
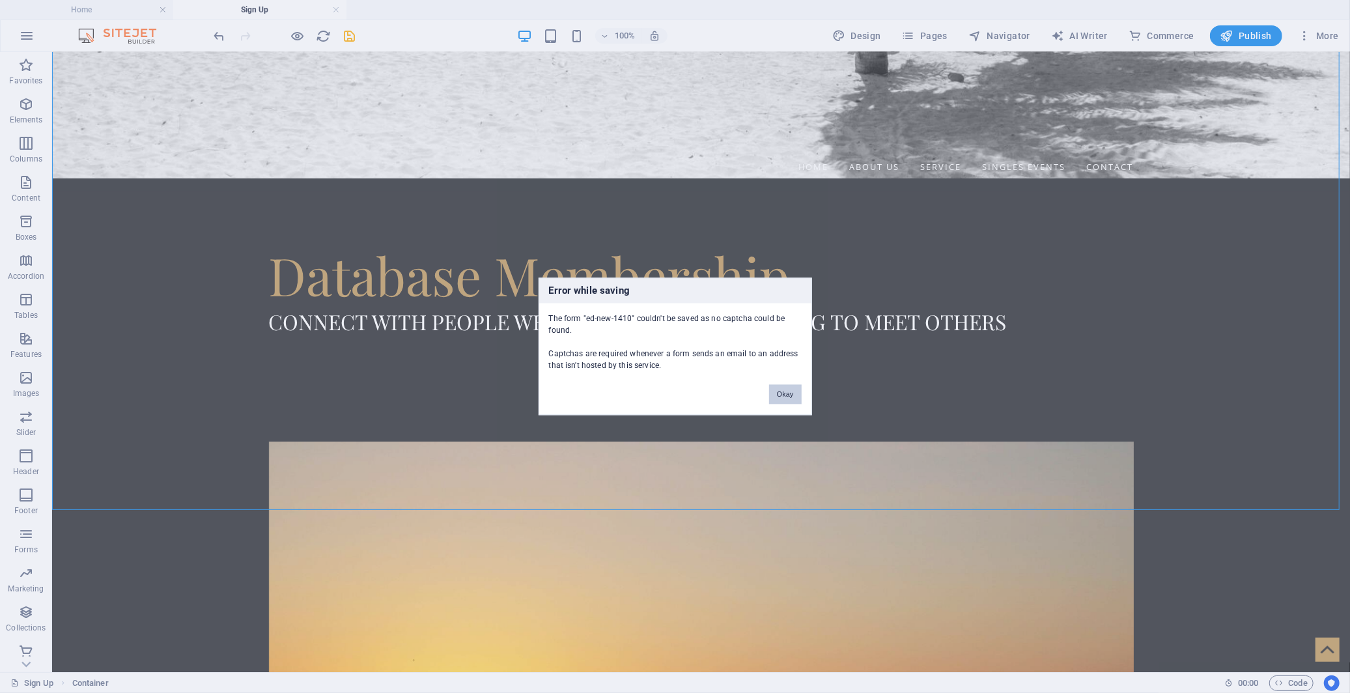
click at [789, 399] on button "Okay" at bounding box center [785, 395] width 33 height 20
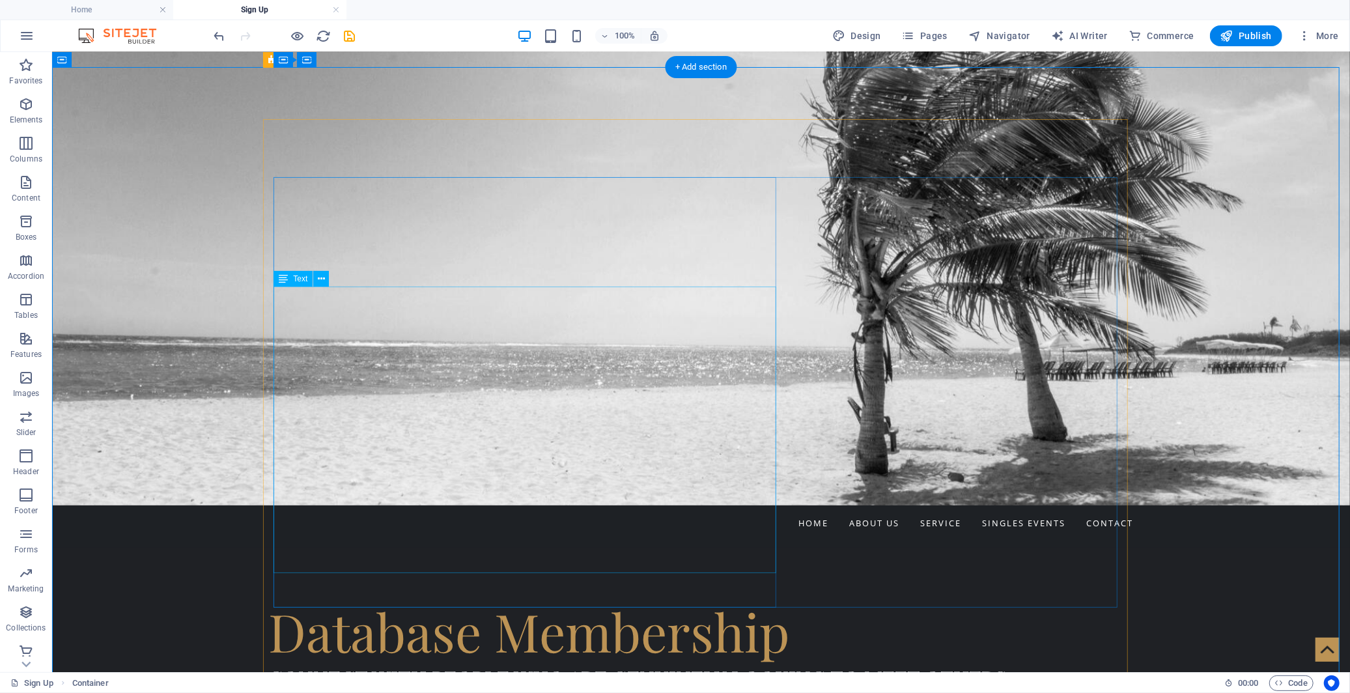
scroll to position [264, 0]
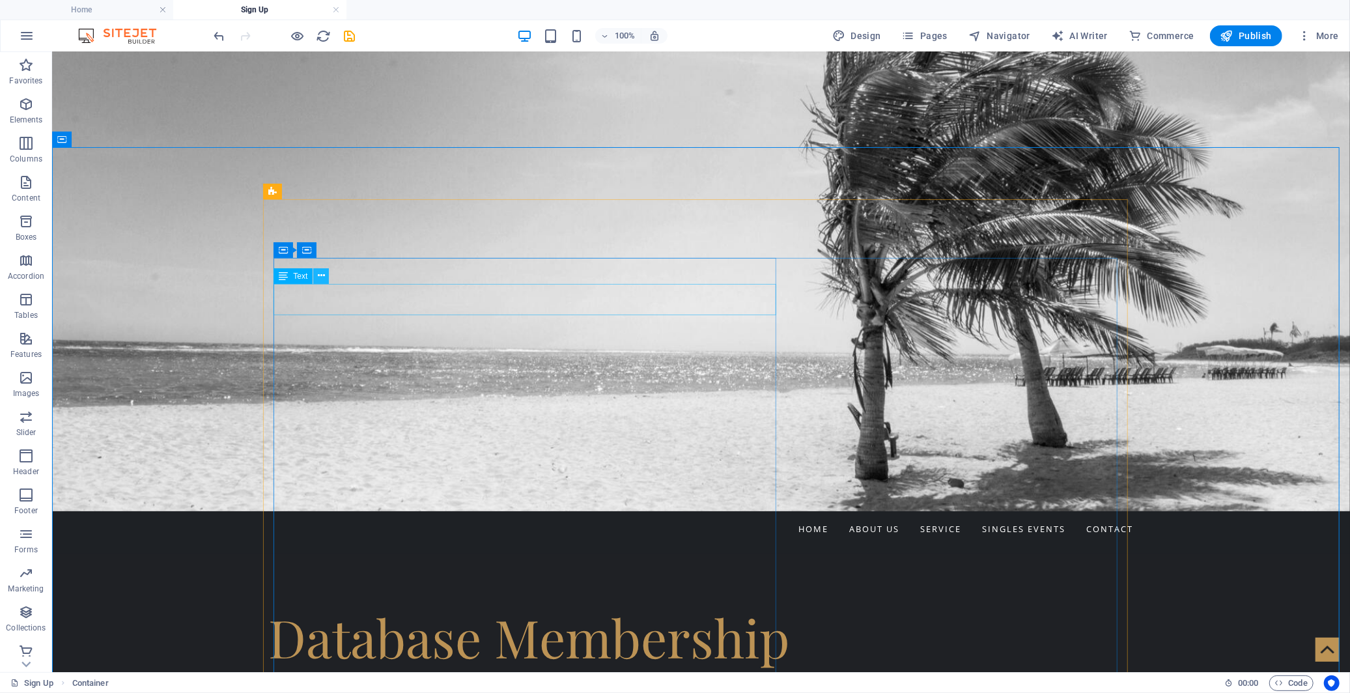
click at [321, 278] on icon at bounding box center [321, 276] width 7 height 14
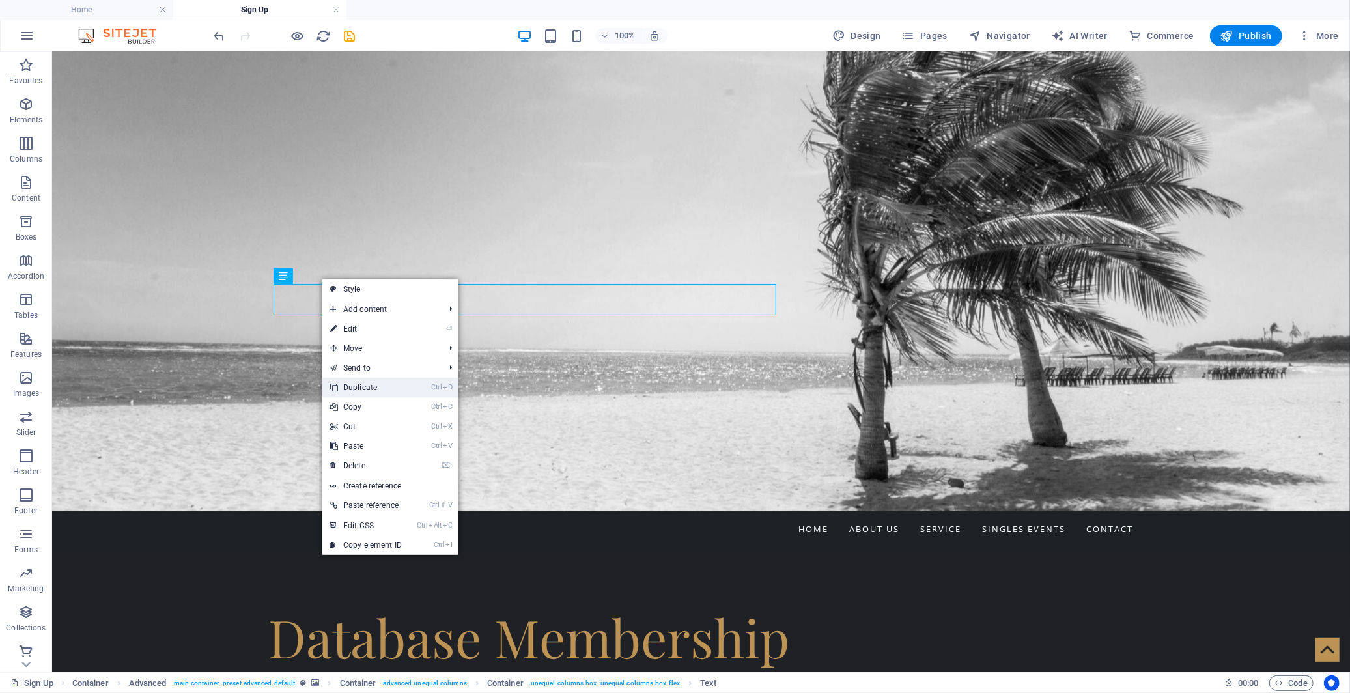
click at [401, 384] on link "Ctrl D Duplicate" at bounding box center [365, 388] width 87 height 20
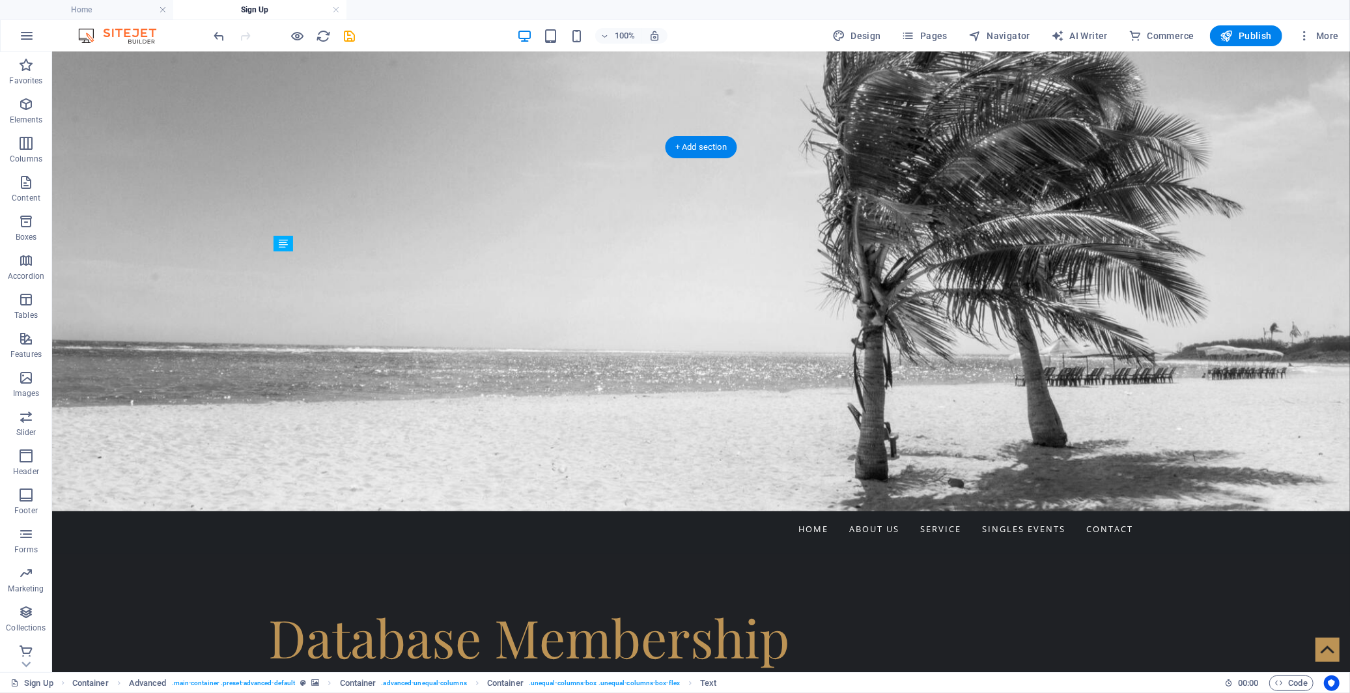
drag, startPoint x: 353, startPoint y: 352, endPoint x: 438, endPoint y: 345, distance: 85.6
drag, startPoint x: 341, startPoint y: 404, endPoint x: 888, endPoint y: 419, distance: 547.9
drag, startPoint x: 913, startPoint y: 485, endPoint x: 861, endPoint y: 398, distance: 101.1
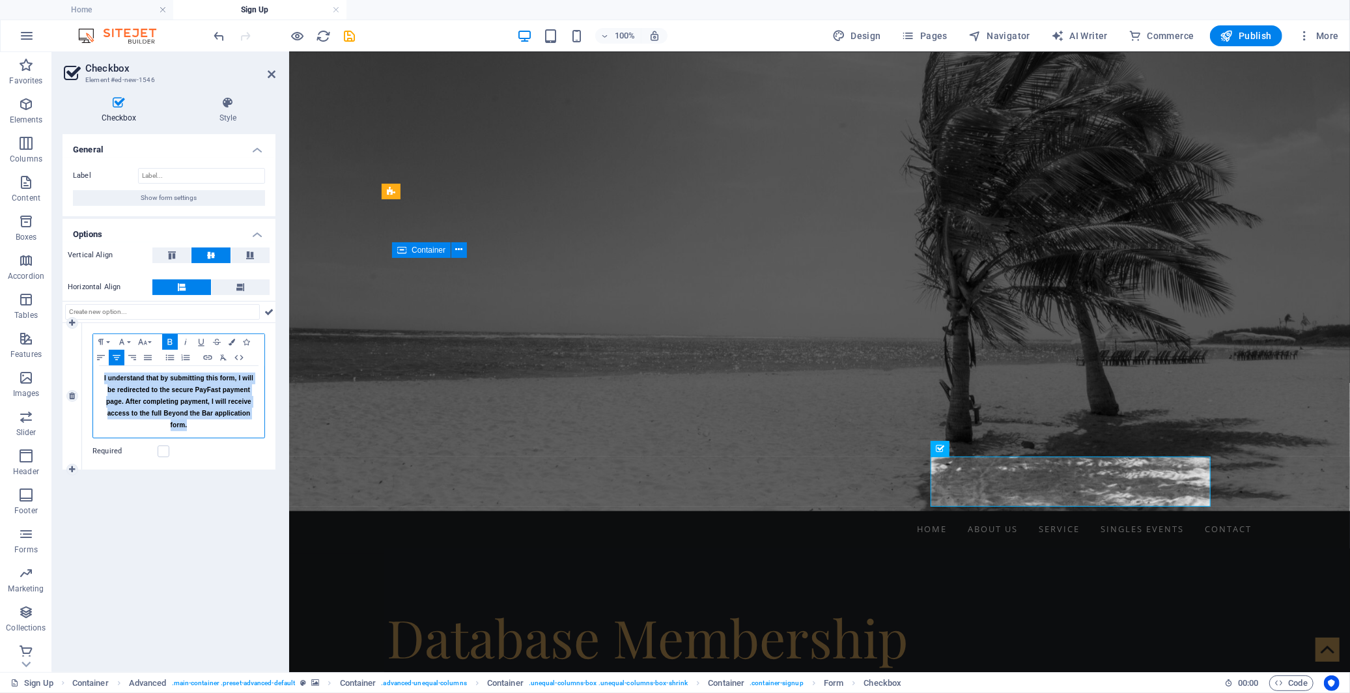
drag, startPoint x: 218, startPoint y: 424, endPoint x: 91, endPoint y: 372, distance: 136.7
click at [91, 372] on div "Paragraph Format Normal Heading 1 Heading 2 Heading 3 Heading 4 Heading 5 Headi…" at bounding box center [178, 396] width 193 height 147
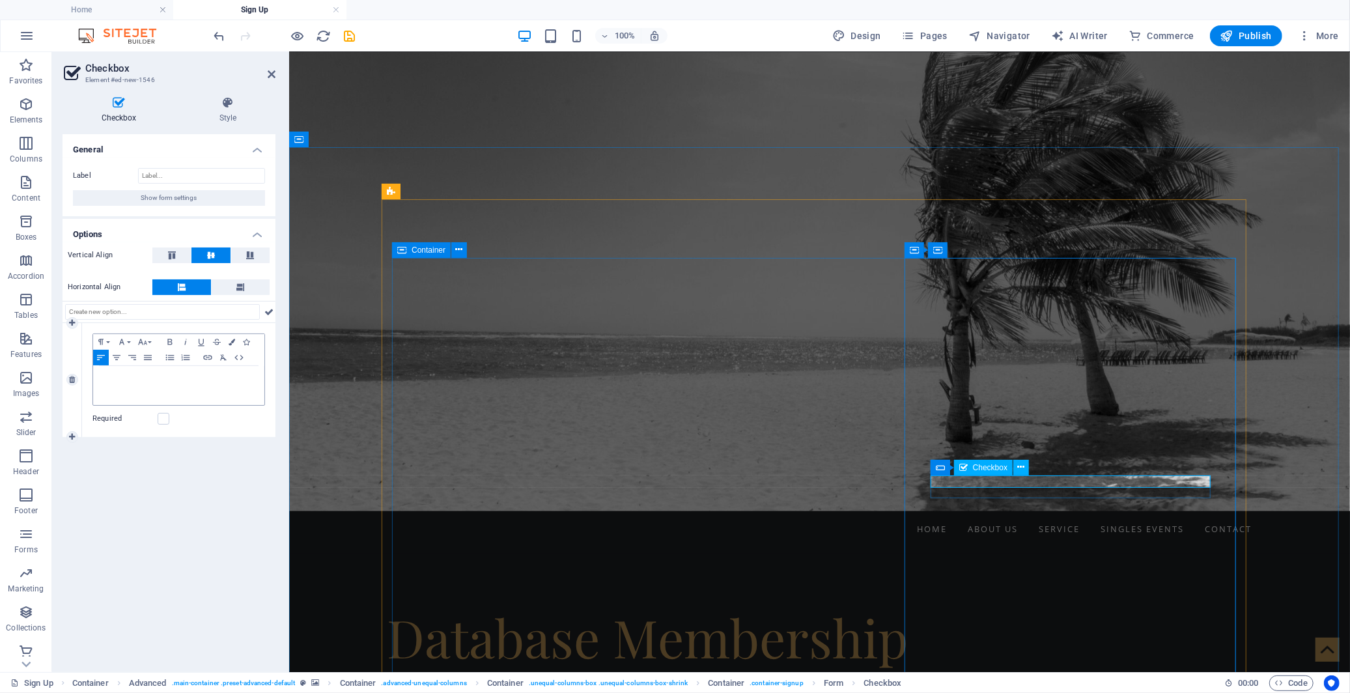
click at [1022, 469] on icon at bounding box center [1021, 467] width 7 height 14
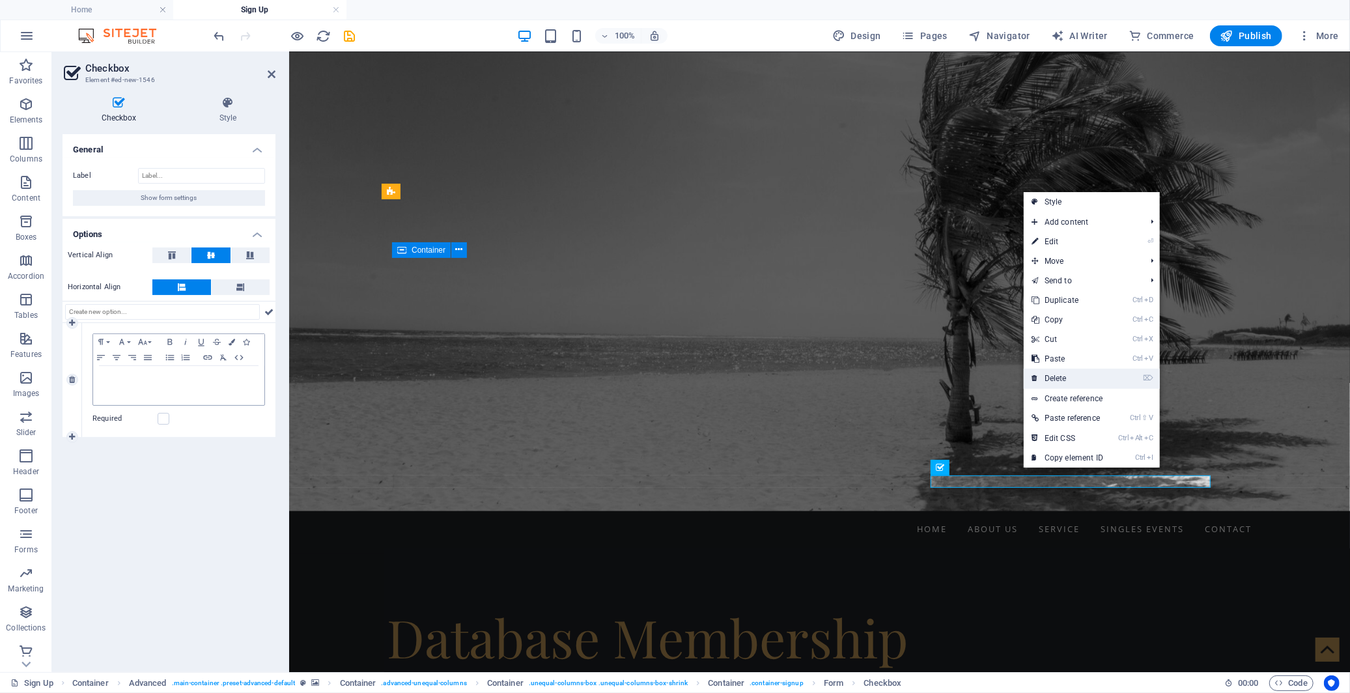
click at [1066, 382] on link "⌦ Delete" at bounding box center [1067, 379] width 87 height 20
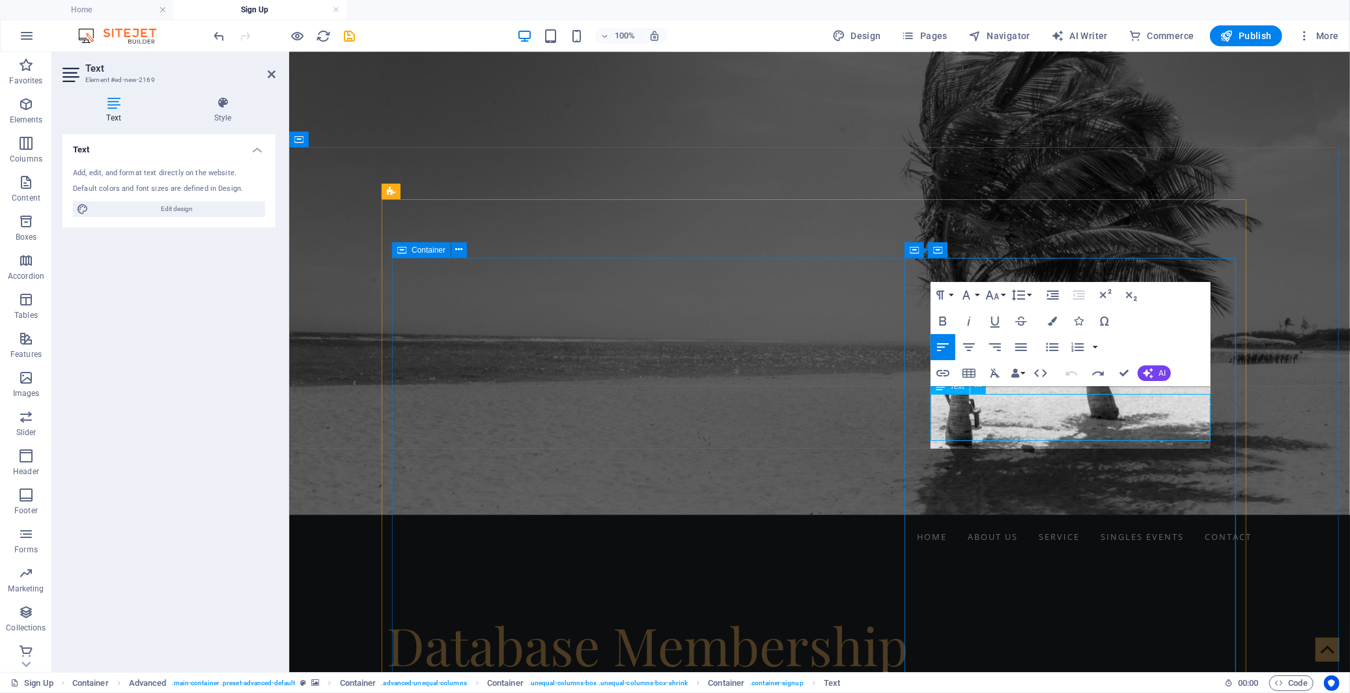
scroll to position [1742, 1]
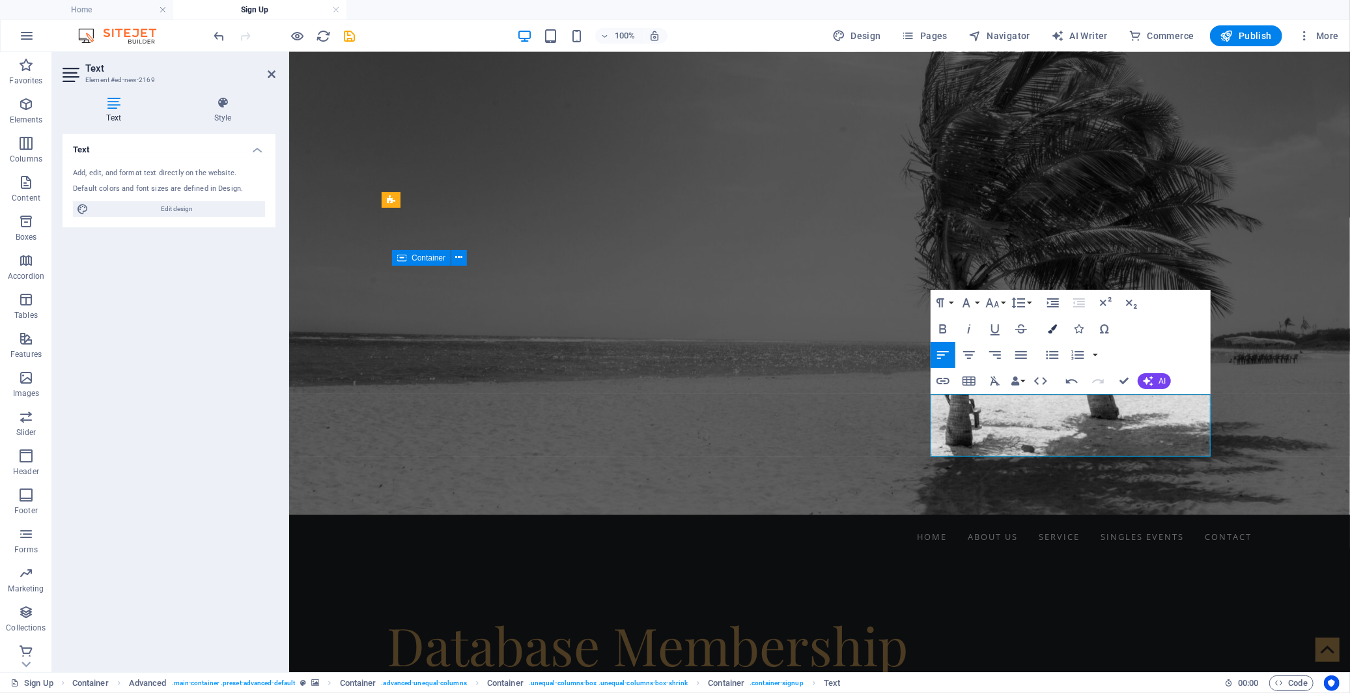
click at [1052, 328] on icon "button" at bounding box center [1052, 328] width 9 height 9
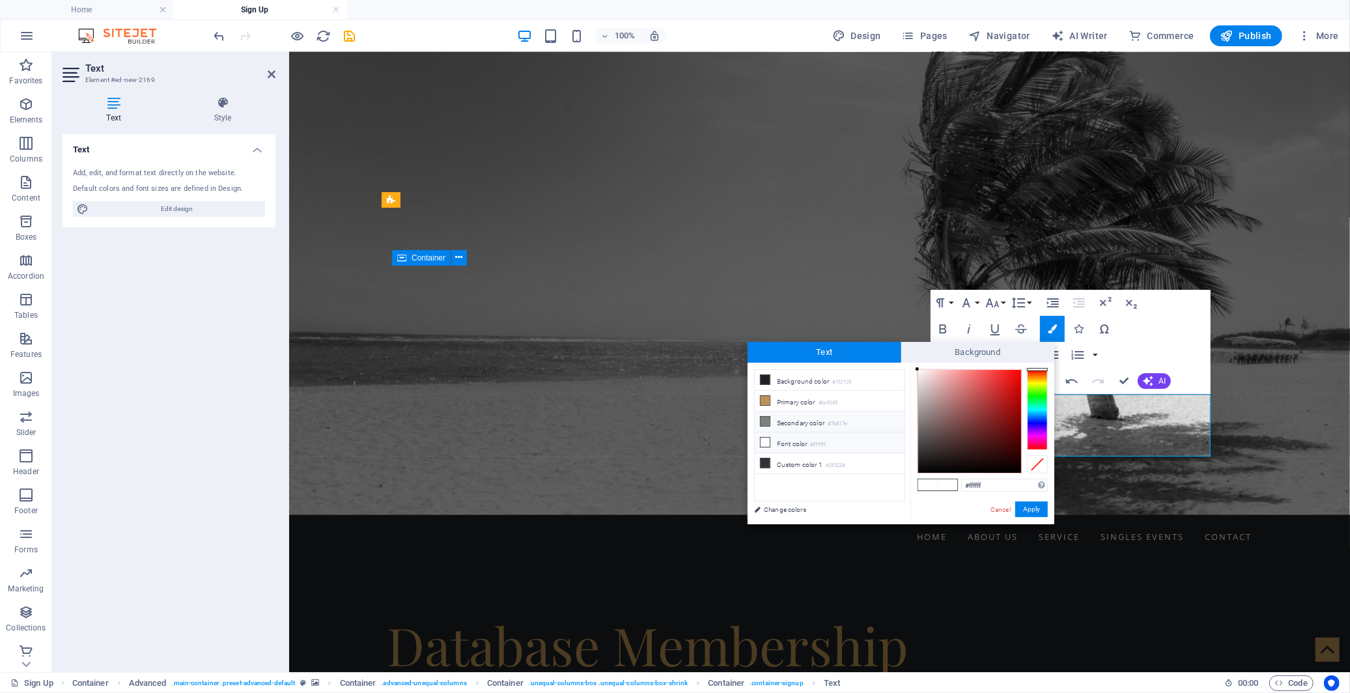
click at [763, 420] on icon at bounding box center [765, 421] width 9 height 9
type input "#7b817e"
click at [1026, 507] on button "Apply" at bounding box center [1031, 509] width 33 height 16
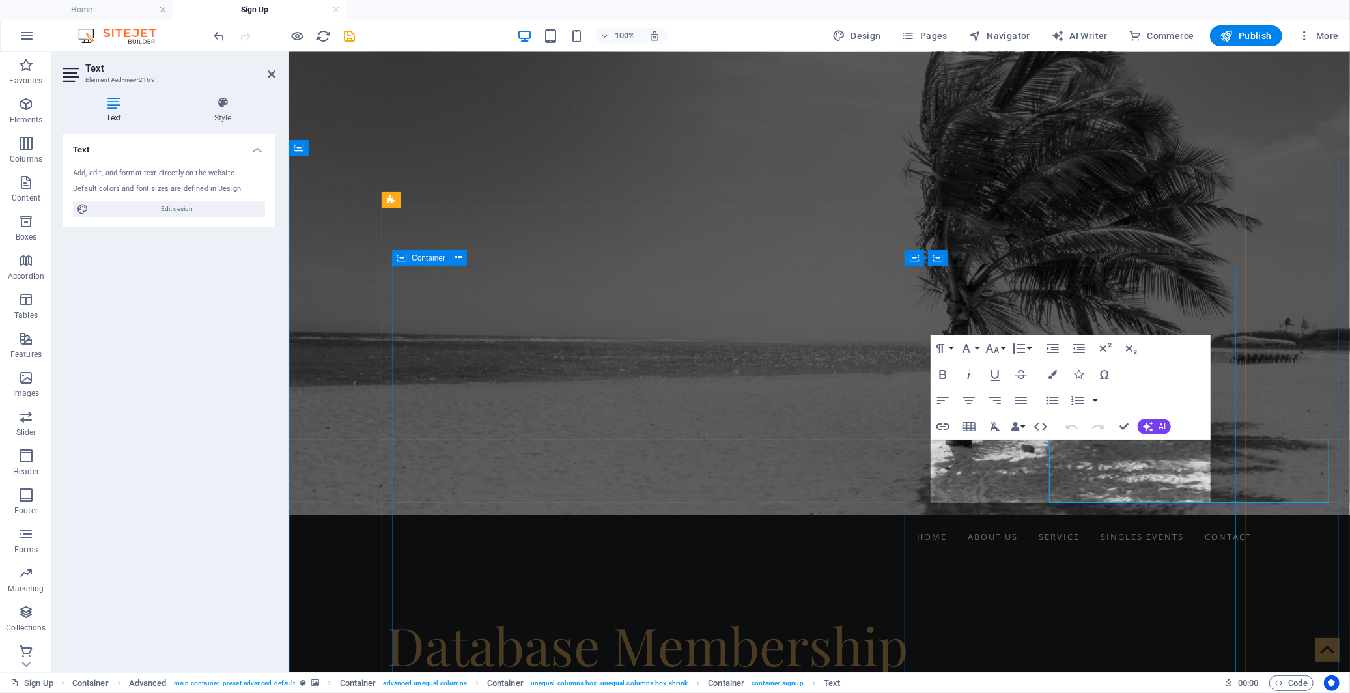
click at [945, 371] on icon "button" at bounding box center [942, 374] width 7 height 9
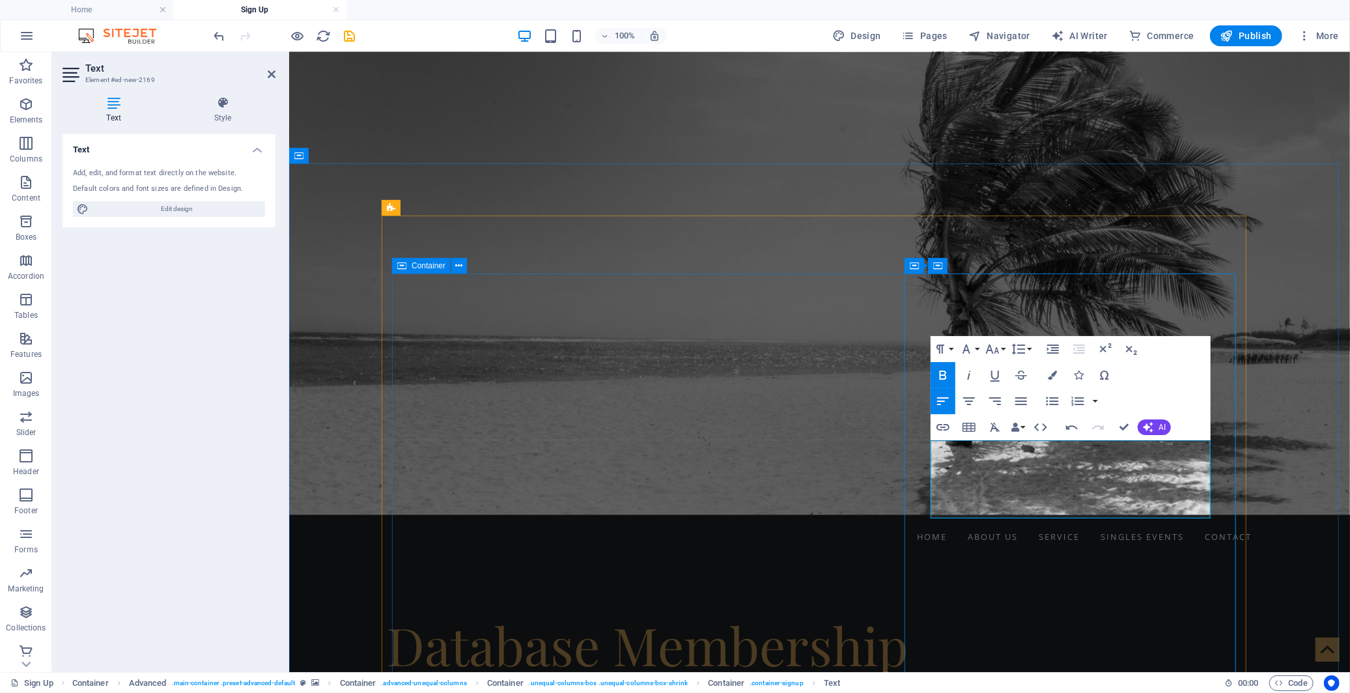
scroll to position [248, 0]
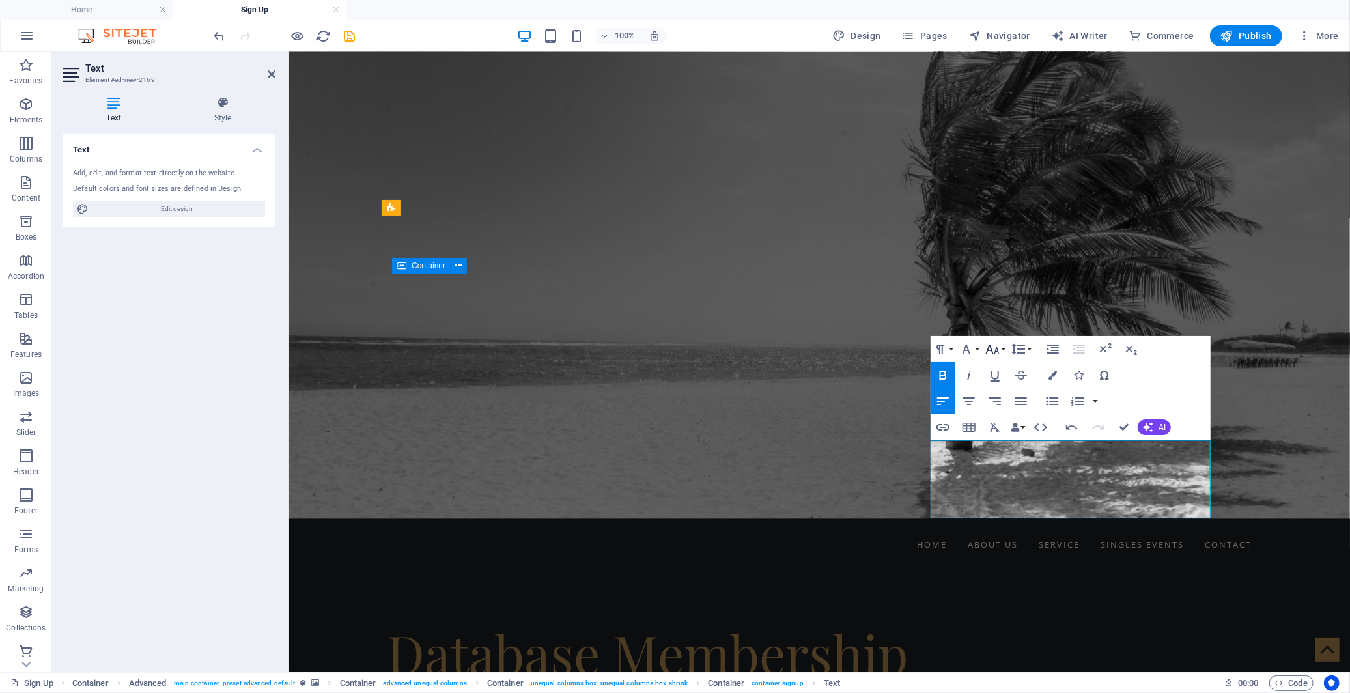
click at [997, 350] on icon "button" at bounding box center [993, 349] width 14 height 9
click at [1010, 444] on link "12" at bounding box center [1006, 453] width 47 height 20
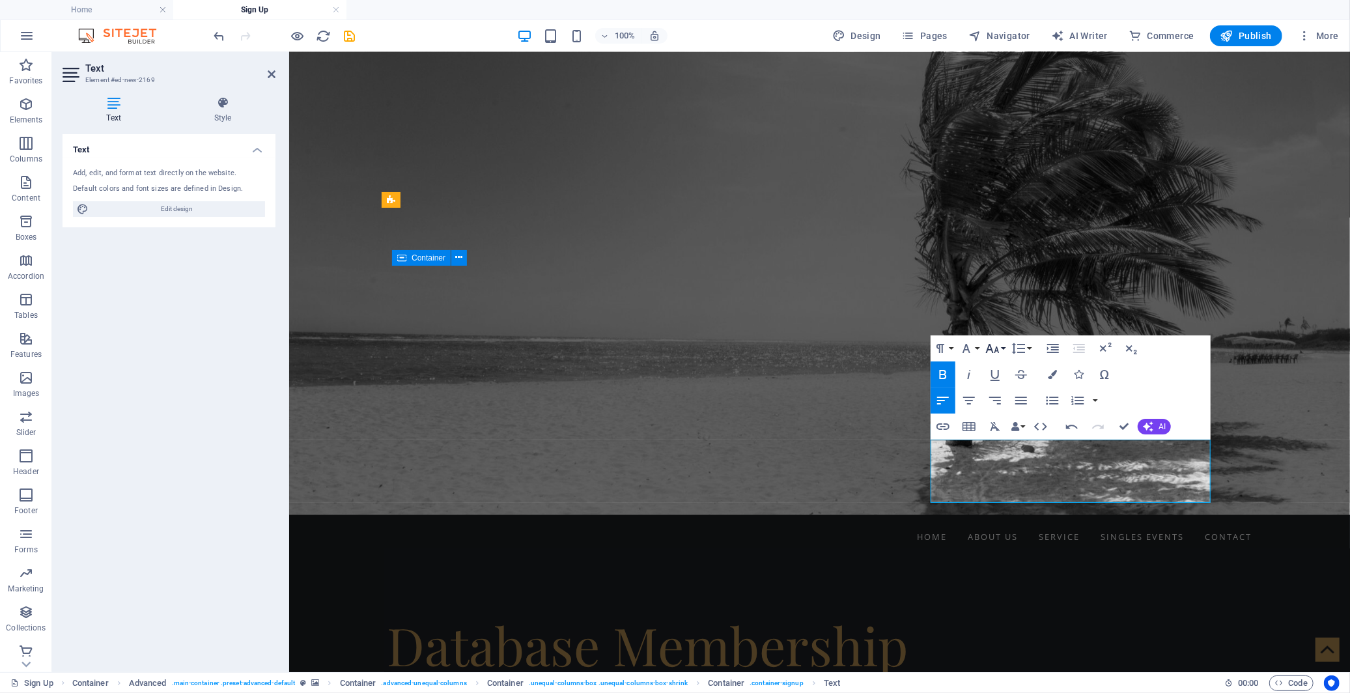
click at [997, 350] on icon "button" at bounding box center [993, 348] width 14 height 9
click at [1000, 383] on link "14" at bounding box center [1006, 379] width 47 height 20
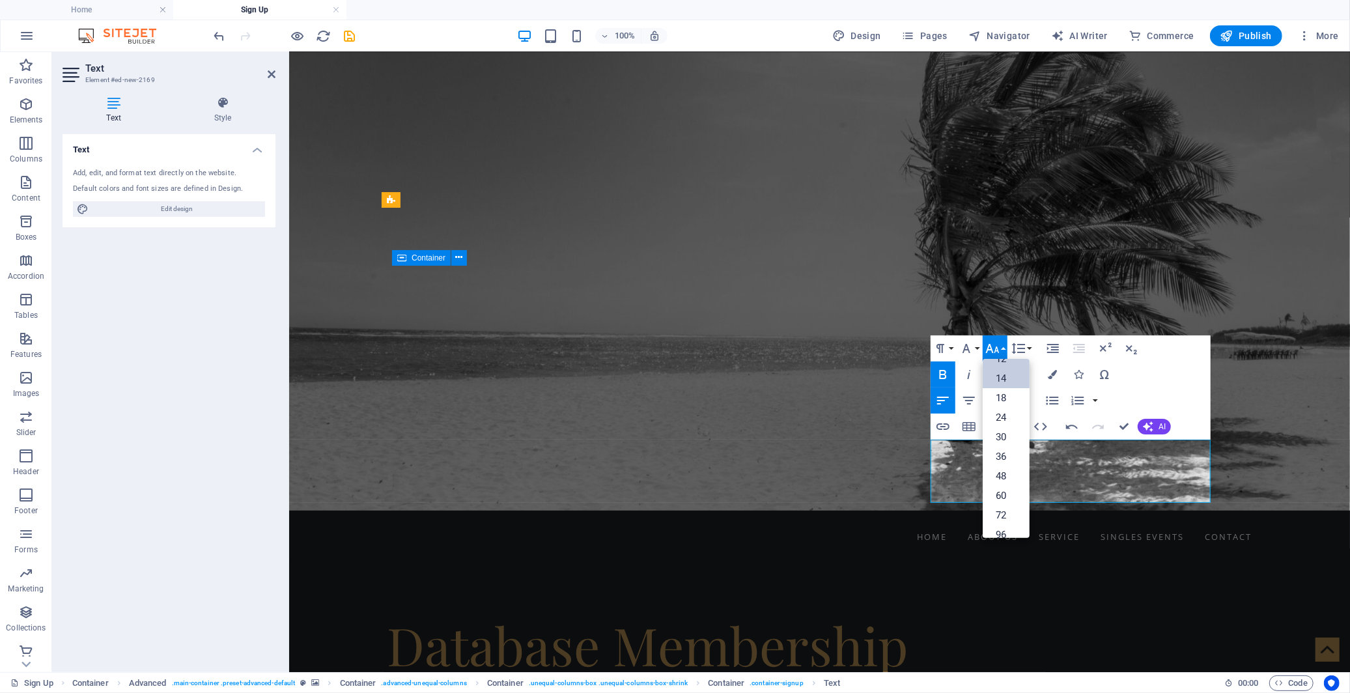
scroll to position [247, 0]
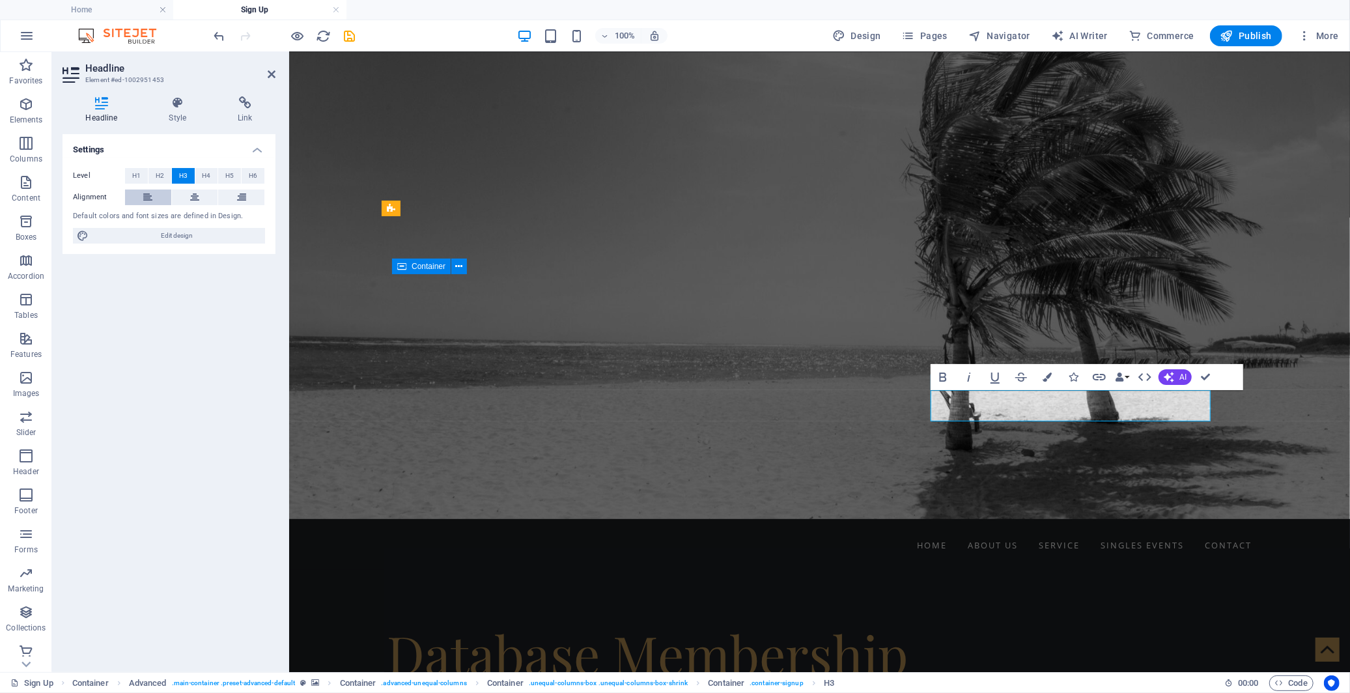
click at [150, 197] on icon at bounding box center [147, 198] width 9 height 16
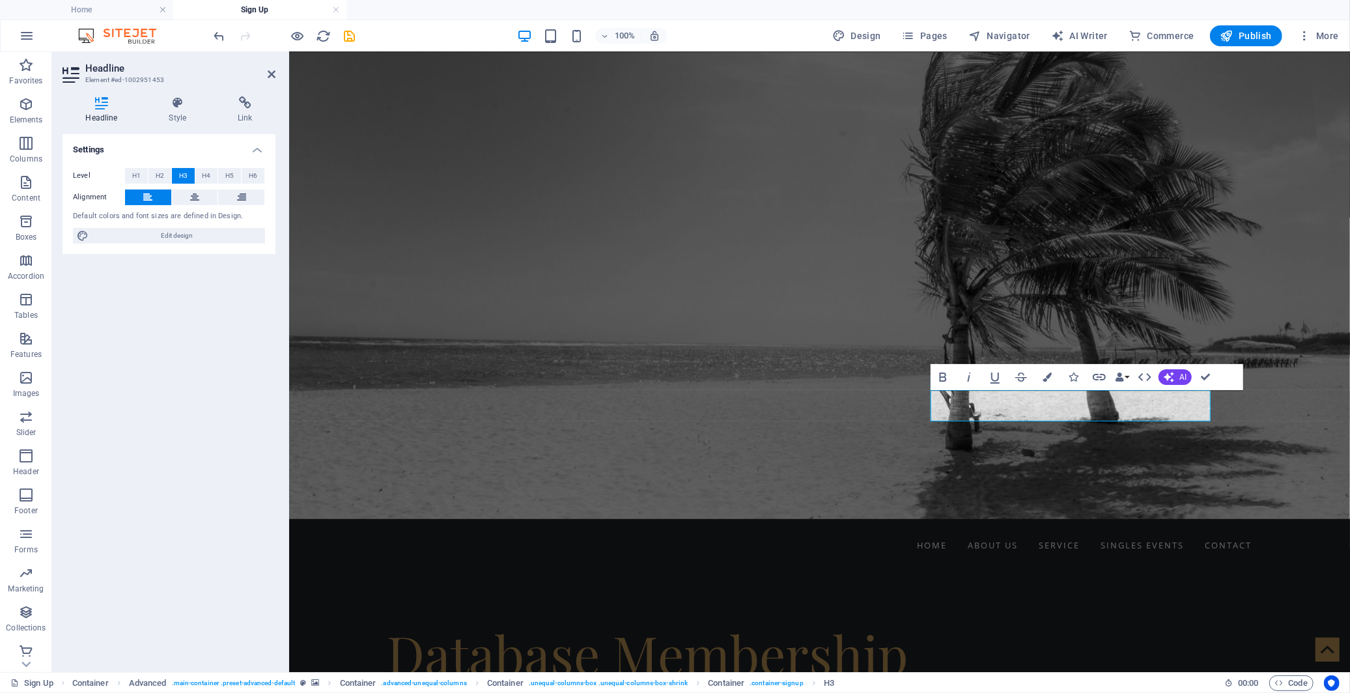
click at [196, 187] on div "Level H1 H2 H3 H4 H5 H6 Alignment Default colors and font sizes are defined in …" at bounding box center [169, 206] width 213 height 97
click at [190, 192] on icon at bounding box center [194, 198] width 9 height 16
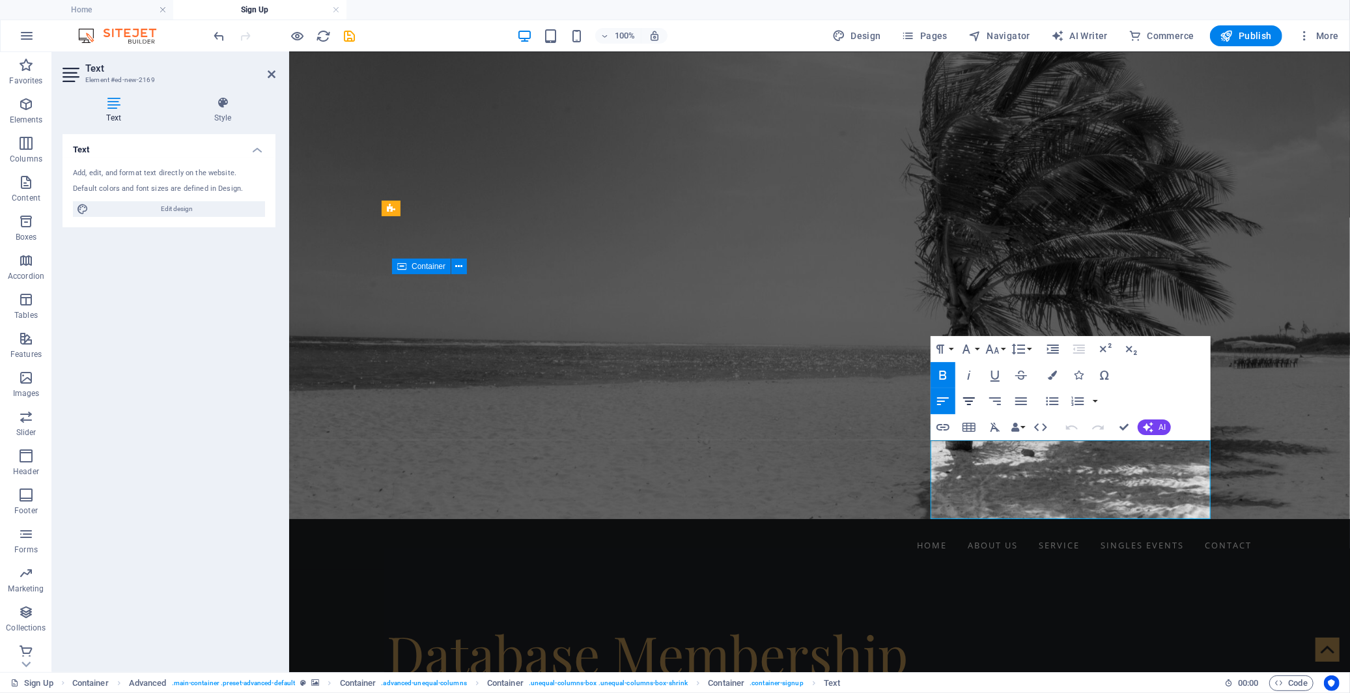
click at [974, 401] on icon "button" at bounding box center [969, 401] width 16 height 16
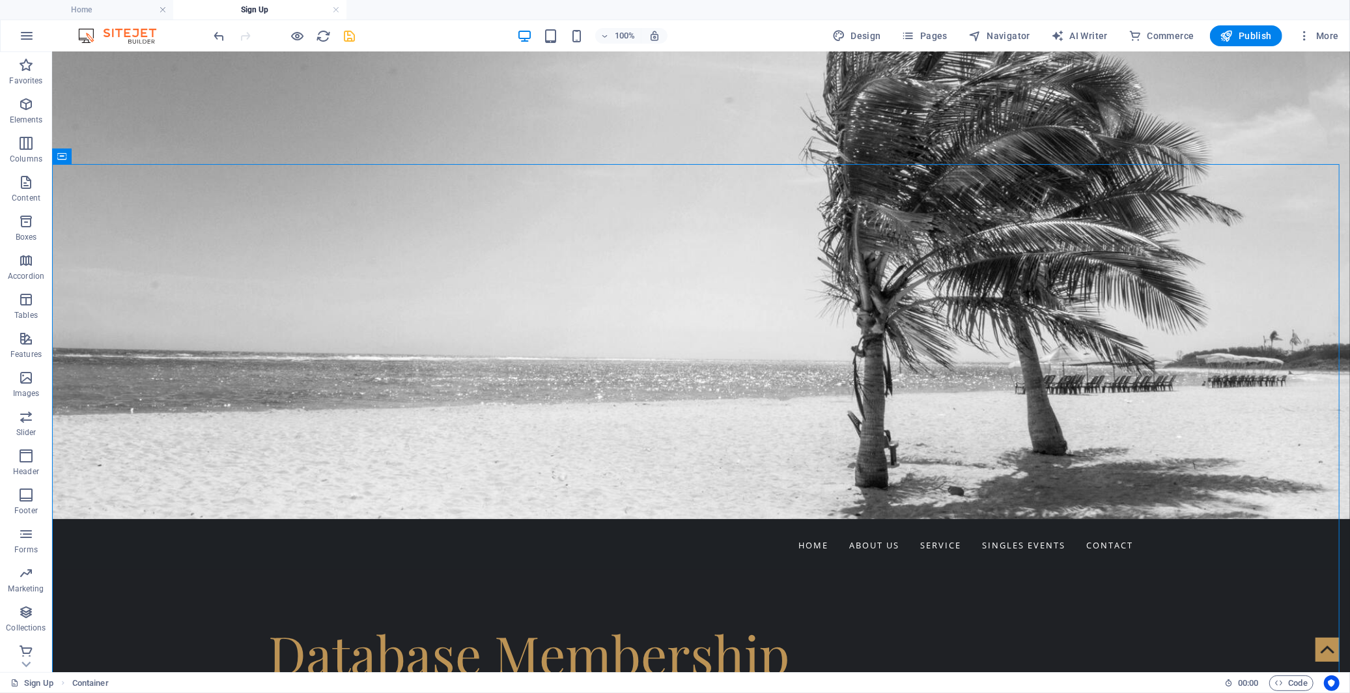
click at [353, 35] on icon "save" at bounding box center [350, 36] width 15 height 15
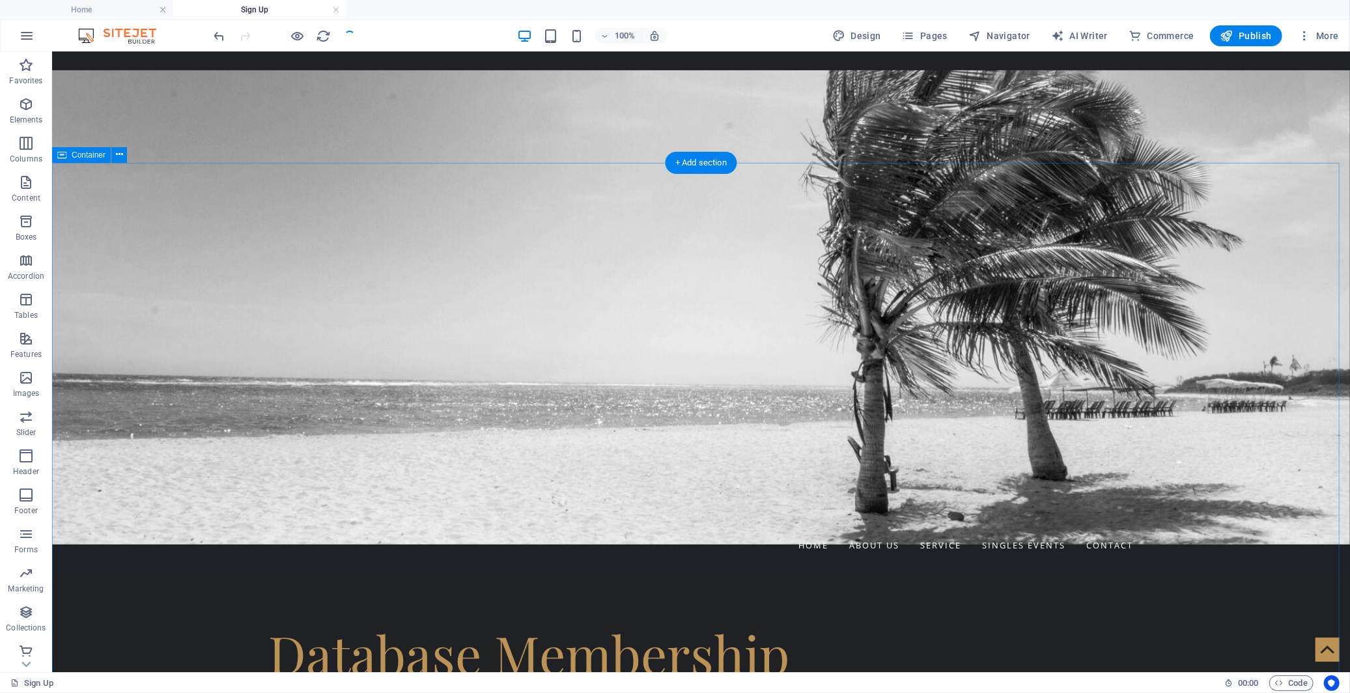
scroll to position [320, 0]
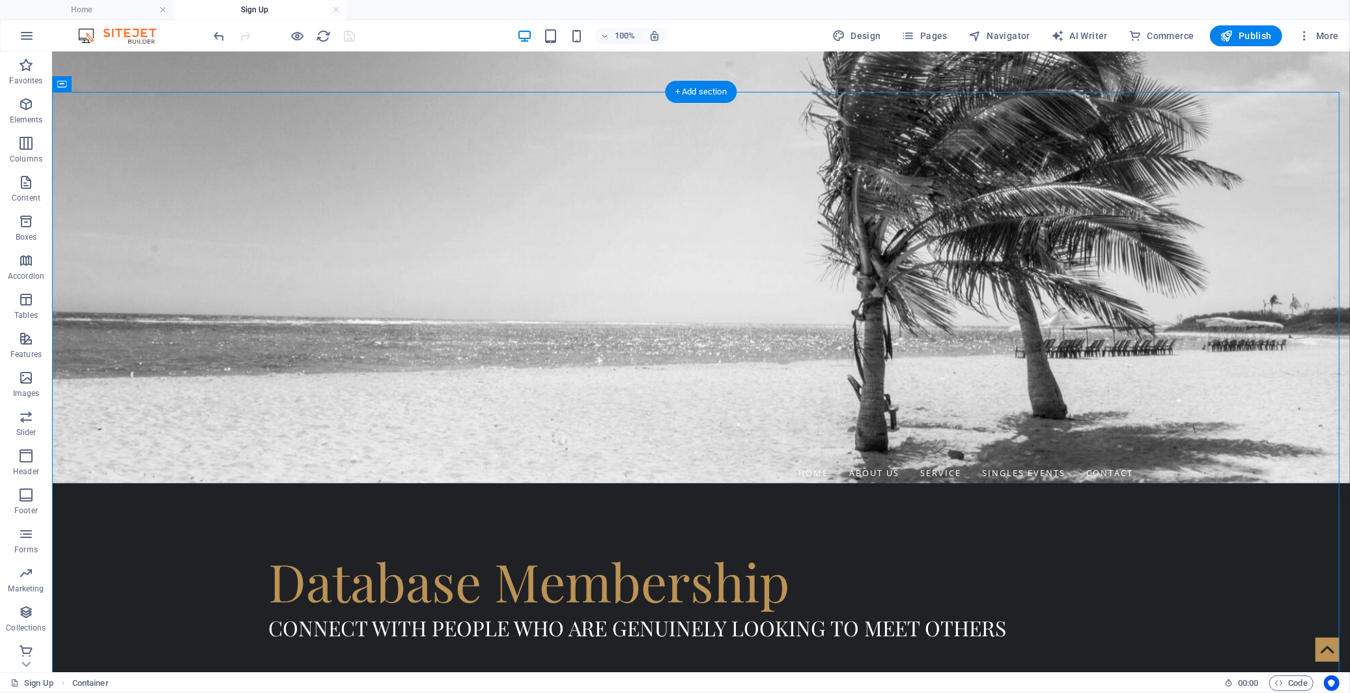
drag, startPoint x: 903, startPoint y: 494, endPoint x: 864, endPoint y: 449, distance: 59.6
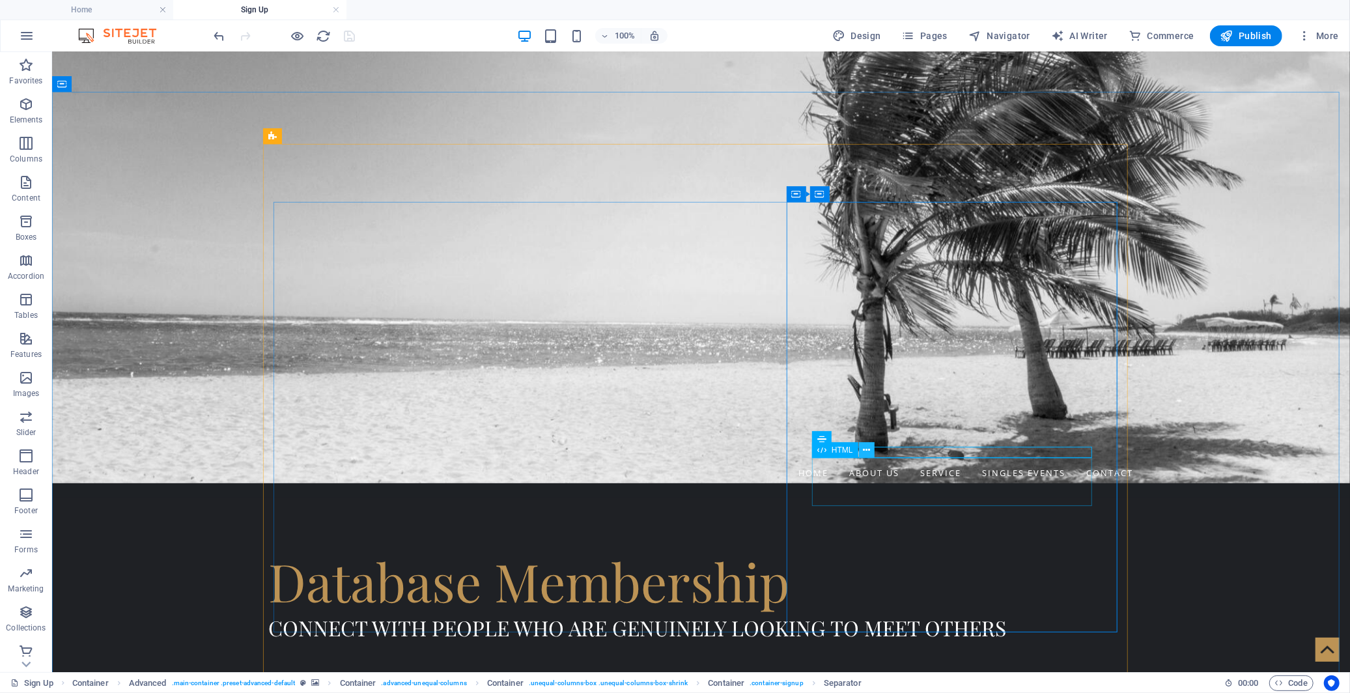
click at [874, 455] on button at bounding box center [867, 450] width 16 height 16
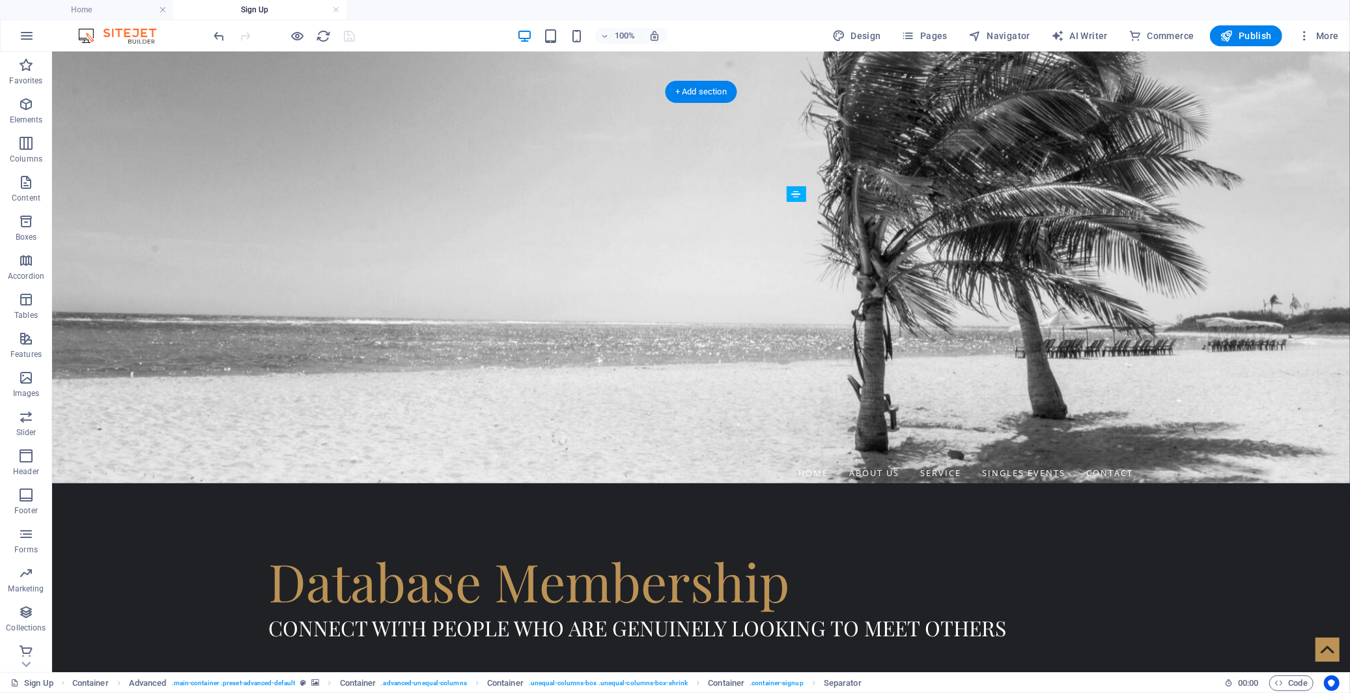
drag, startPoint x: 898, startPoint y: 490, endPoint x: 855, endPoint y: 373, distance: 124.9
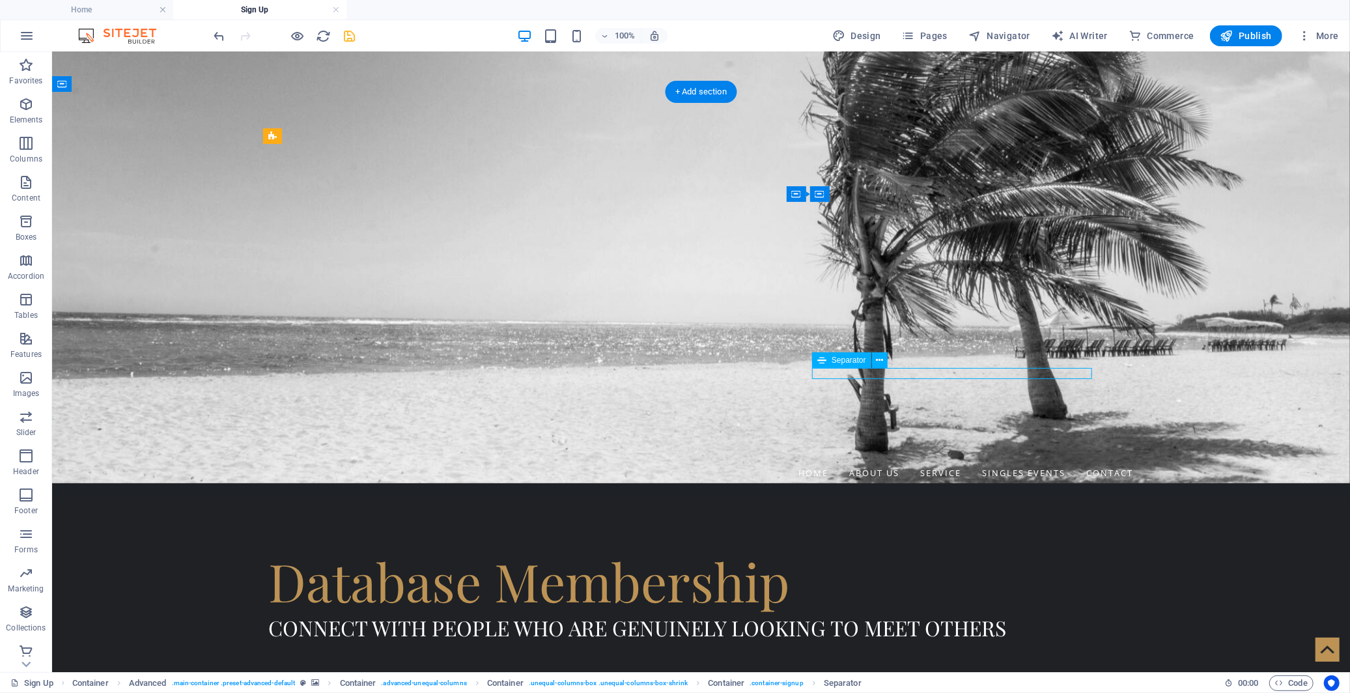
select select "px"
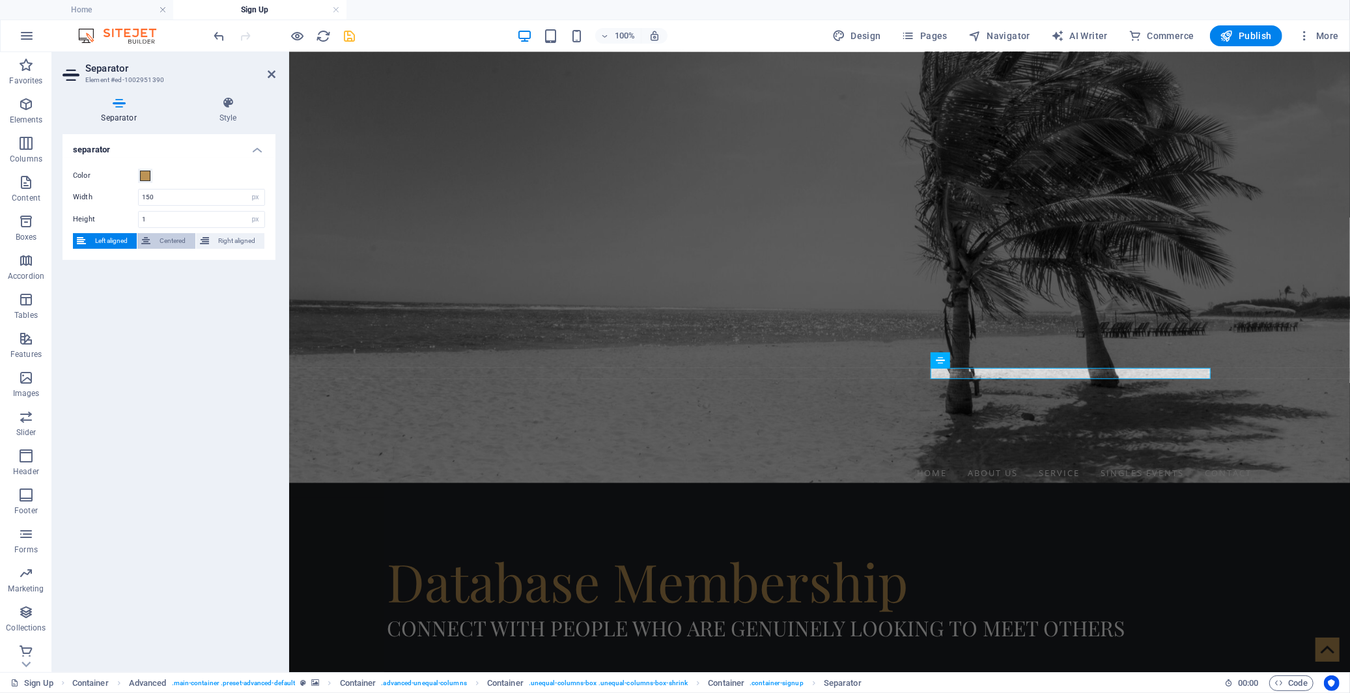
click at [169, 236] on span "Centered" at bounding box center [172, 241] width 36 height 16
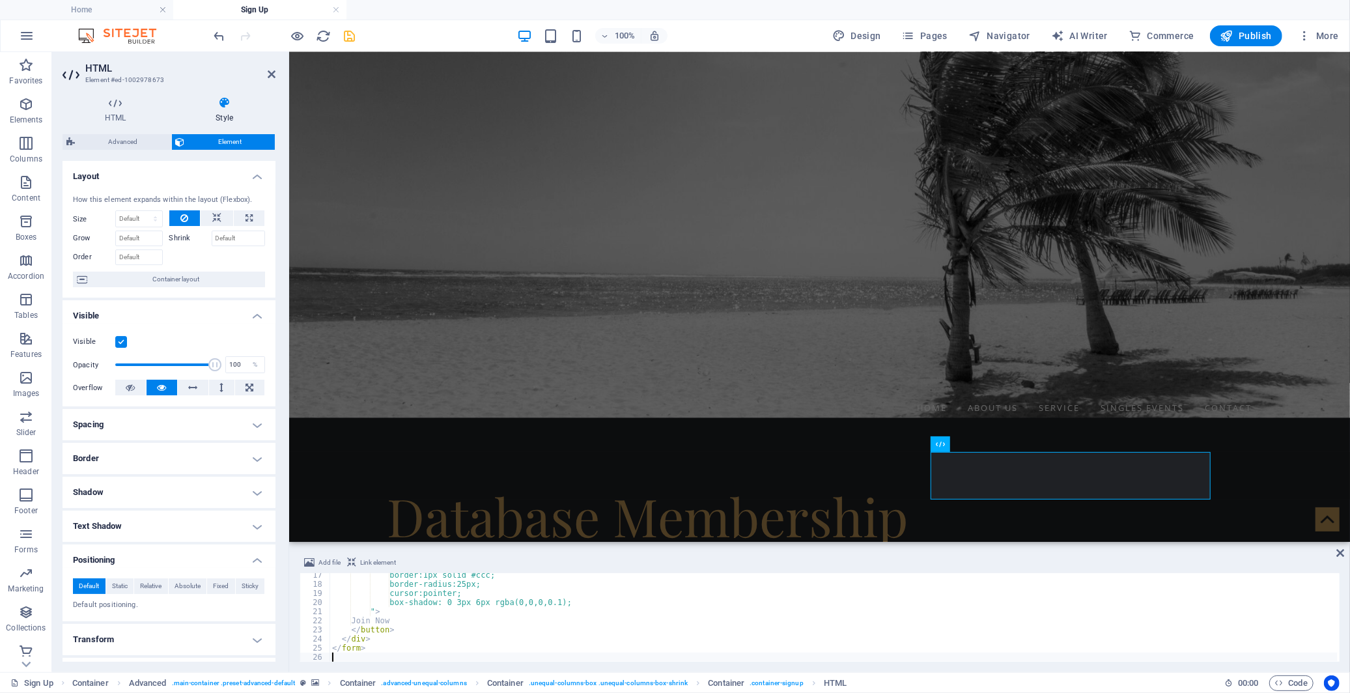
scroll to position [148, 0]
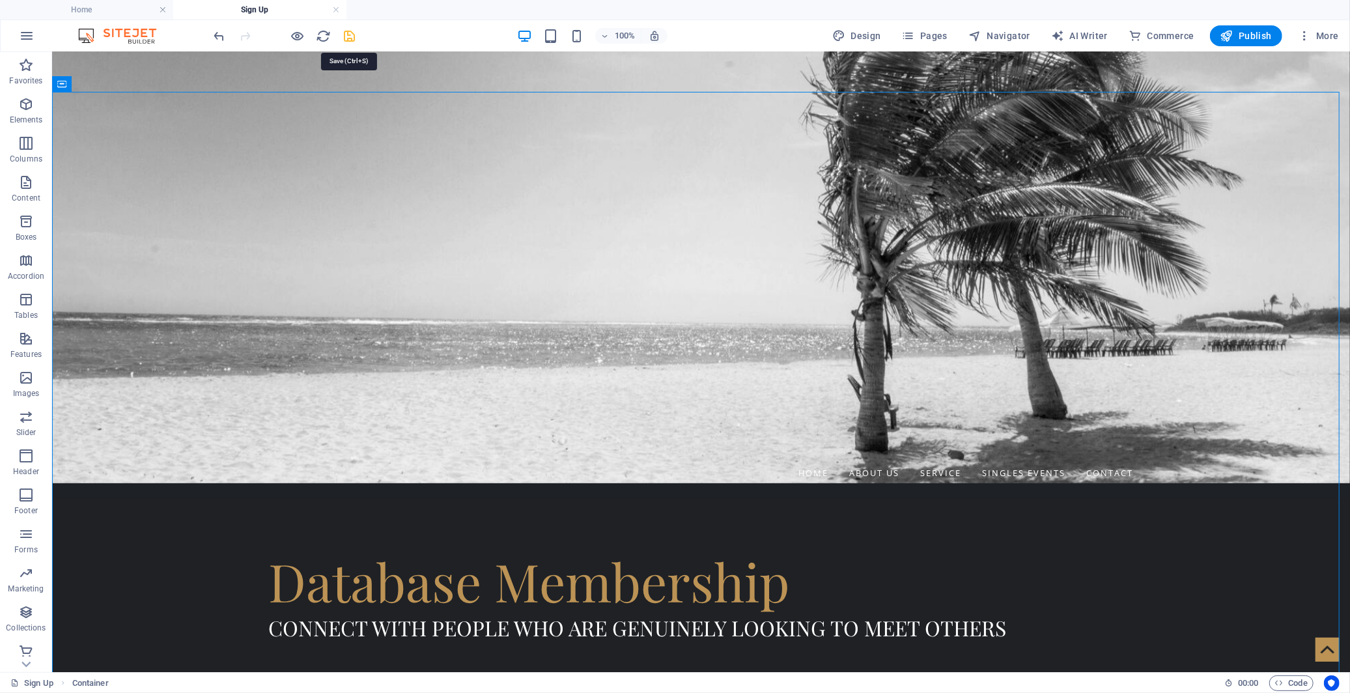
click at [352, 37] on icon "save" at bounding box center [350, 36] width 15 height 15
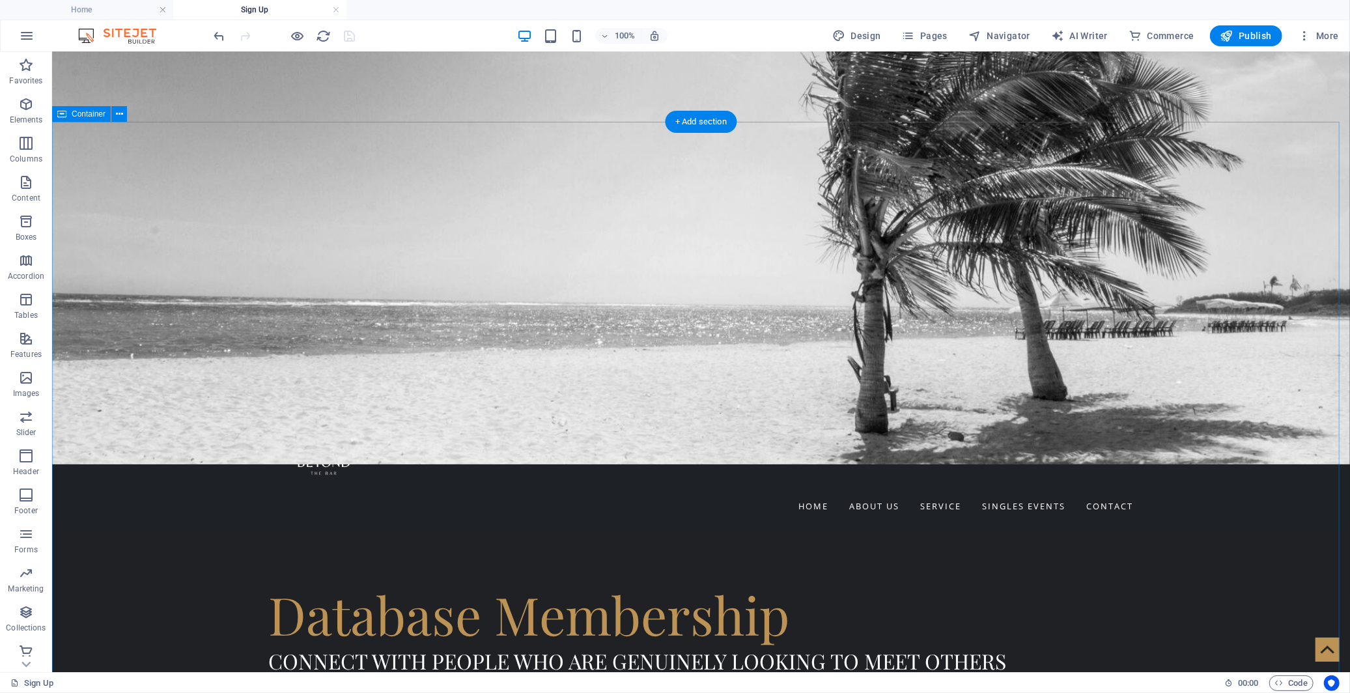
scroll to position [289, 0]
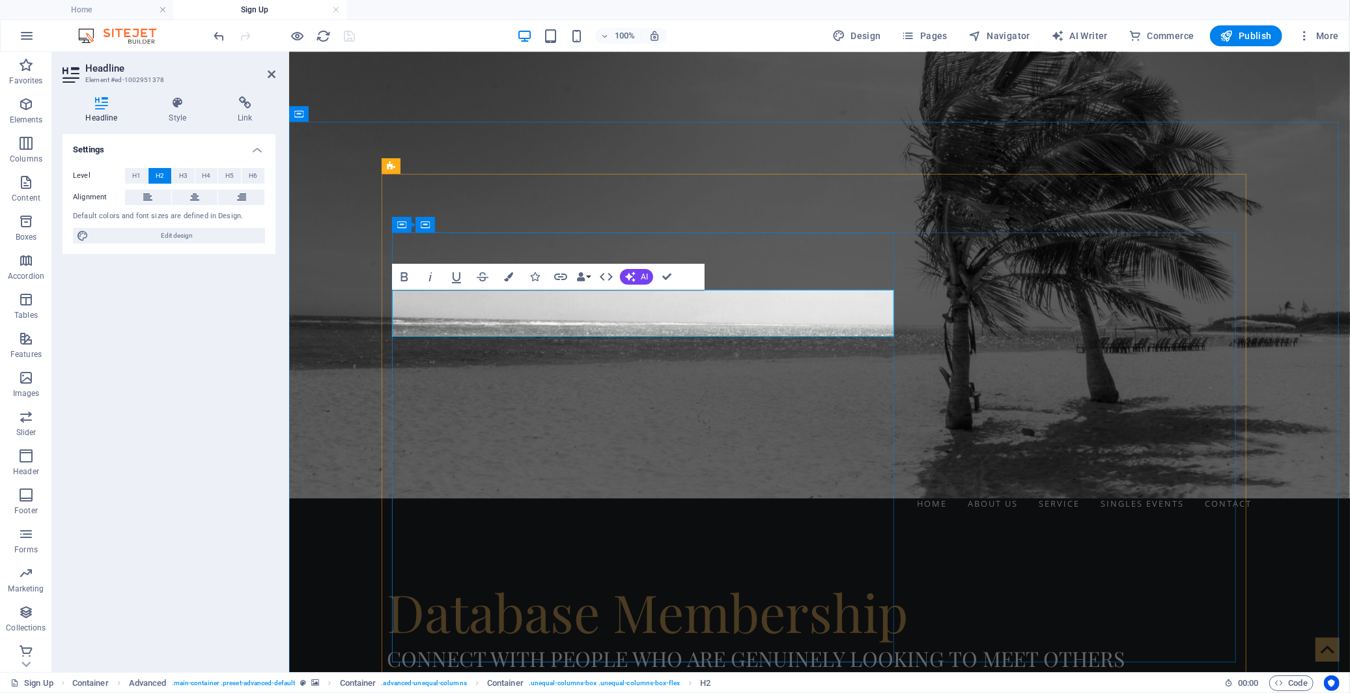
click at [508, 277] on icon "button" at bounding box center [508, 276] width 9 height 9
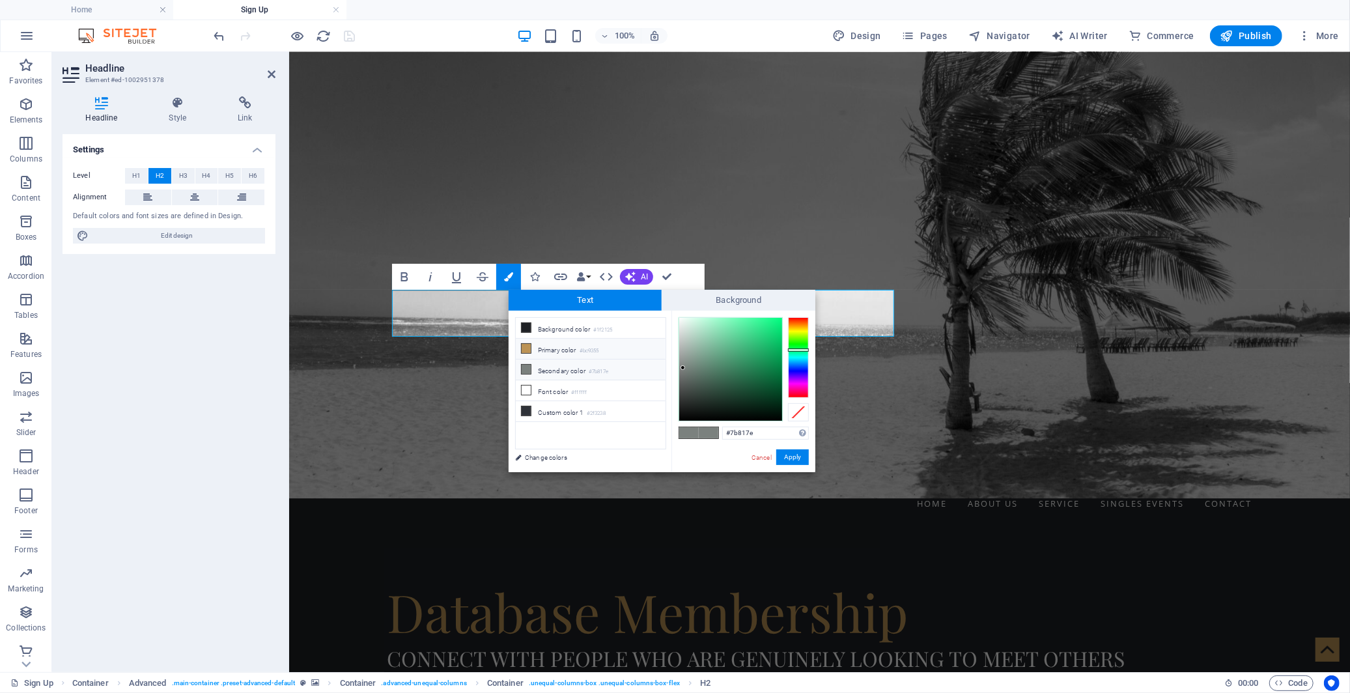
click at [528, 350] on icon at bounding box center [526, 348] width 9 height 9
type input "#bc9355"
click at [791, 457] on button "Apply" at bounding box center [792, 457] width 33 height 16
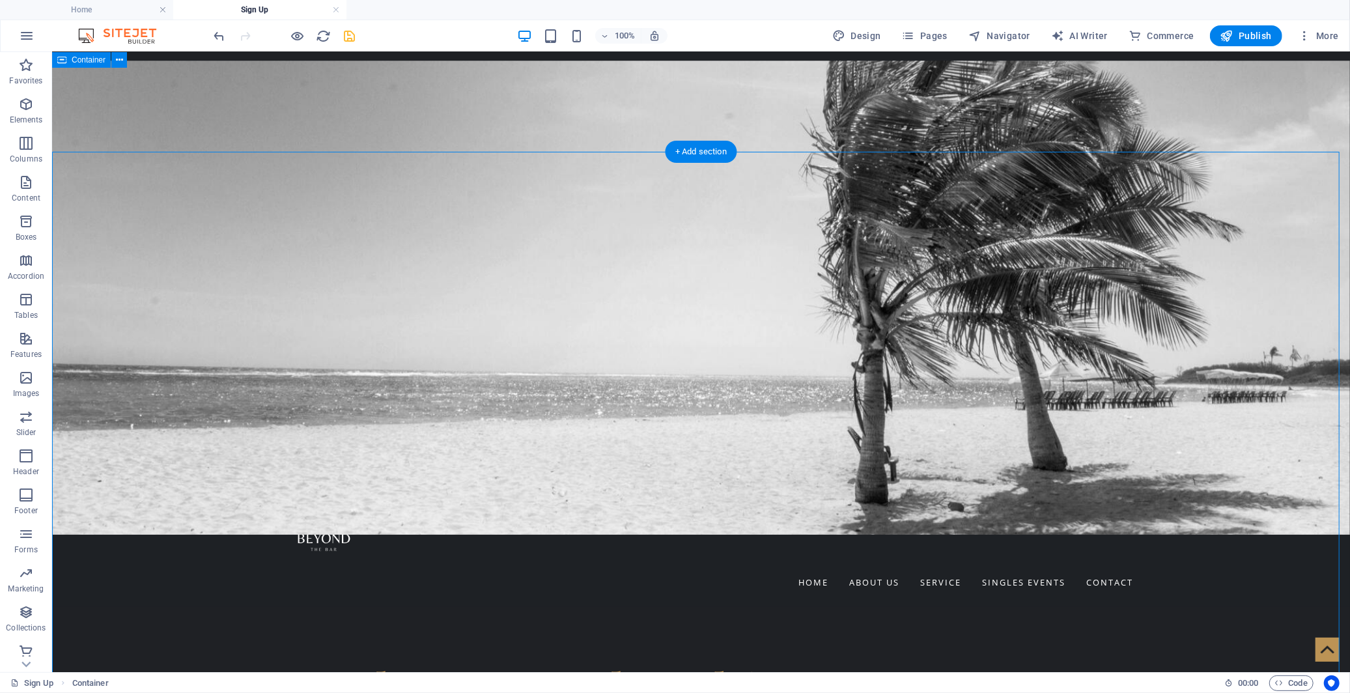
scroll to position [203, 0]
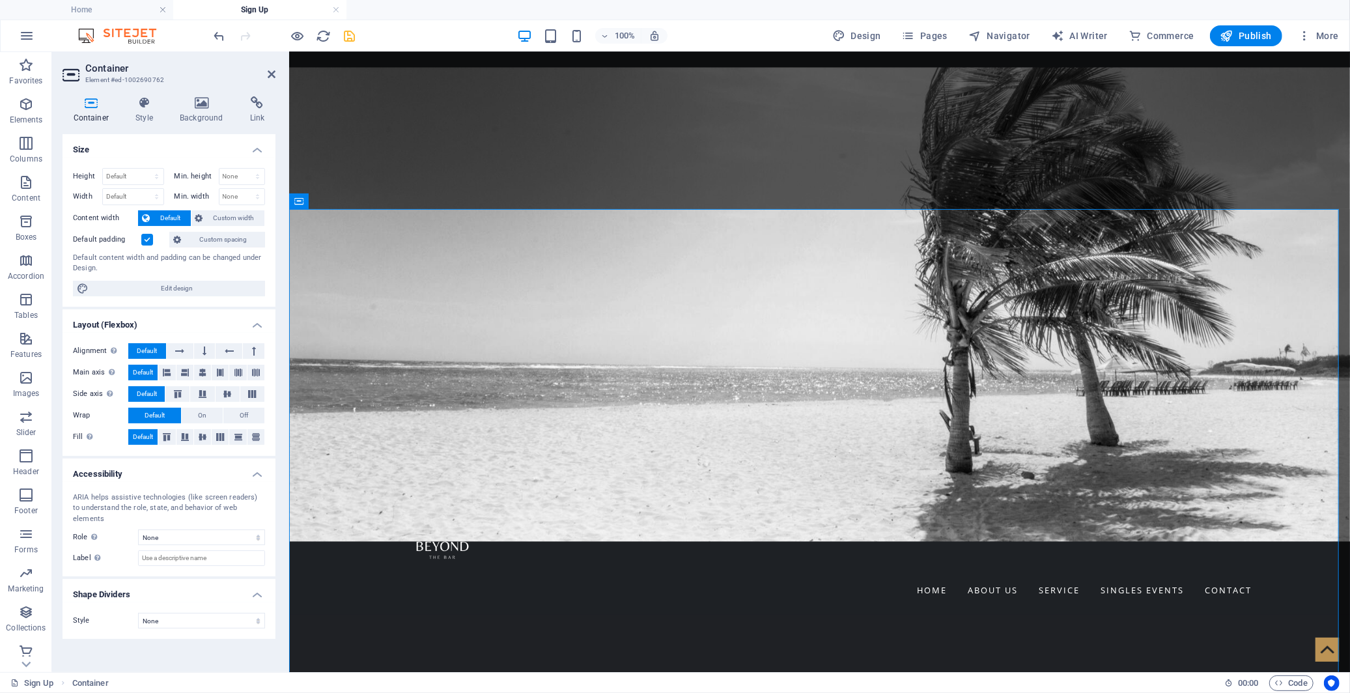
click at [143, 239] on label at bounding box center [147, 240] width 12 height 12
click at [0, 0] on input "Default padding" at bounding box center [0, 0] width 0 height 0
click at [147, 241] on label at bounding box center [147, 240] width 12 height 12
click at [0, 0] on input "Default padding" at bounding box center [0, 0] width 0 height 0
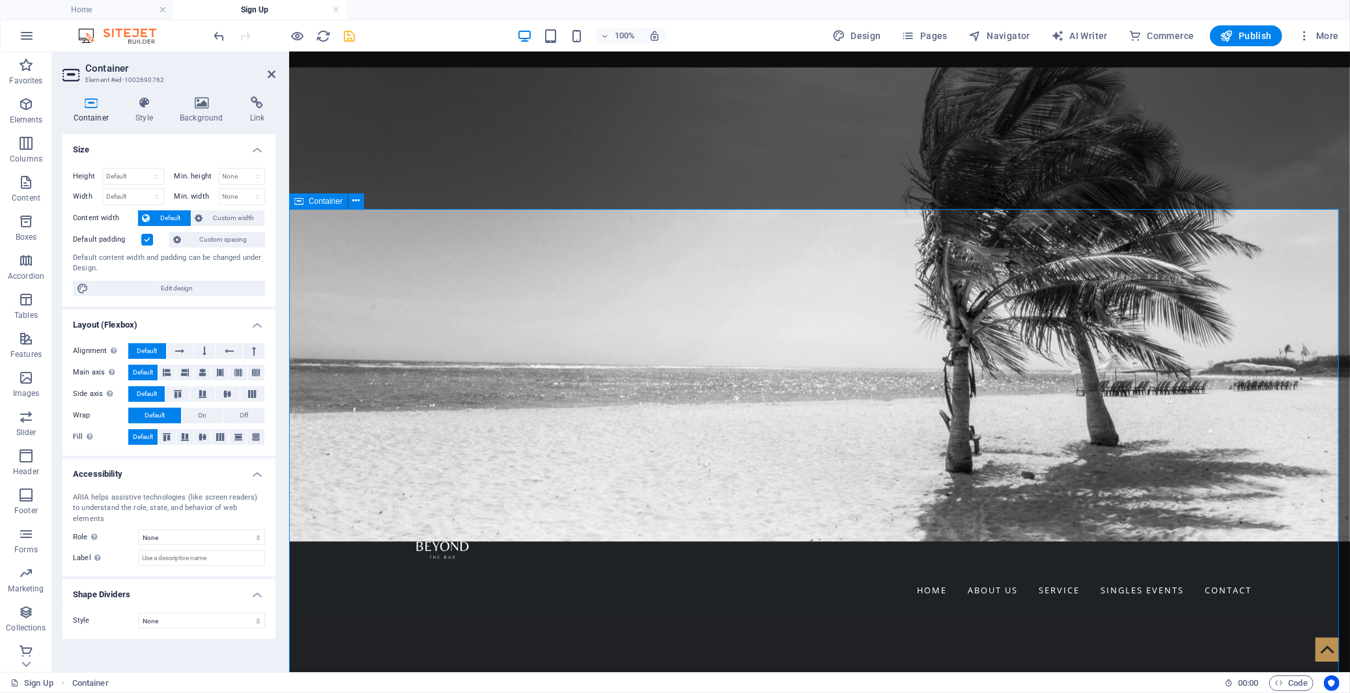
click at [274, 70] on icon at bounding box center [272, 74] width 8 height 10
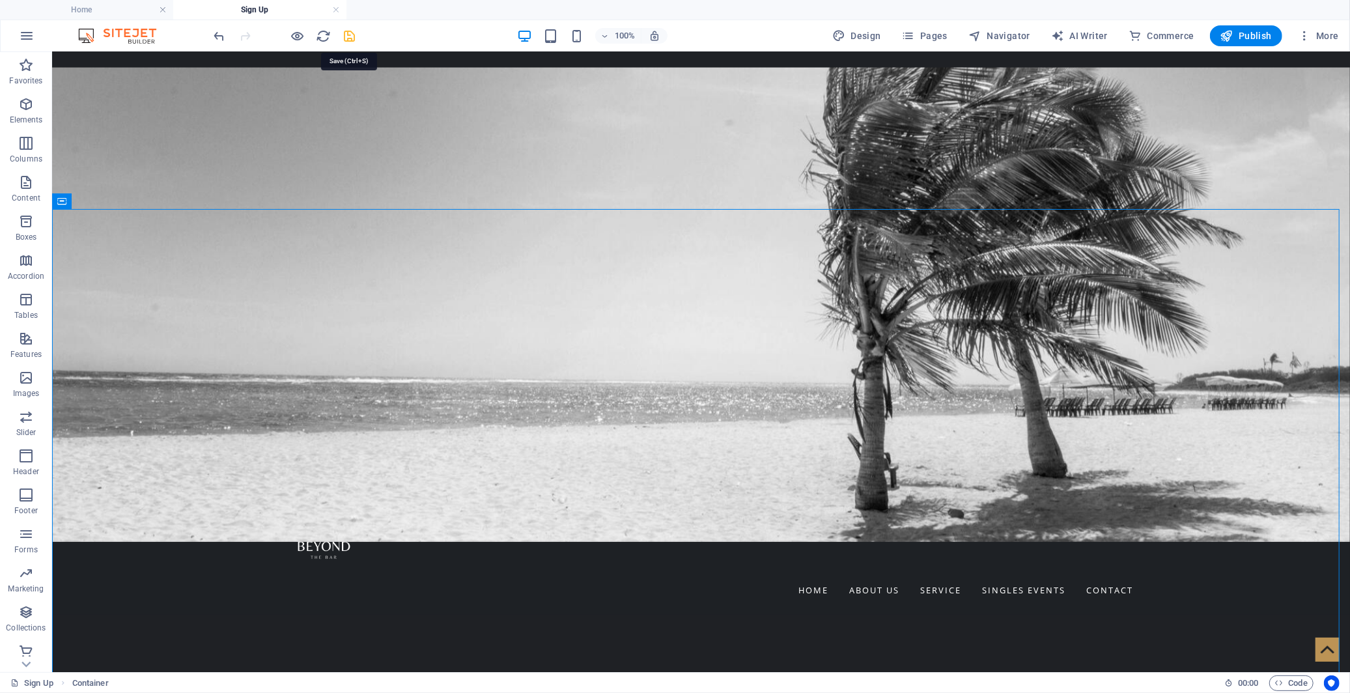
click at [350, 33] on icon "save" at bounding box center [350, 36] width 15 height 15
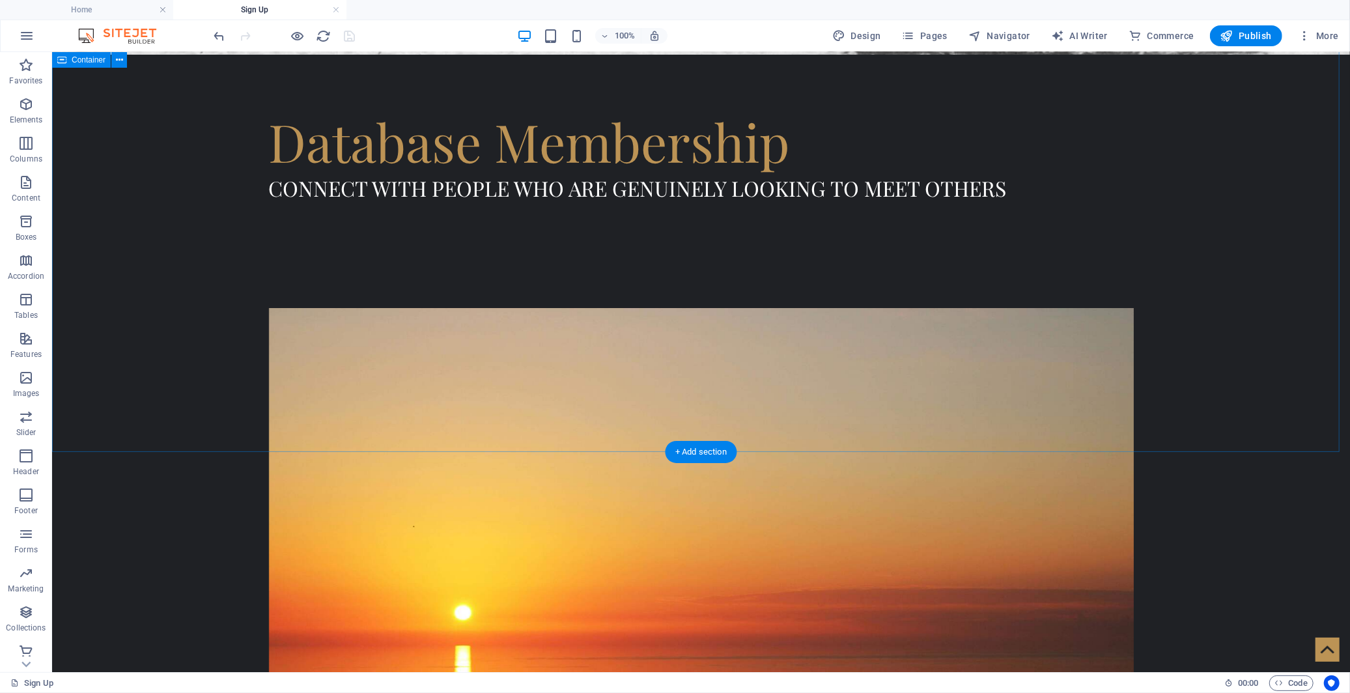
scroll to position [782, 0]
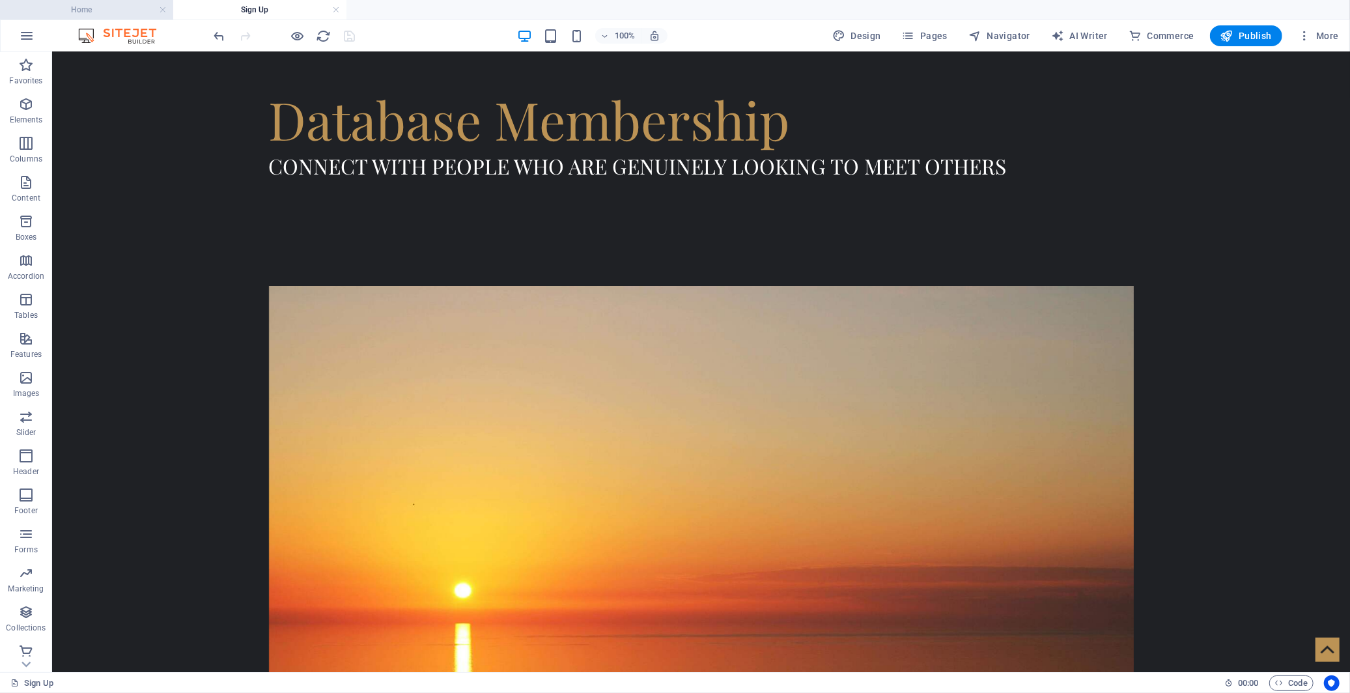
drag, startPoint x: 81, startPoint y: 9, endPoint x: 368, endPoint y: 90, distance: 298.3
click at [81, 9] on h4 "Home" at bounding box center [86, 10] width 173 height 14
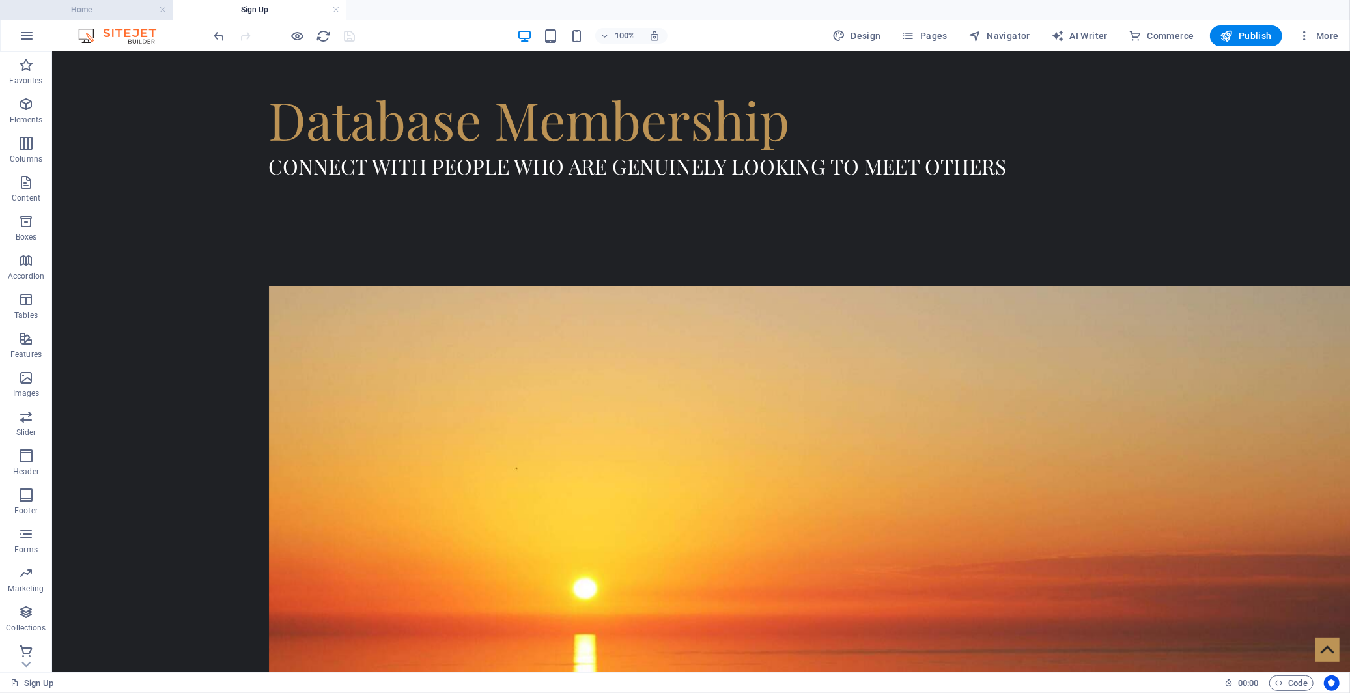
scroll to position [0, 0]
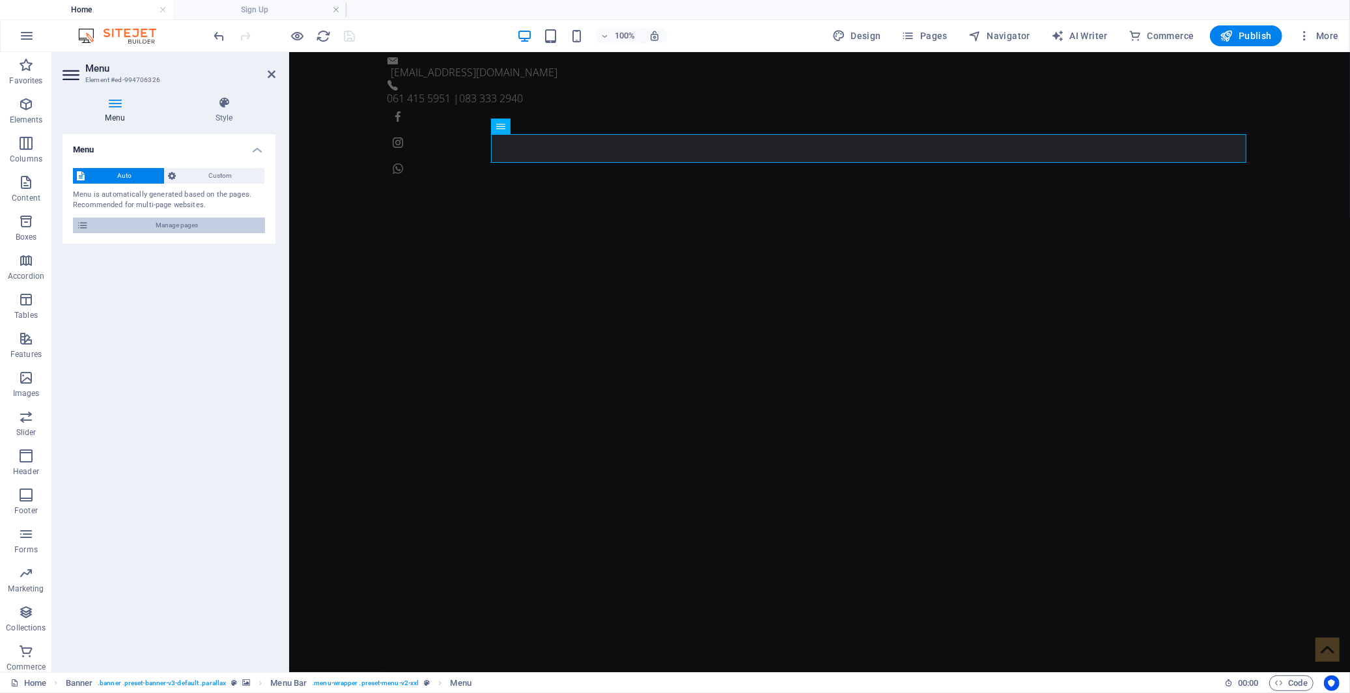
click at [226, 225] on span "Manage pages" at bounding box center [176, 226] width 169 height 16
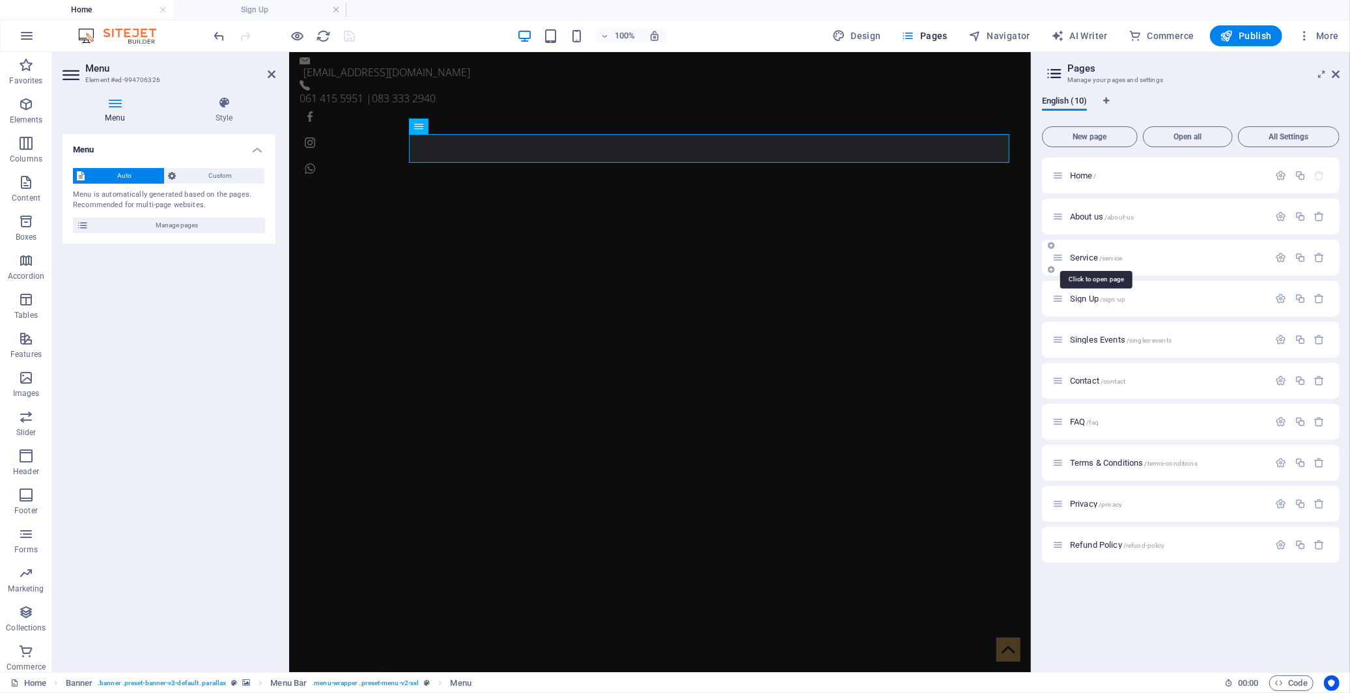
click at [1086, 256] on span "Service /service" at bounding box center [1096, 258] width 52 height 10
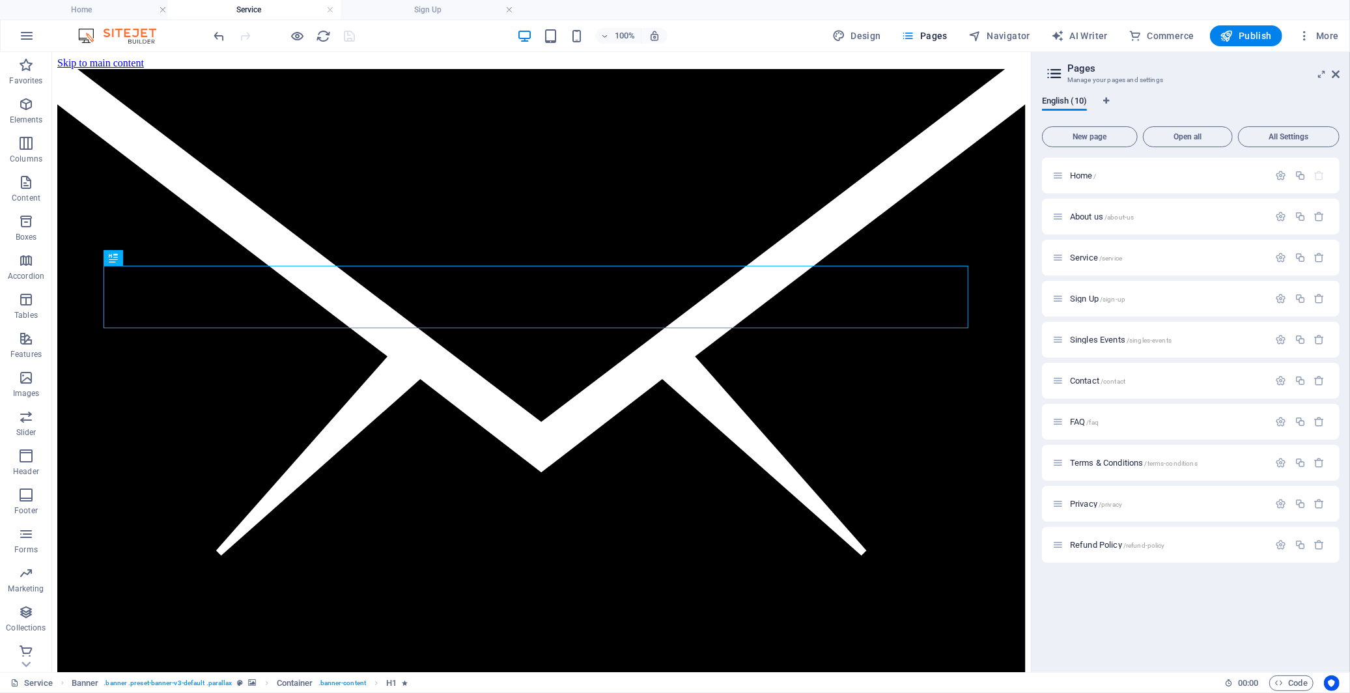
drag, startPoint x: 423, startPoint y: 8, endPoint x: 244, endPoint y: 7, distance: 179.1
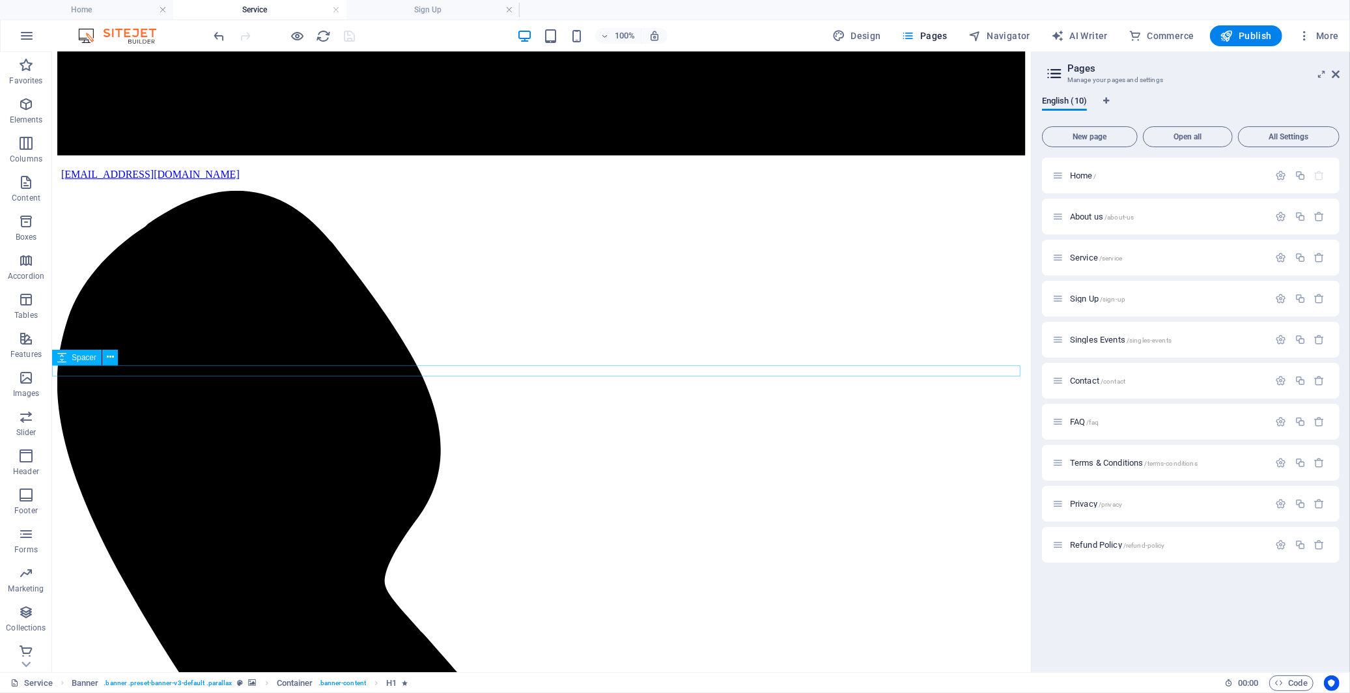
scroll to position [578, 0]
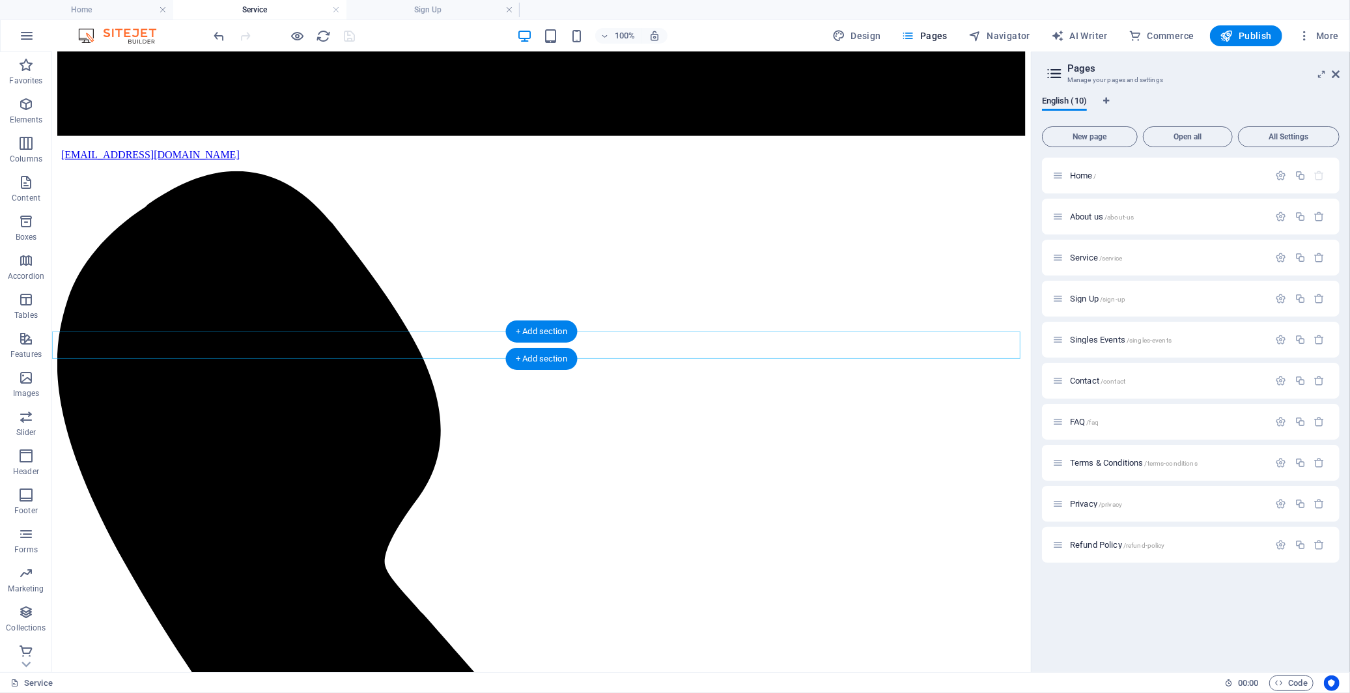
click at [524, 350] on div "+ Add section" at bounding box center [541, 359] width 72 height 22
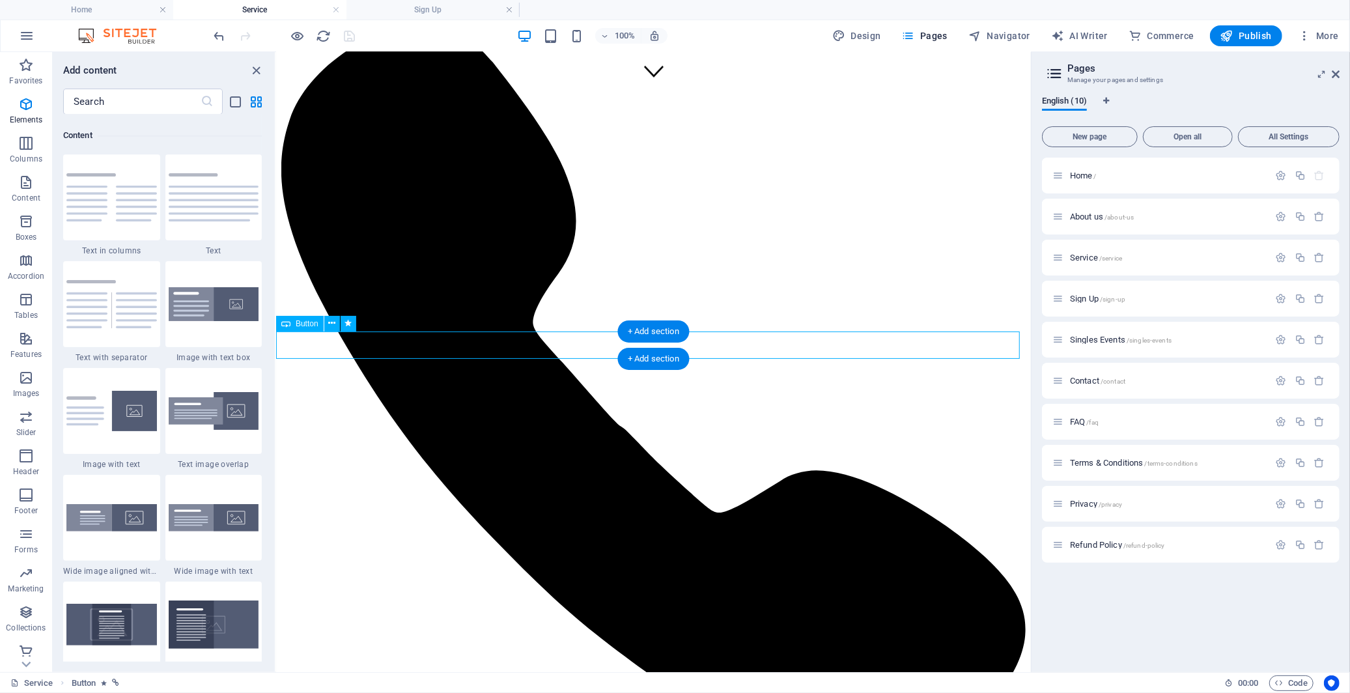
scroll to position [2277, 0]
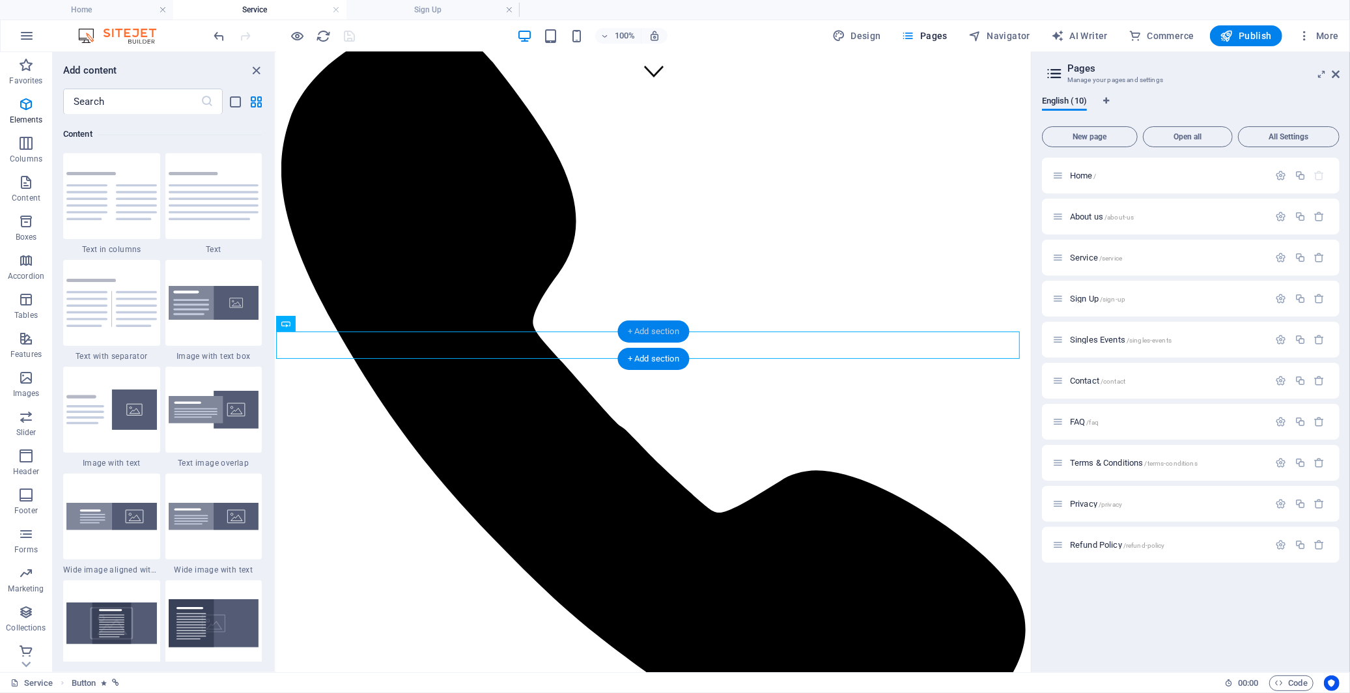
click at [623, 340] on div "+ Add section" at bounding box center [653, 331] width 72 height 22
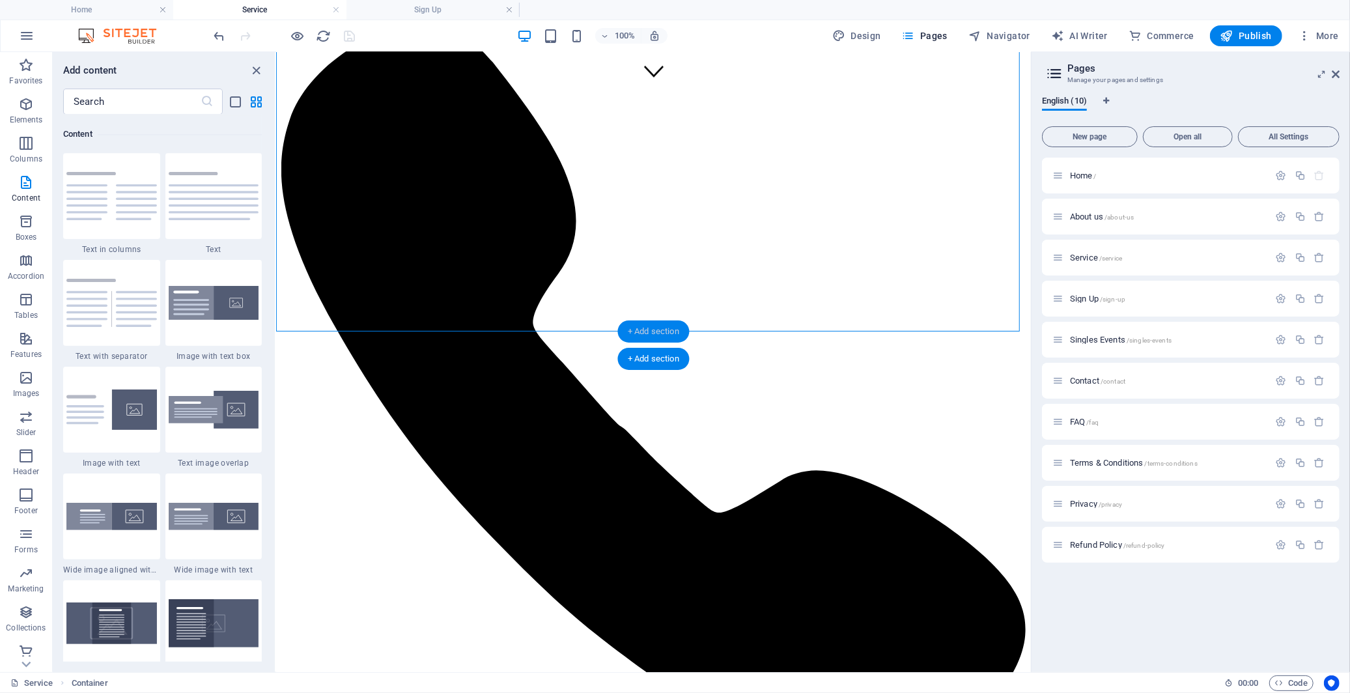
click at [623, 340] on div "+ Add section" at bounding box center [653, 331] width 72 height 22
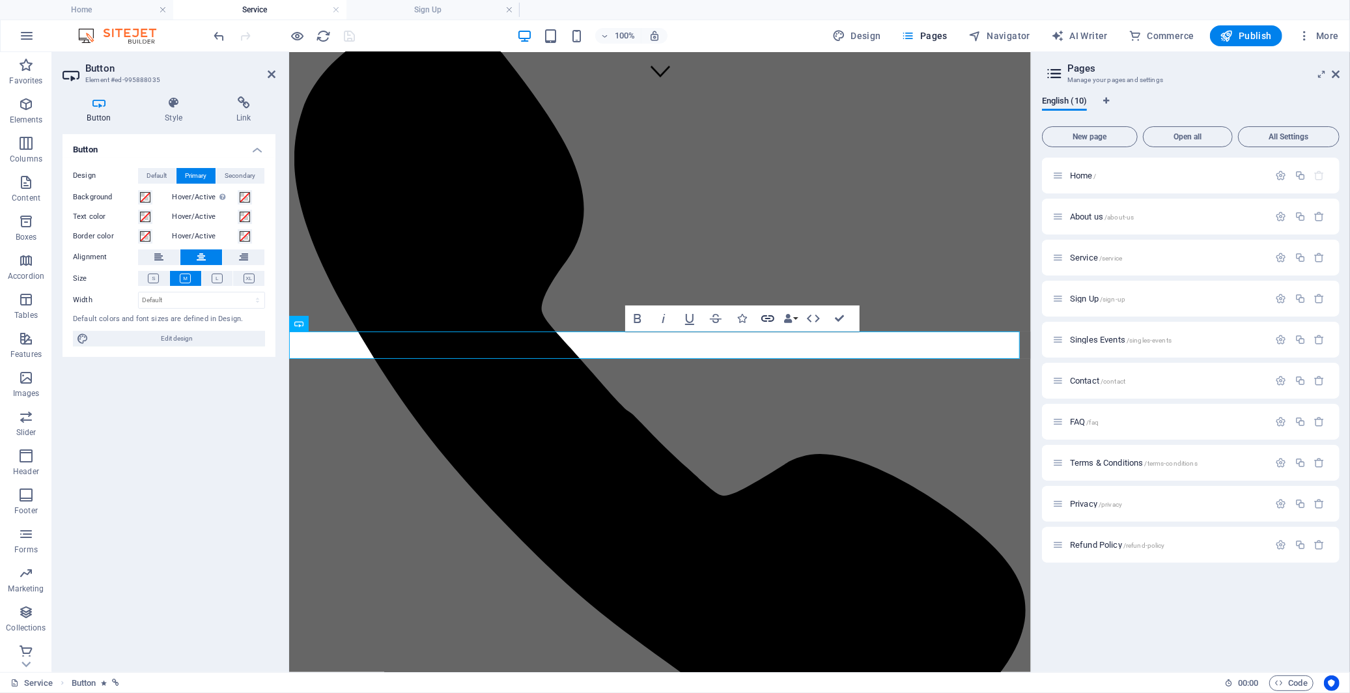
click at [772, 317] on icon "button" at bounding box center [768, 319] width 16 height 16
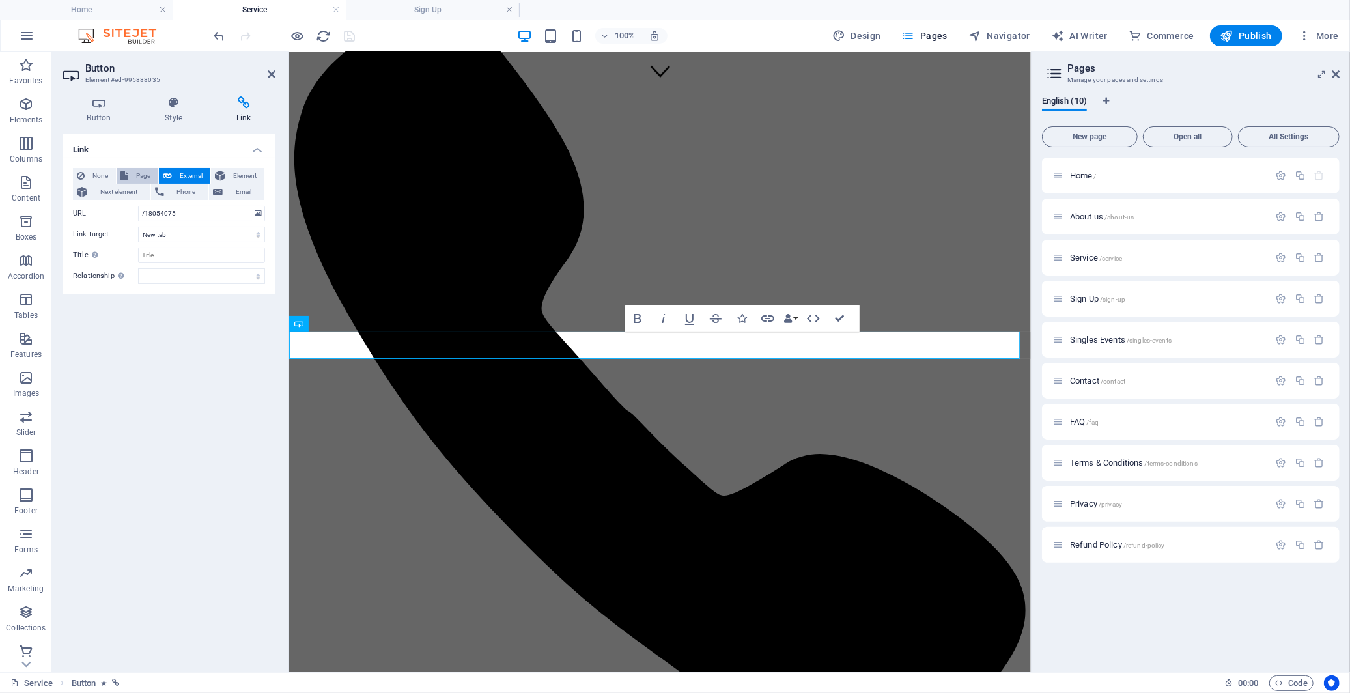
click at [139, 171] on span "Page" at bounding box center [143, 176] width 22 height 16
select select
click at [256, 213] on select "Home About us Service Sign Up Singles Events Contact FAQ Terms &amp; Conditions…" at bounding box center [201, 214] width 127 height 16
select select "3"
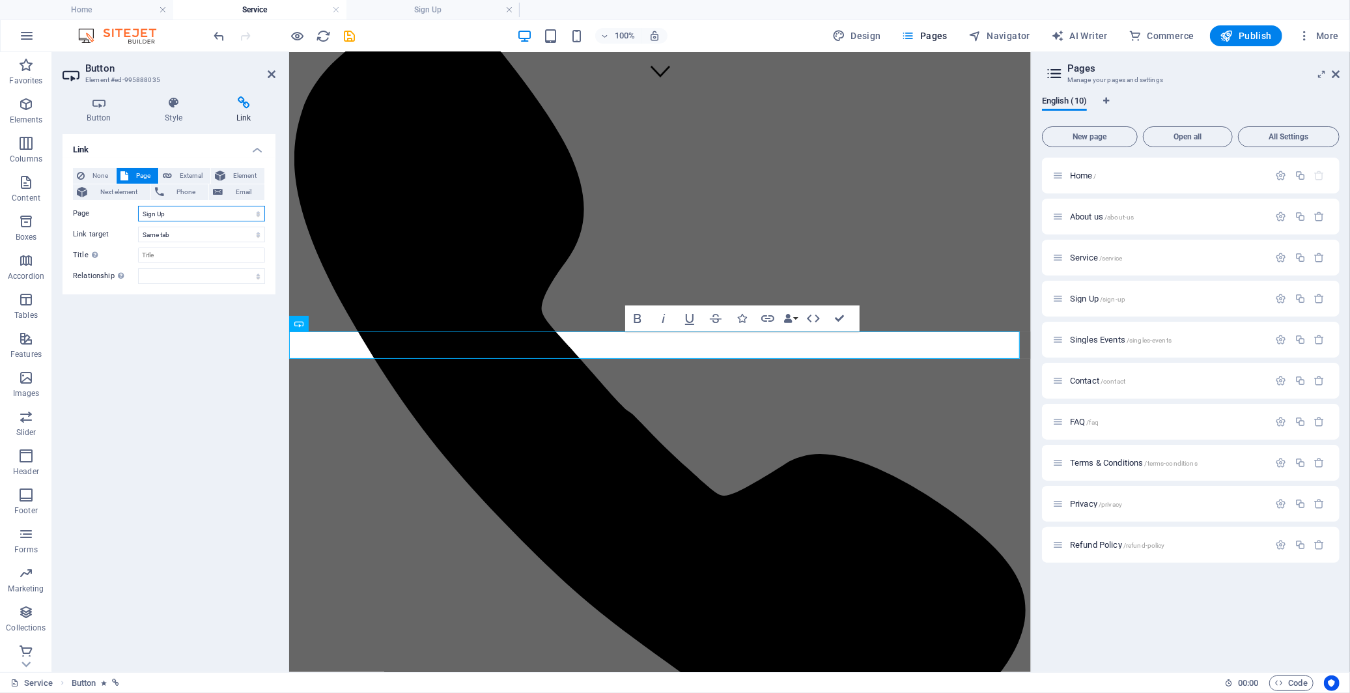
click at [138, 206] on select "Home About us Service Sign Up Singles Events Contact FAQ Terms &amp; Conditions…" at bounding box center [201, 214] width 127 height 16
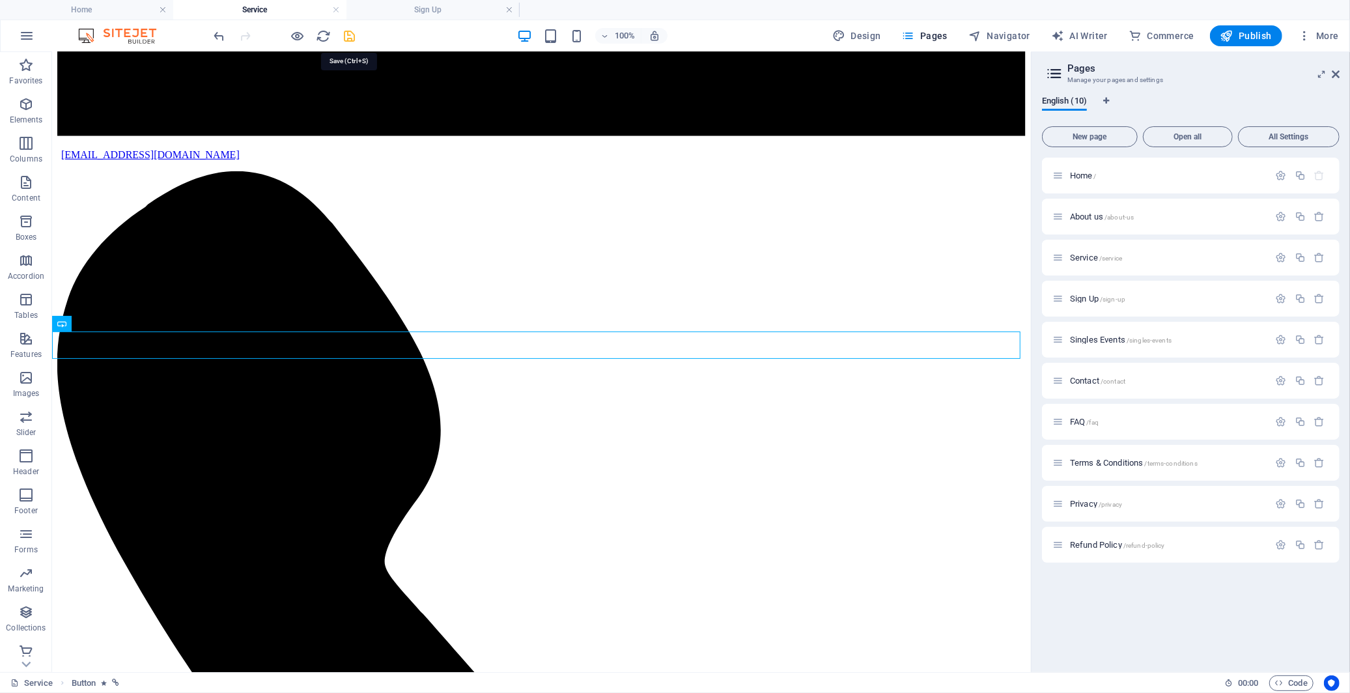
click at [352, 34] on icon "save" at bounding box center [350, 36] width 15 height 15
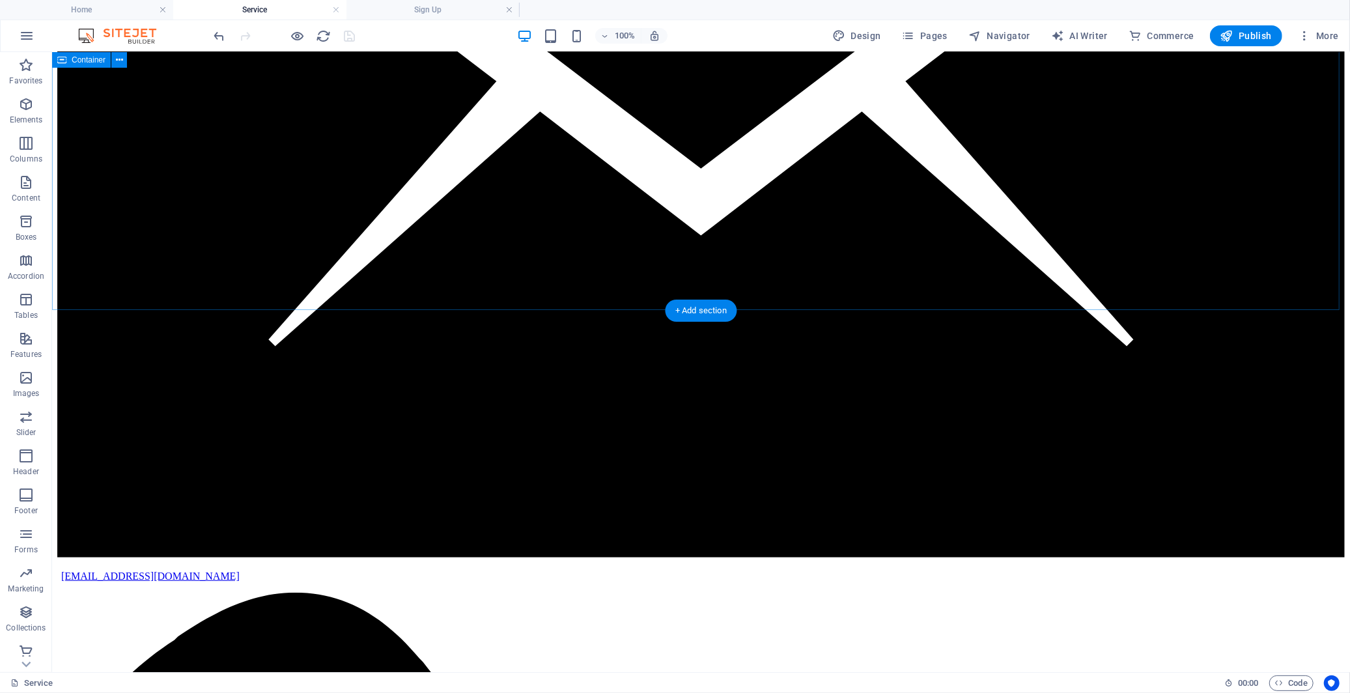
scroll to position [361, 0]
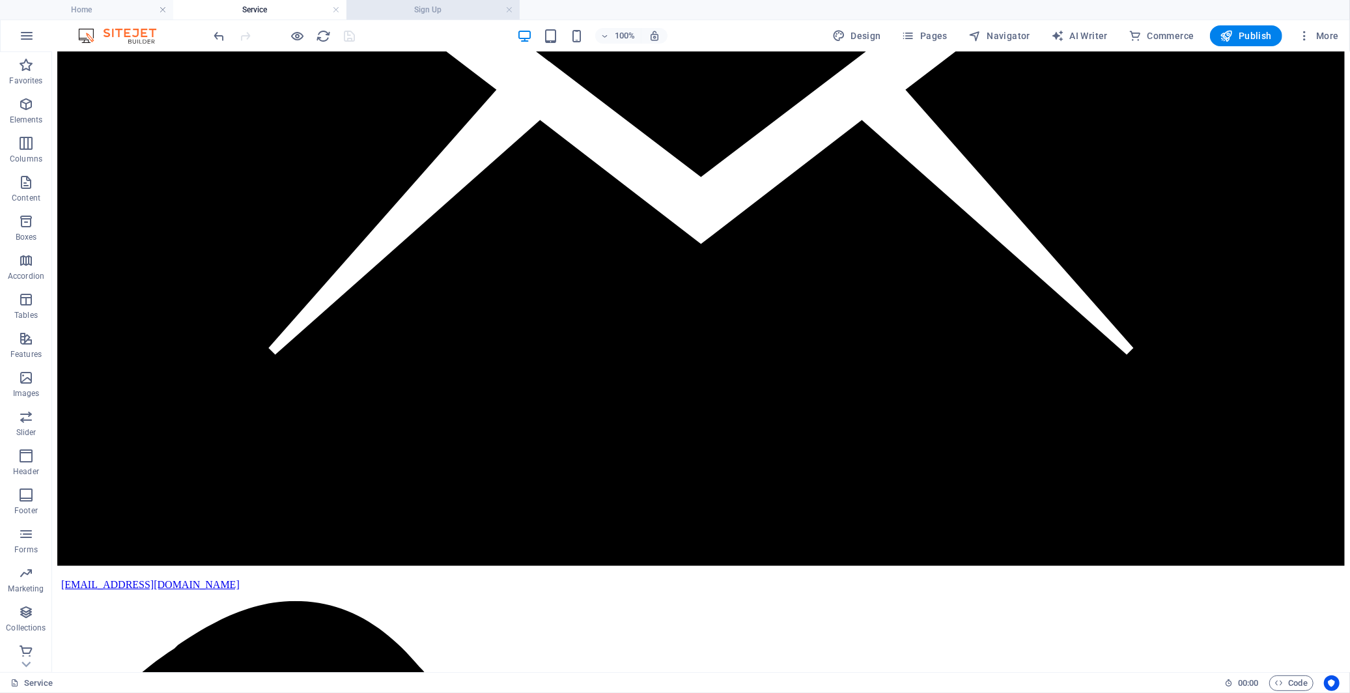
click at [446, 10] on h4 "Sign Up" at bounding box center [432, 10] width 173 height 14
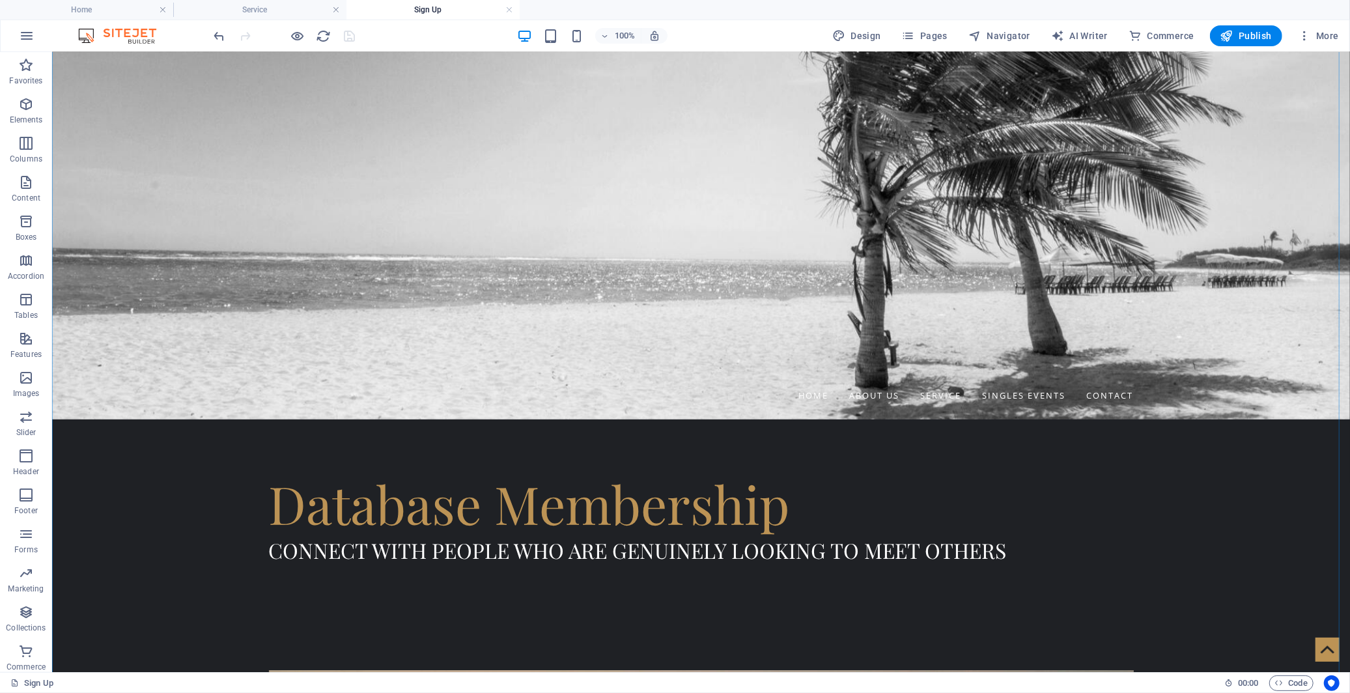
scroll to position [419, 0]
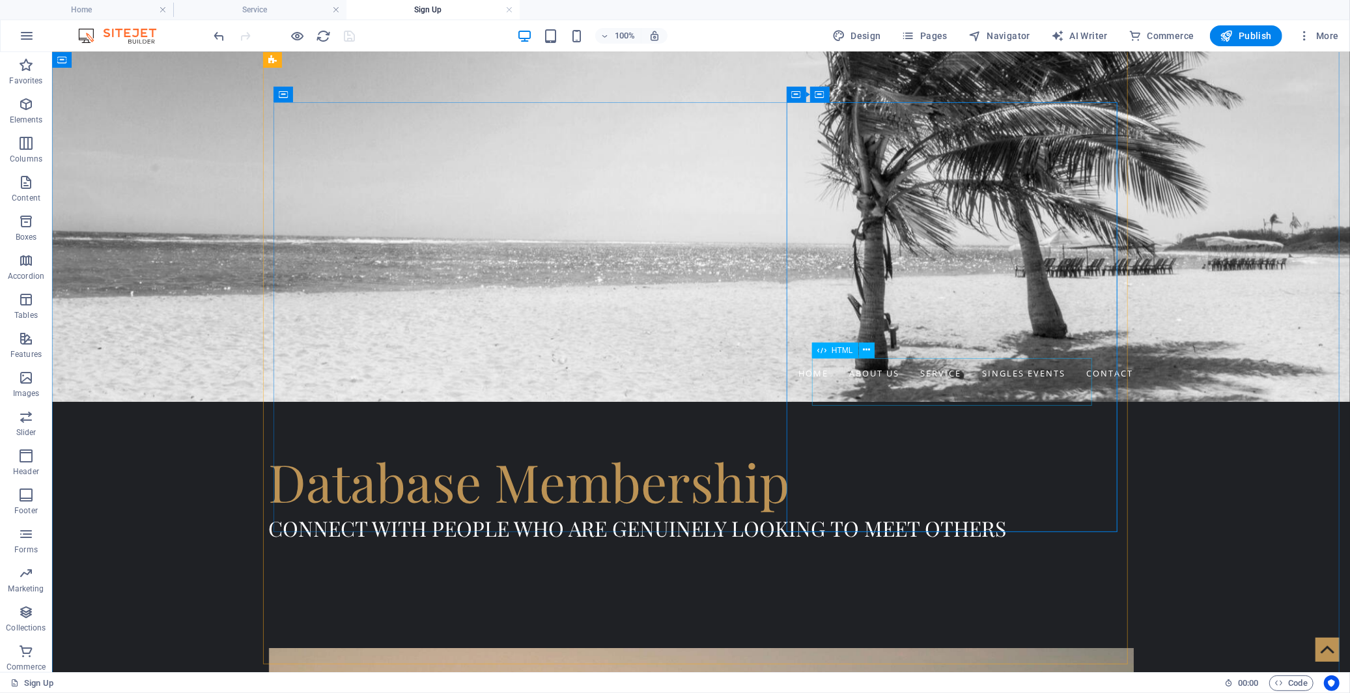
click at [869, 353] on icon at bounding box center [866, 350] width 7 height 14
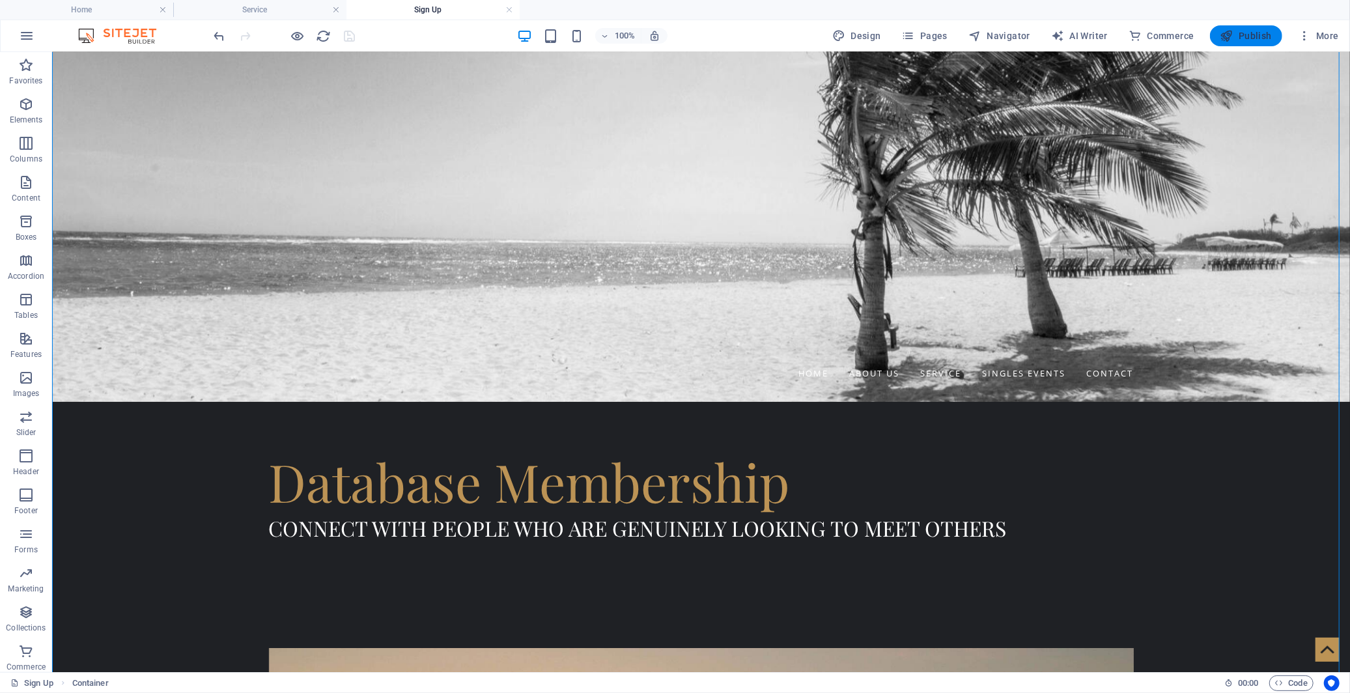
click at [1235, 36] on span "Publish" at bounding box center [1245, 35] width 51 height 13
